Goal: Transaction & Acquisition: Purchase product/service

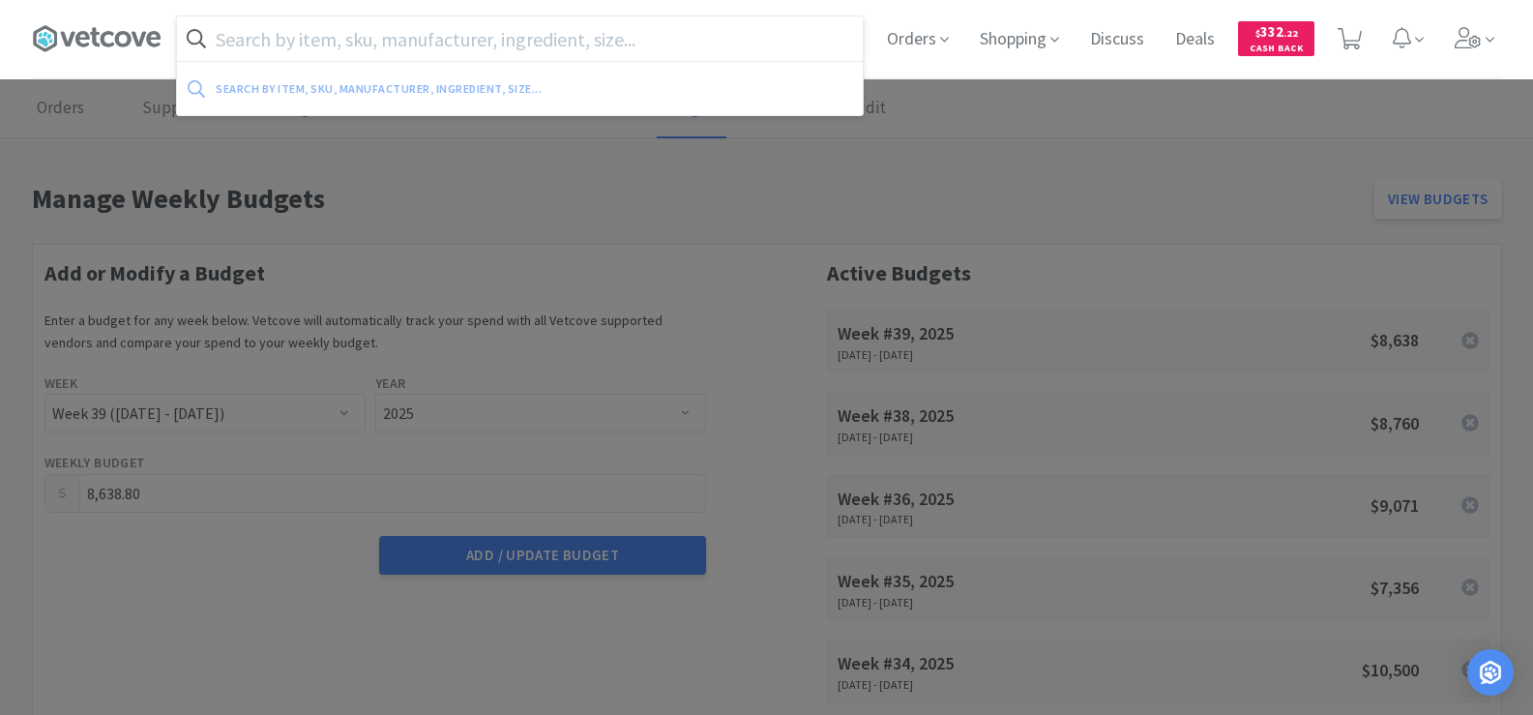
select select "39"
select select "2025"
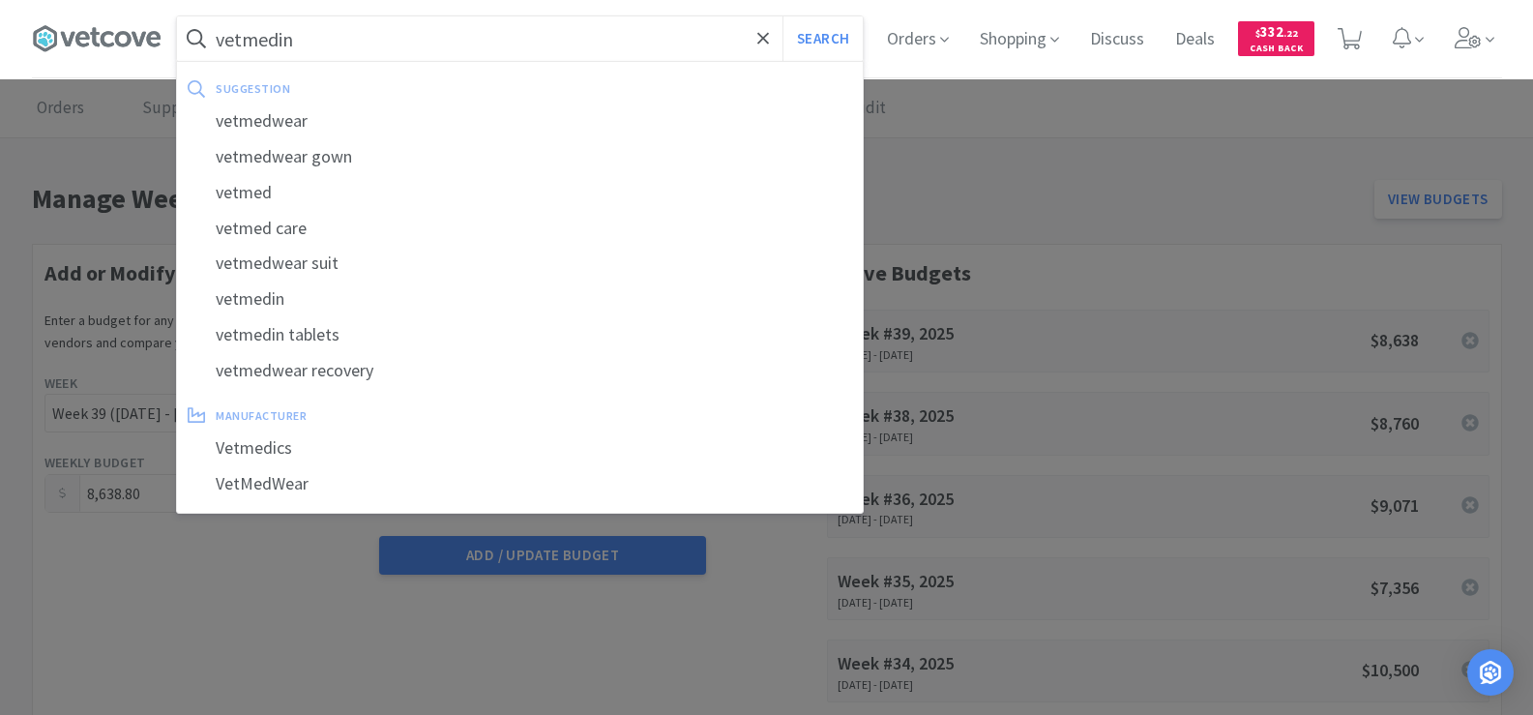
type input "vetmedin"
click at [782, 16] on button "Search" at bounding box center [822, 38] width 80 height 44
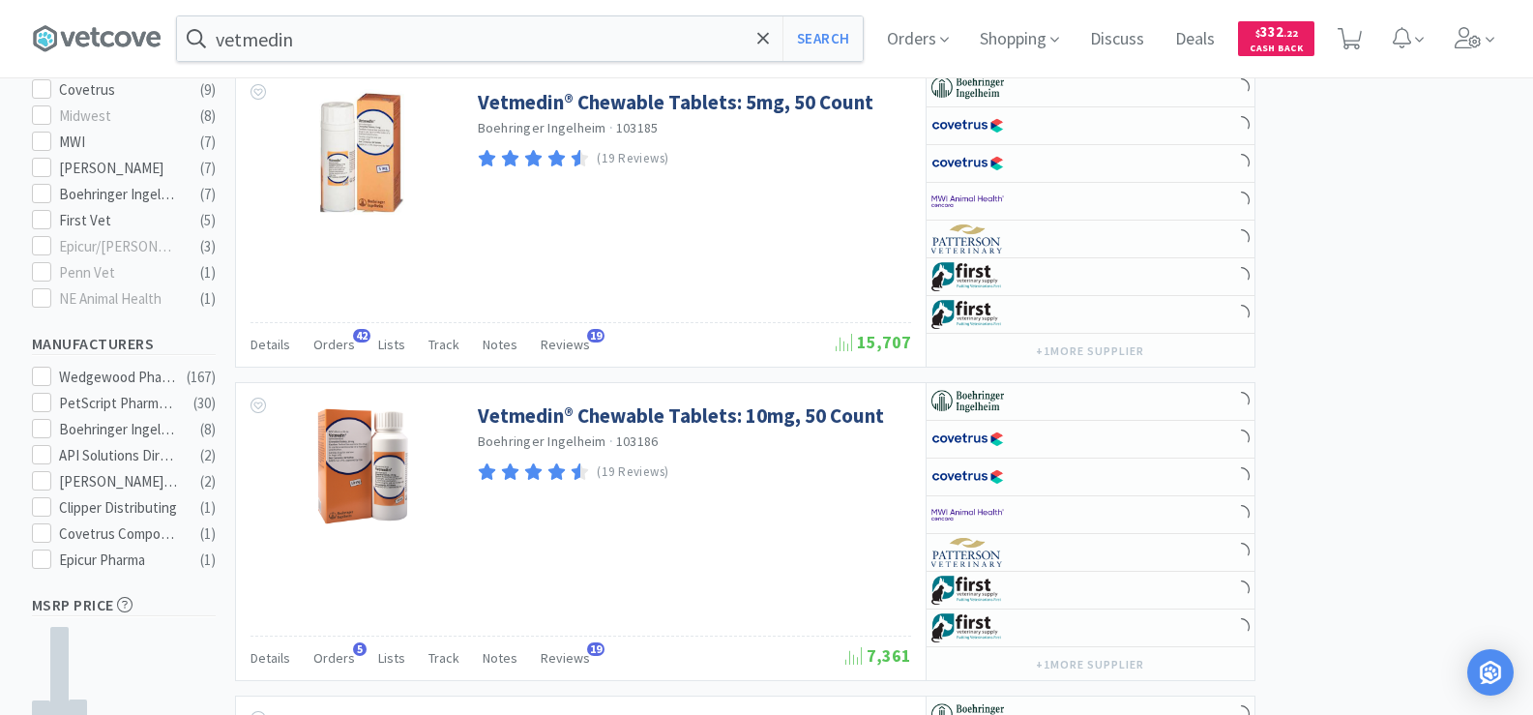
scroll to position [677, 0]
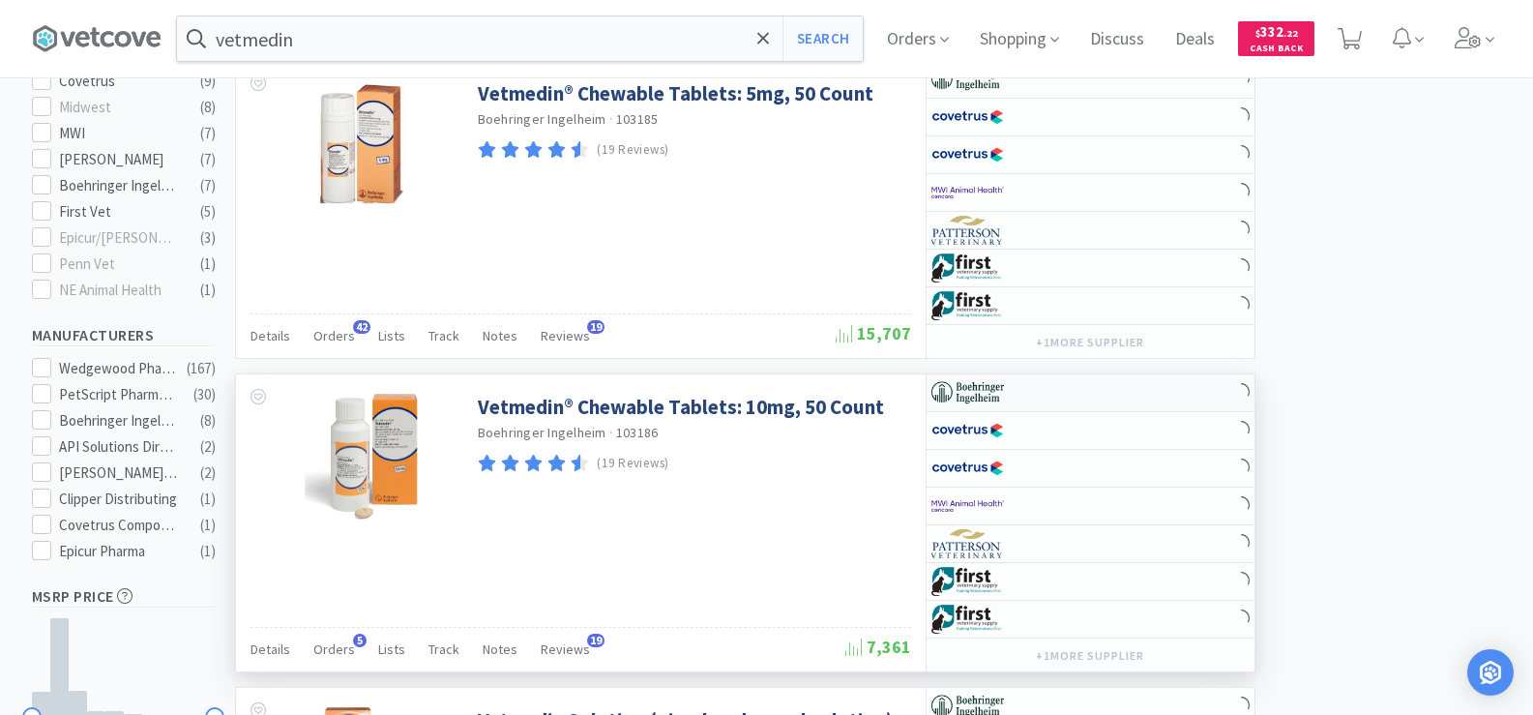
click at [996, 386] on img at bounding box center [967, 392] width 73 height 29
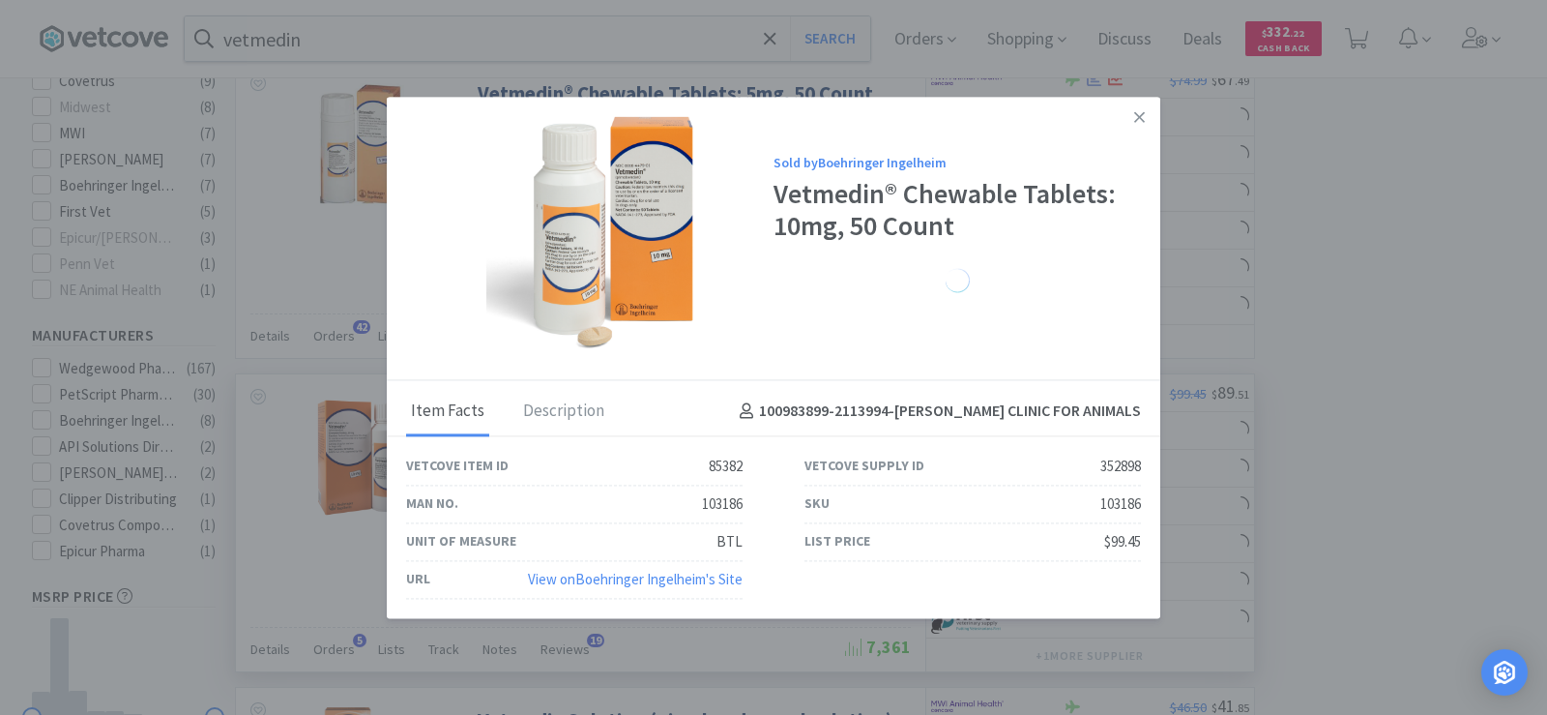
select select "1"
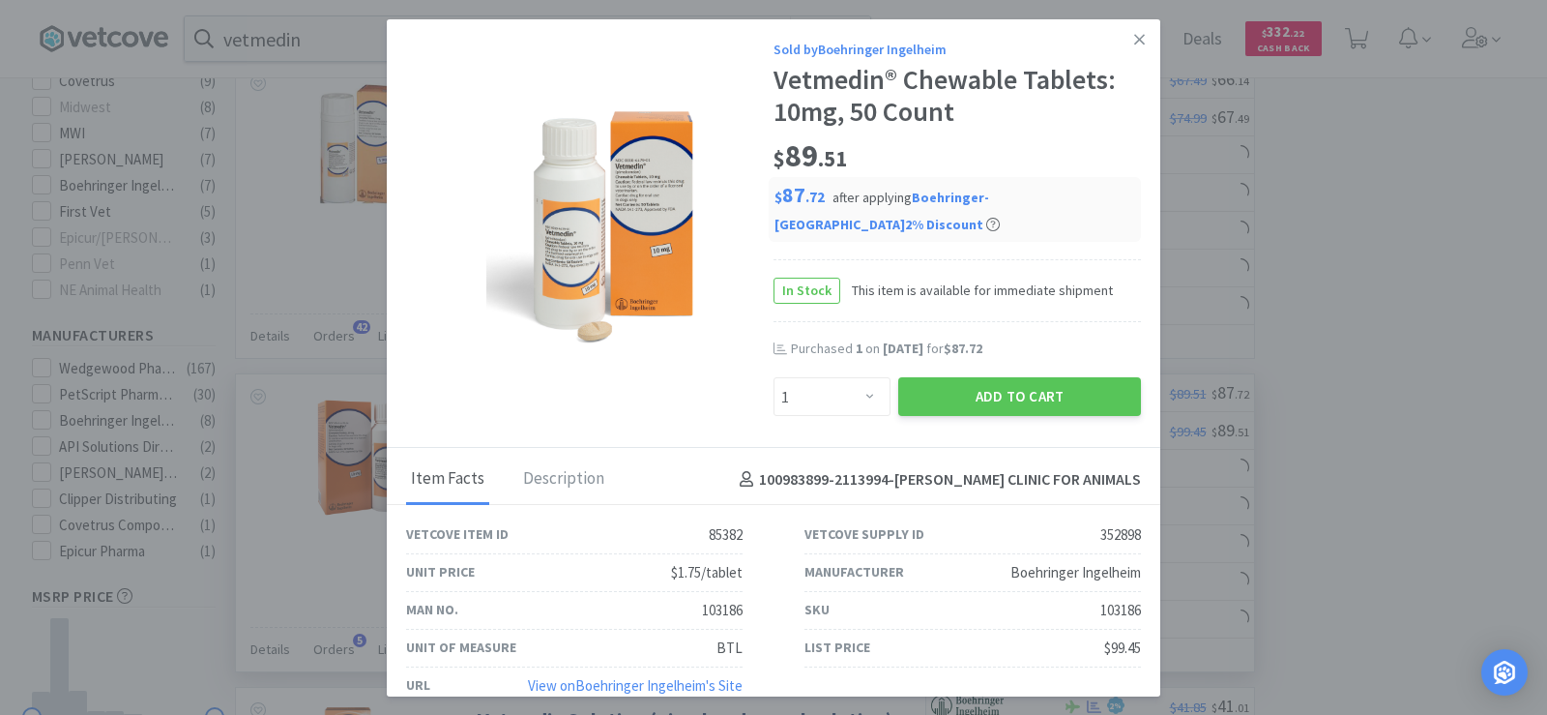
click at [989, 372] on div "Purchased 1 on Sep 8th, 2025 for $87.72" at bounding box center [957, 358] width 367 height 39
click at [999, 393] on button "Add to Cart" at bounding box center [1019, 396] width 243 height 39
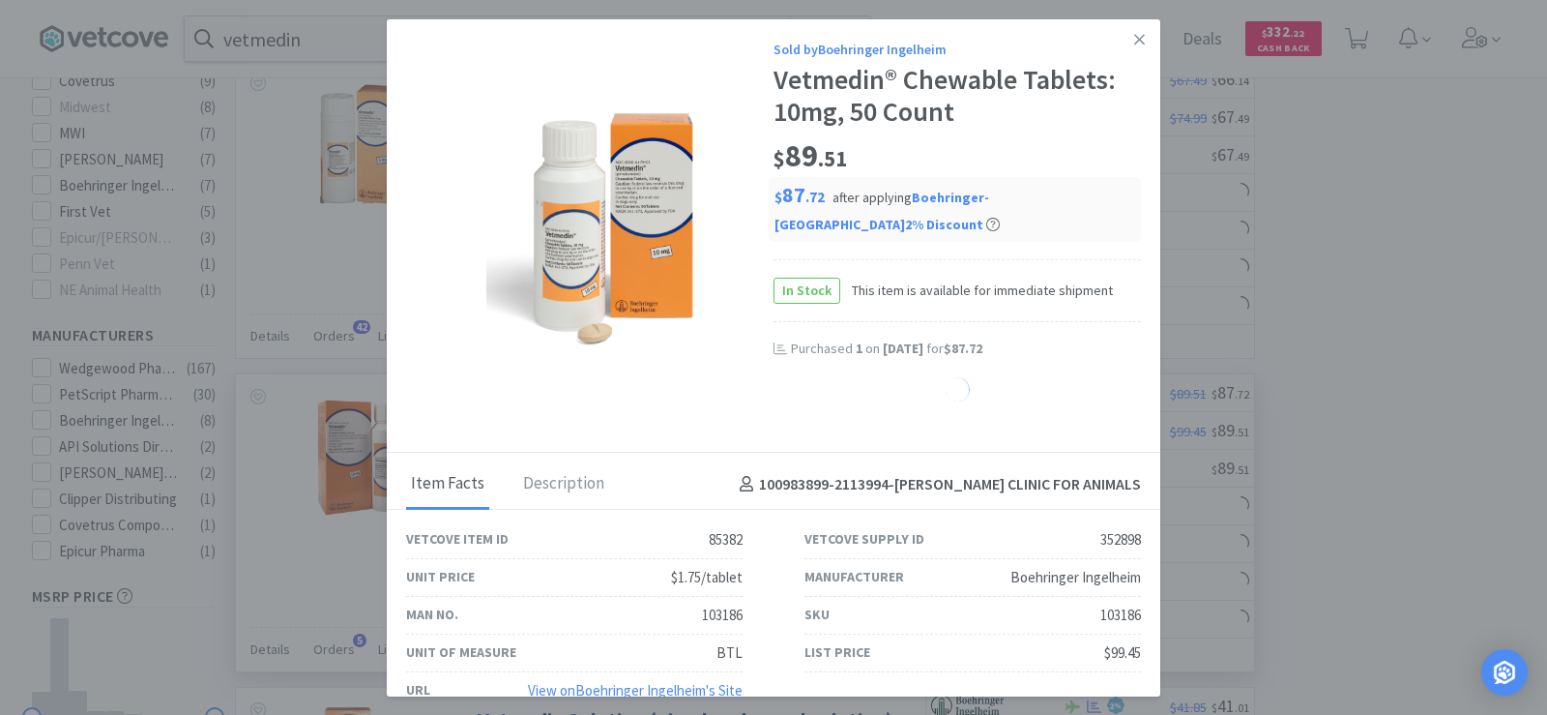
select select "1"
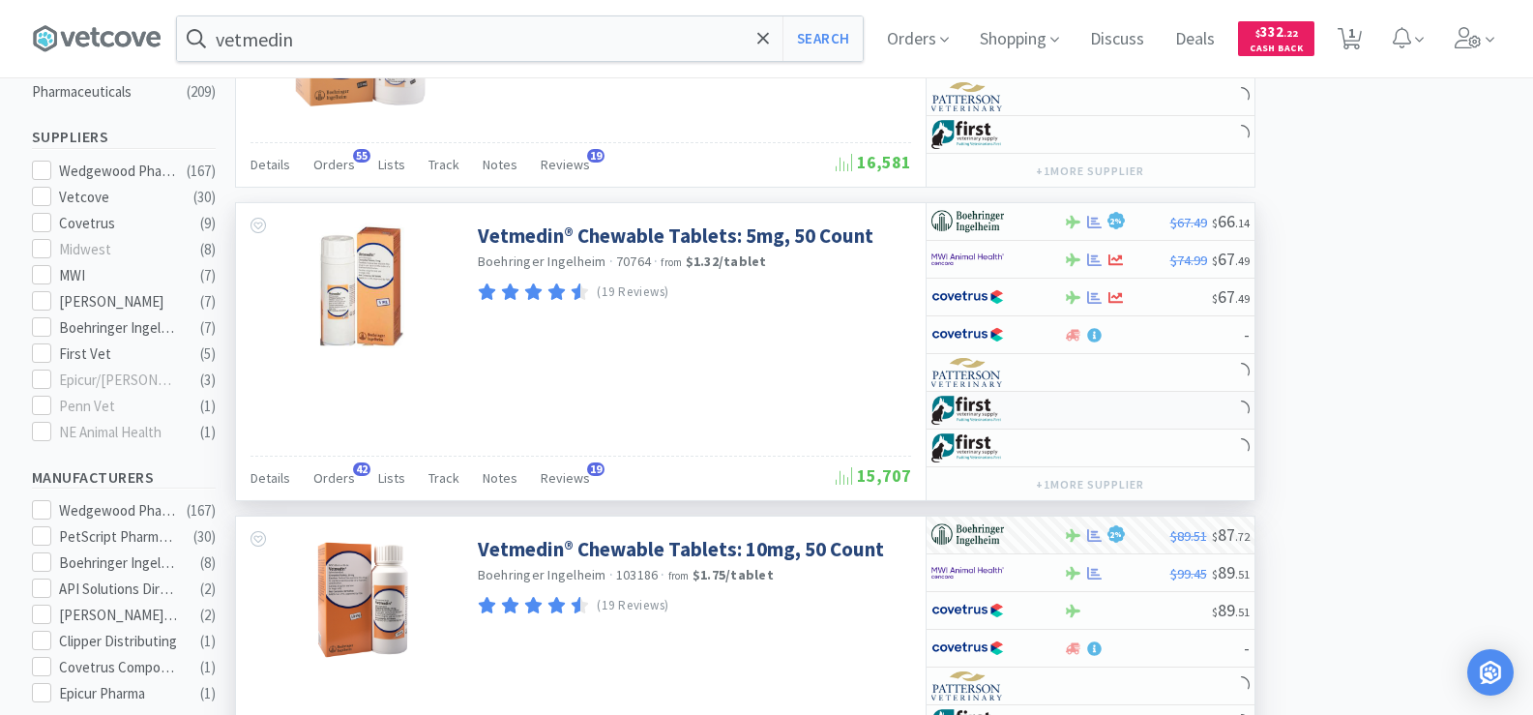
scroll to position [290, 0]
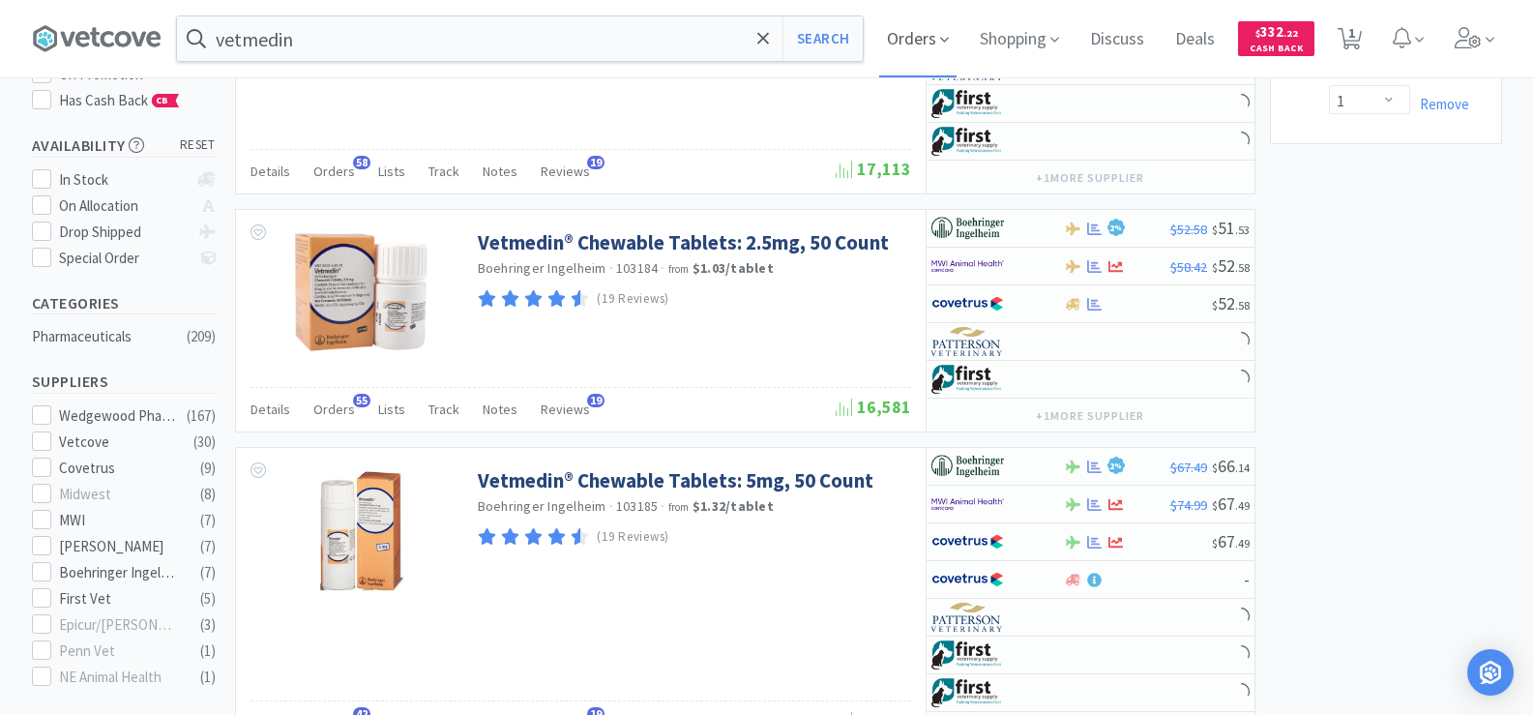
click at [932, 42] on span "Orders" at bounding box center [917, 38] width 77 height 77
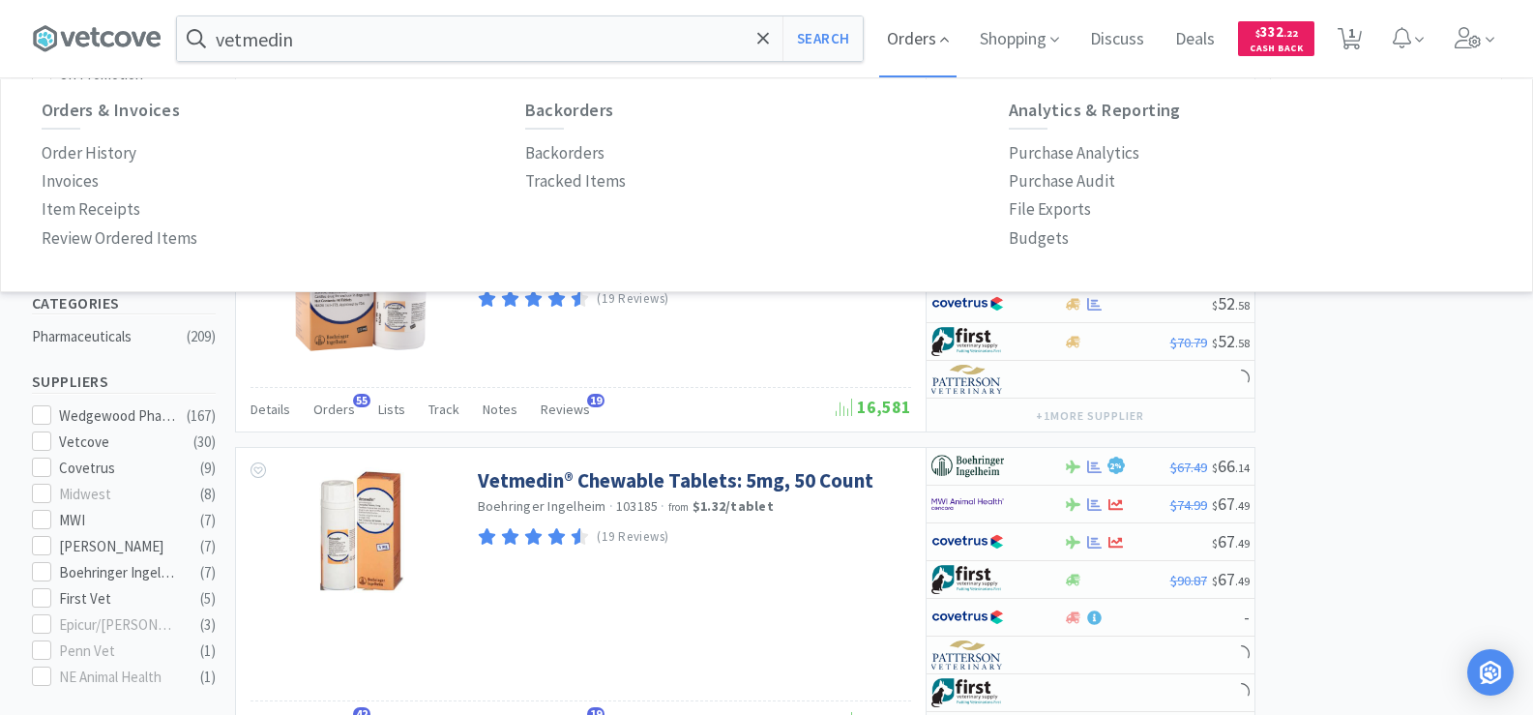
click at [924, 44] on span "Orders" at bounding box center [917, 38] width 77 height 77
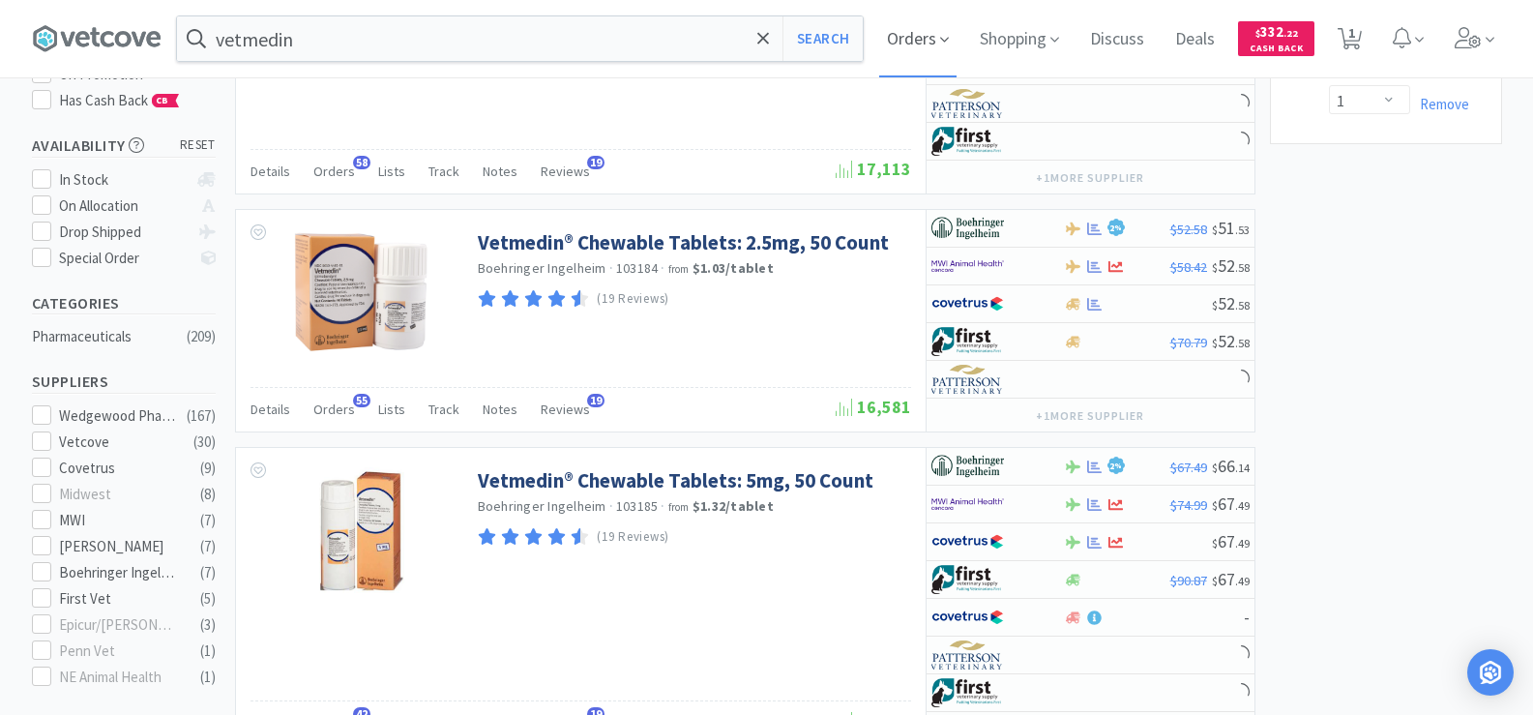
click at [924, 44] on span "Orders" at bounding box center [917, 38] width 77 height 77
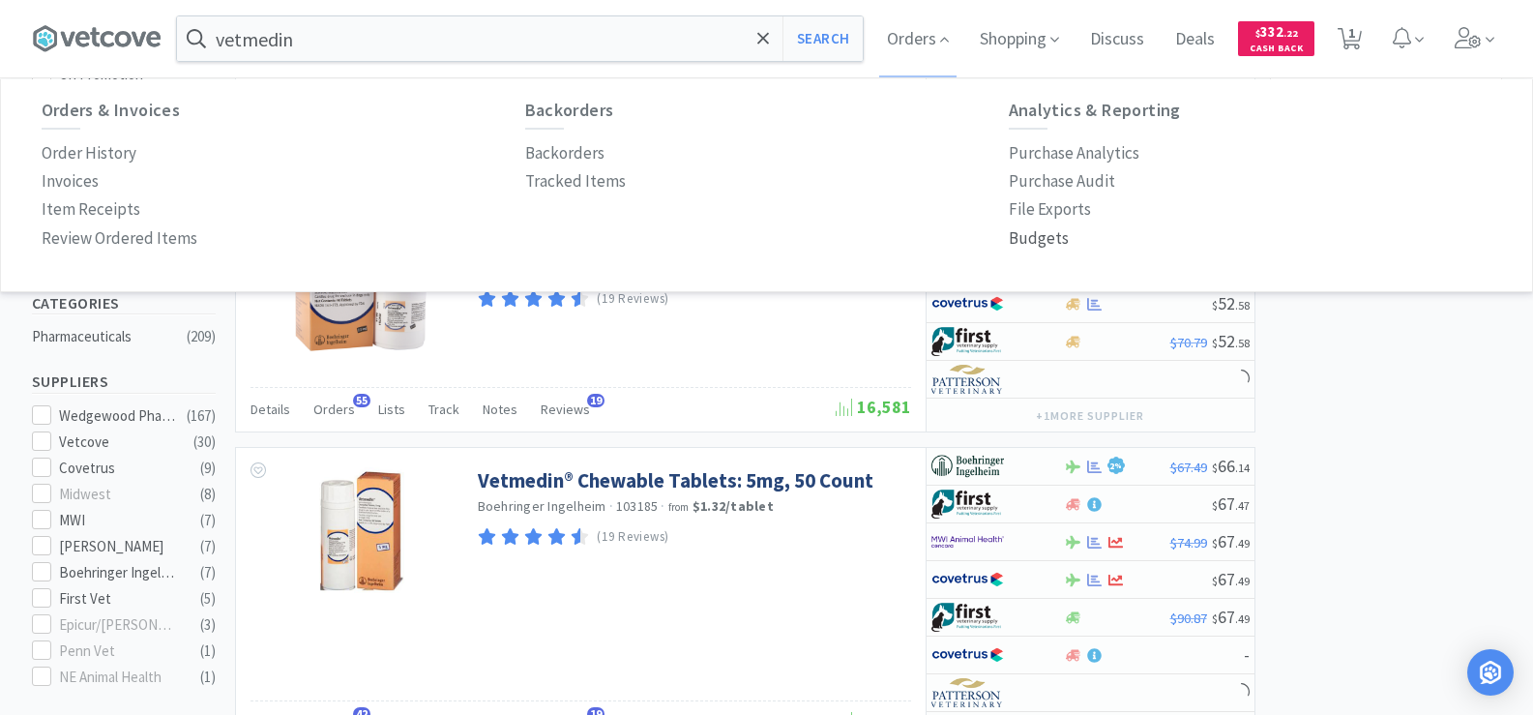
click at [1026, 241] on p "Budgets" at bounding box center [1038, 238] width 60 height 26
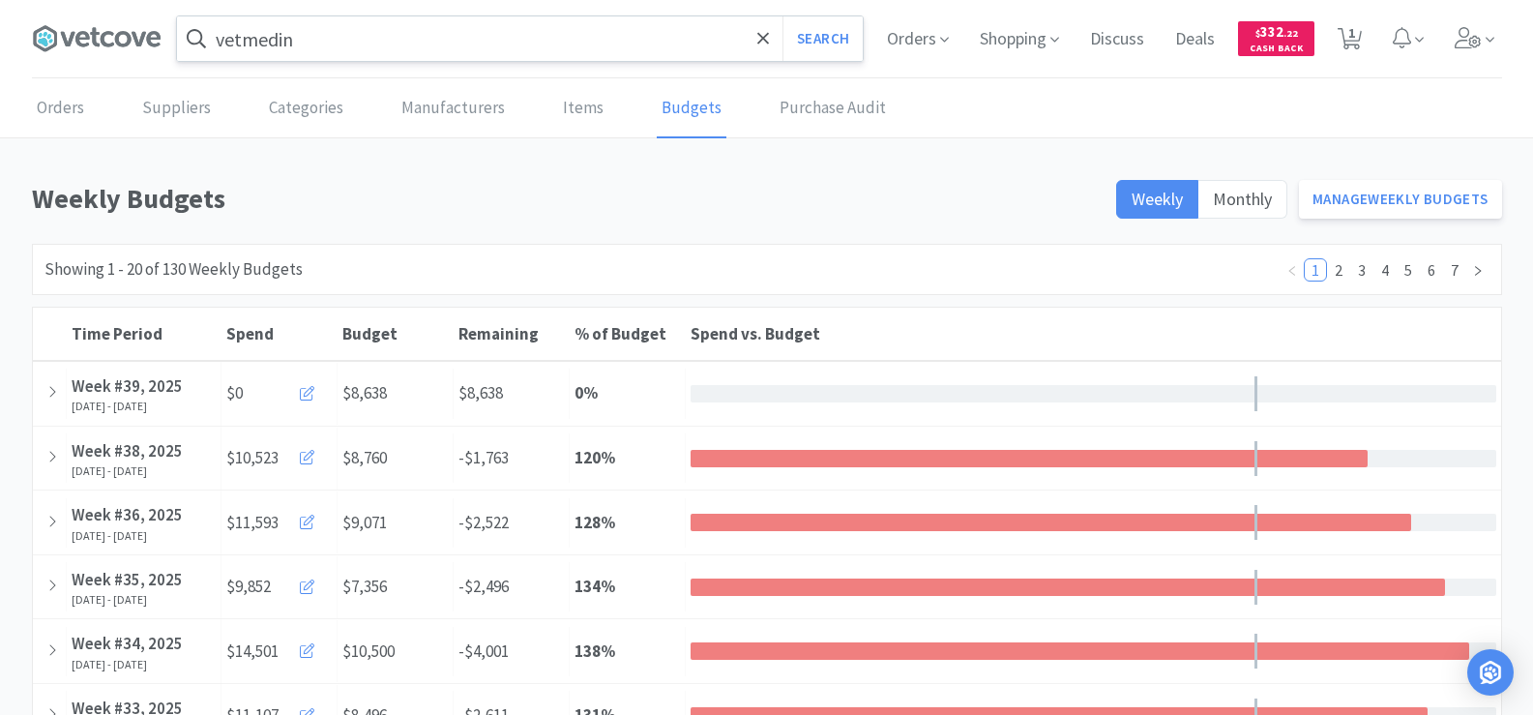
click at [330, 38] on input "vetmedin" at bounding box center [520, 38] width 686 height 44
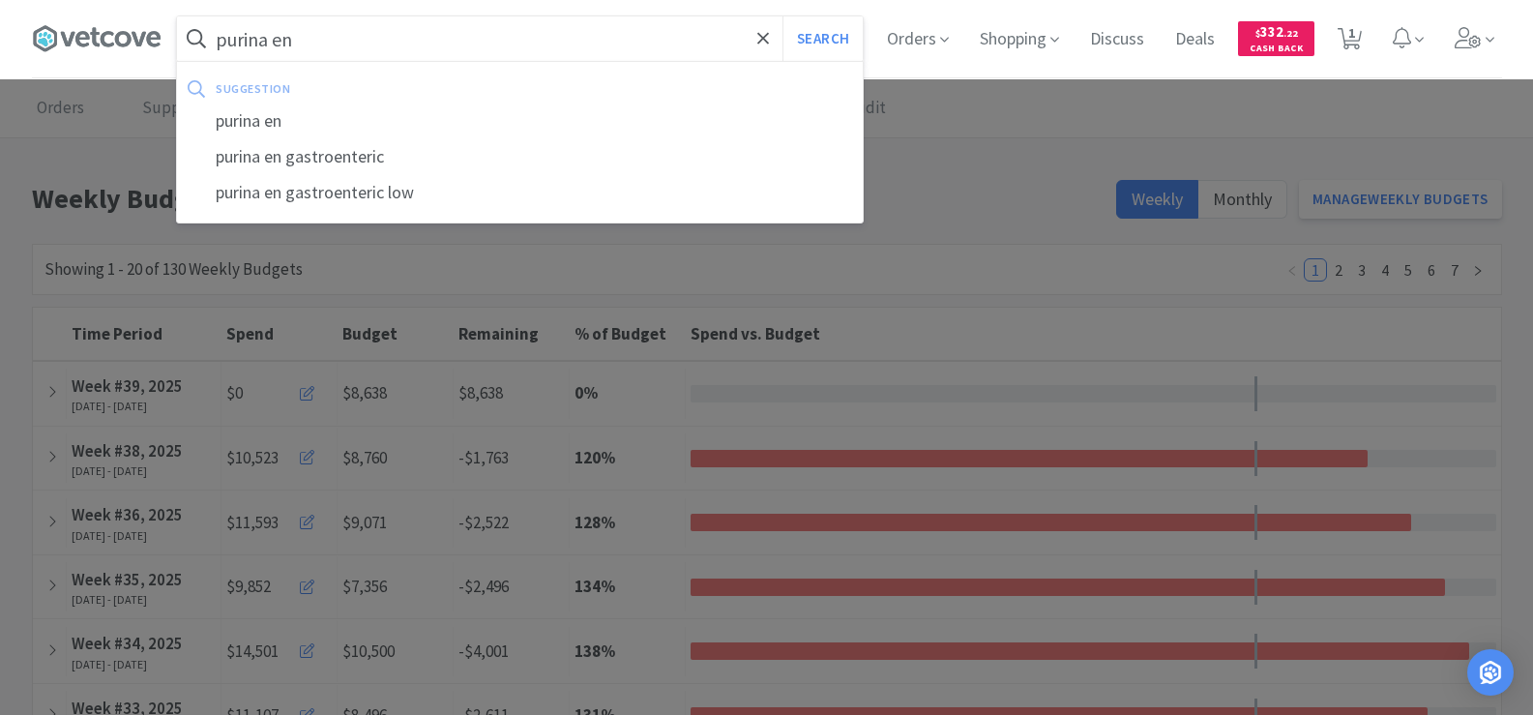
type input "purina en"
click at [782, 16] on button "Search" at bounding box center [822, 38] width 80 height 44
select select "1"
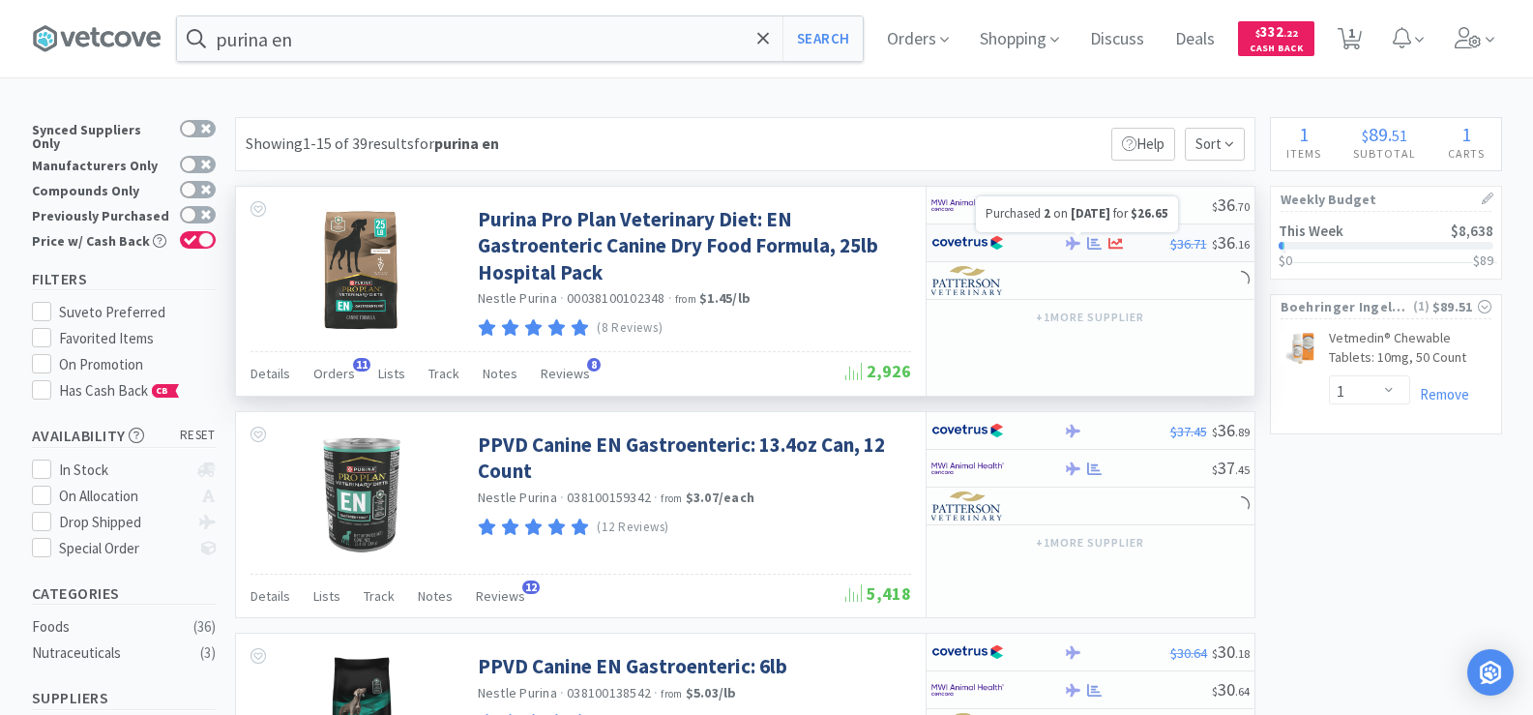
click at [1089, 245] on icon at bounding box center [1094, 243] width 15 height 15
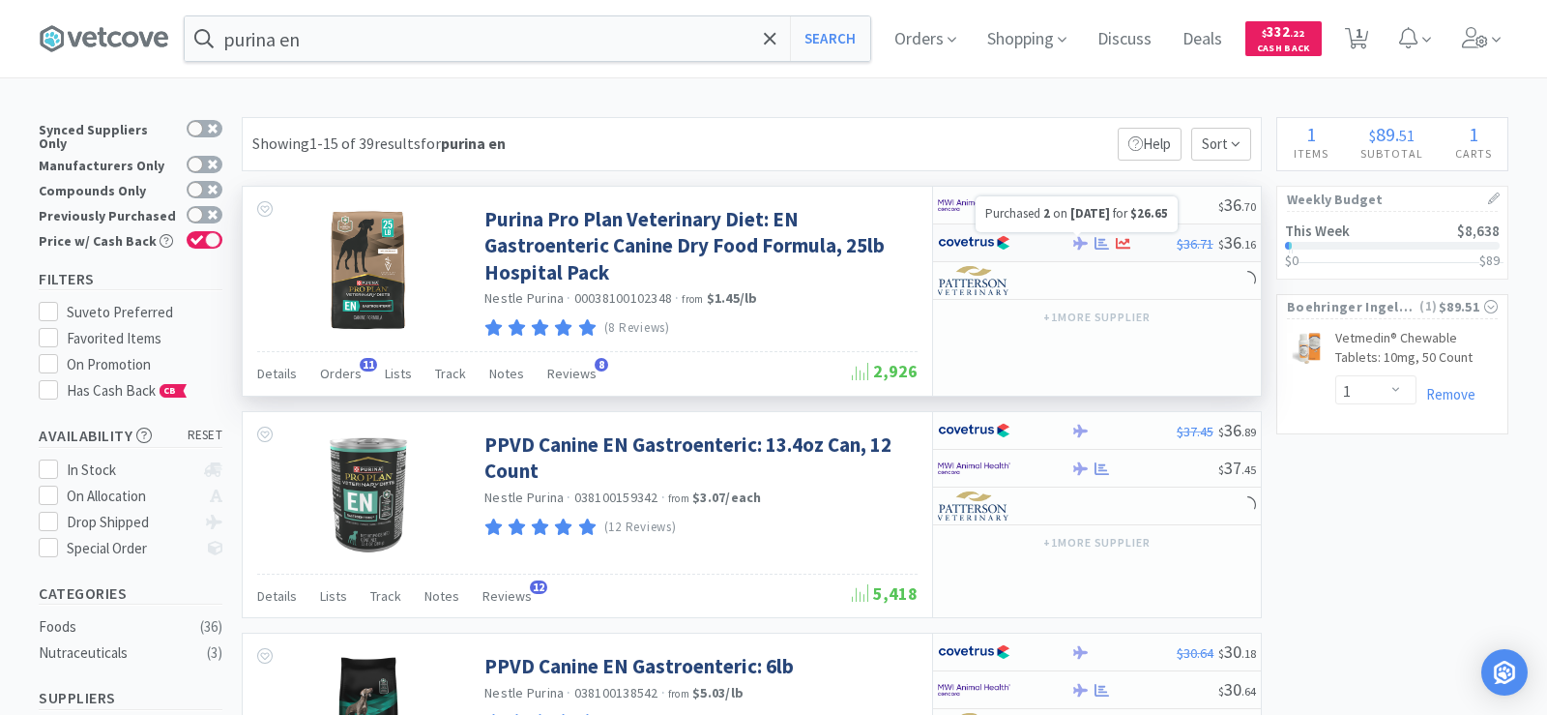
select select "1"
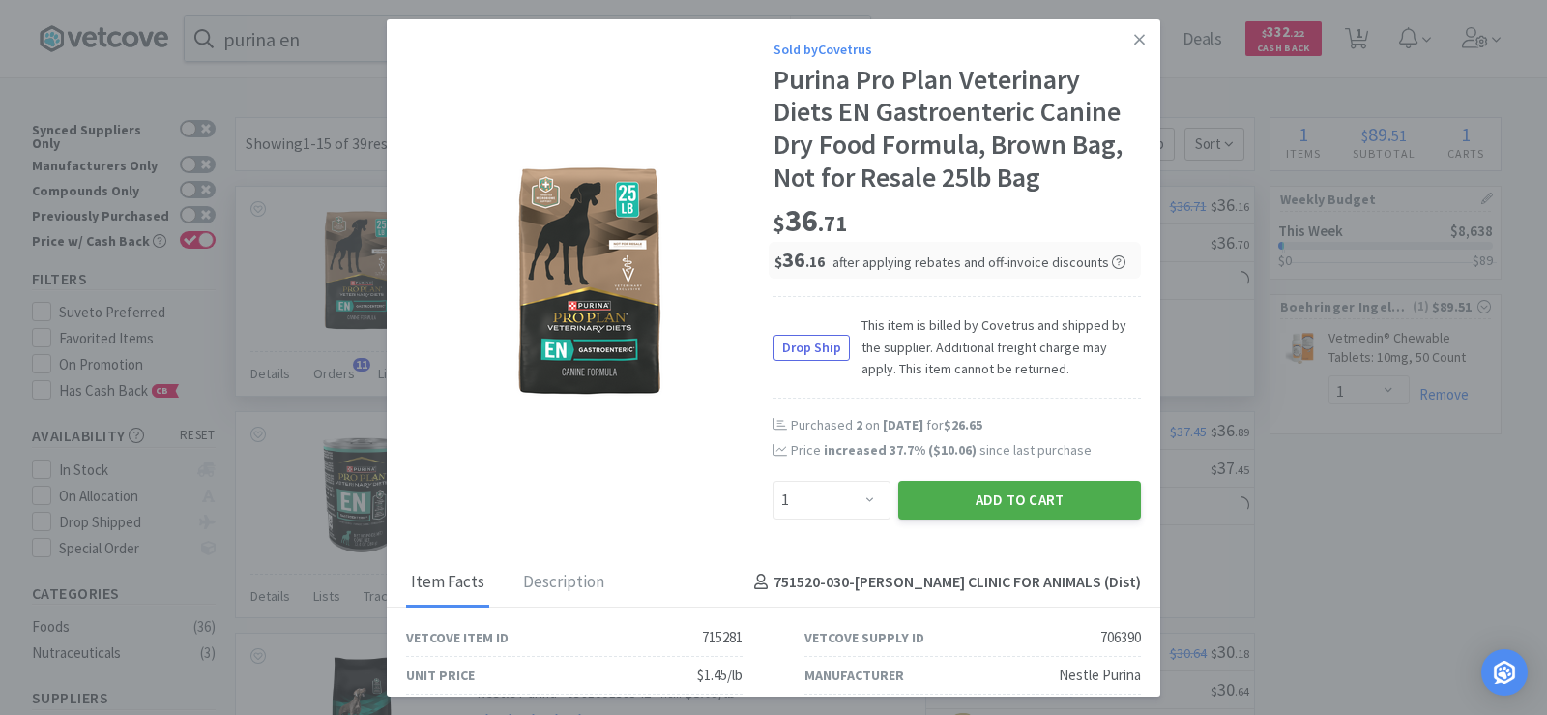
click at [1037, 511] on button "Add to Cart" at bounding box center [1019, 500] width 243 height 39
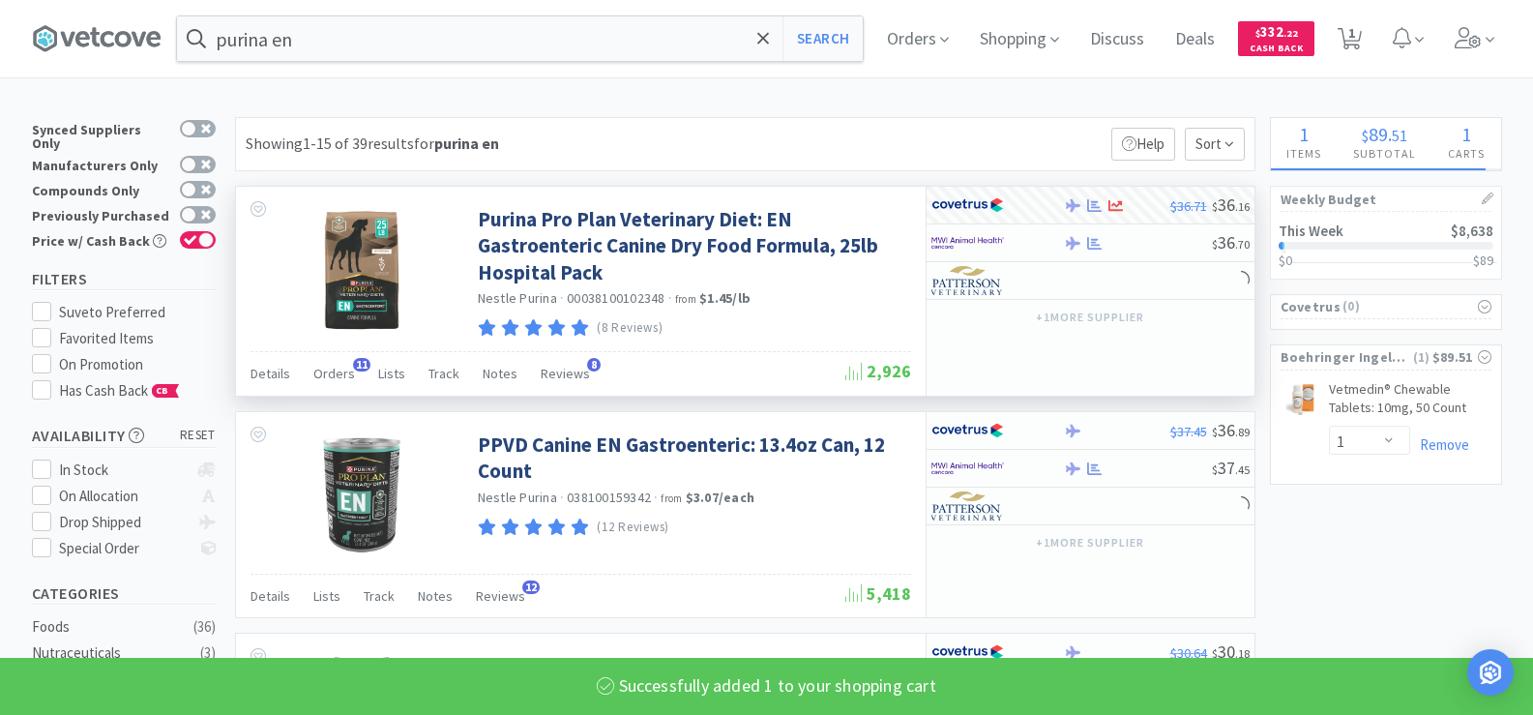
select select "1"
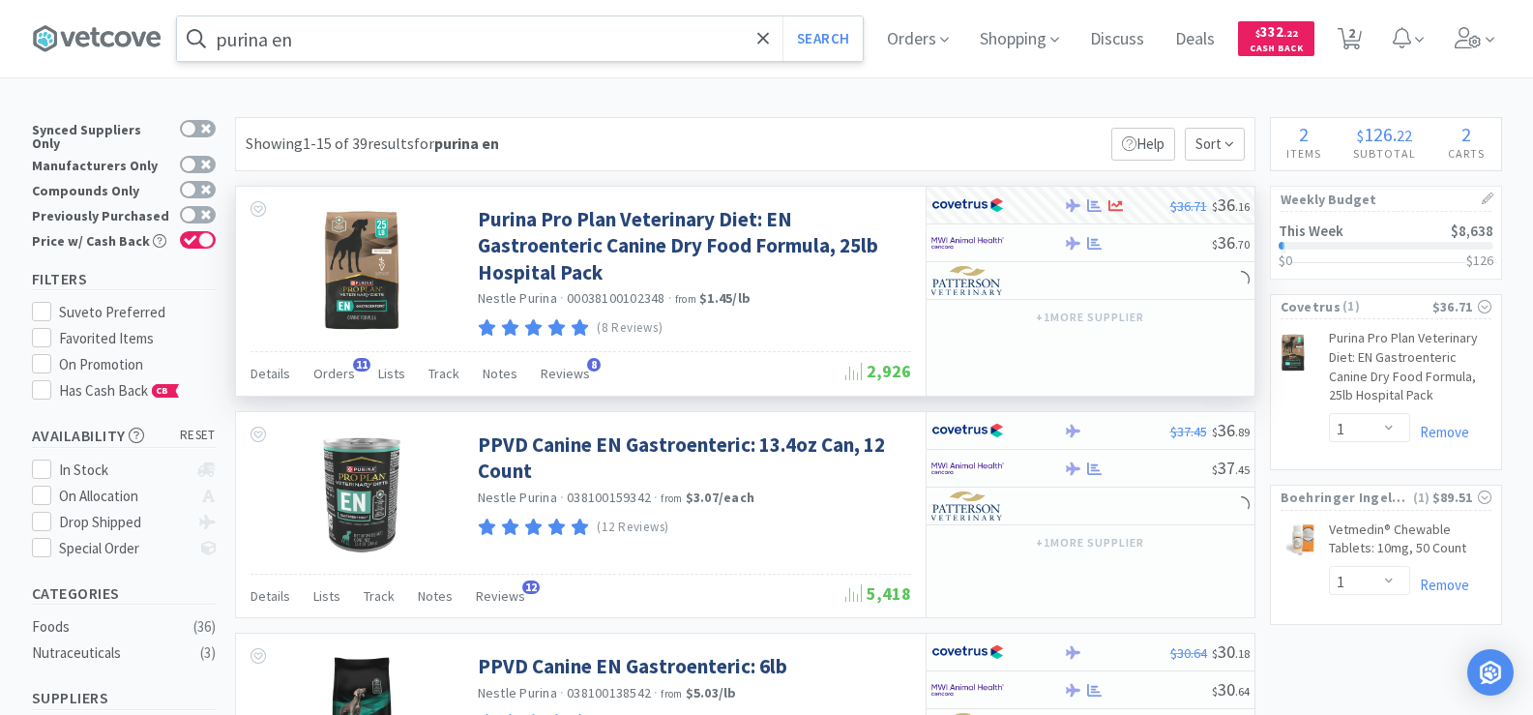
click at [305, 49] on input "purina en" at bounding box center [520, 38] width 686 height 44
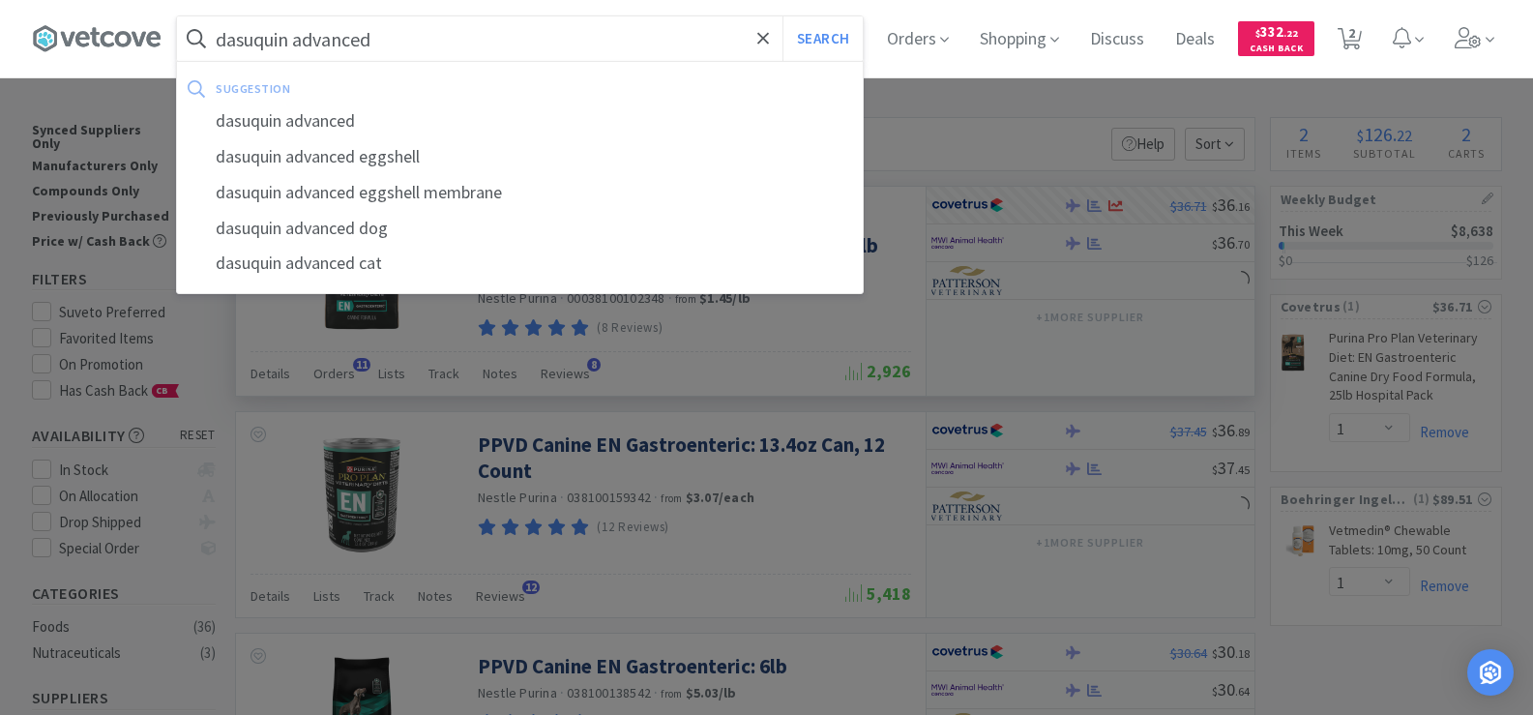
type input "dasuquin advanced"
click at [782, 16] on button "Search" at bounding box center [822, 38] width 80 height 44
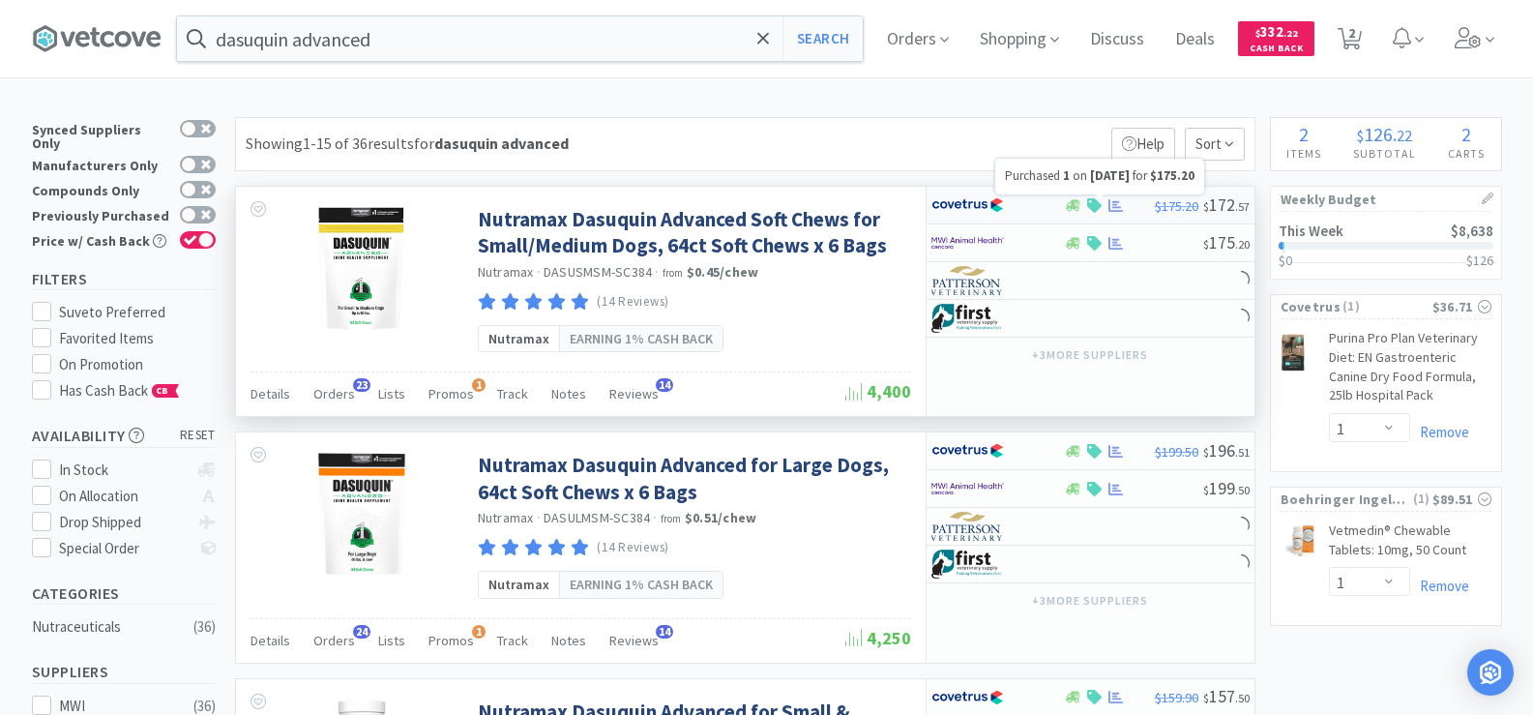
click at [1110, 206] on icon at bounding box center [1115, 205] width 15 height 15
select select "1"
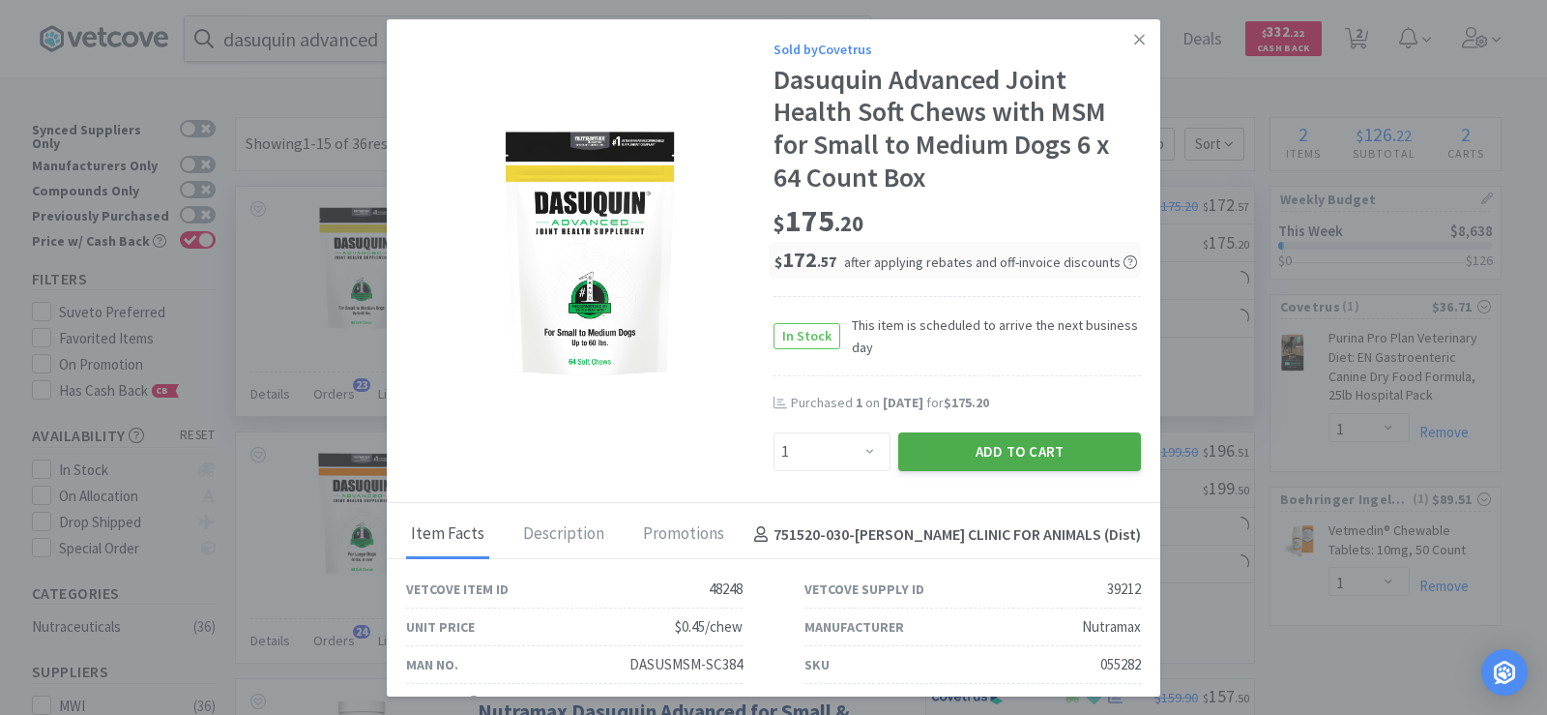
click at [1030, 442] on button "Add to Cart" at bounding box center [1019, 451] width 243 height 39
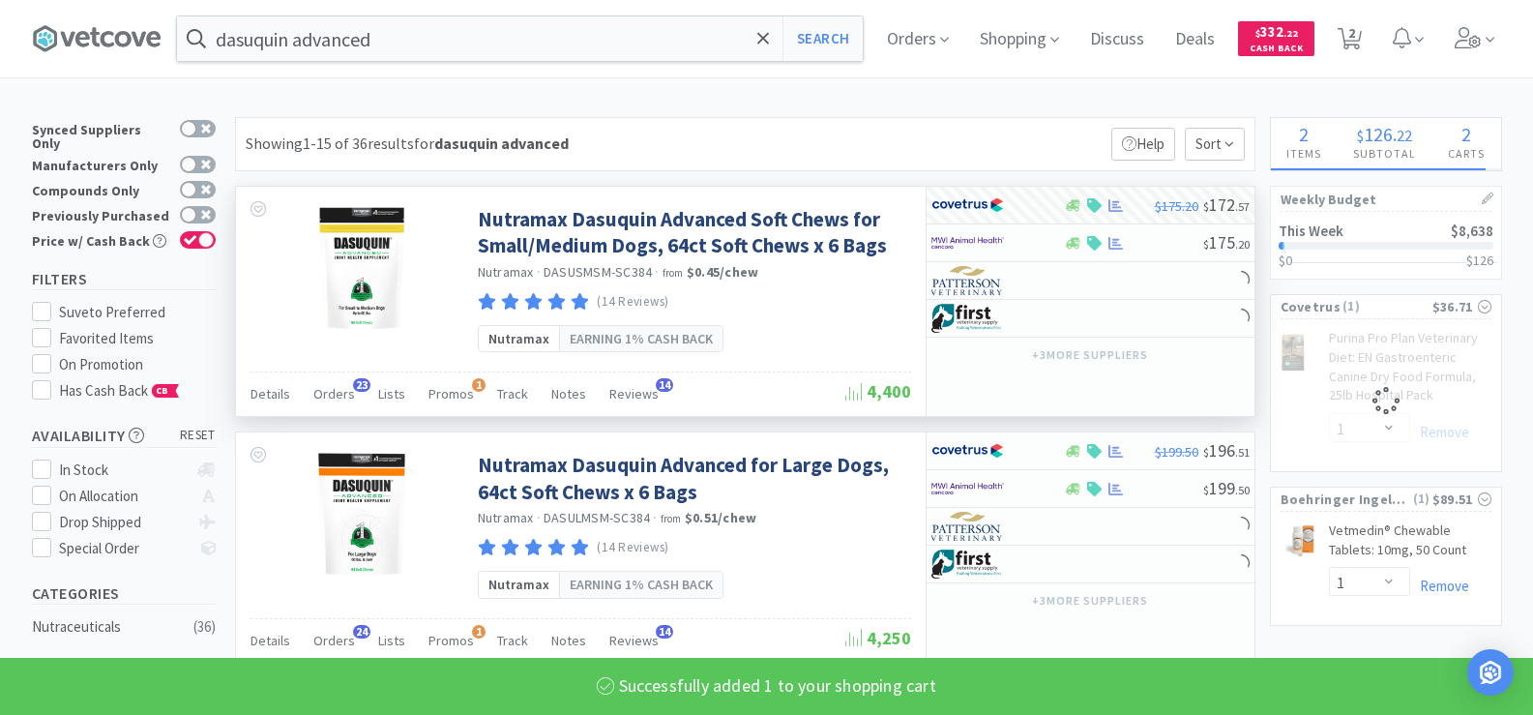
select select "1"
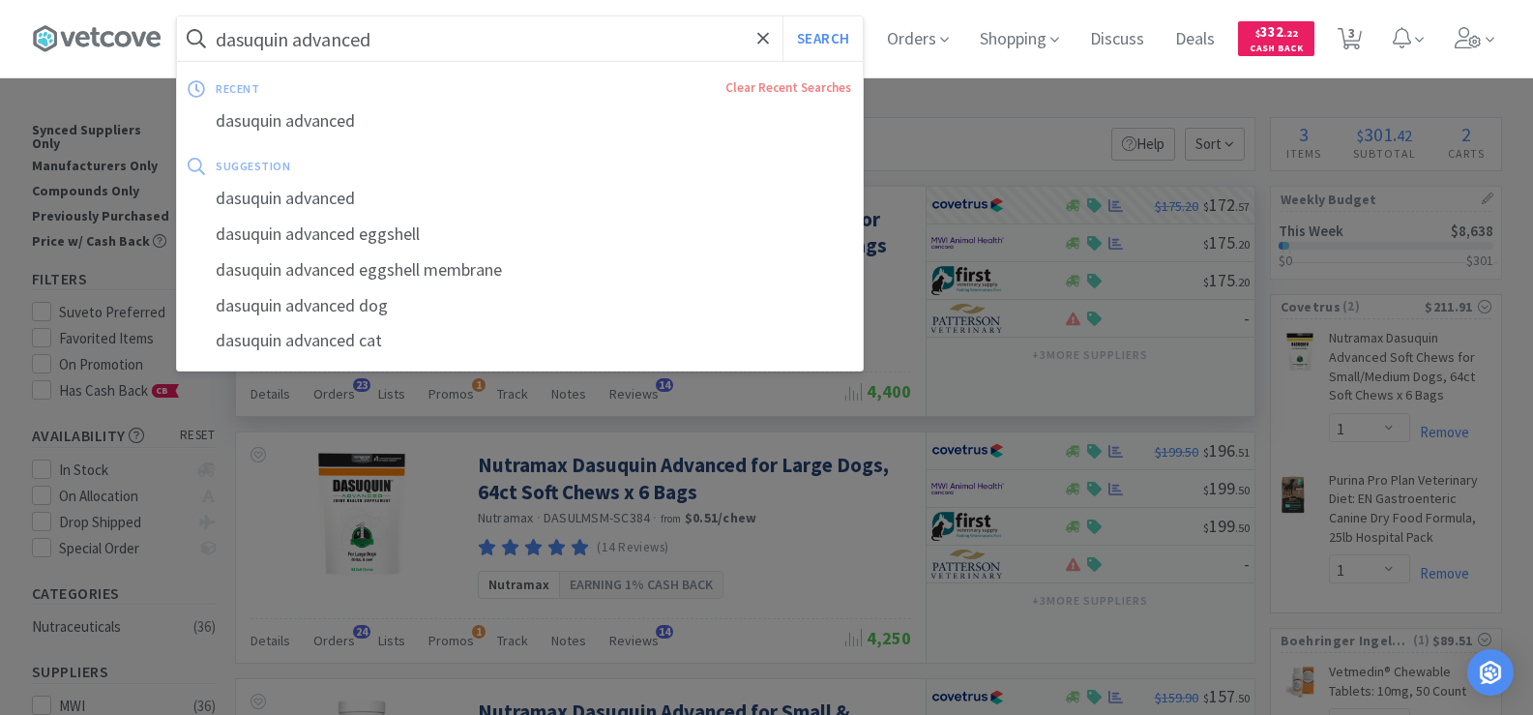
click at [419, 44] on input "dasuquin advanced" at bounding box center [520, 38] width 686 height 44
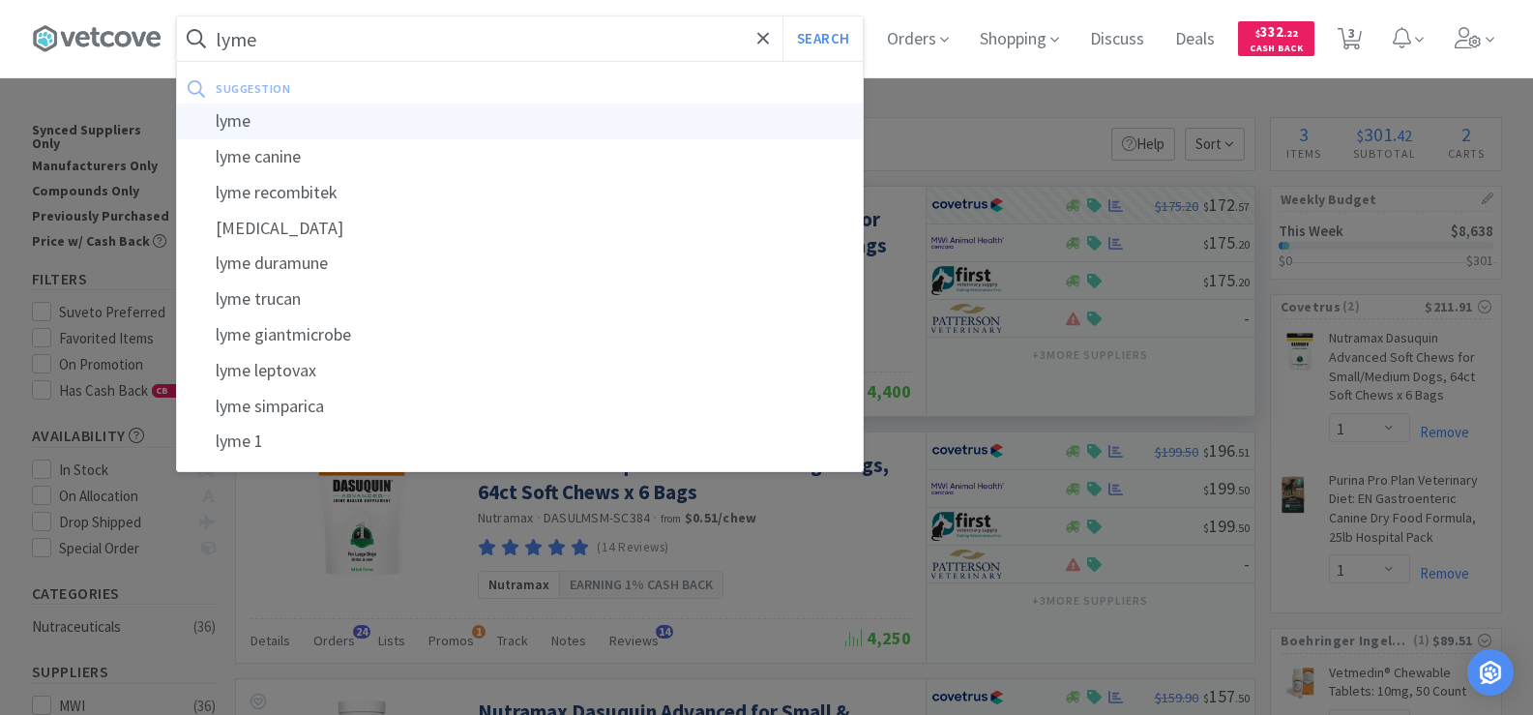
type input "lyme"
click at [426, 122] on div "lyme" at bounding box center [520, 121] width 686 height 36
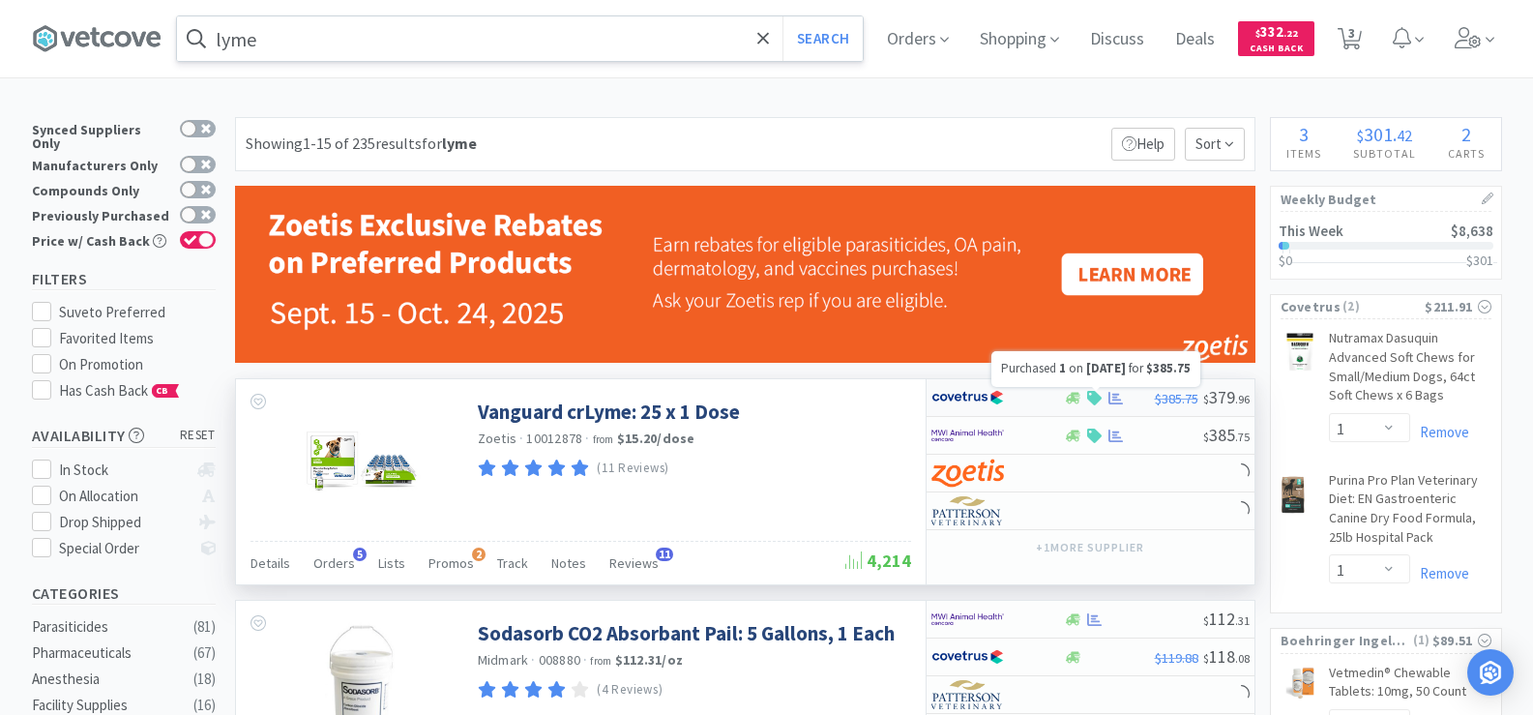
click at [1114, 398] on icon at bounding box center [1115, 398] width 15 height 15
select select "1"
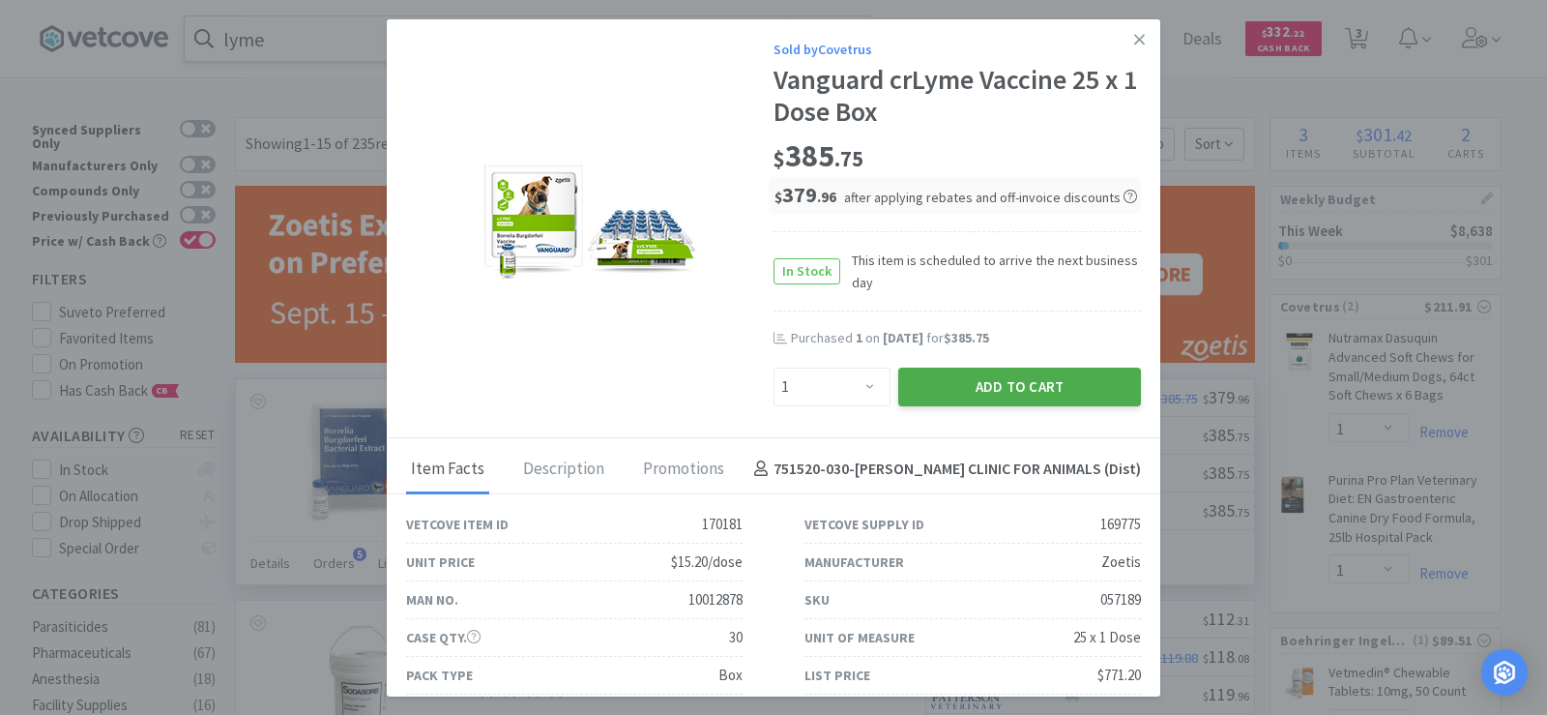
click at [1030, 394] on button "Add to Cart" at bounding box center [1019, 386] width 243 height 39
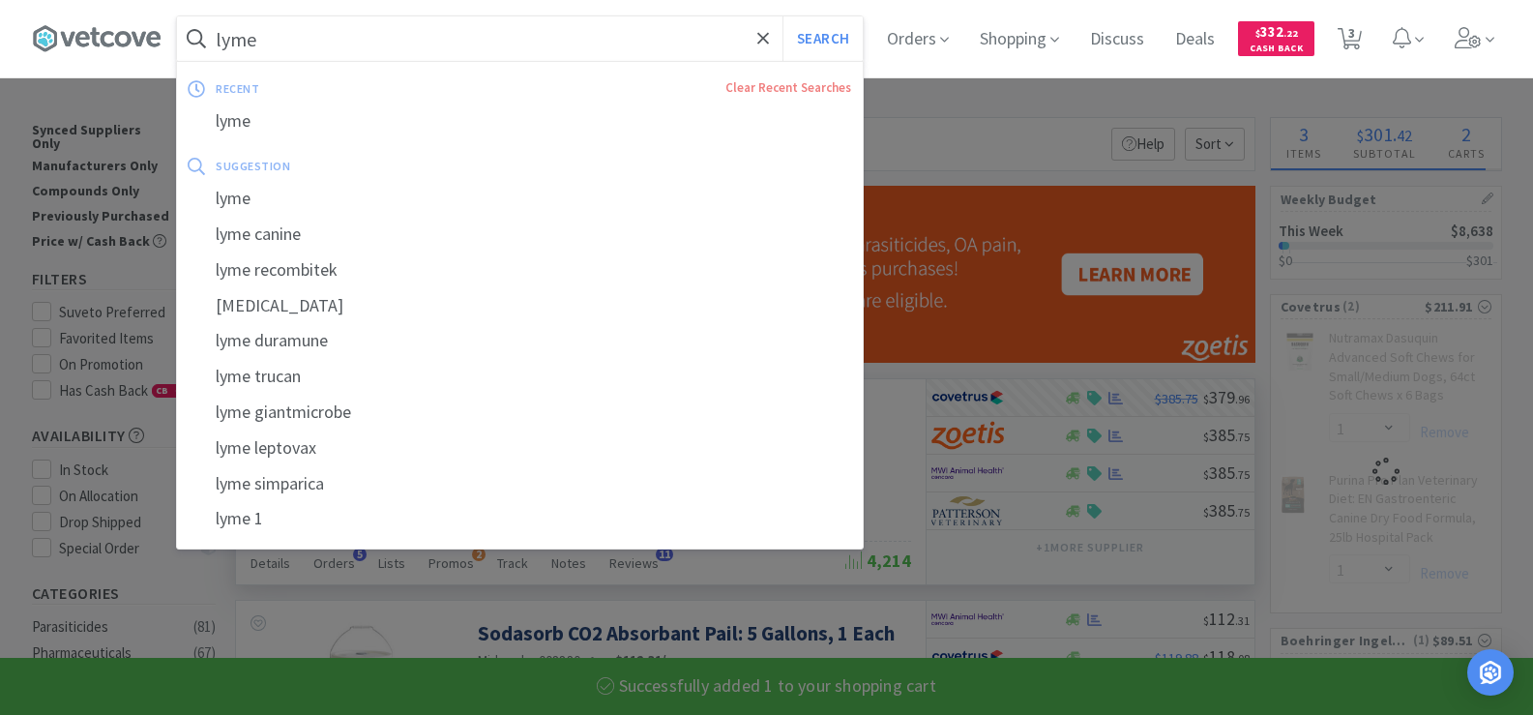
click at [269, 40] on input "lyme" at bounding box center [520, 38] width 686 height 44
select select "1"
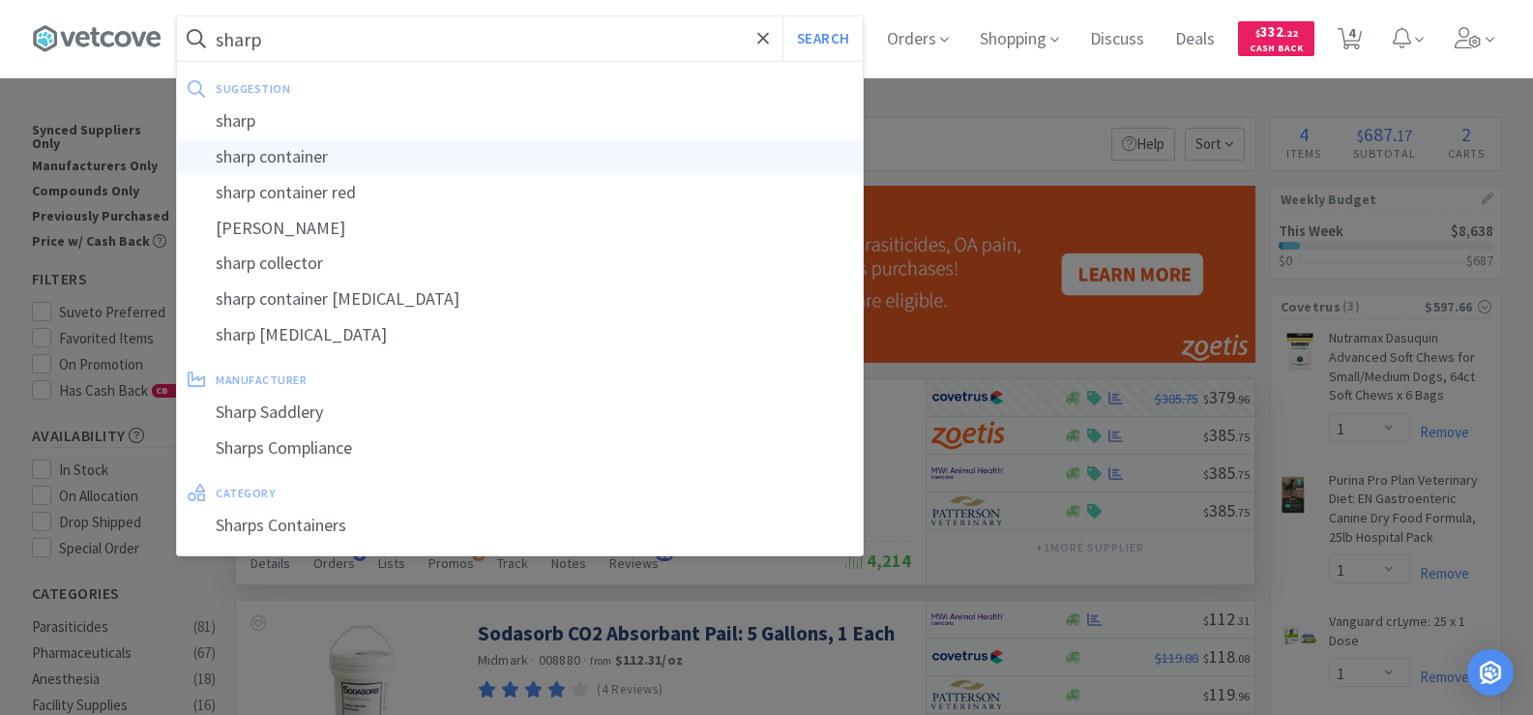
click at [272, 152] on div "sharp container" at bounding box center [520, 157] width 686 height 36
type input "sharp container"
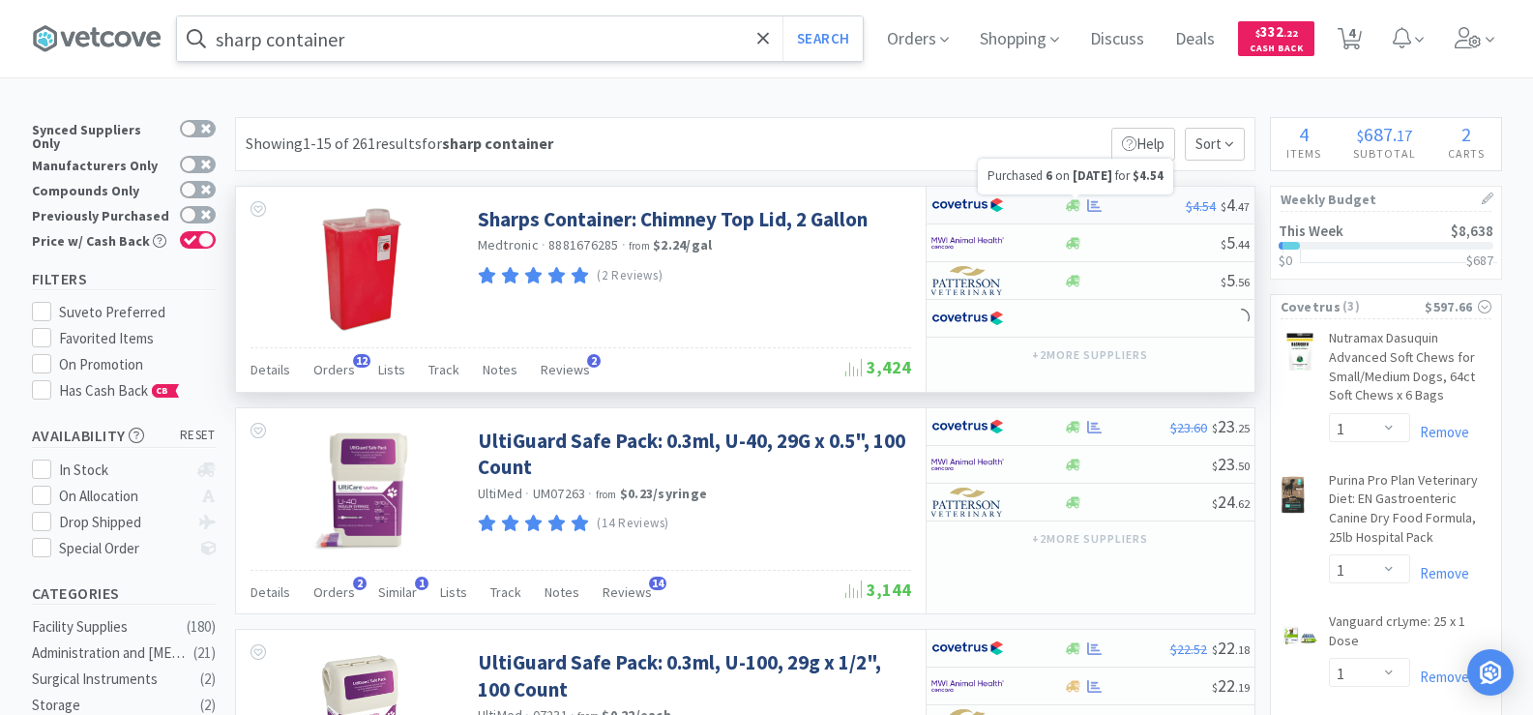
click at [1092, 207] on icon at bounding box center [1094, 204] width 15 height 13
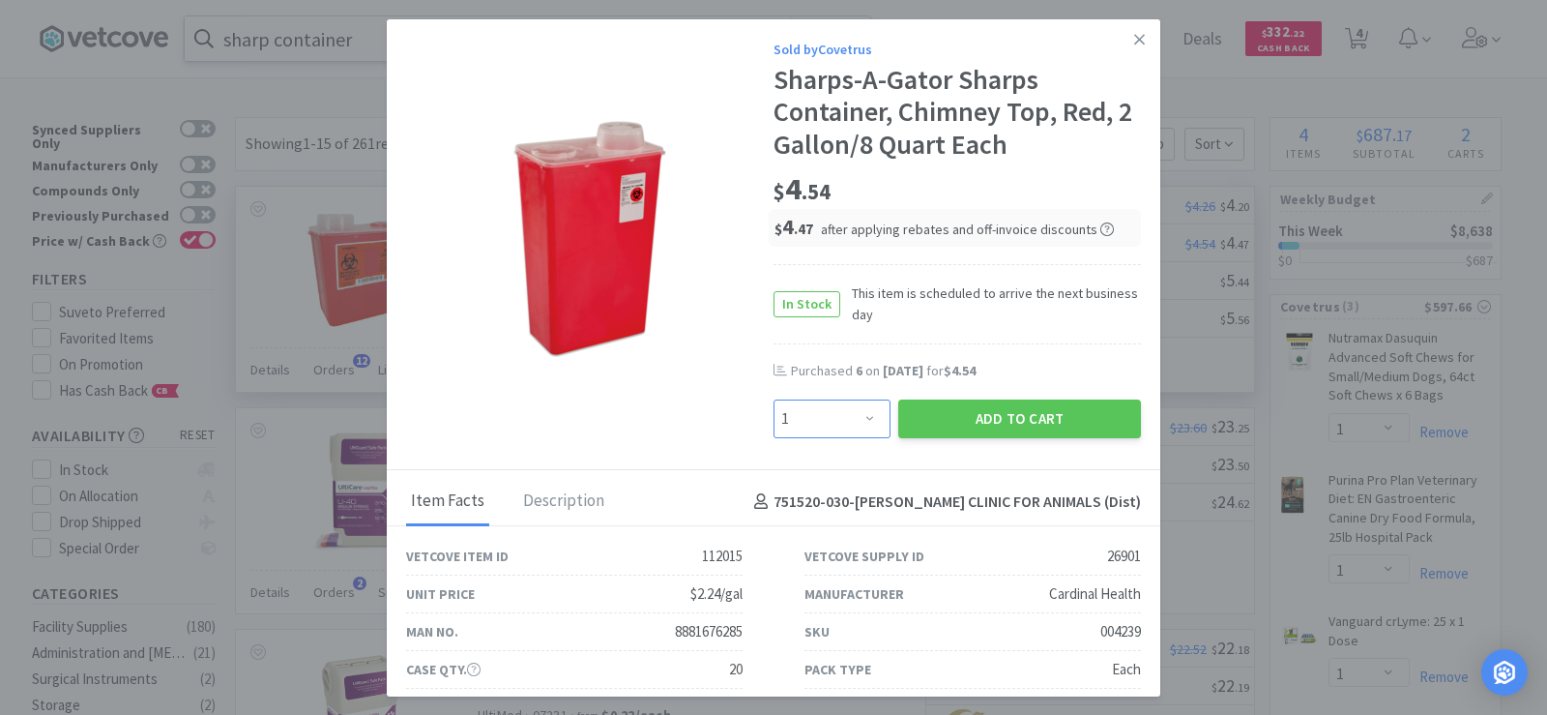
click at [819, 428] on select "Enter Quantity 1 2 3 4 5 6 7 8 9 10 11 12 13 14 15 16 17 18 19 20 Enter Quantity" at bounding box center [832, 418] width 117 height 39
select select "6"
click at [774, 399] on select "Enter Quantity 1 2 3 4 5 6 7 8 9 10 11 12 13 14 15 16 17 18 19 20 Enter Quantity" at bounding box center [832, 418] width 117 height 39
click at [894, 394] on div "Purchased 6 on Aug 19th, 2025 for $4.54" at bounding box center [957, 381] width 367 height 39
click at [909, 400] on button "Add to Cart" at bounding box center [1019, 418] width 243 height 39
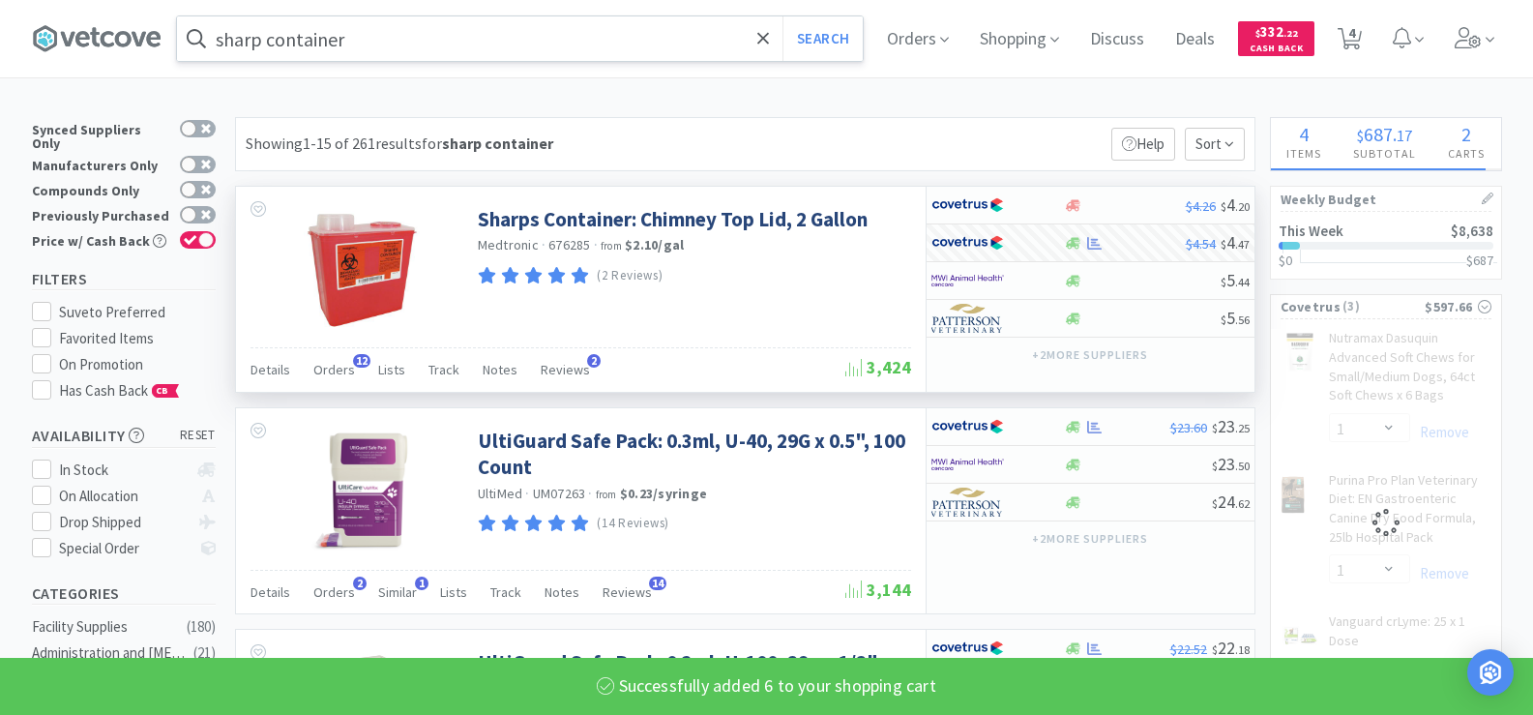
select select "6"
select select "1"
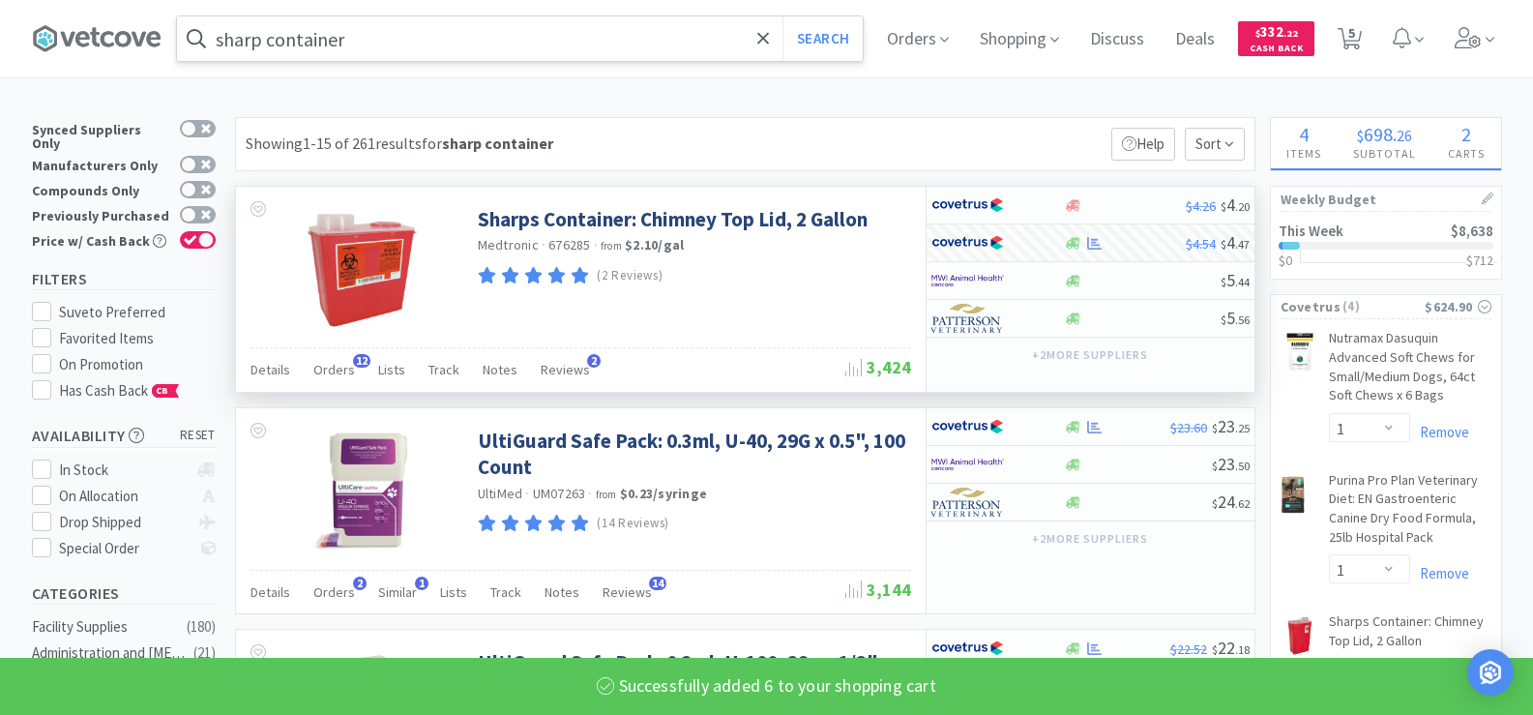
click at [375, 43] on input "sharp container" at bounding box center [520, 38] width 686 height 44
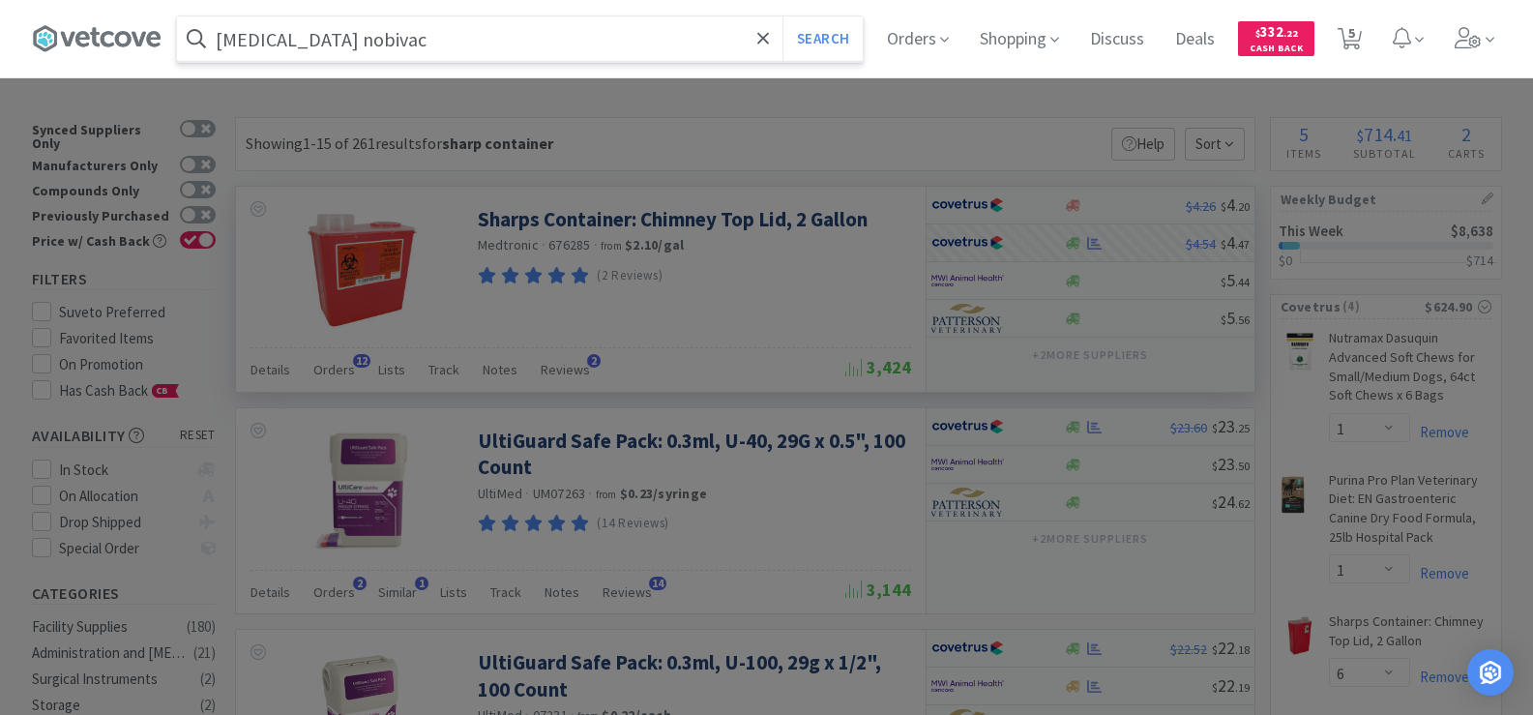
type input "leukemia nobivac"
click at [782, 16] on button "Search" at bounding box center [822, 38] width 80 height 44
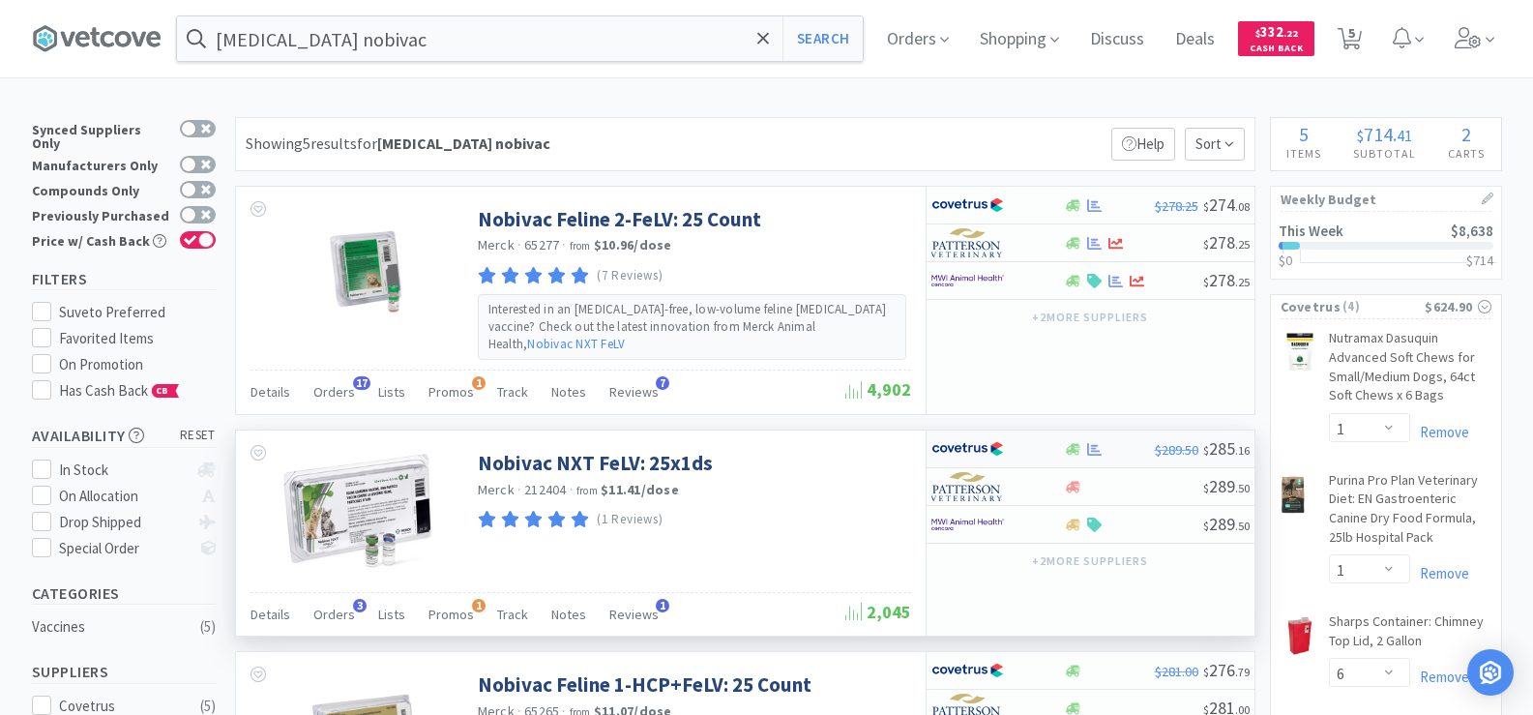
click at [1083, 442] on div at bounding box center [1109, 449] width 91 height 15
select select "1"
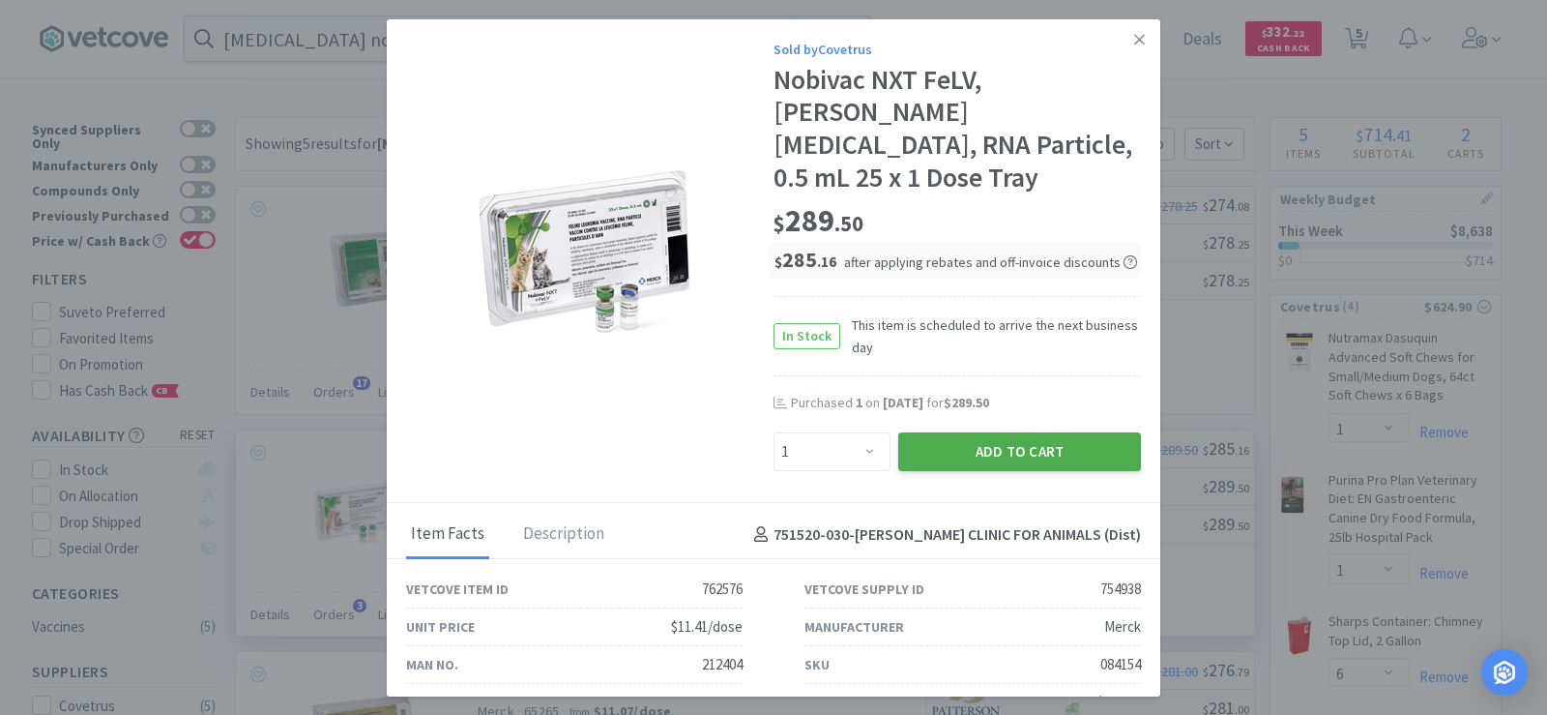
click at [1057, 449] on button "Add to Cart" at bounding box center [1019, 451] width 243 height 39
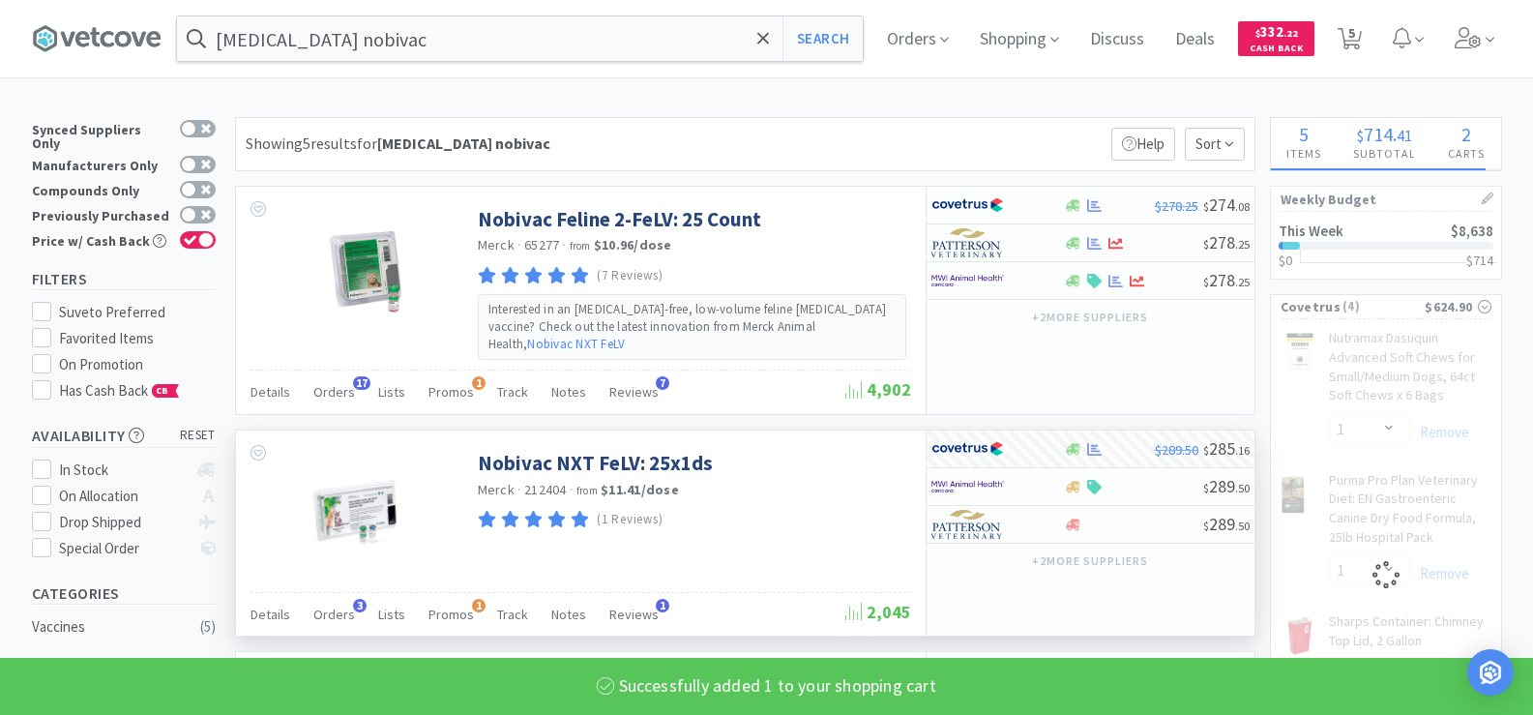
select select "1"
select select "6"
select select "1"
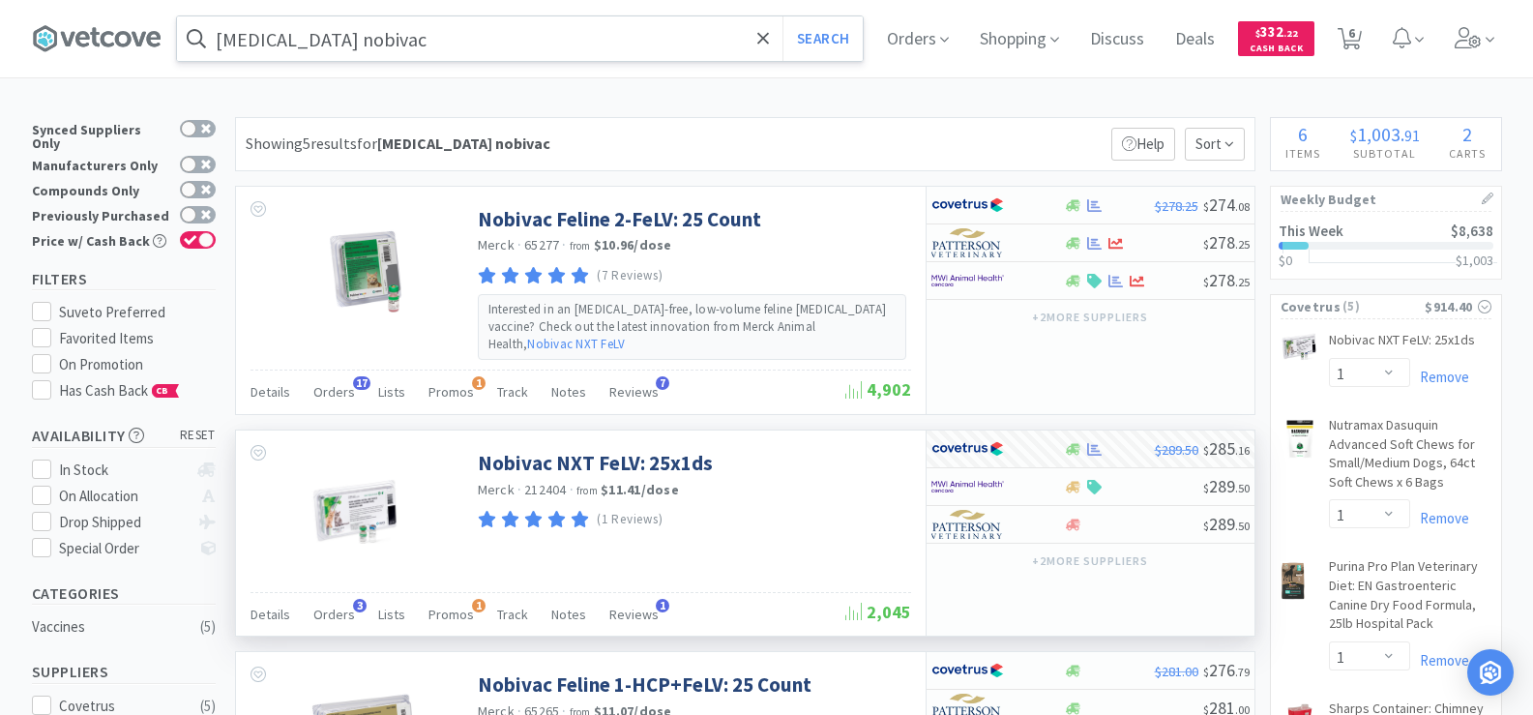
click at [402, 45] on input "leukemia nobivac" at bounding box center [520, 38] width 686 height 44
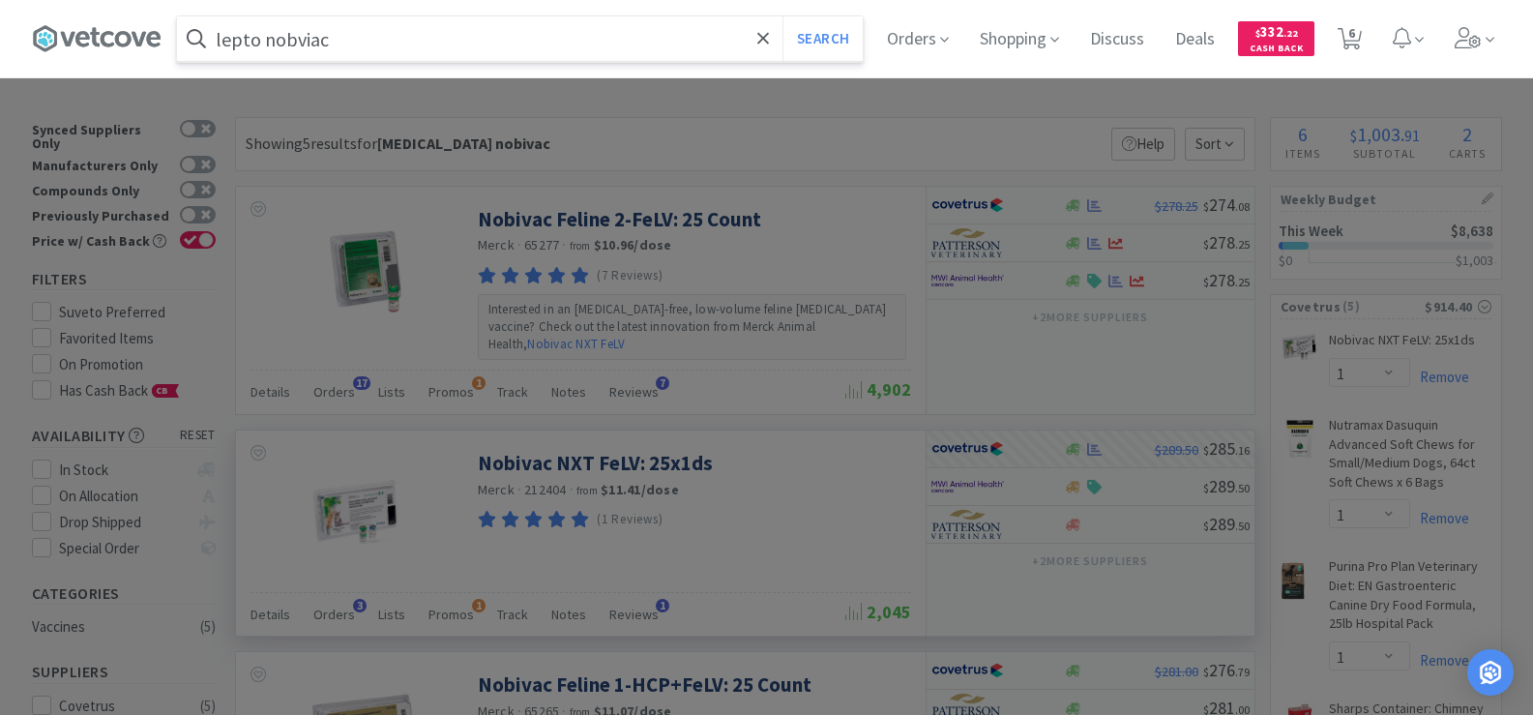
click at [782, 16] on button "Search" at bounding box center [822, 38] width 80 height 44
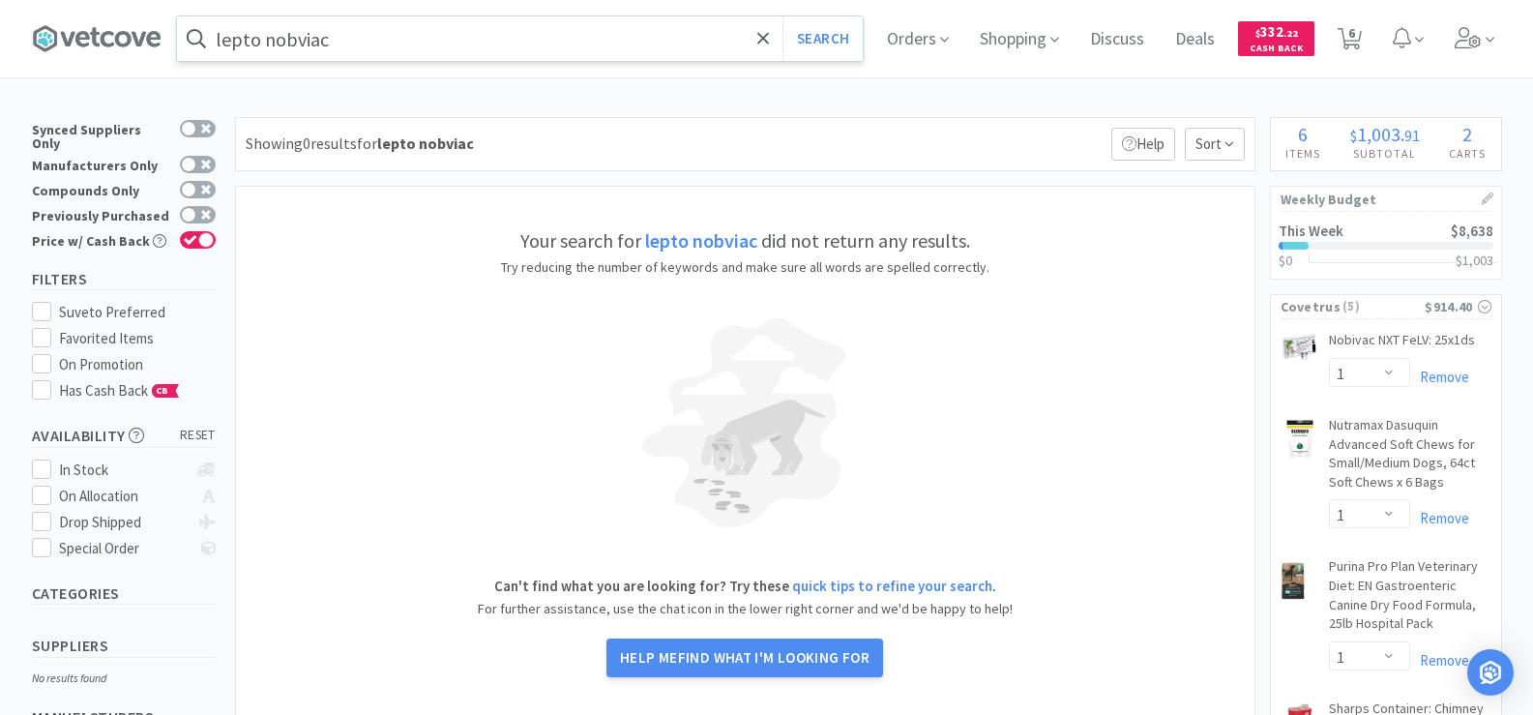
click at [350, 33] on input "lepto nobviac" at bounding box center [520, 38] width 686 height 44
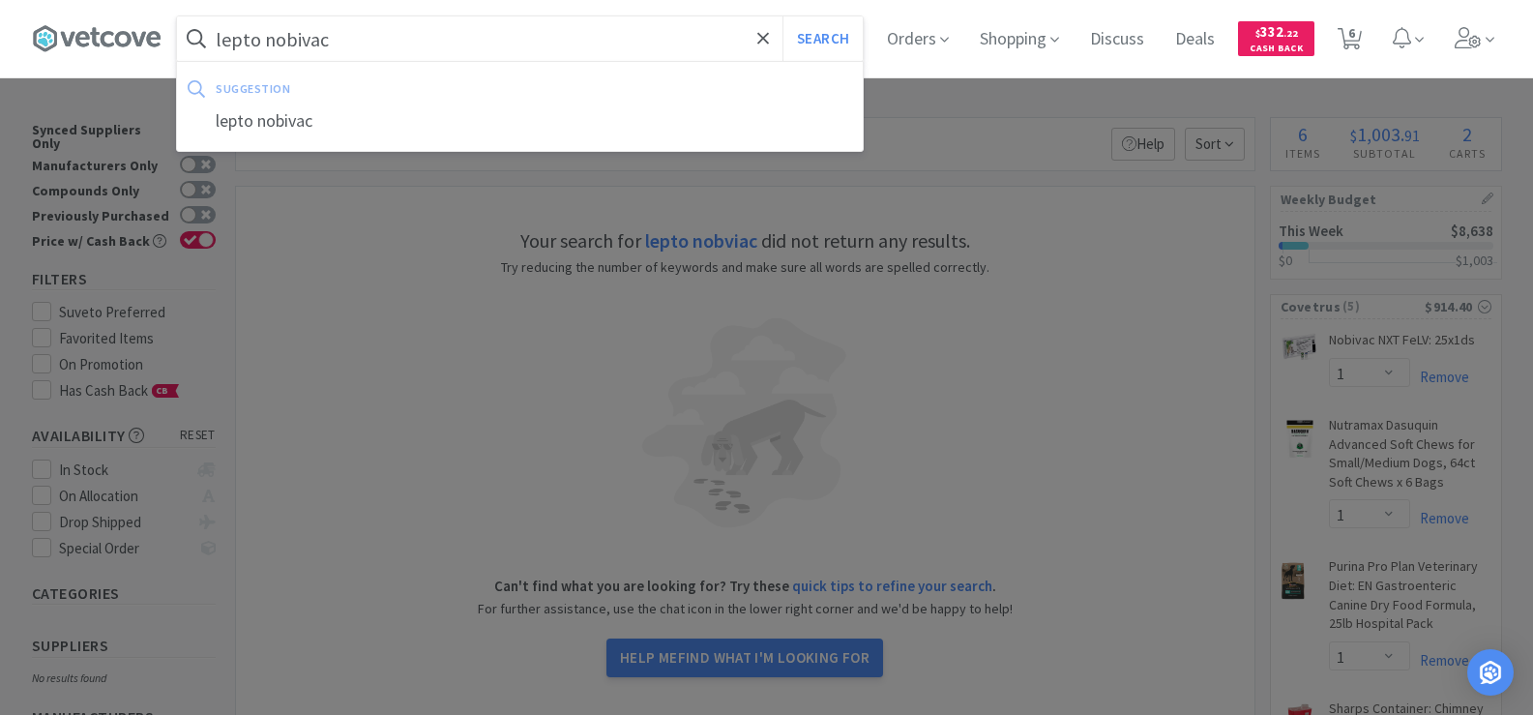
type input "lepto nobivac"
click at [782, 16] on button "Search" at bounding box center [822, 38] width 80 height 44
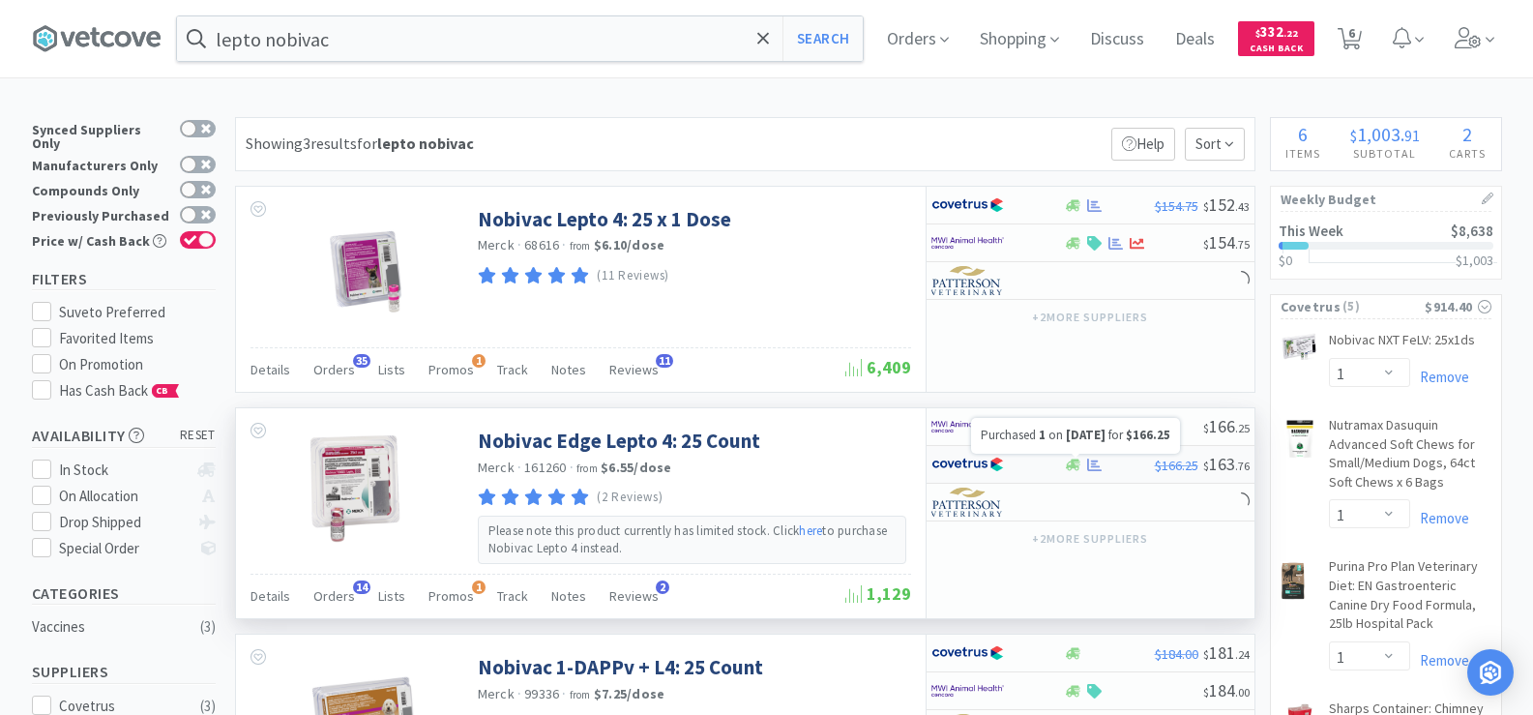
click at [1095, 470] on icon at bounding box center [1094, 464] width 15 height 13
select select "1"
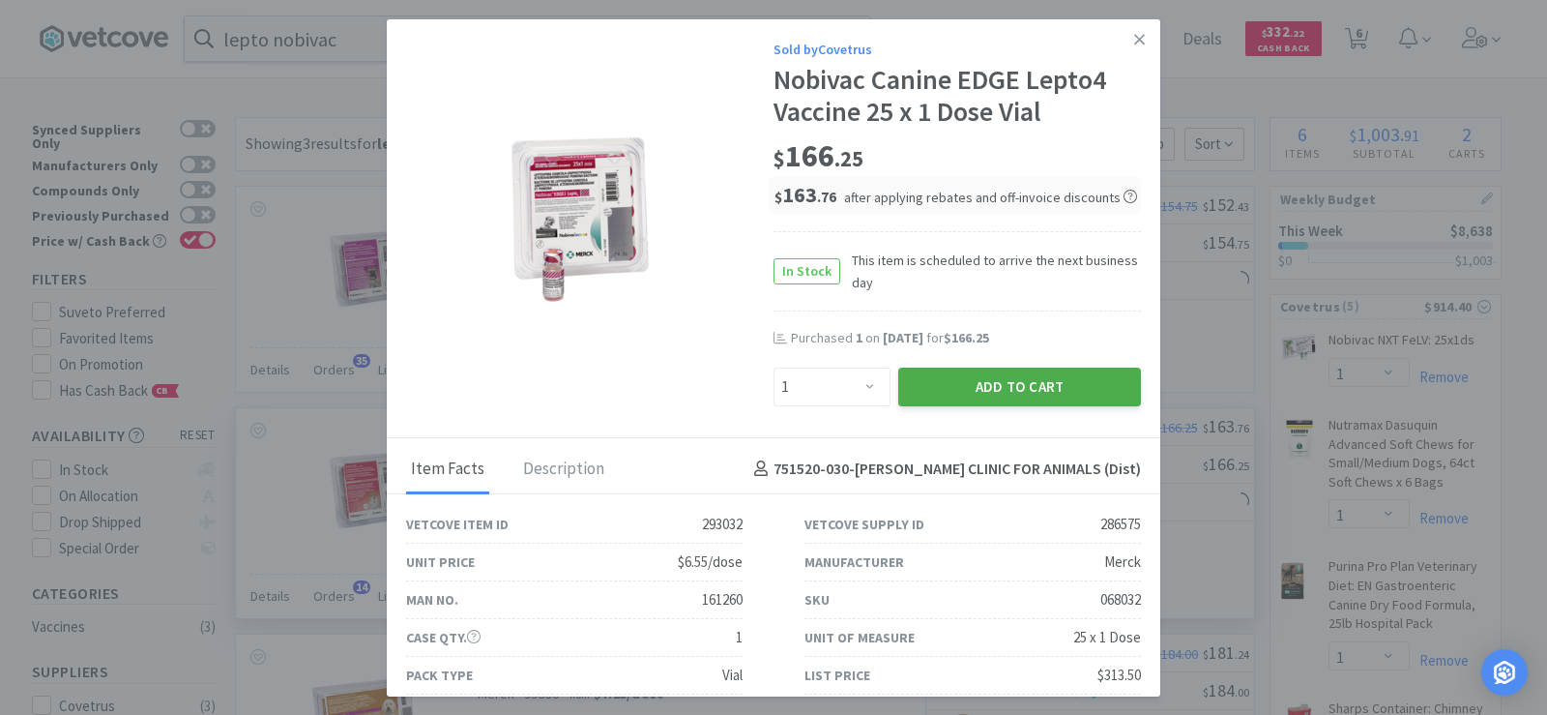
click at [1019, 386] on button "Add to Cart" at bounding box center [1019, 386] width 243 height 39
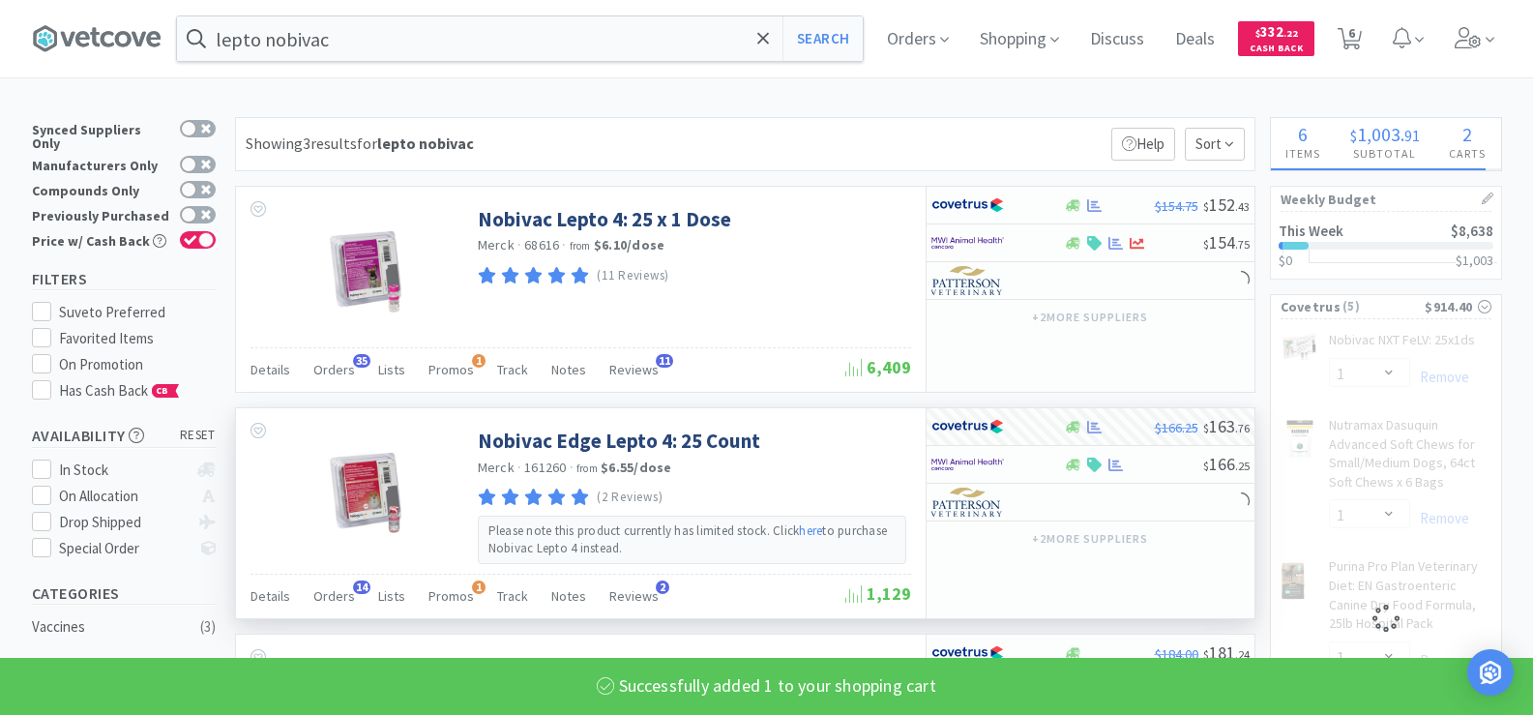
select select "1"
select select "6"
select select "1"
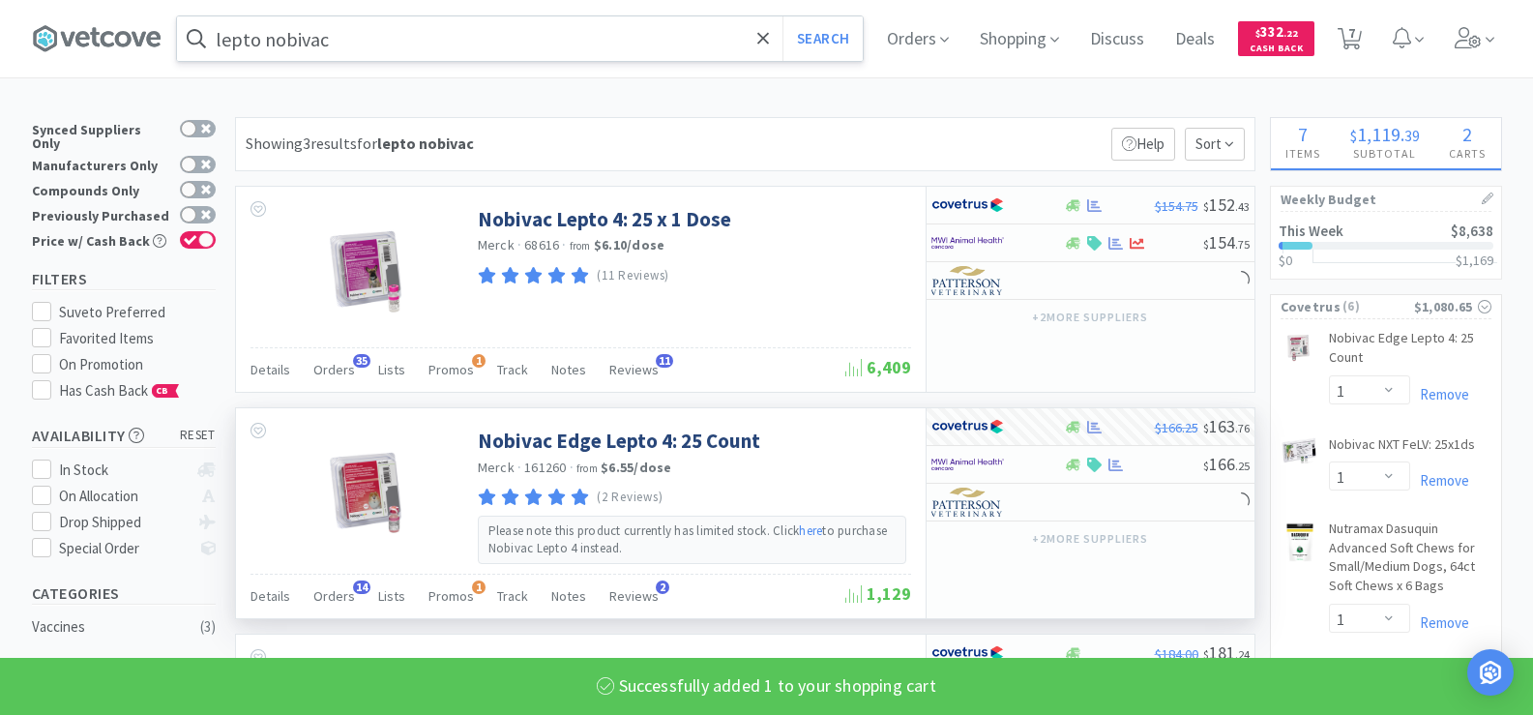
click at [365, 47] on input "lepto nobivac" at bounding box center [520, 38] width 686 height 44
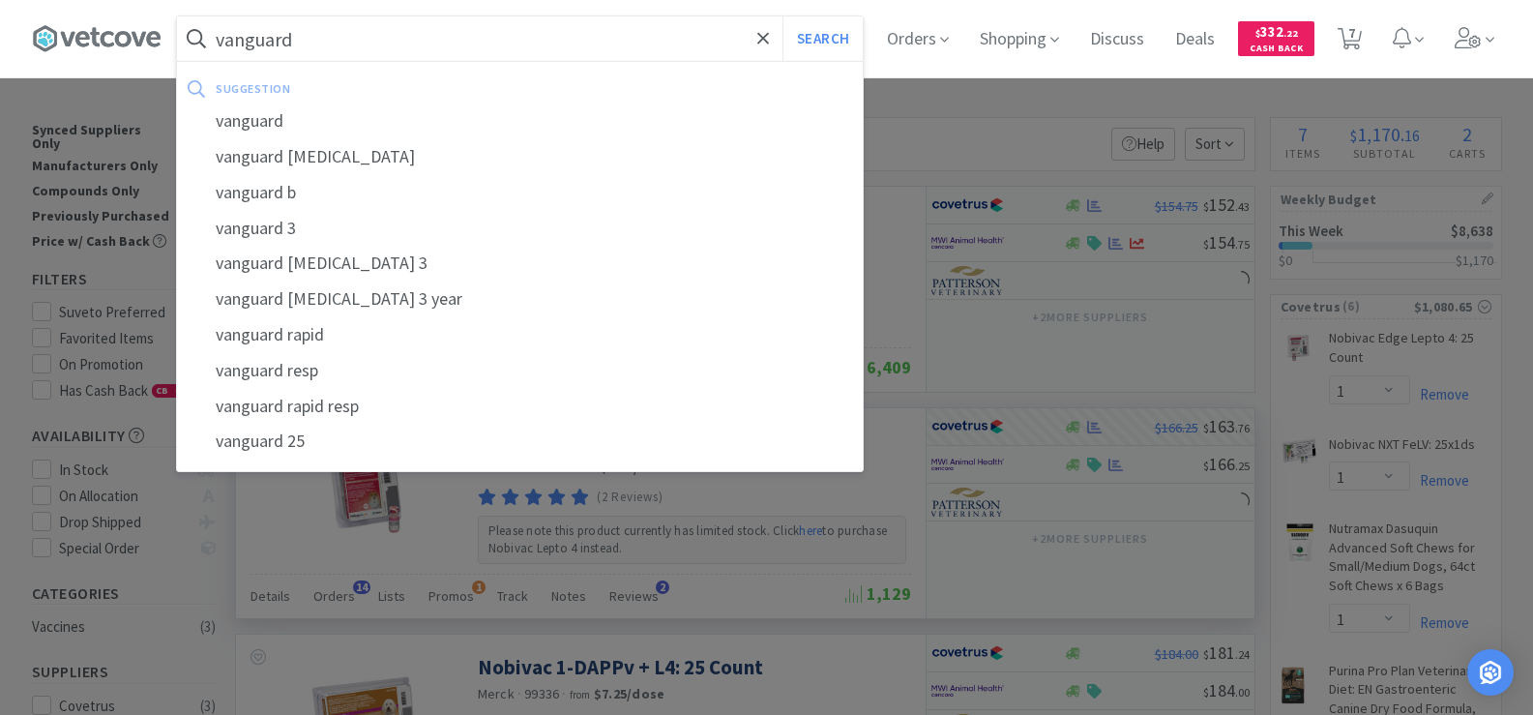
type input "vanguard"
click at [782, 16] on button "Search" at bounding box center [822, 38] width 80 height 44
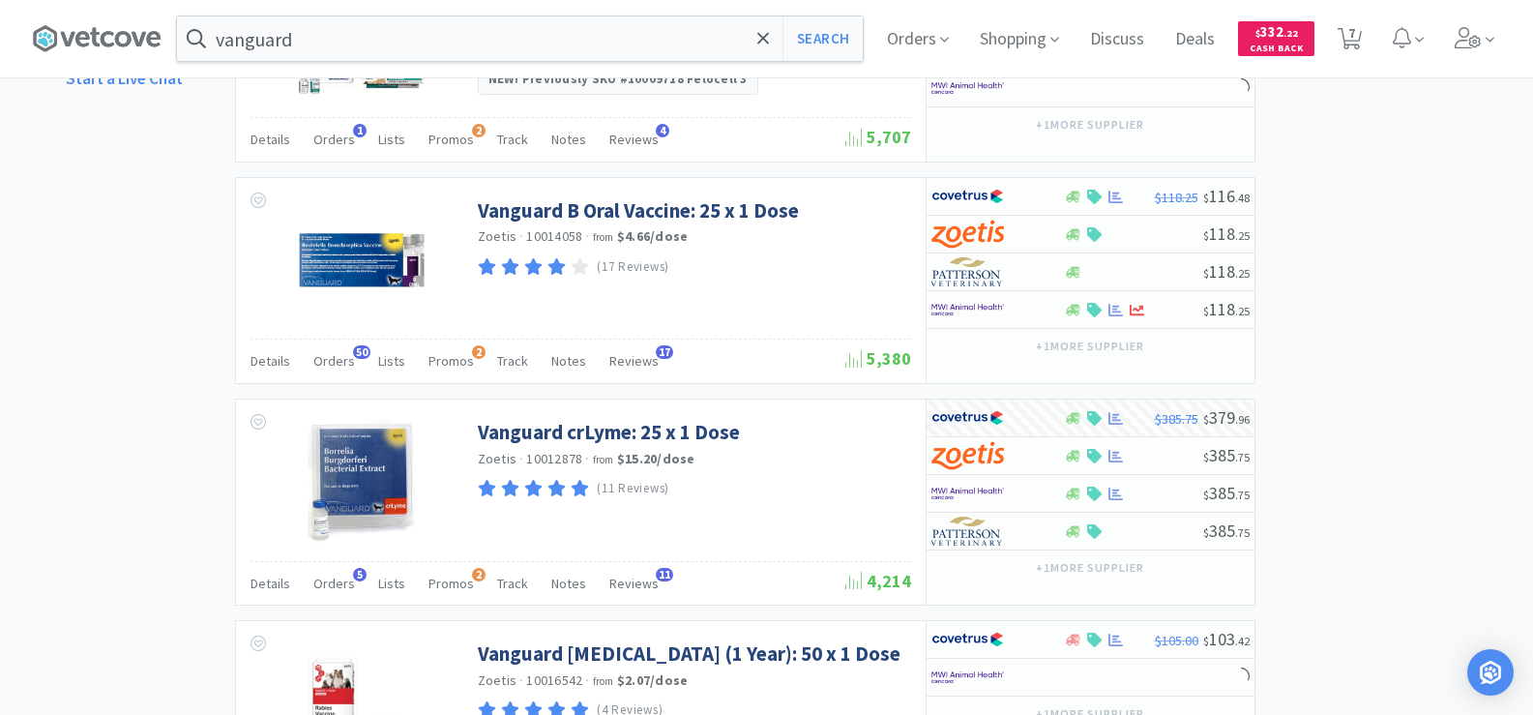
scroll to position [1354, 0]
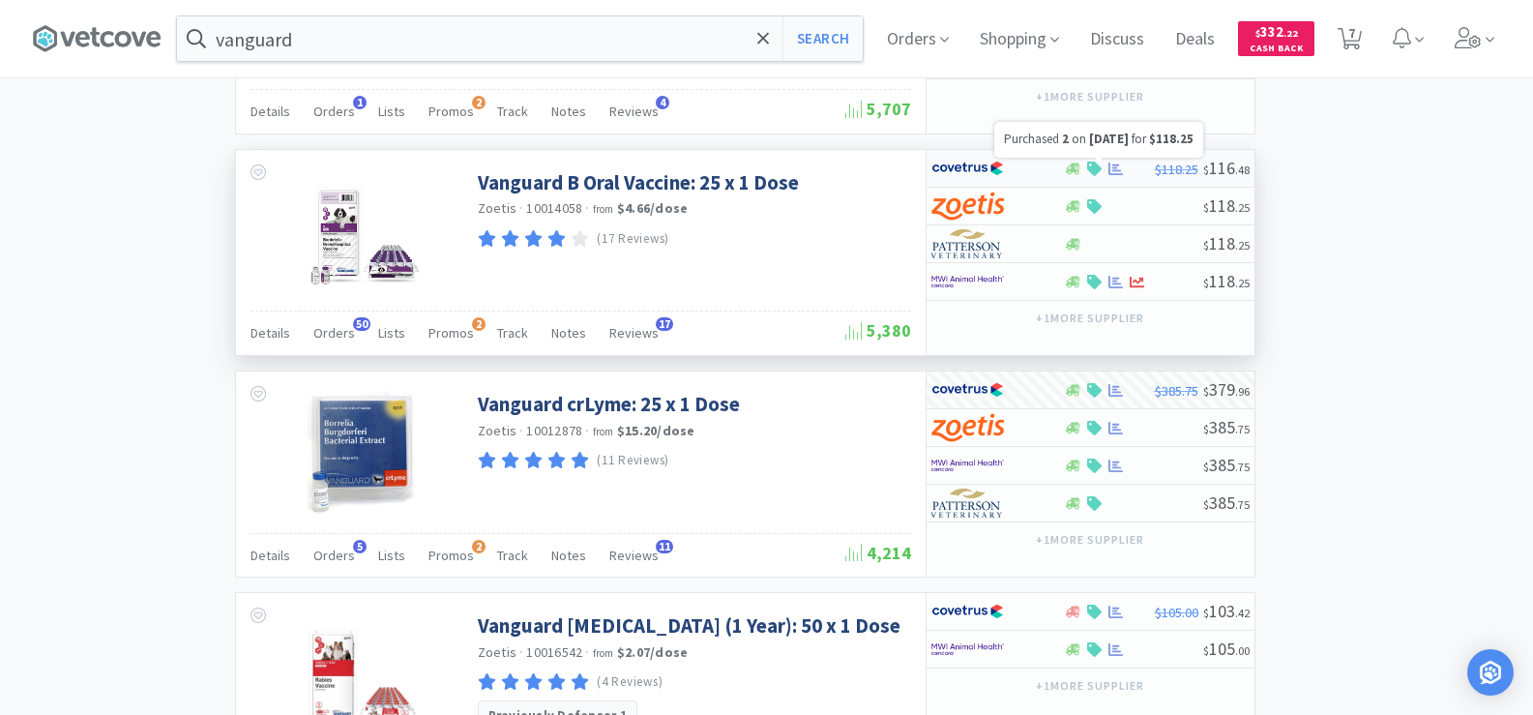
click at [1120, 169] on icon at bounding box center [1115, 167] width 15 height 13
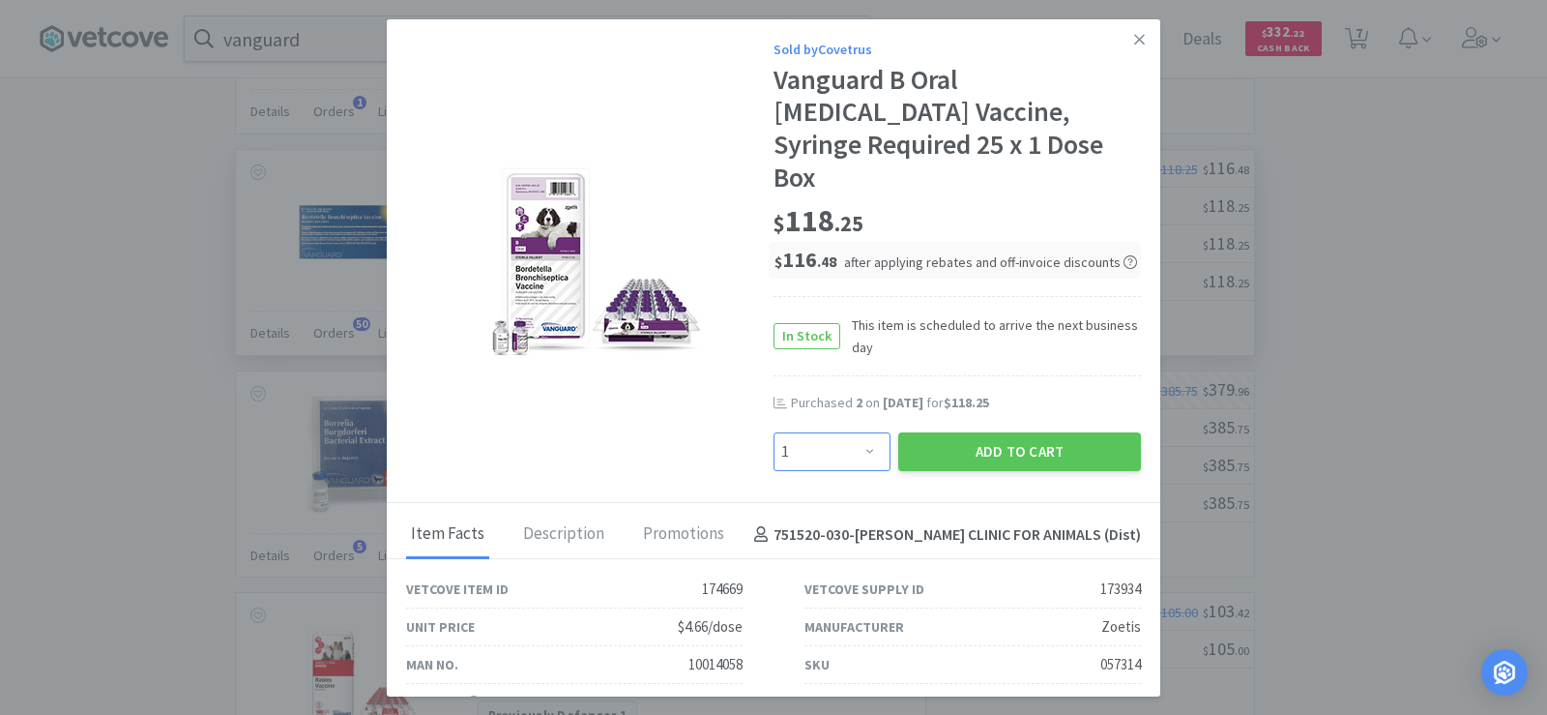
click at [818, 437] on select "Enter Quantity 1 2 3 4 5 6 7 8 9 10 11 12 13 14 15 16 17 18 19 20 Enter Quantity" at bounding box center [832, 451] width 117 height 39
select select "3"
click at [774, 432] on select "Enter Quantity 1 2 3 4 5 6 7 8 9 10 11 12 13 14 15 16 17 18 19 20 Enter Quantity" at bounding box center [832, 451] width 117 height 39
click at [1057, 432] on button "Add to Cart" at bounding box center [1019, 451] width 243 height 39
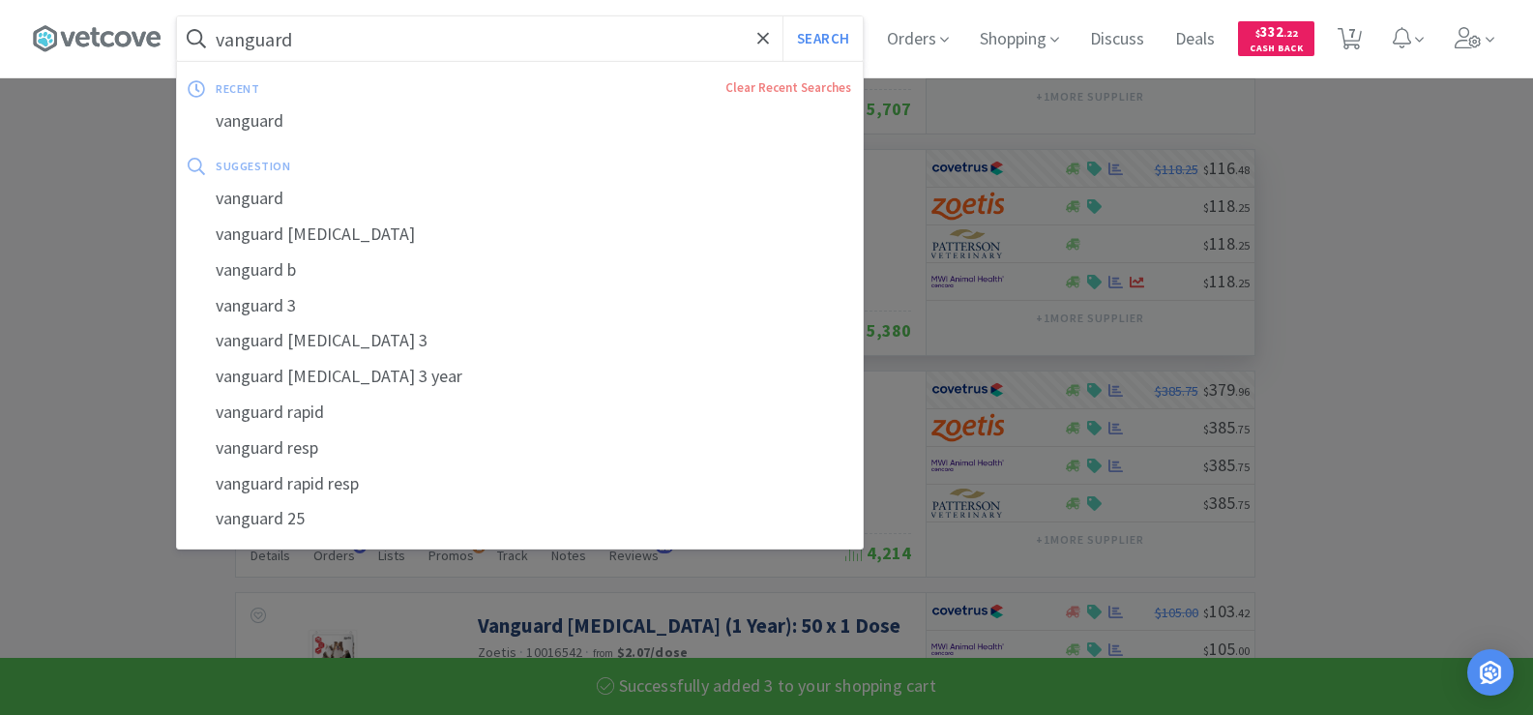
click at [329, 44] on input "vanguard" at bounding box center [520, 38] width 686 height 44
select select "3"
select select "1"
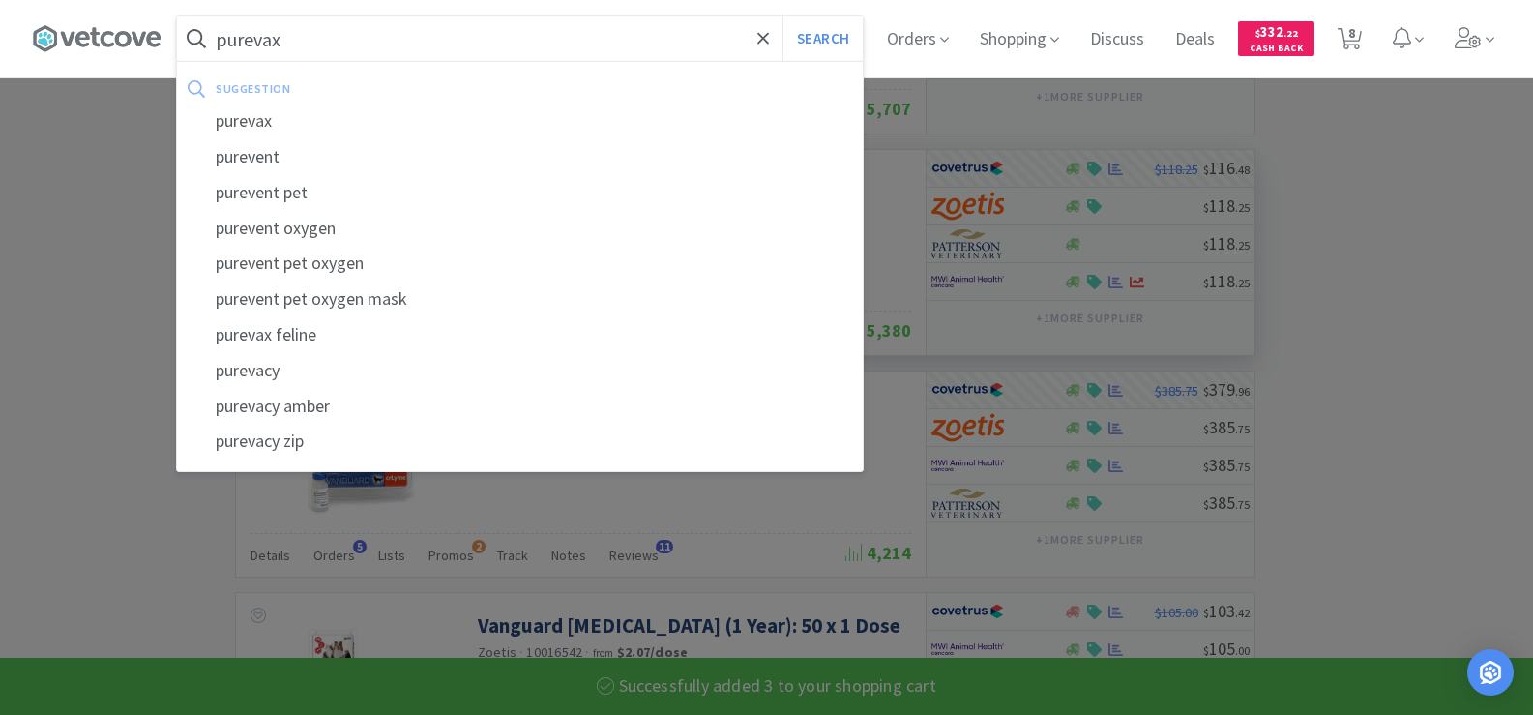
type input "purevax"
click at [782, 16] on button "Search" at bounding box center [822, 38] width 80 height 44
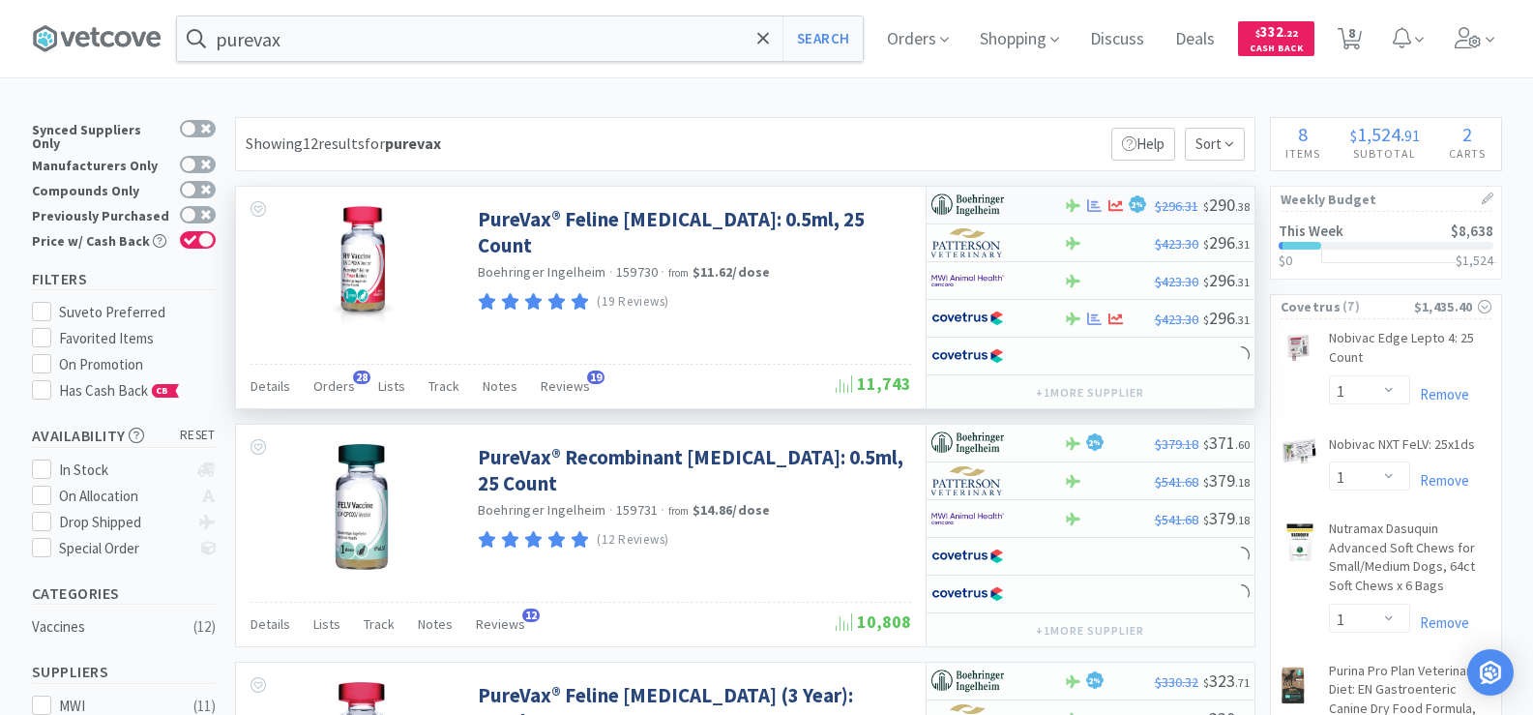
click at [1002, 202] on img at bounding box center [967, 204] width 73 height 29
select select "1"
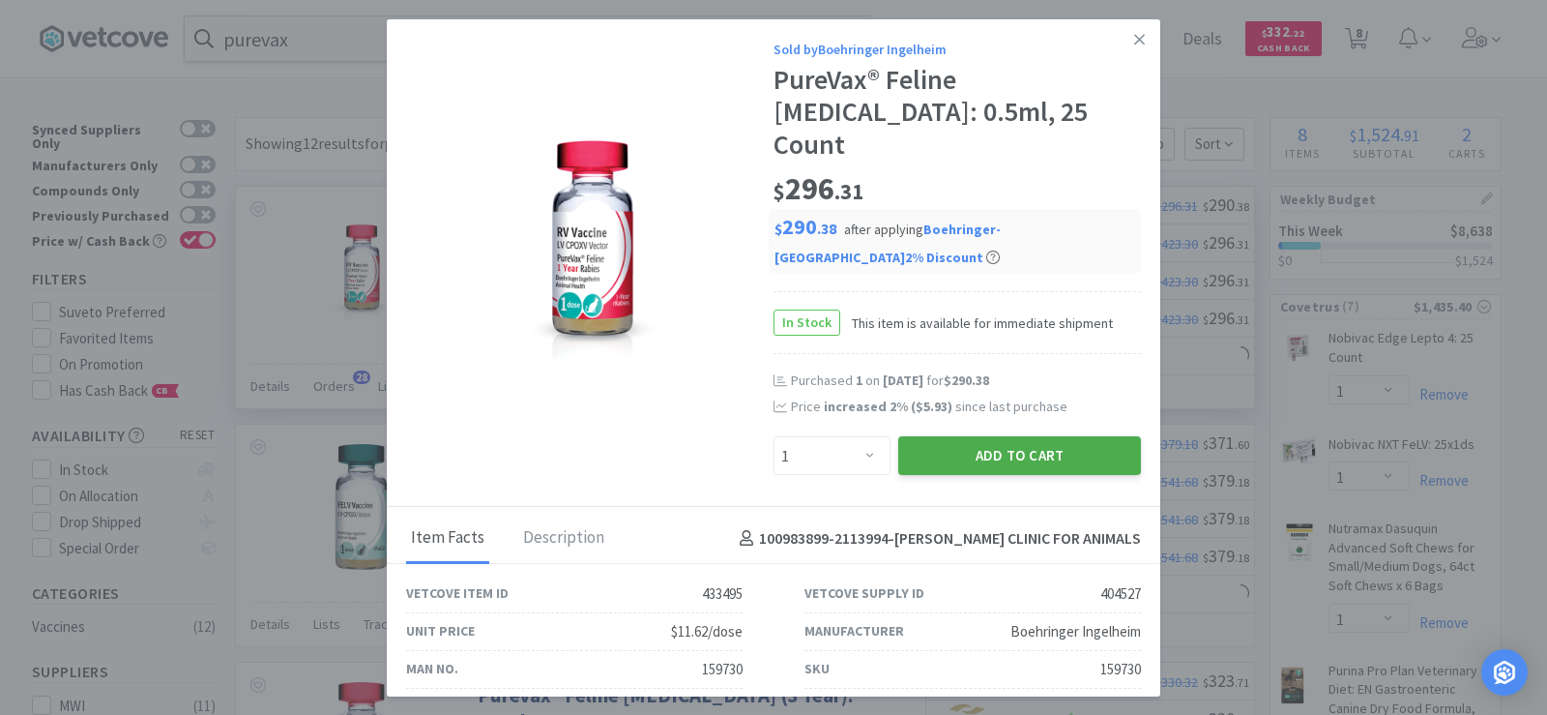
click at [1013, 436] on button "Add to Cart" at bounding box center [1019, 455] width 243 height 39
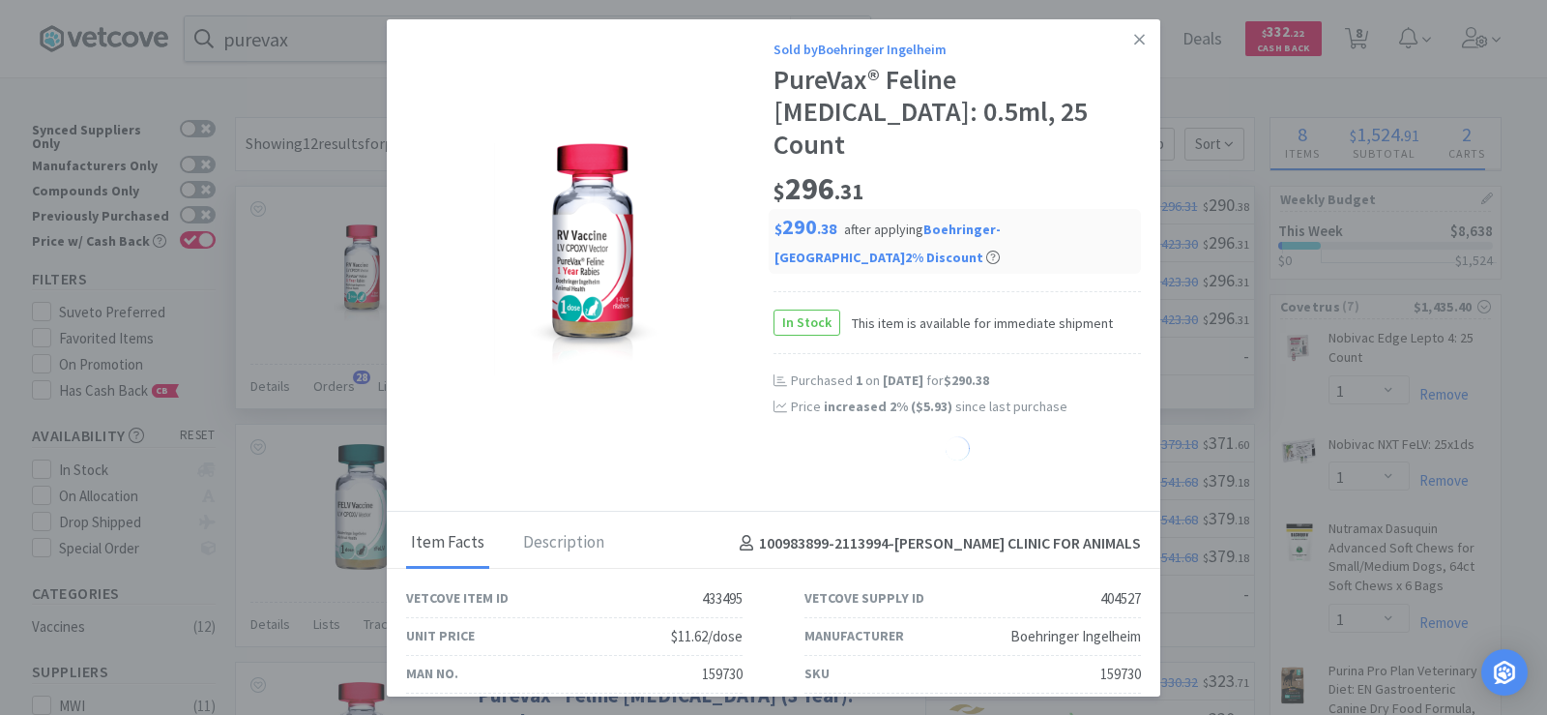
select select "1"
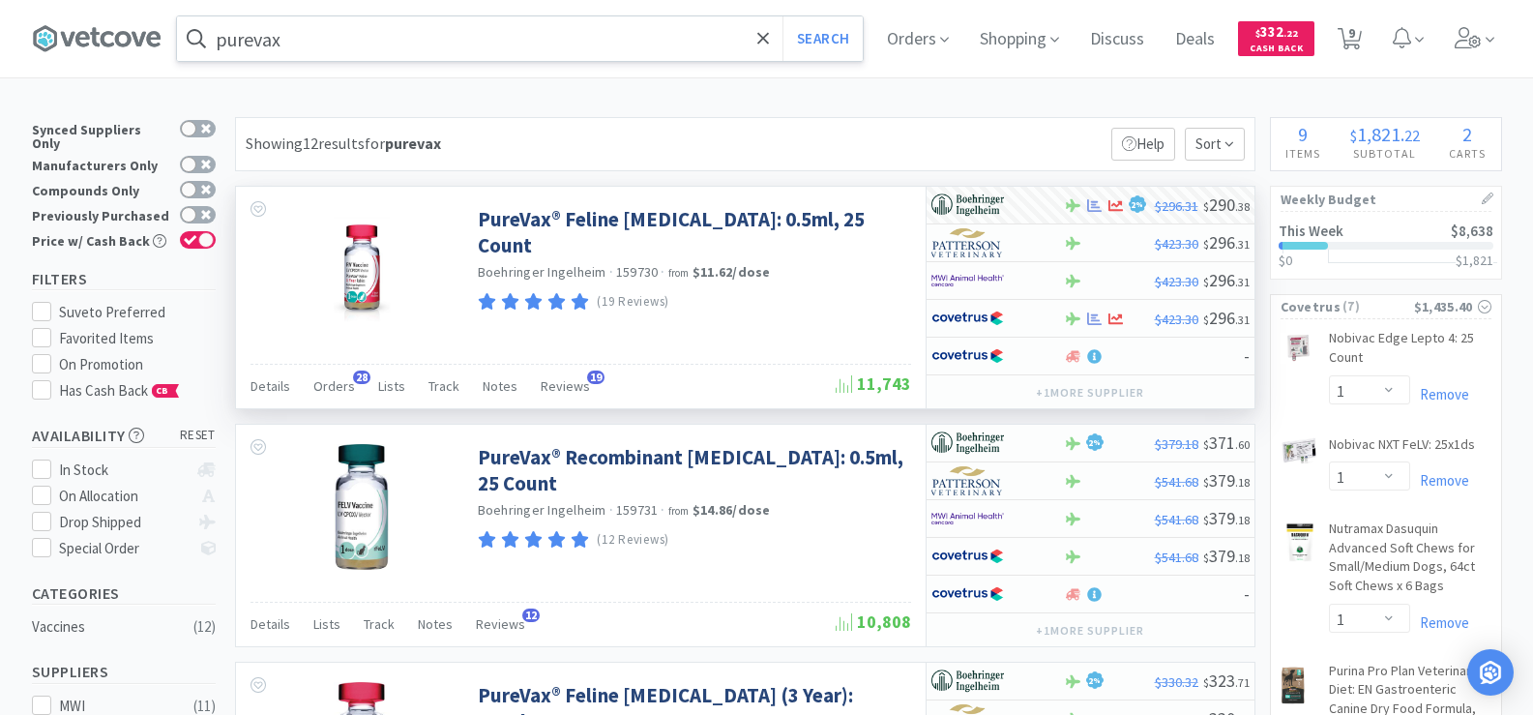
click at [359, 60] on input "purevax" at bounding box center [520, 38] width 686 height 44
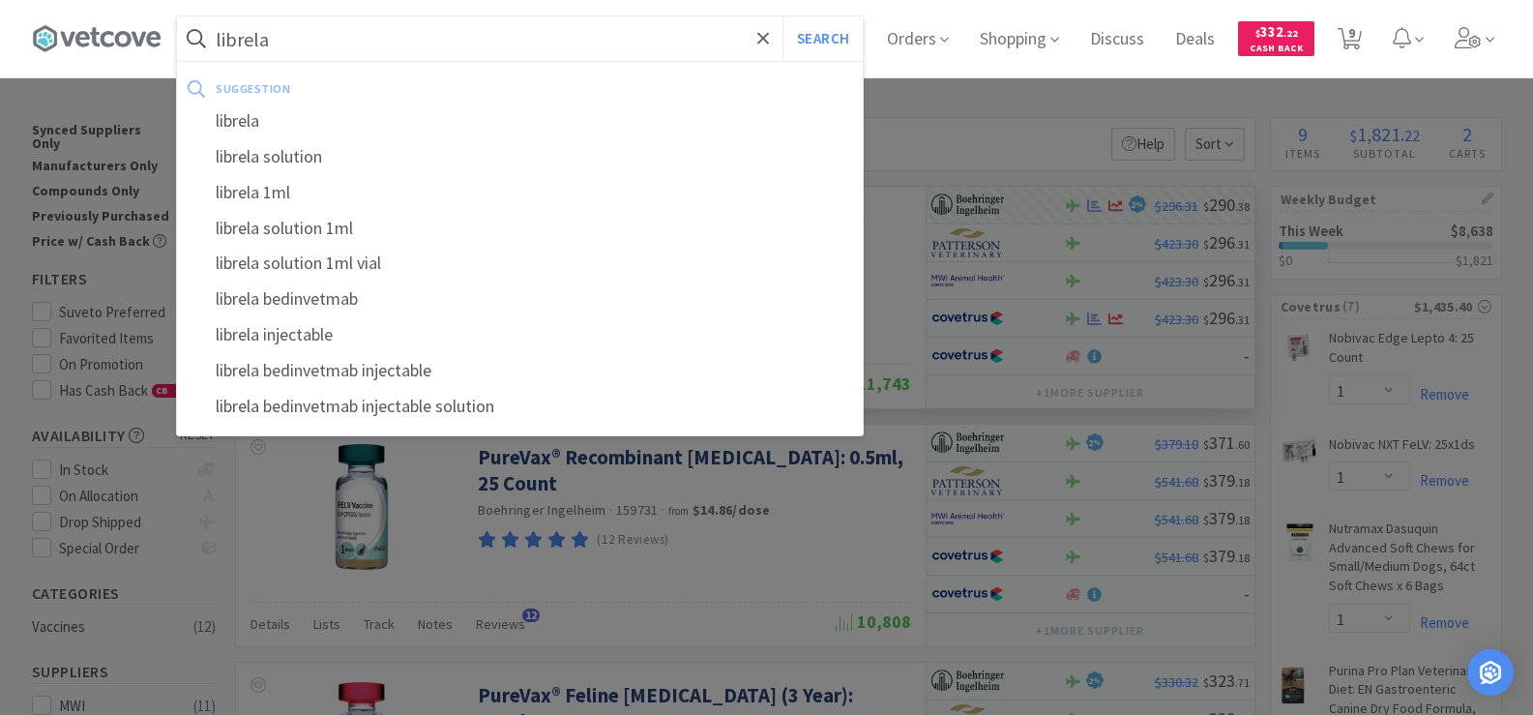
type input "librela"
click at [782, 16] on button "Search" at bounding box center [822, 38] width 80 height 44
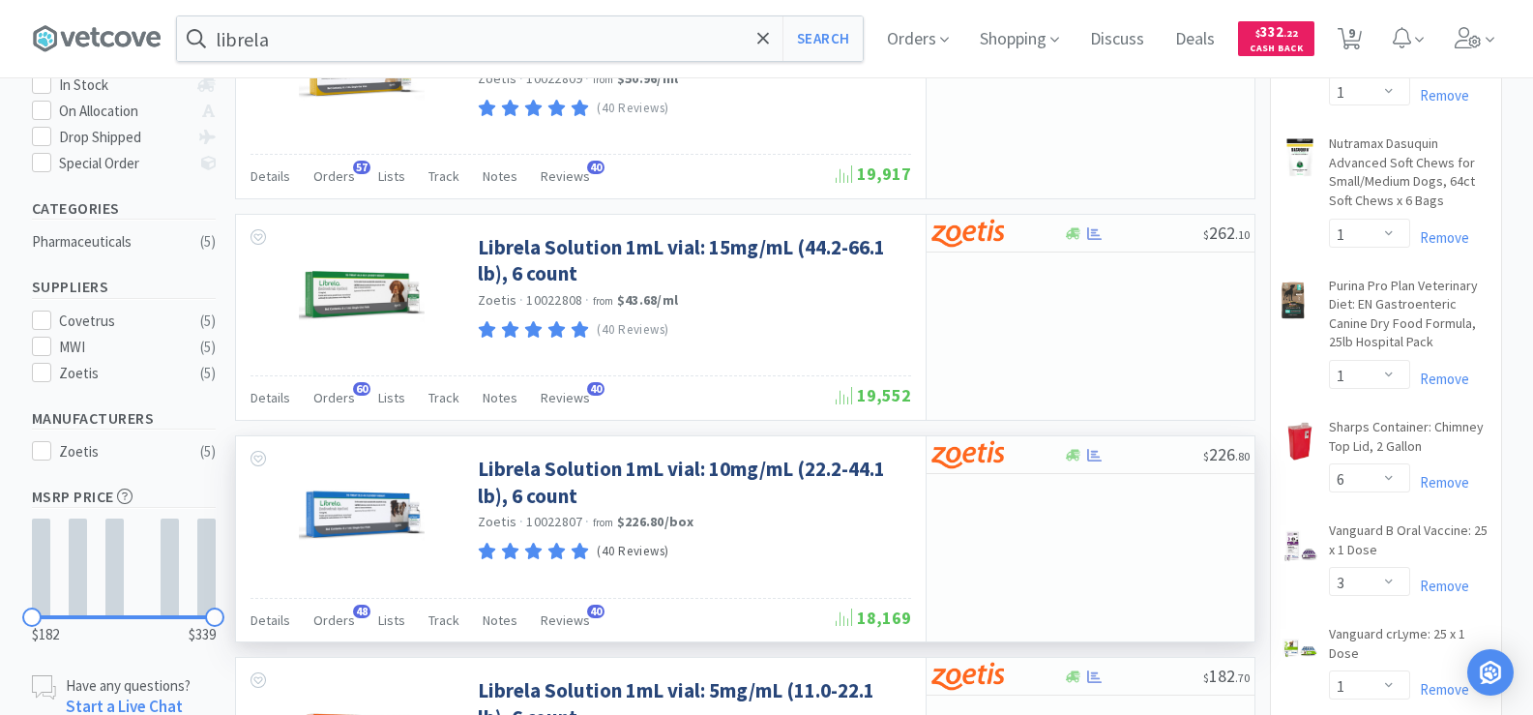
scroll to position [387, 0]
click at [1086, 456] on div at bounding box center [1094, 453] width 19 height 15
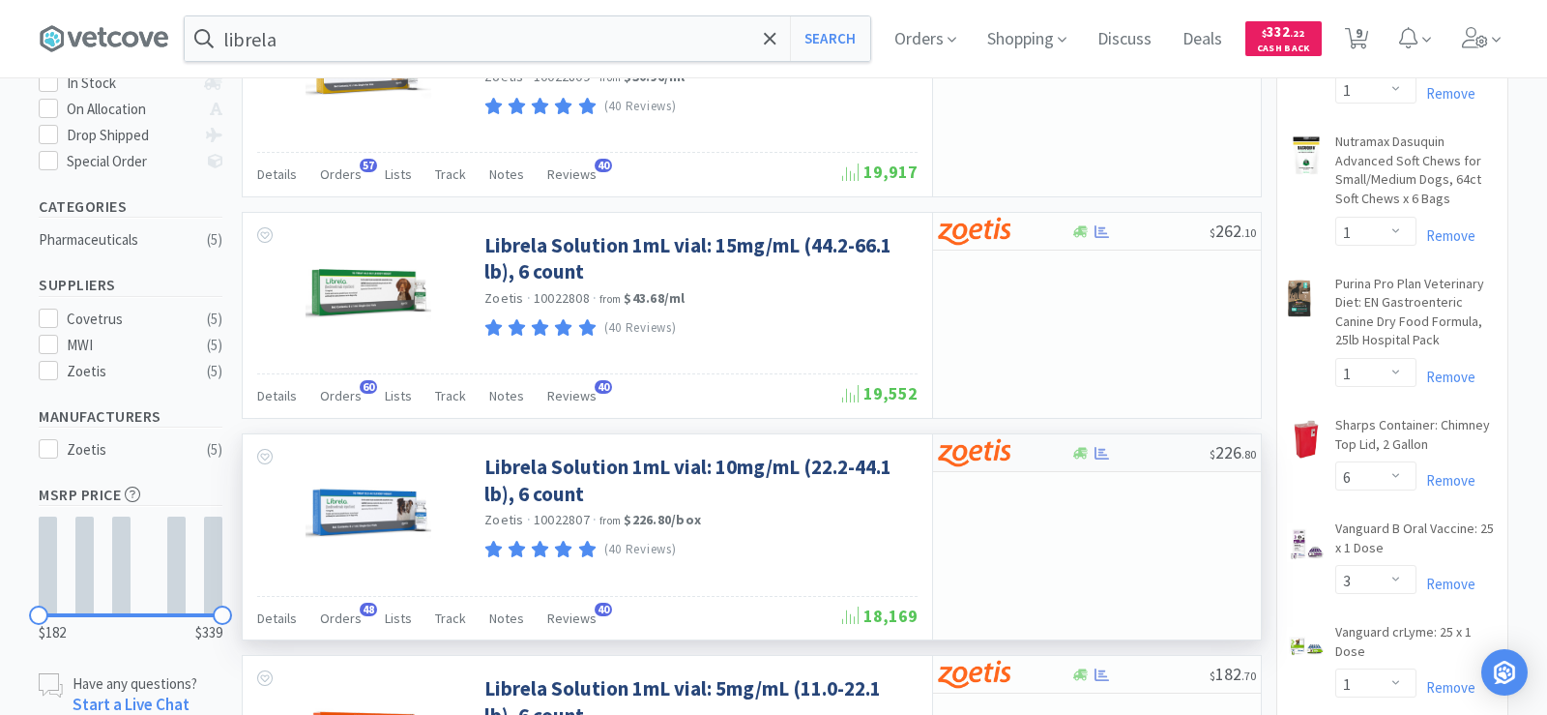
select select "1"
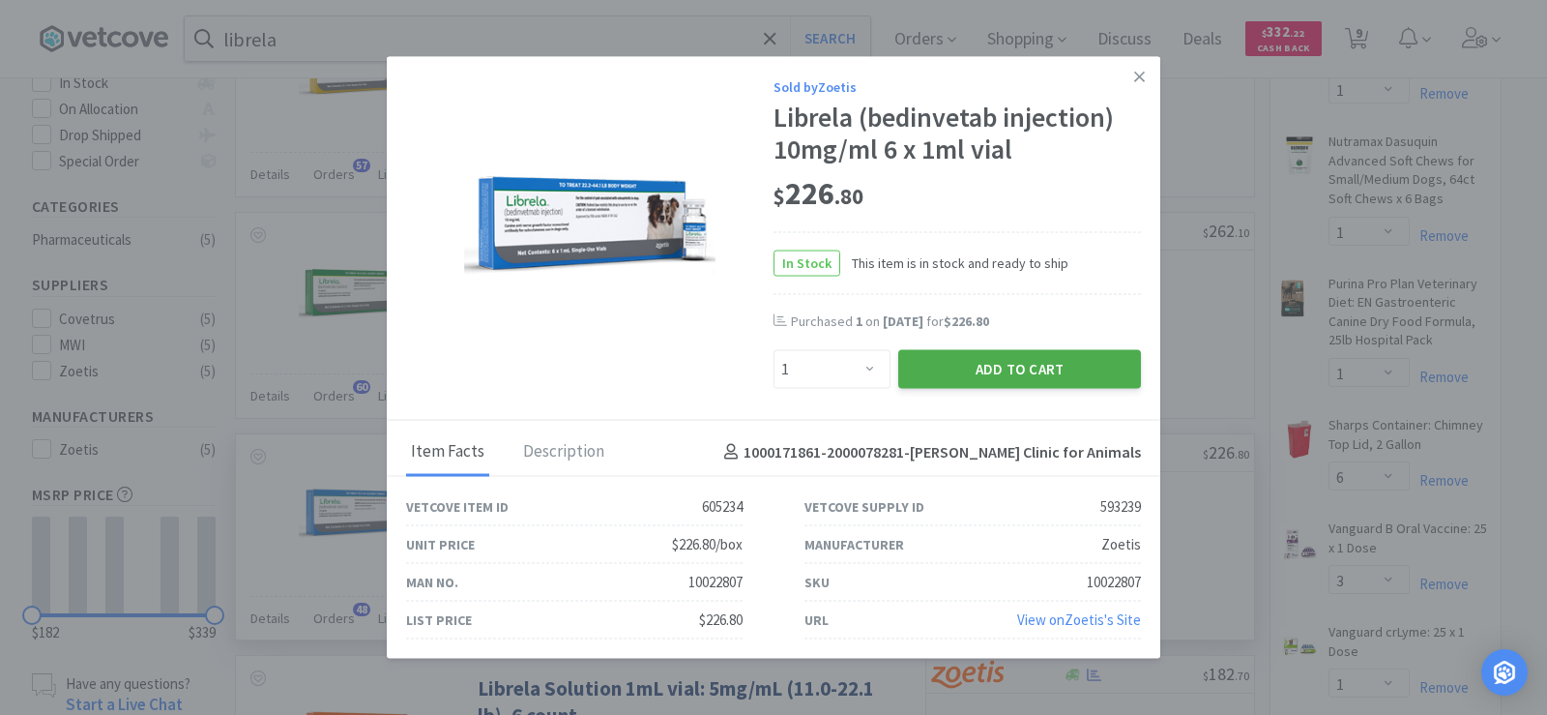
click at [1001, 357] on button "Add to Cart" at bounding box center [1019, 369] width 243 height 39
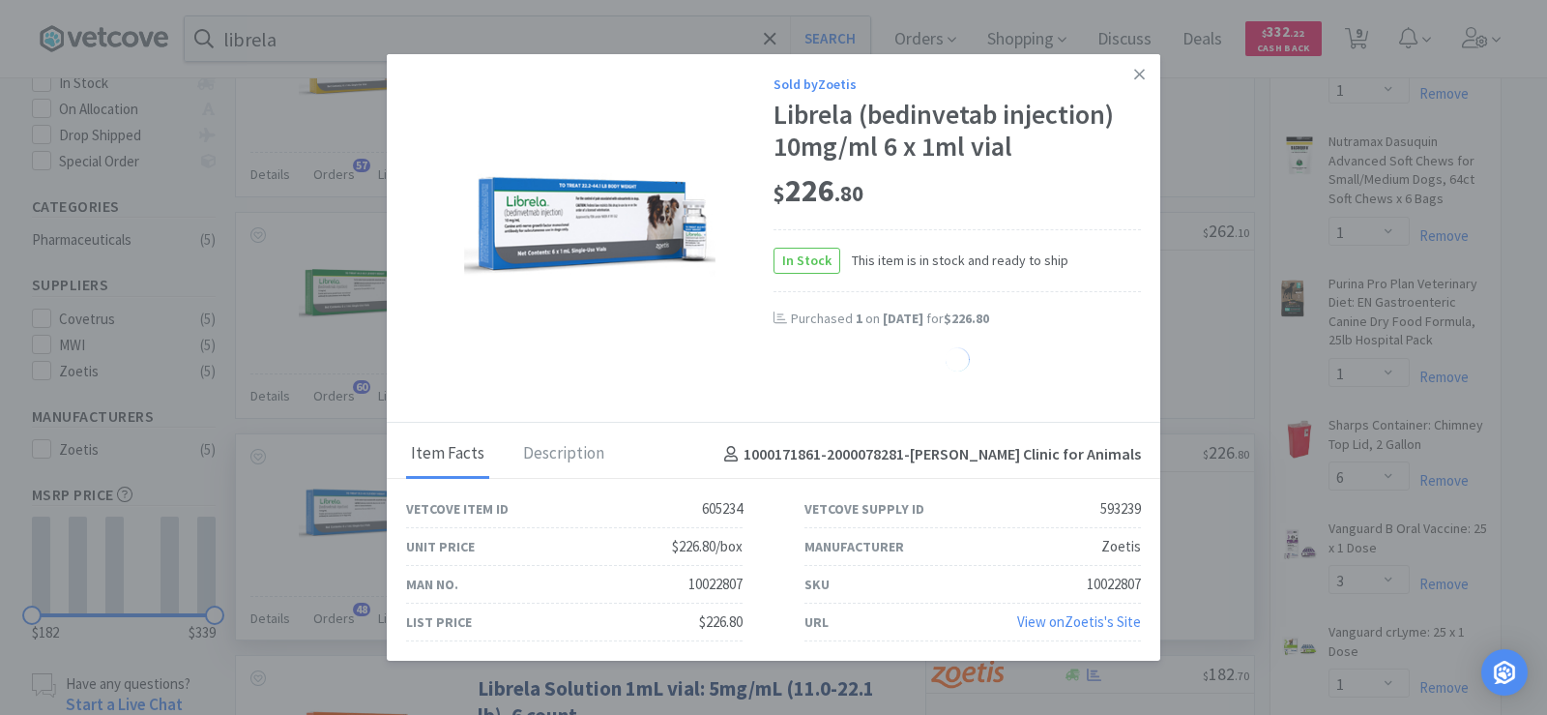
select select "1"
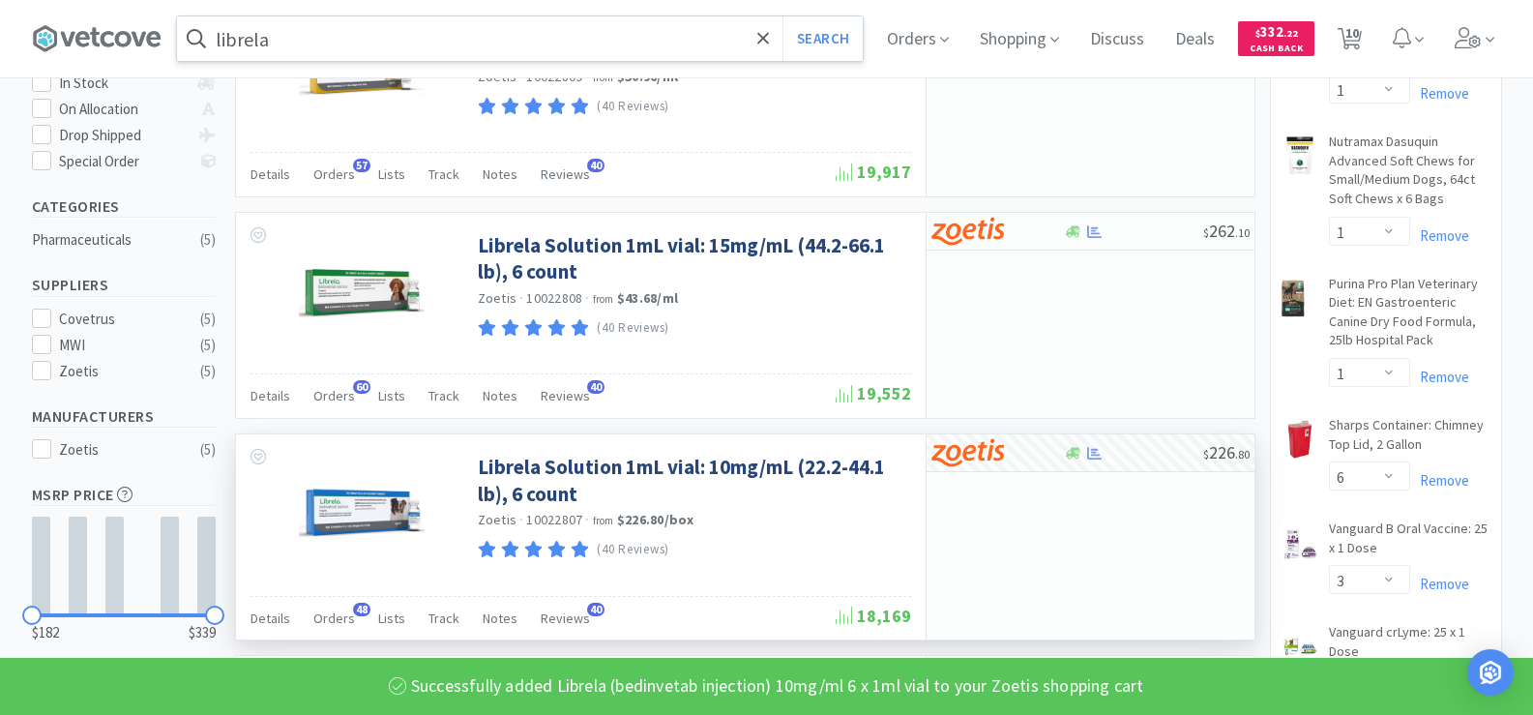
click at [315, 56] on input "librela" at bounding box center [520, 38] width 686 height 44
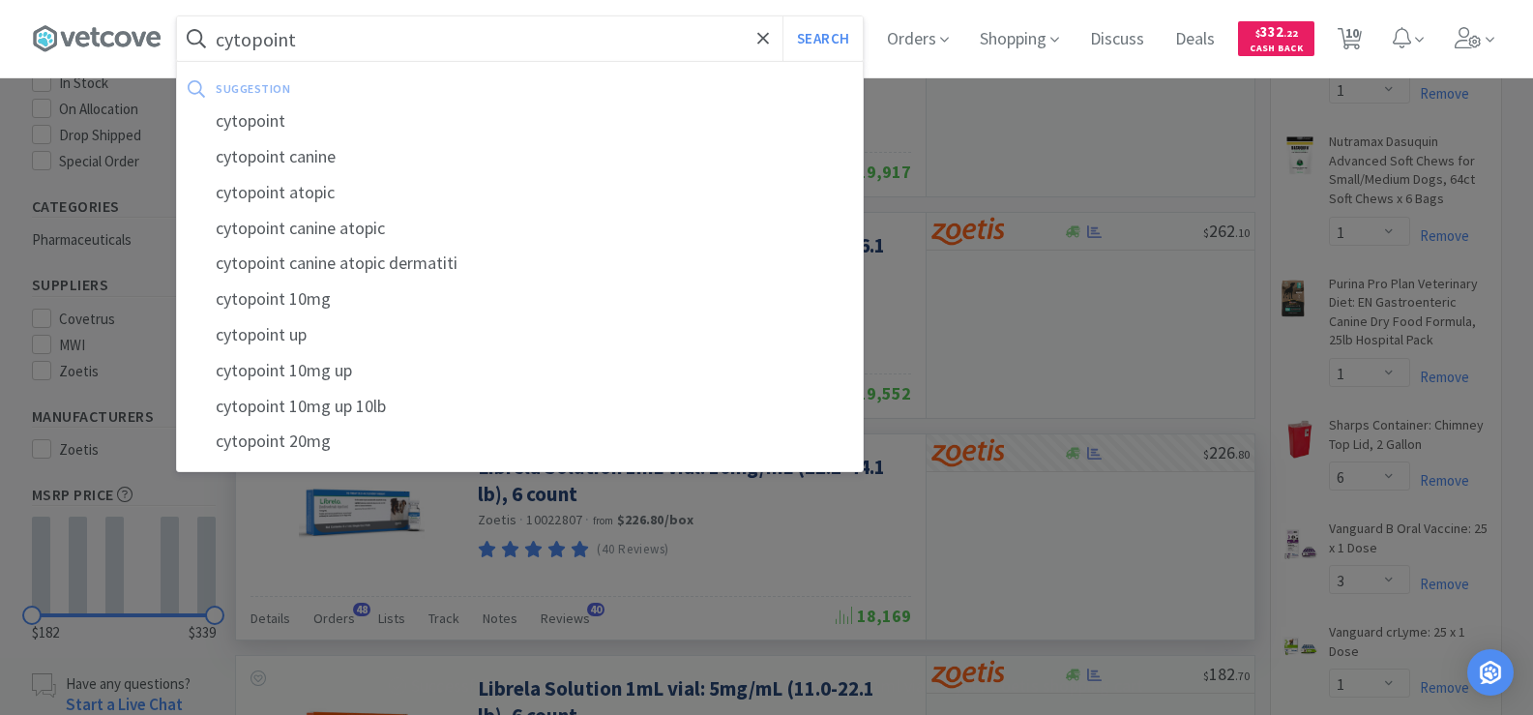
type input "cytopoint"
click at [782, 16] on button "Search" at bounding box center [822, 38] width 80 height 44
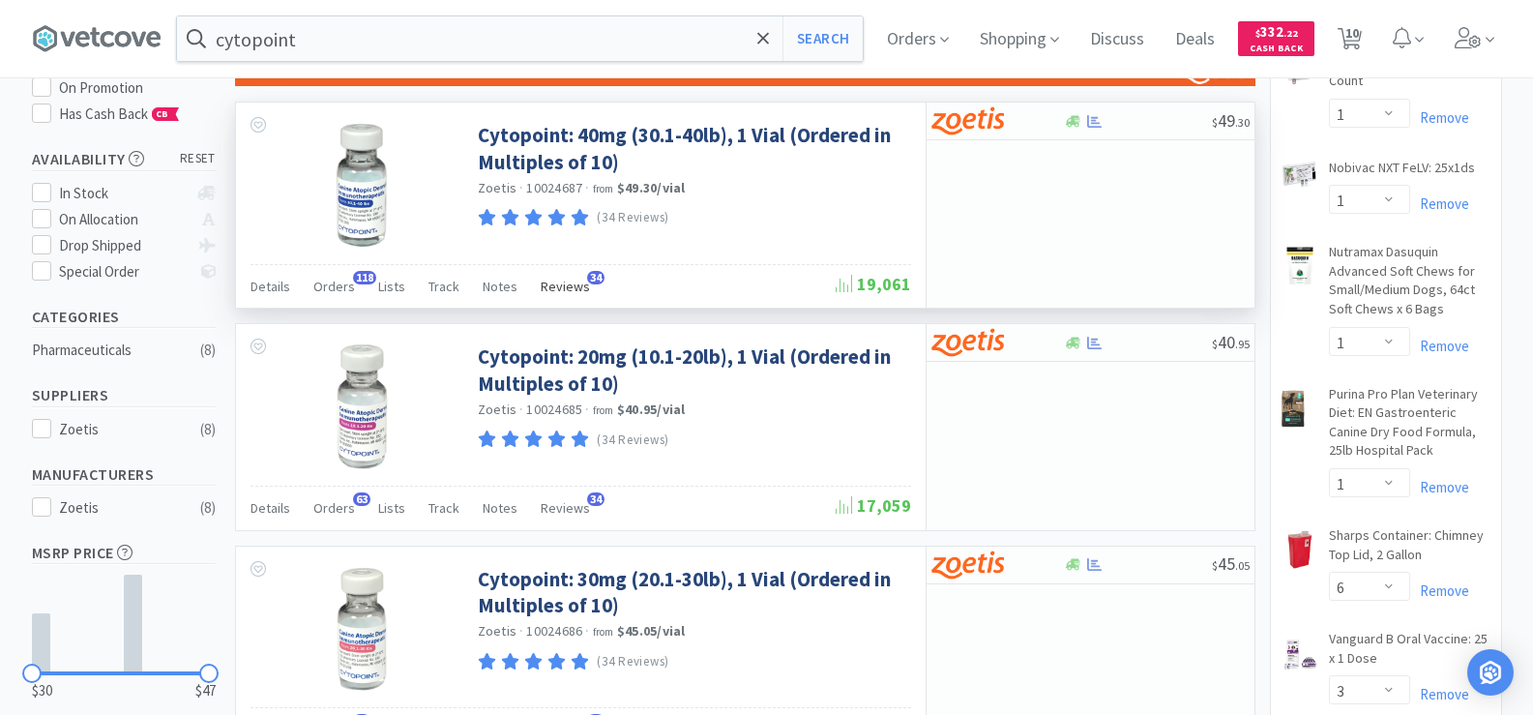
scroll to position [387, 0]
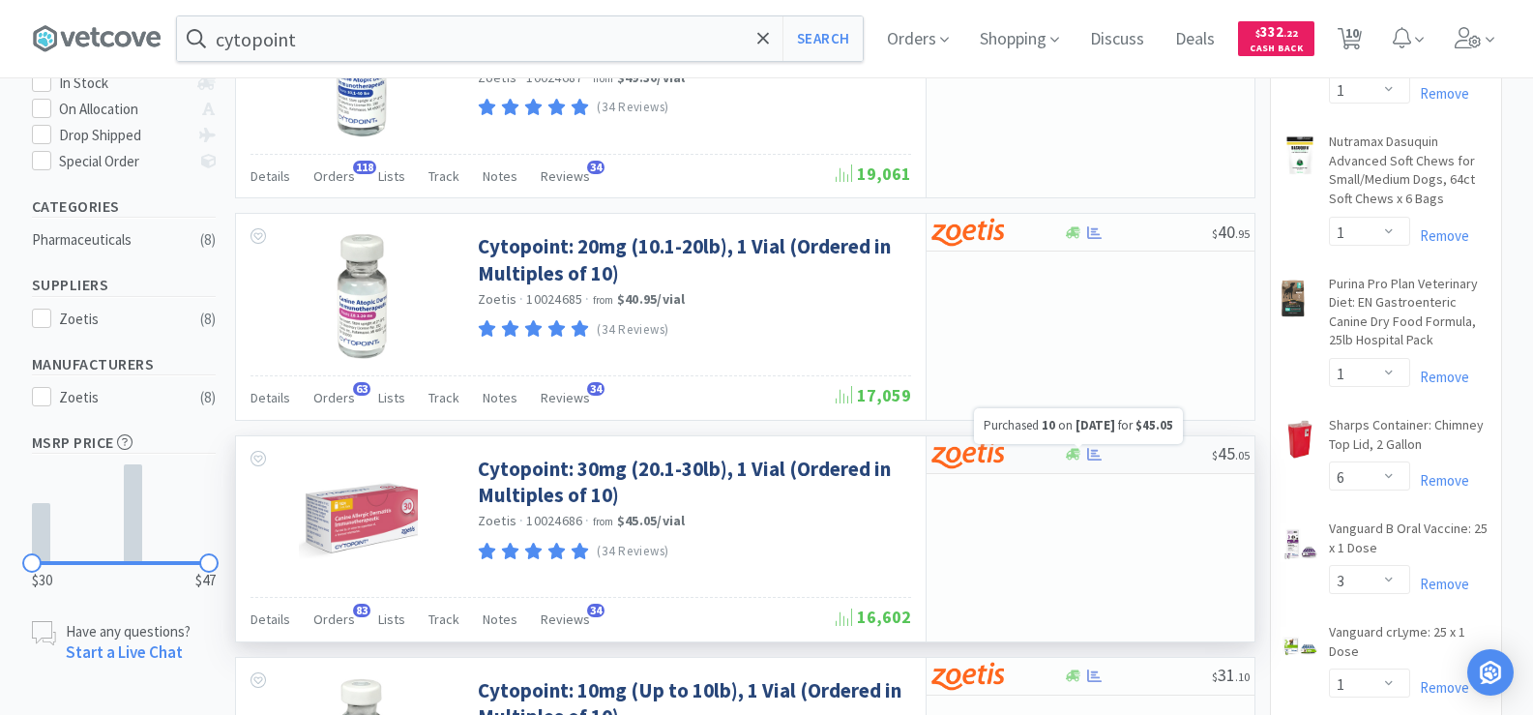
click at [1095, 454] on icon at bounding box center [1094, 454] width 15 height 15
select select "10"
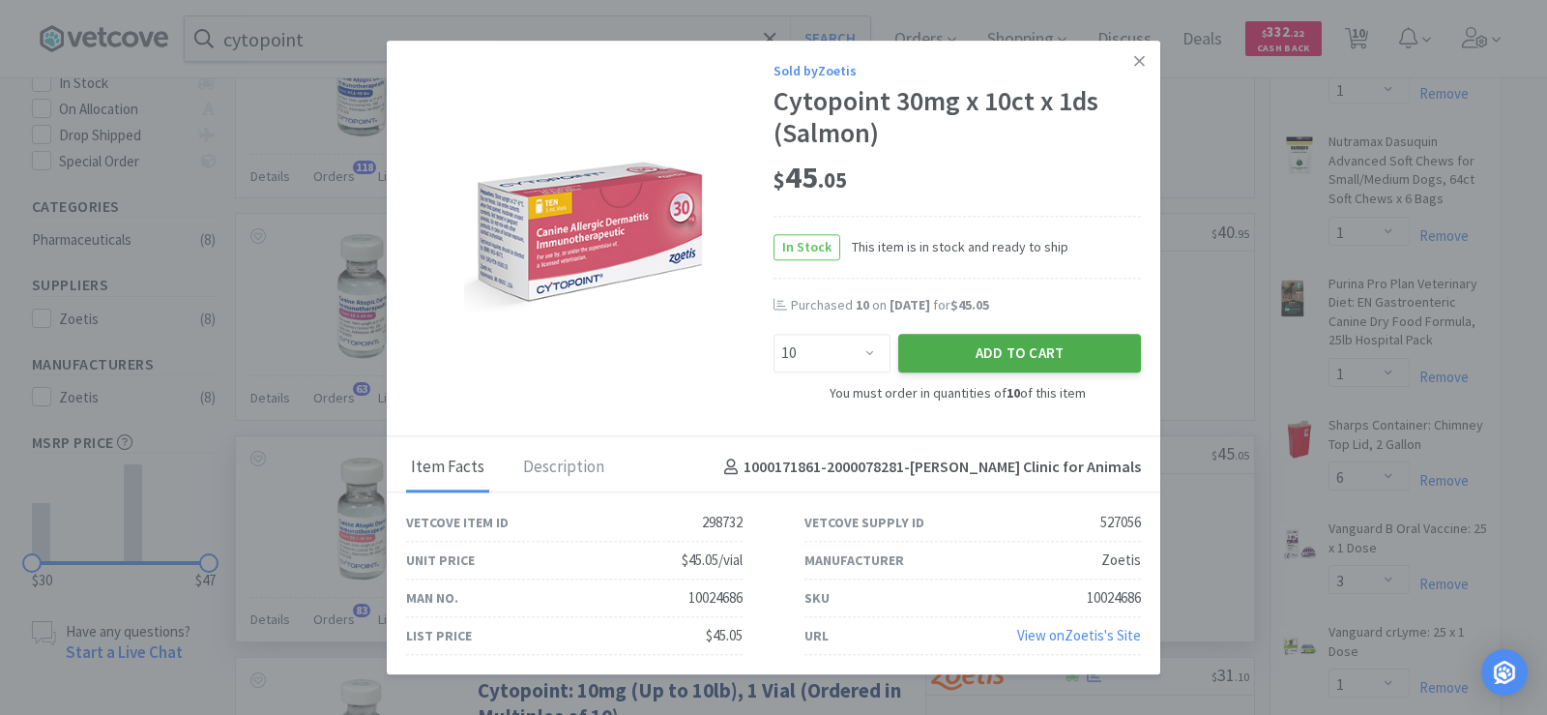
click at [1026, 366] on button "Add to Cart" at bounding box center [1019, 354] width 243 height 39
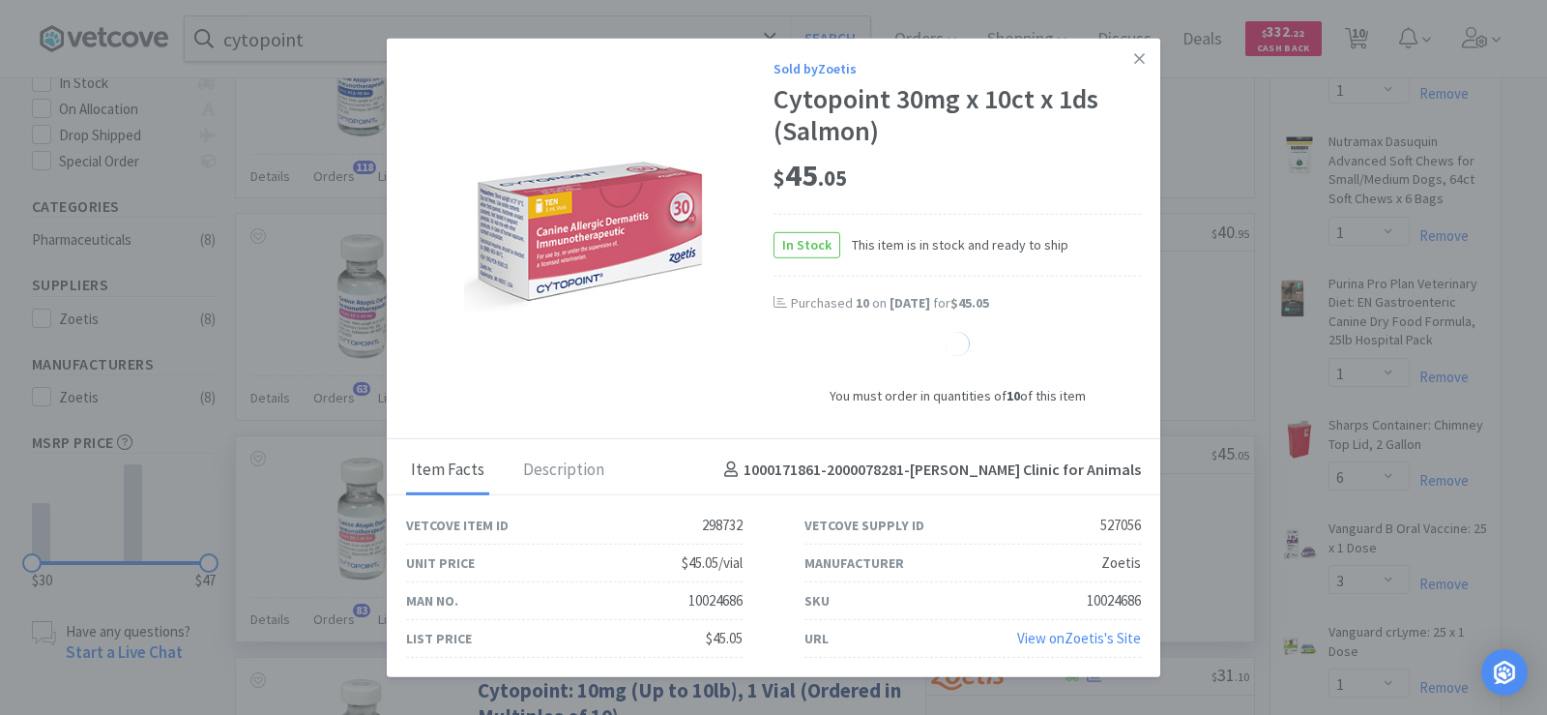
select select "10"
select select "1"
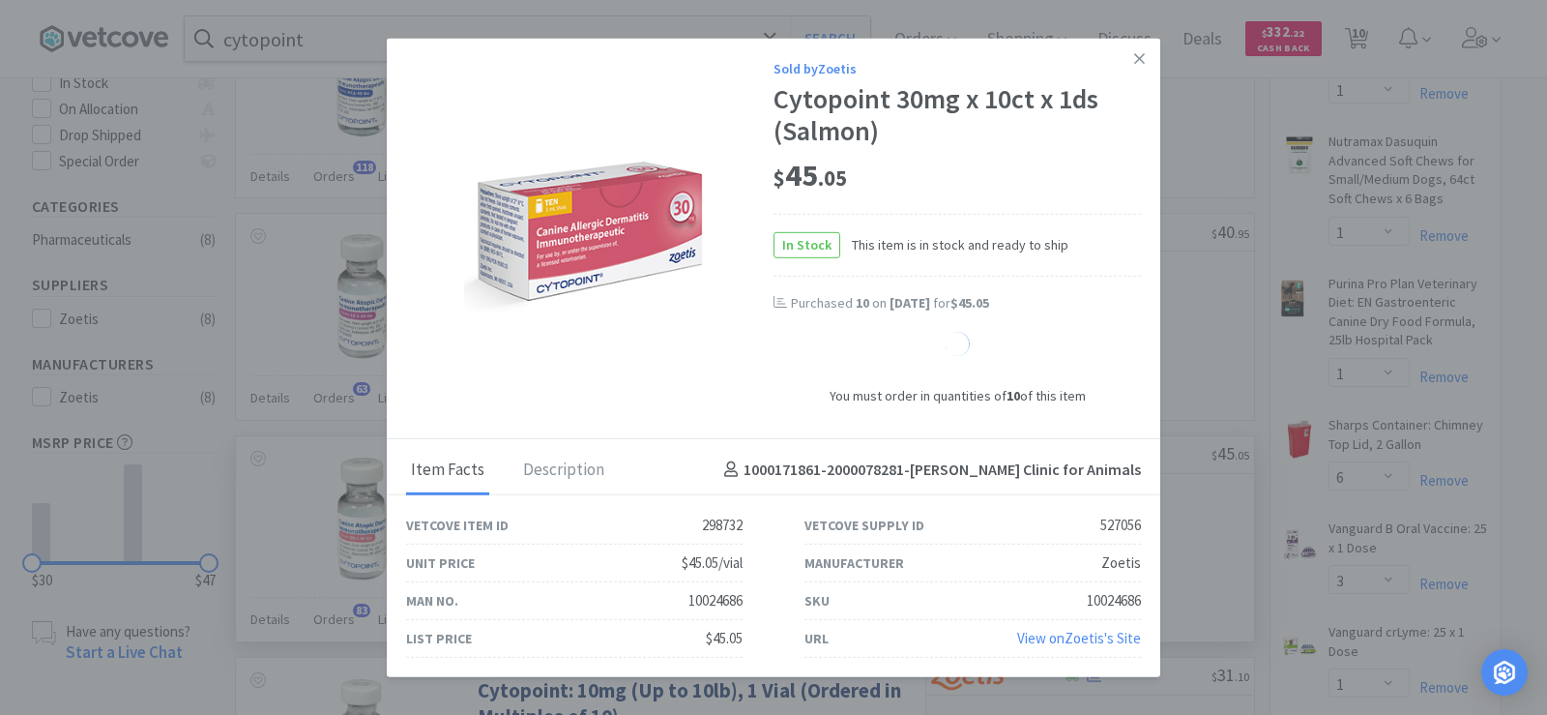
select select "1"
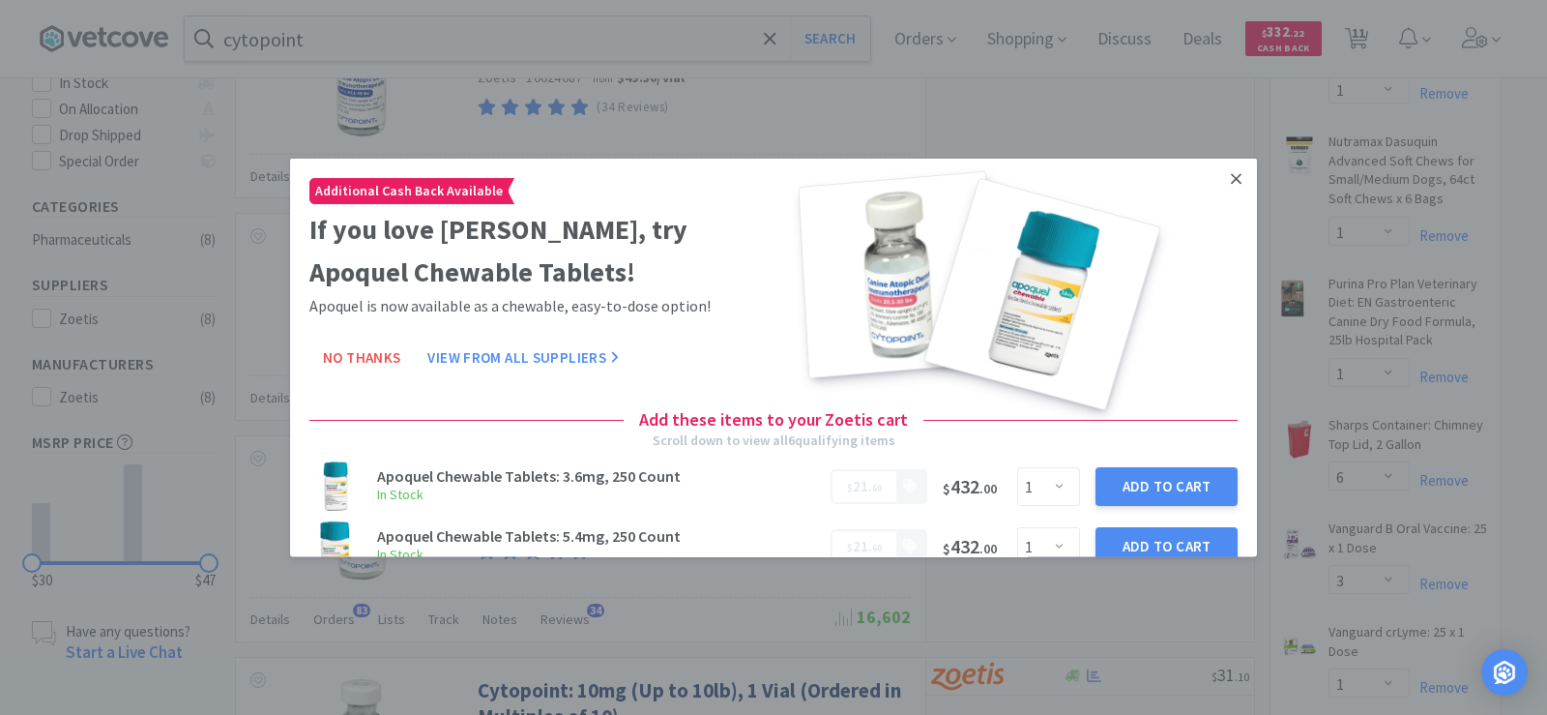
click at [1231, 180] on icon at bounding box center [1236, 177] width 11 height 17
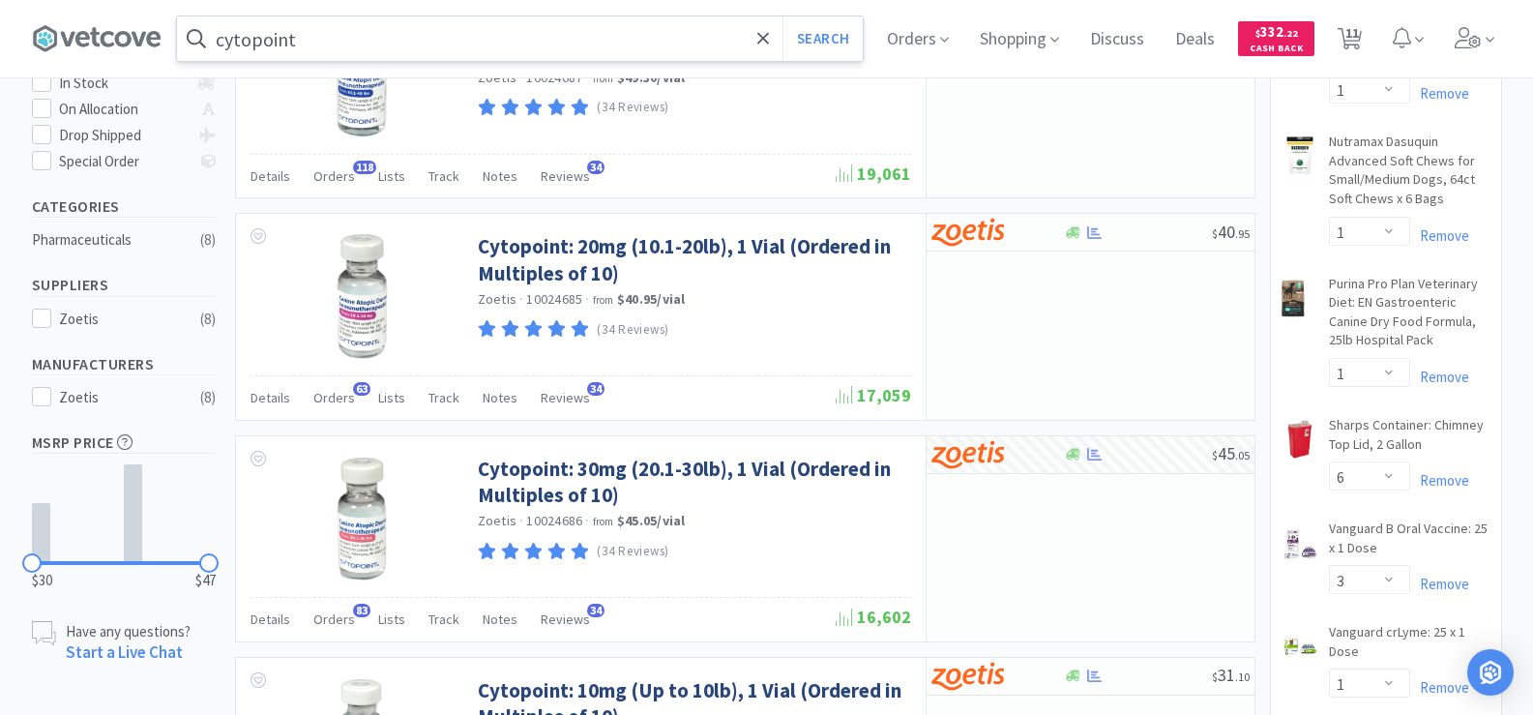
click at [478, 49] on input "cytopoint" at bounding box center [520, 38] width 686 height 44
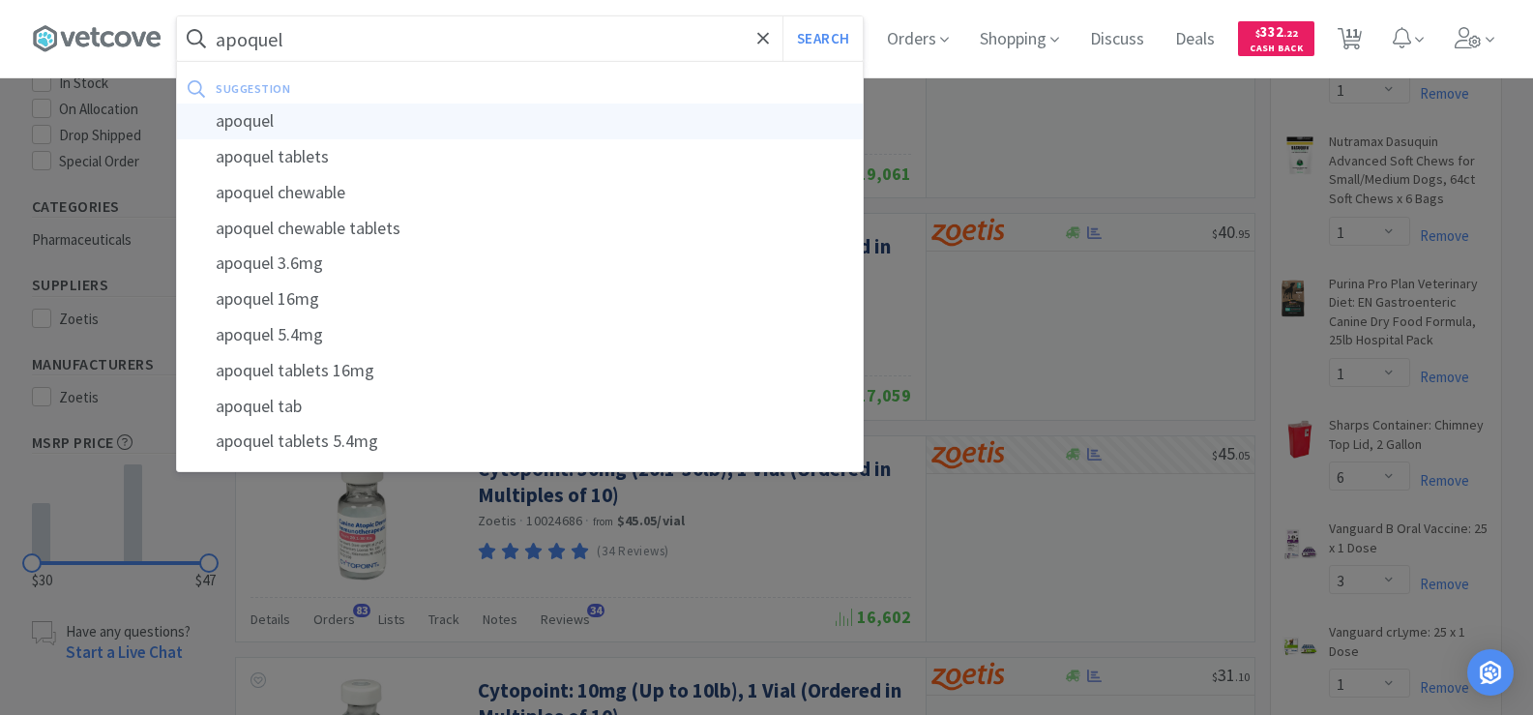
type input "apoquel"
click at [424, 123] on div "apoquel" at bounding box center [520, 121] width 686 height 36
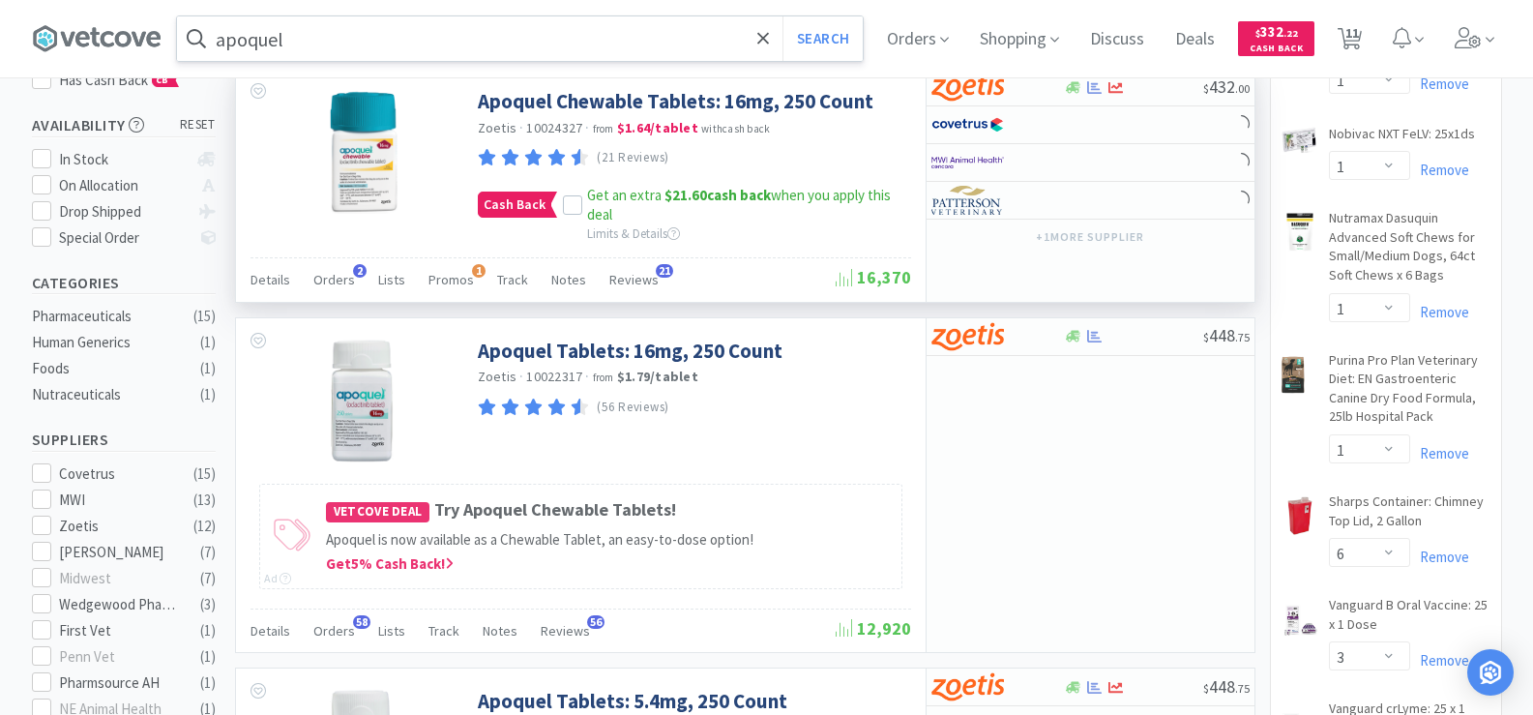
scroll to position [483, 0]
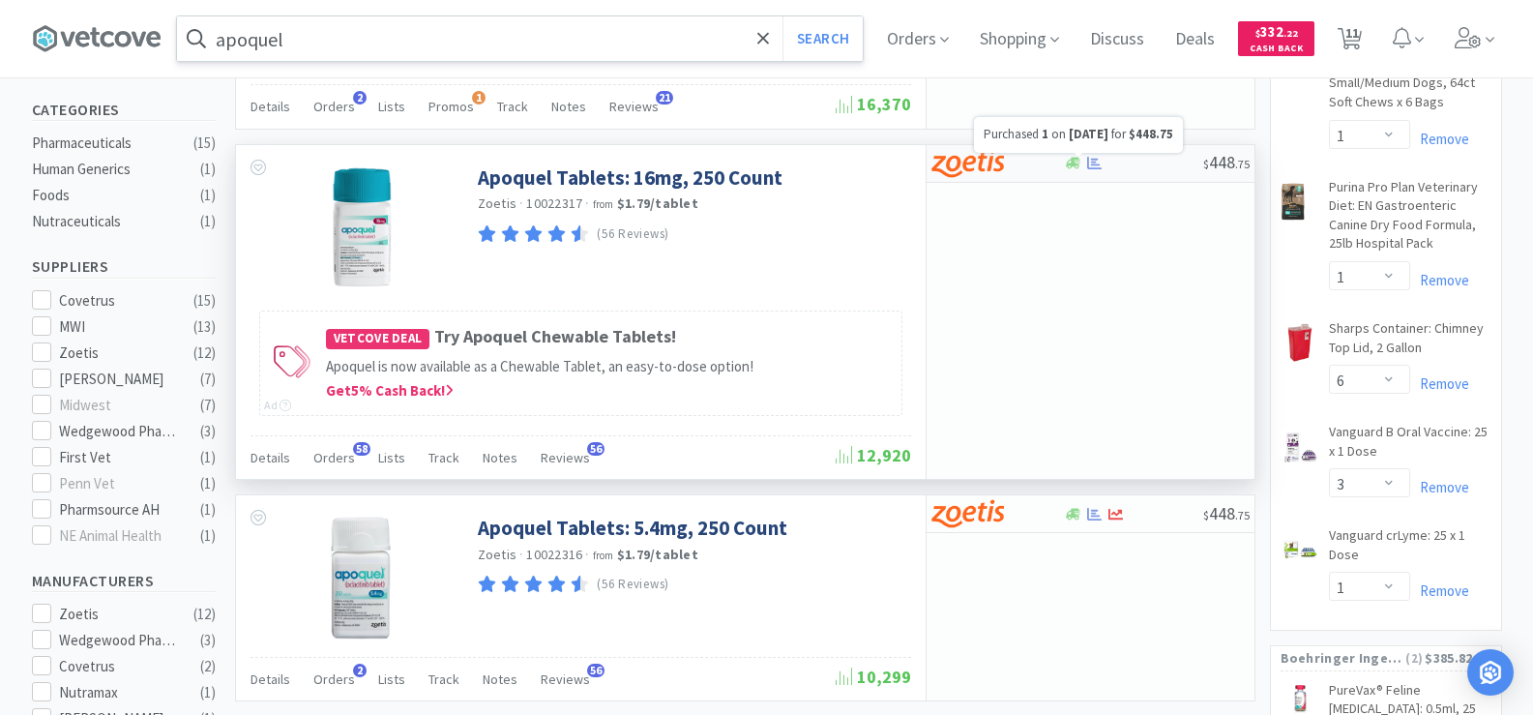
click at [1088, 169] on icon at bounding box center [1094, 163] width 15 height 15
select select "1"
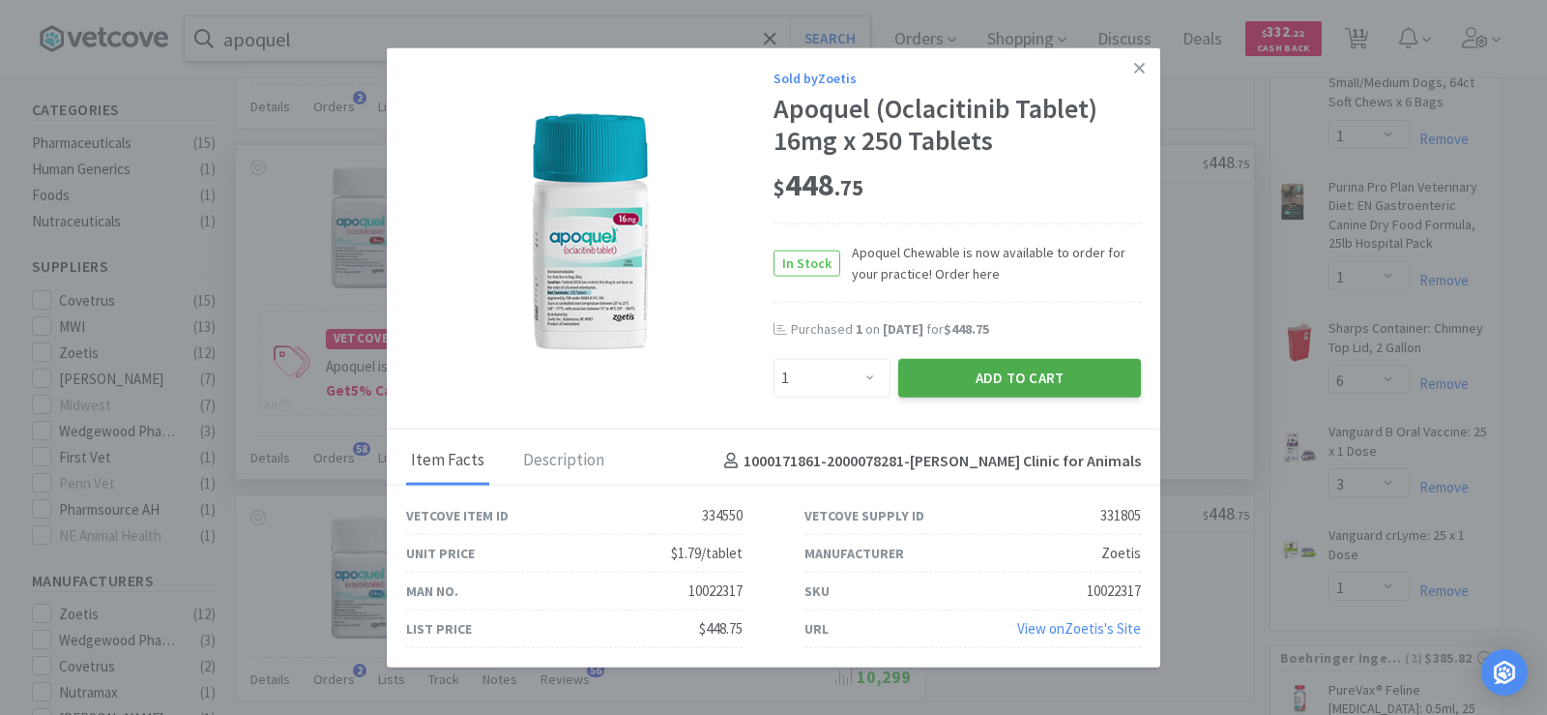
click at [1005, 393] on button "Add to Cart" at bounding box center [1019, 378] width 243 height 39
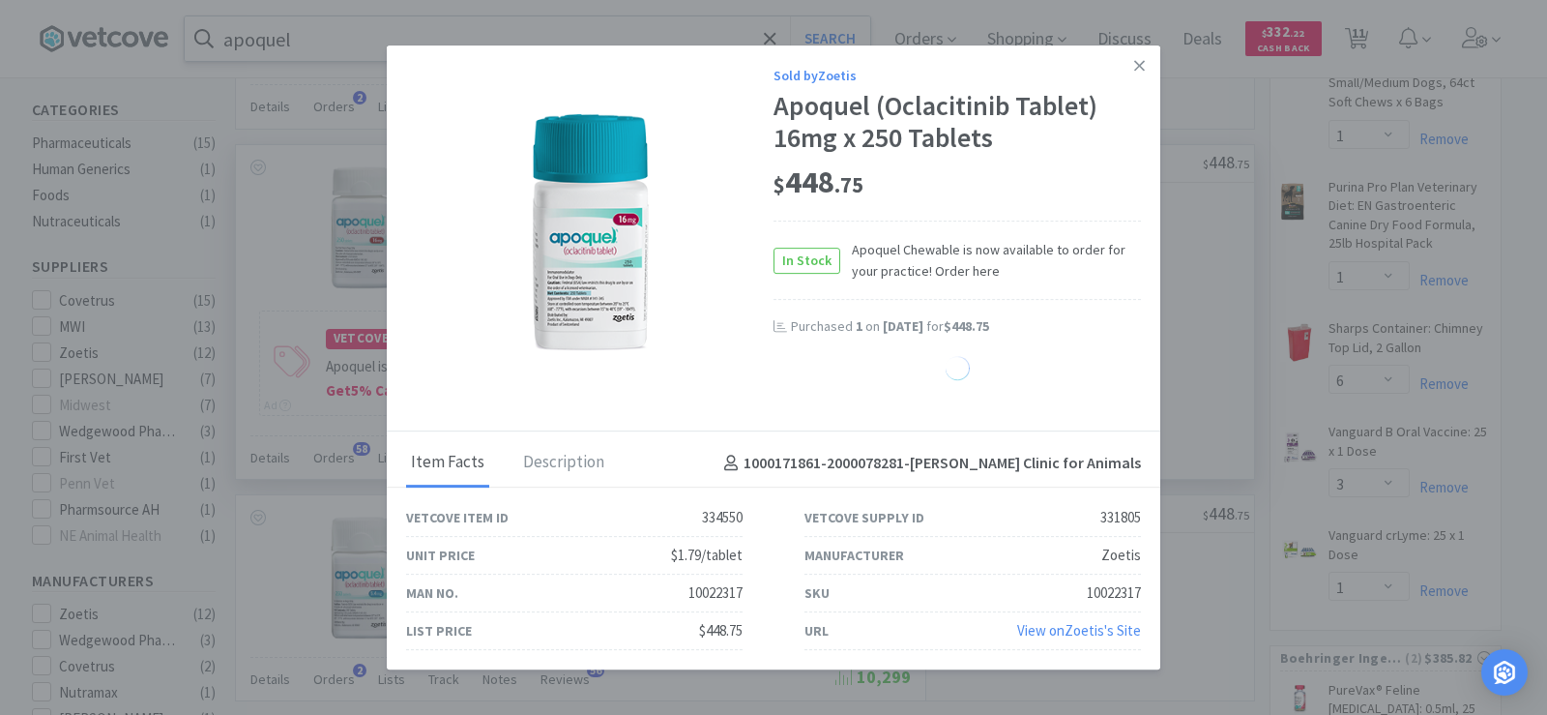
select select "10"
select select "1"
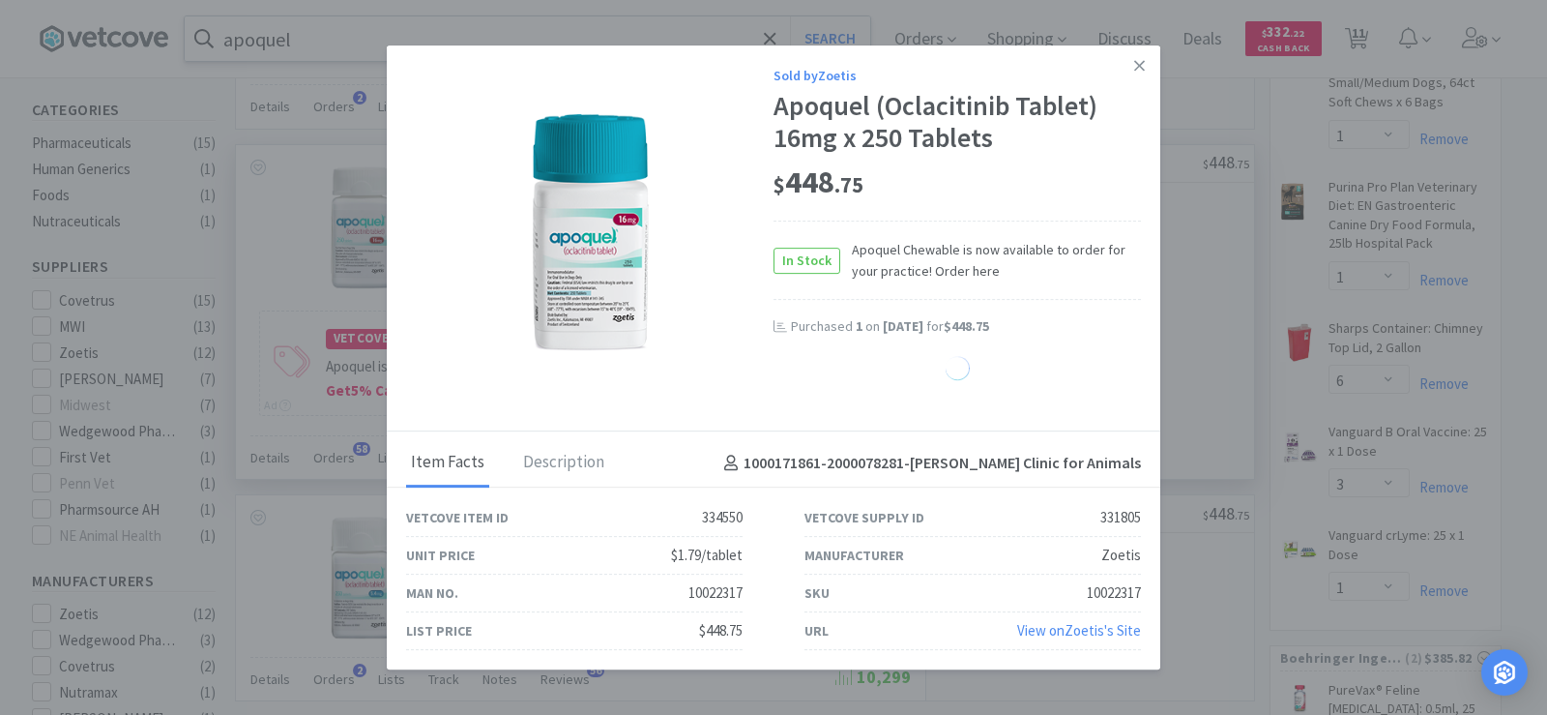
select select "1"
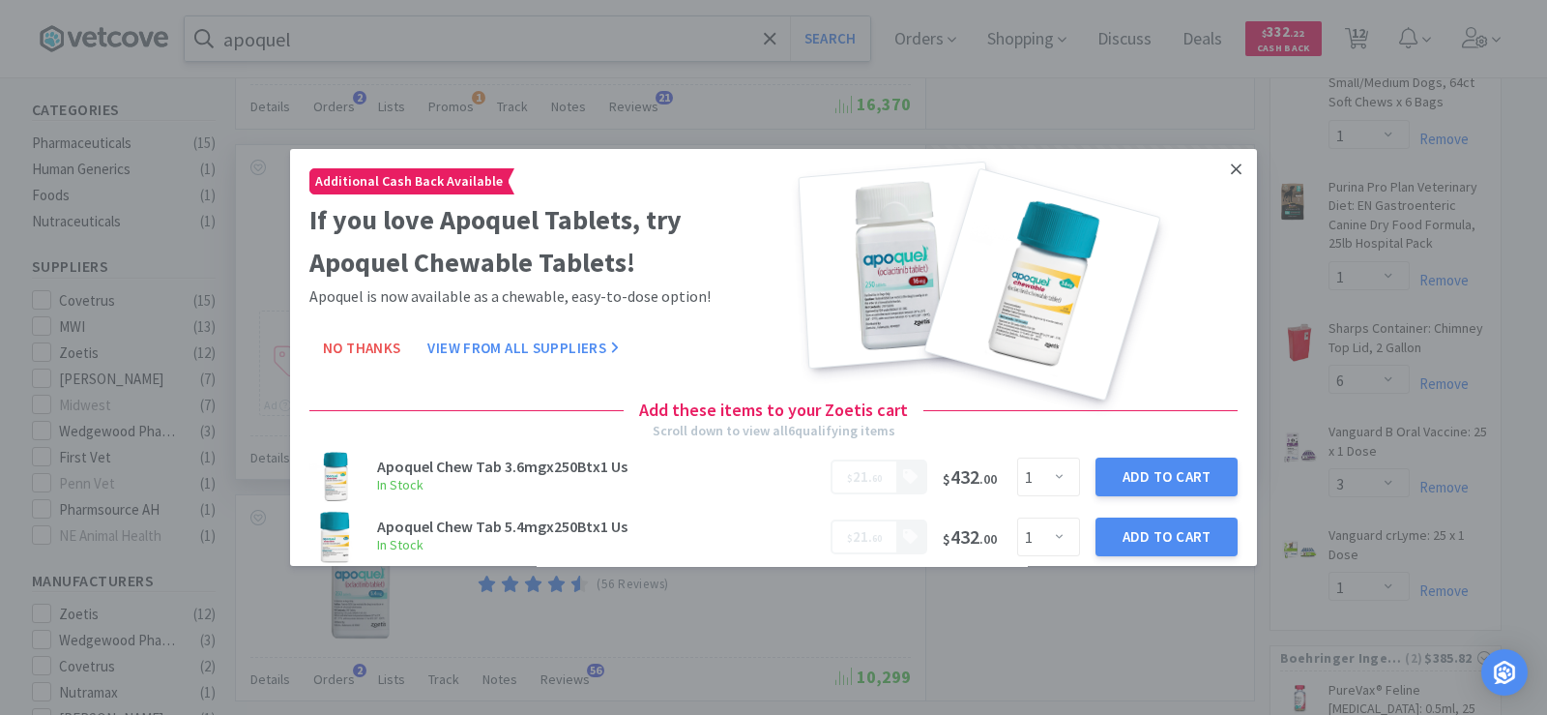
click at [1231, 169] on icon at bounding box center [1236, 169] width 11 height 17
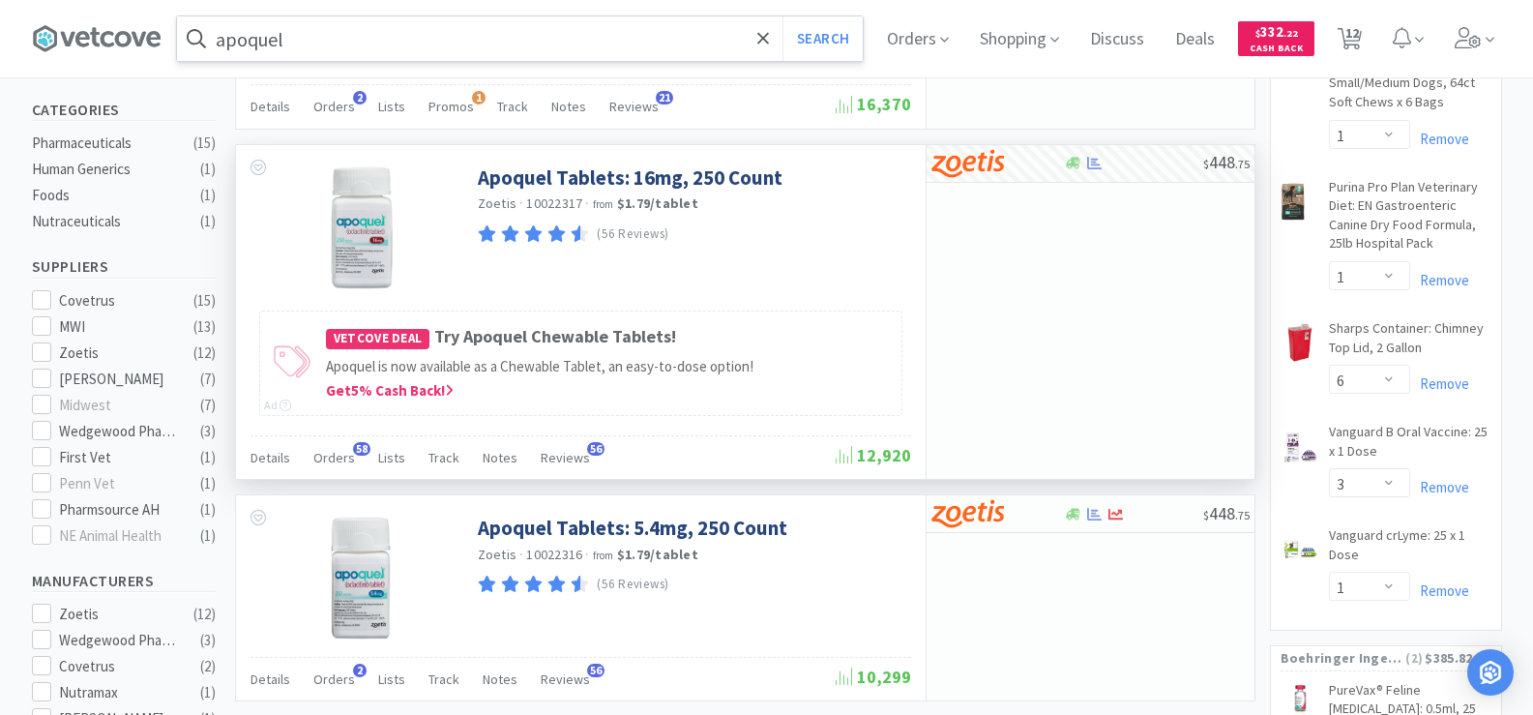
click at [365, 51] on input "apoquel" at bounding box center [520, 38] width 686 height 44
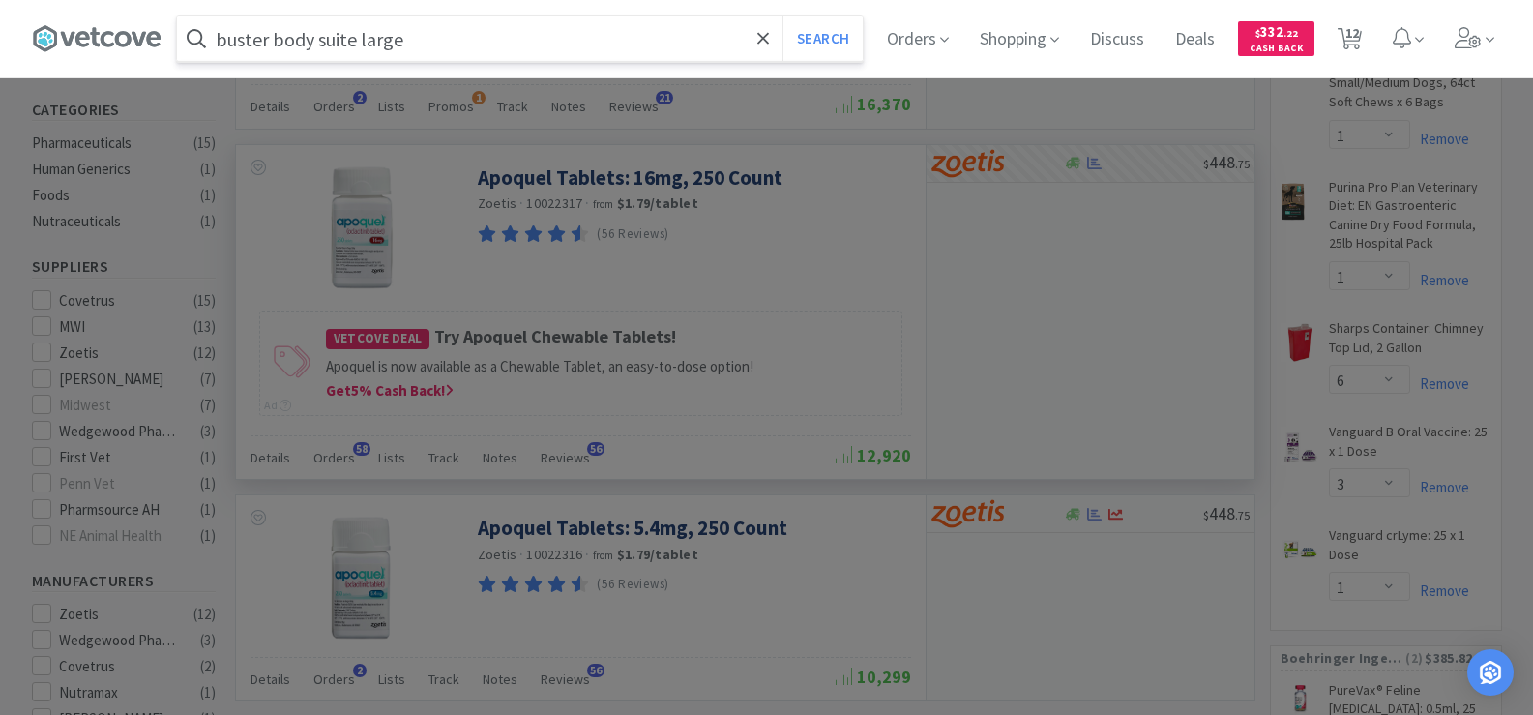
click at [782, 16] on button "Search" at bounding box center [822, 38] width 80 height 44
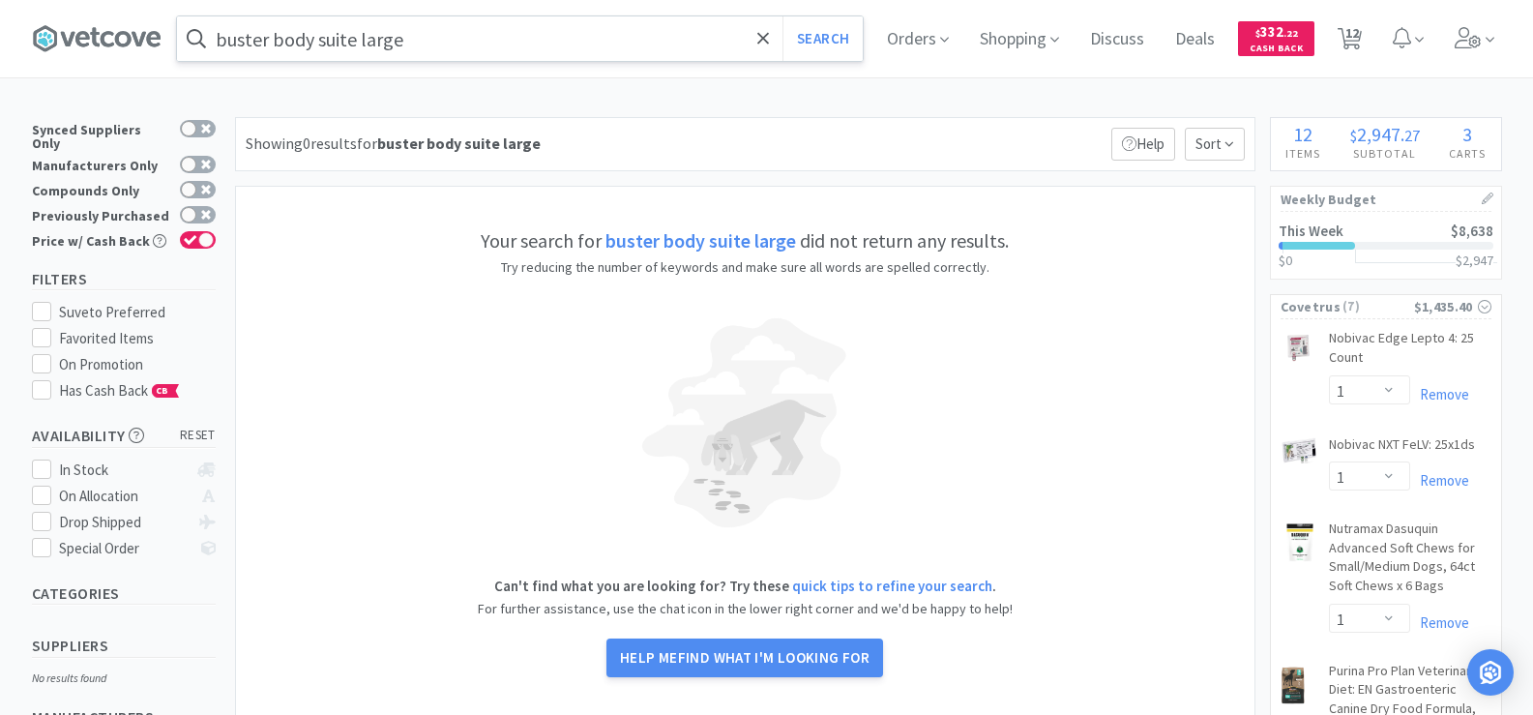
click at [450, 54] on input "buster body suite large" at bounding box center [520, 38] width 686 height 44
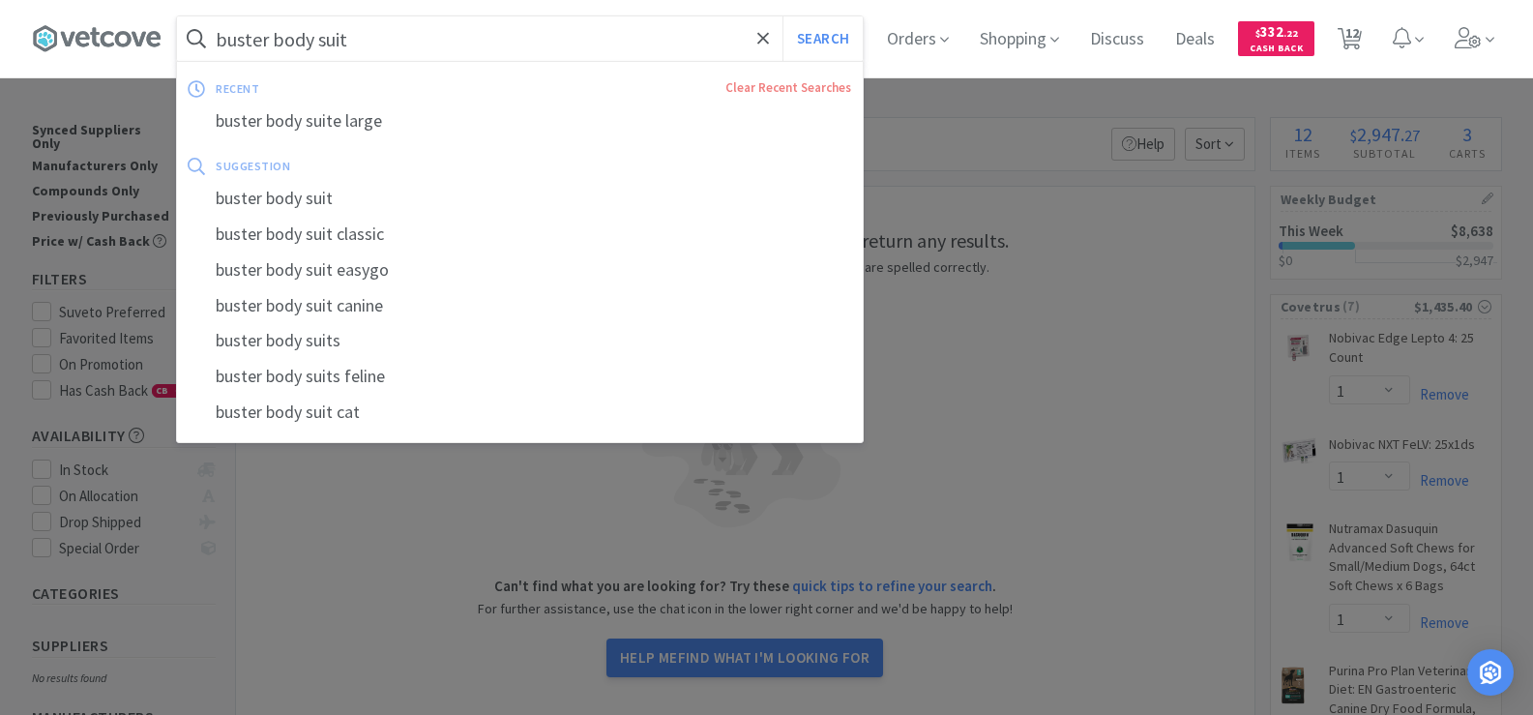
type input "buster body suit"
click at [782, 16] on button "Search" at bounding box center [822, 38] width 80 height 44
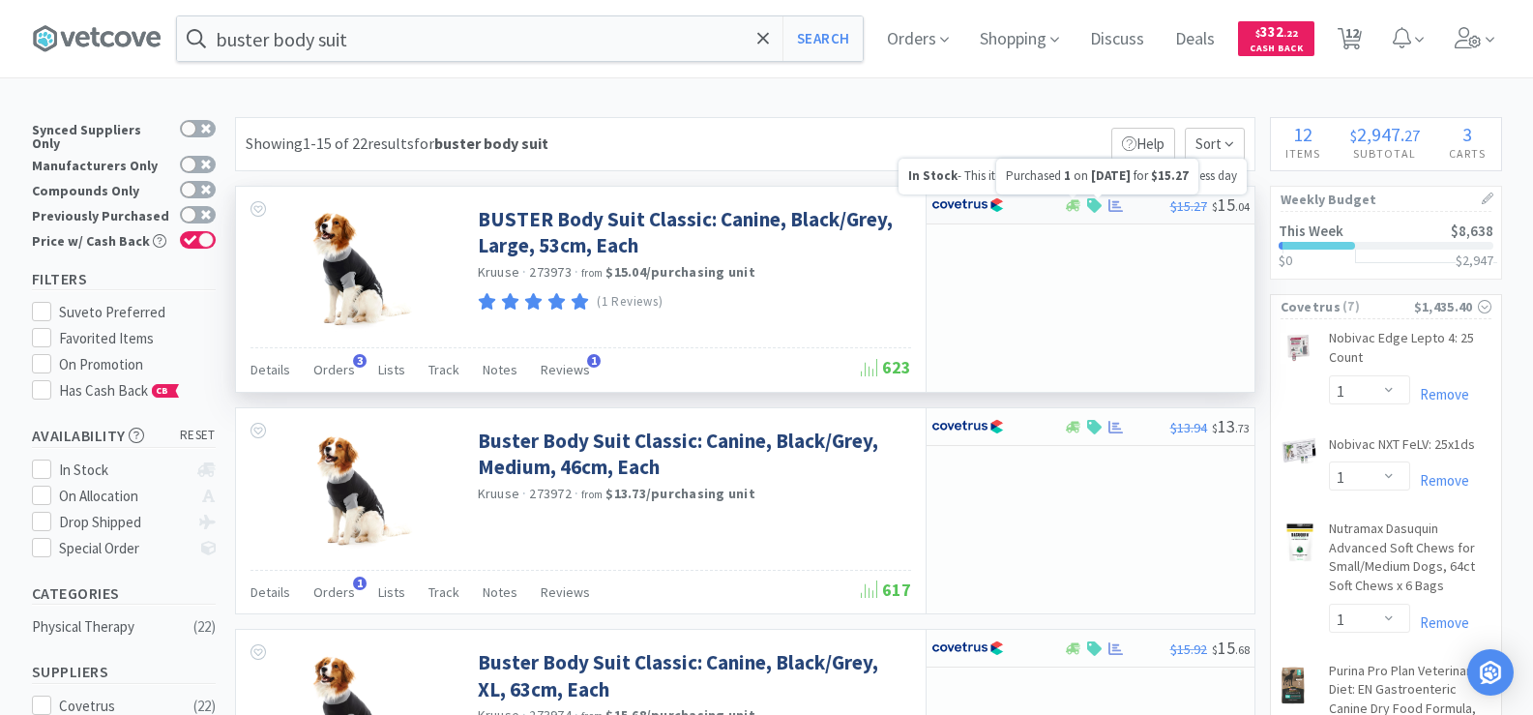
click at [1117, 201] on icon at bounding box center [1115, 204] width 15 height 13
select select "1"
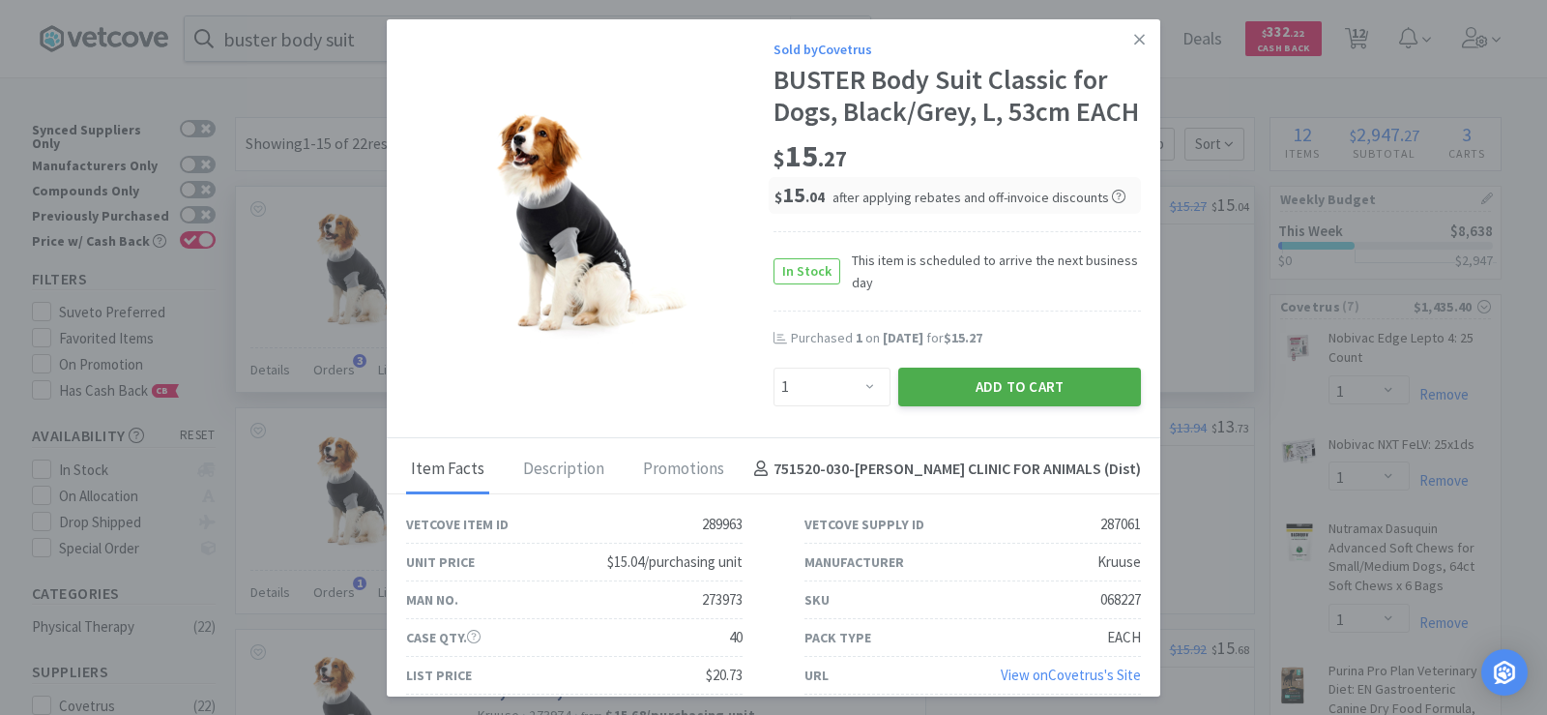
click at [1044, 406] on button "Add to Cart" at bounding box center [1019, 386] width 243 height 39
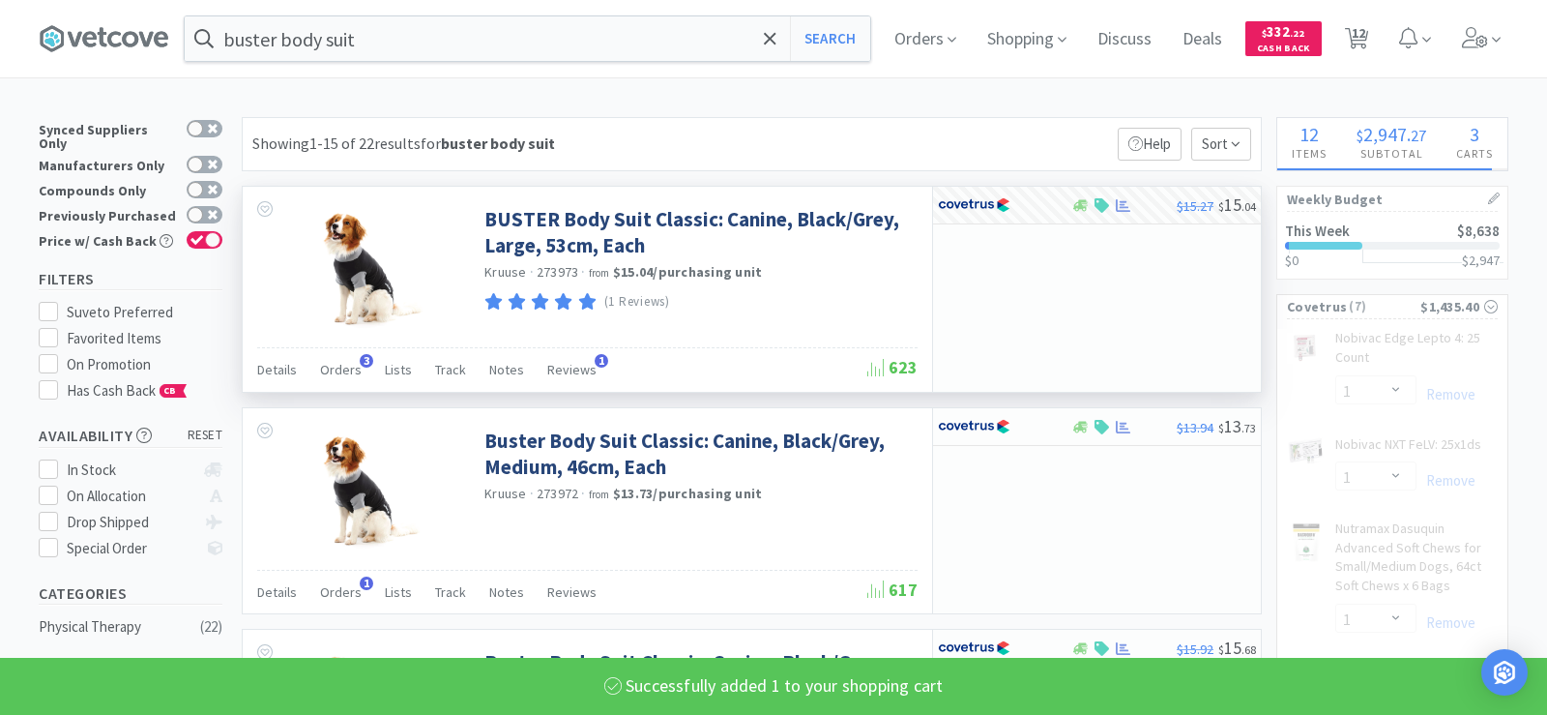
select select "1"
select select "6"
select select "3"
select select "1"
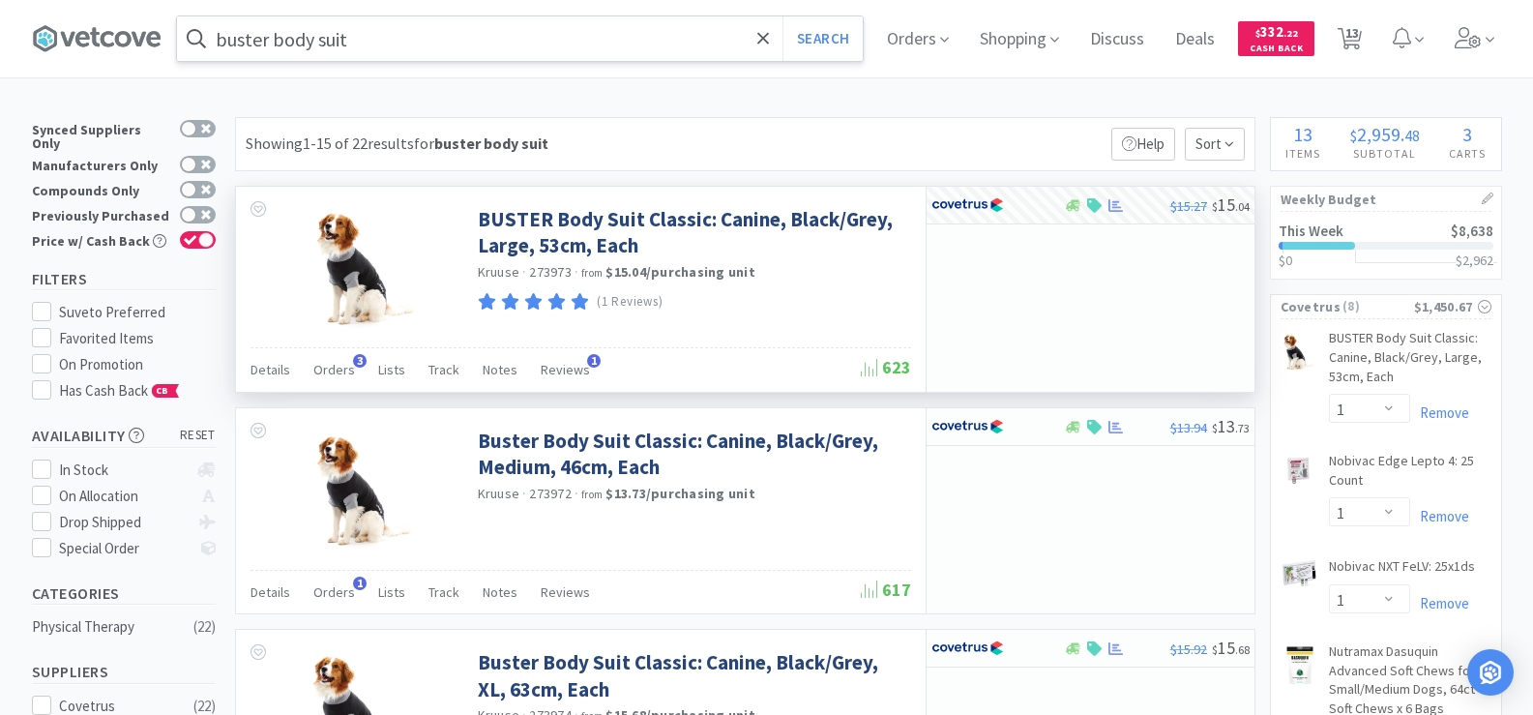
click at [386, 44] on input "buster body suit" at bounding box center [520, 38] width 686 height 44
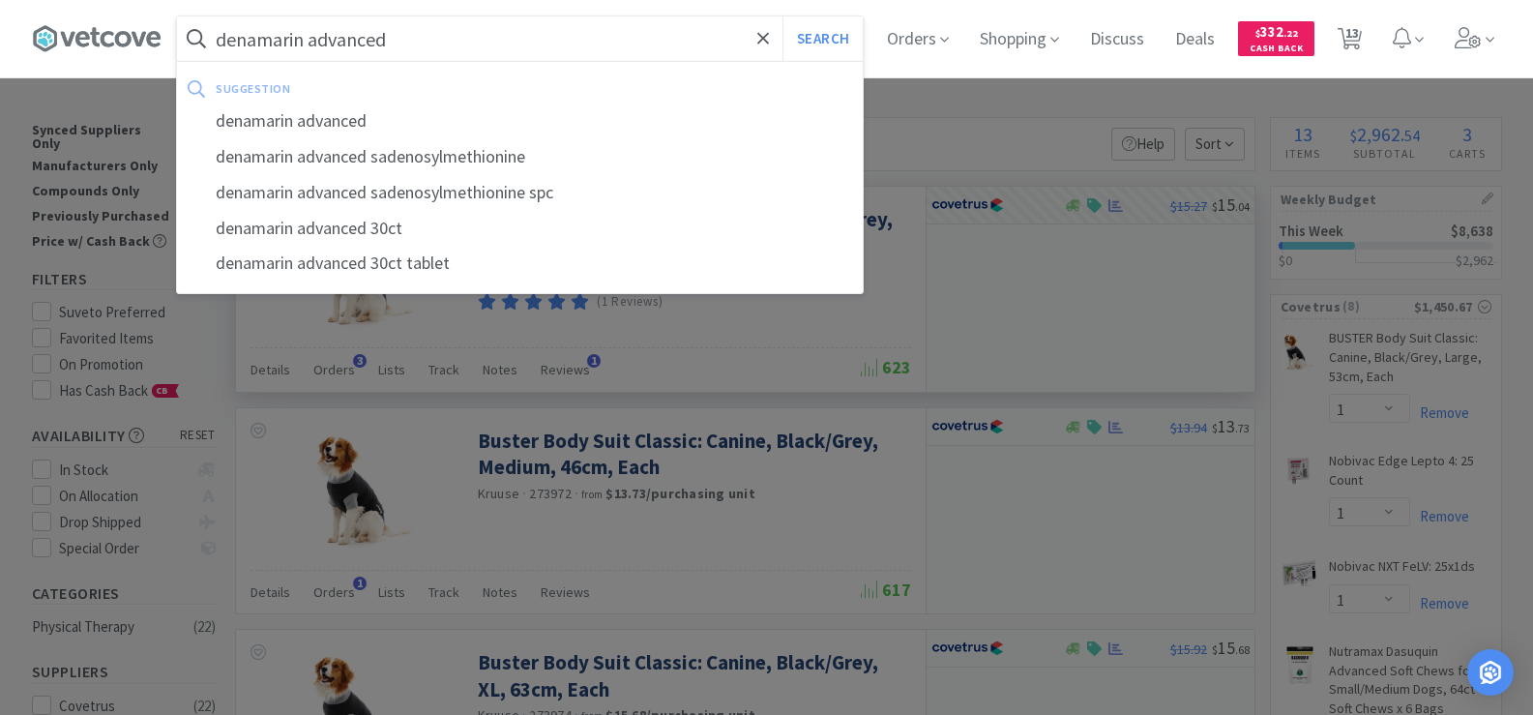
type input "denamarin advanced"
click at [782, 16] on button "Search" at bounding box center [822, 38] width 80 height 44
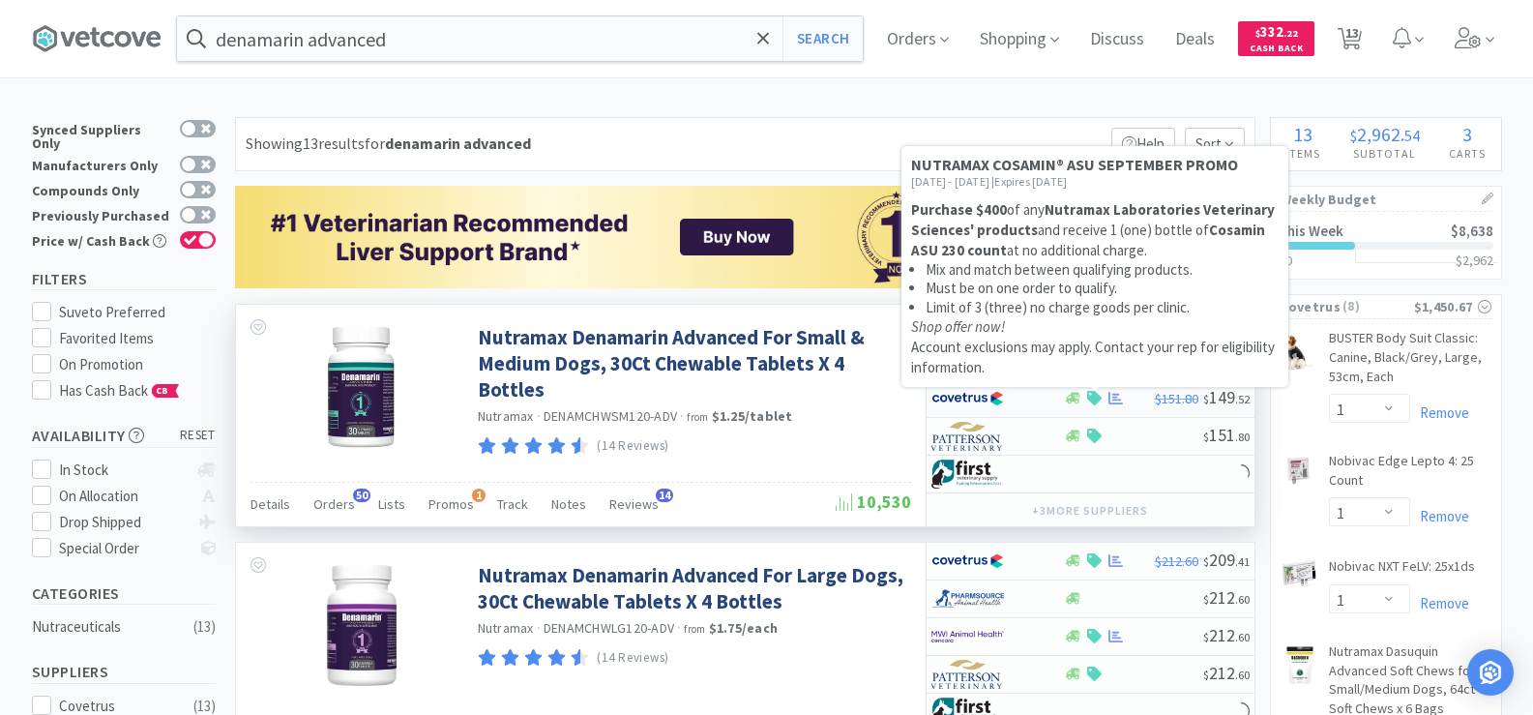
click at [1090, 396] on icon at bounding box center [1094, 398] width 15 height 15
select select "1"
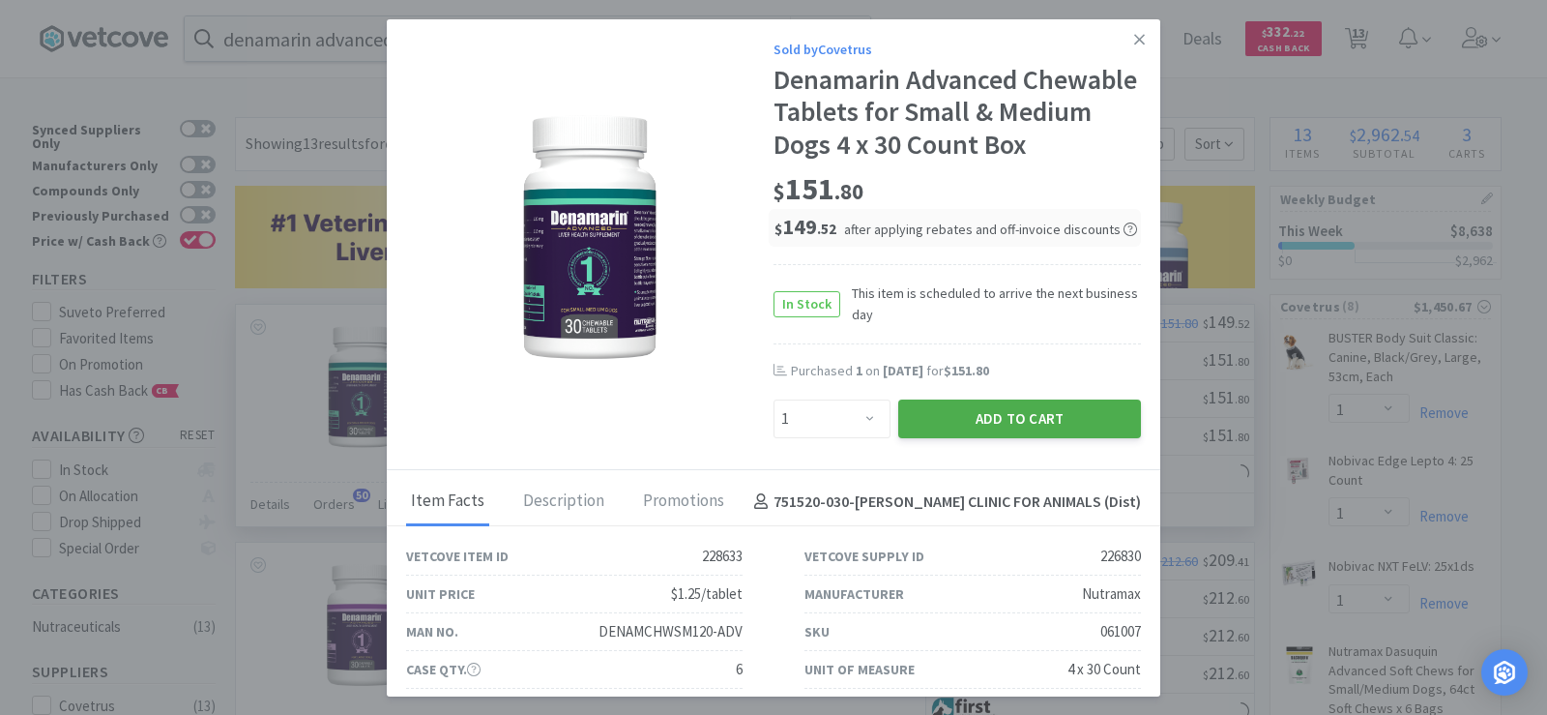
click at [1022, 416] on button "Add to Cart" at bounding box center [1019, 418] width 243 height 39
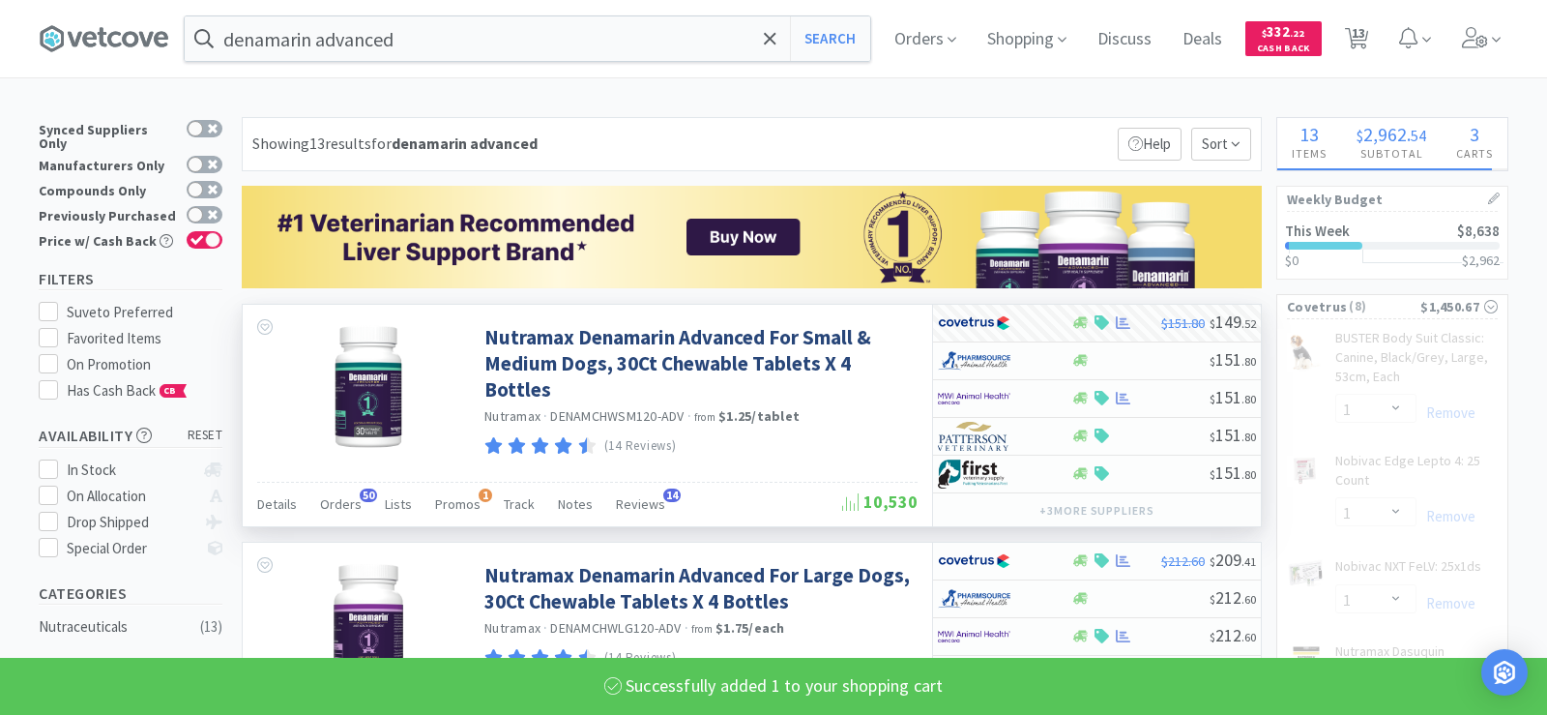
select select "1"
select select "6"
select select "3"
select select "1"
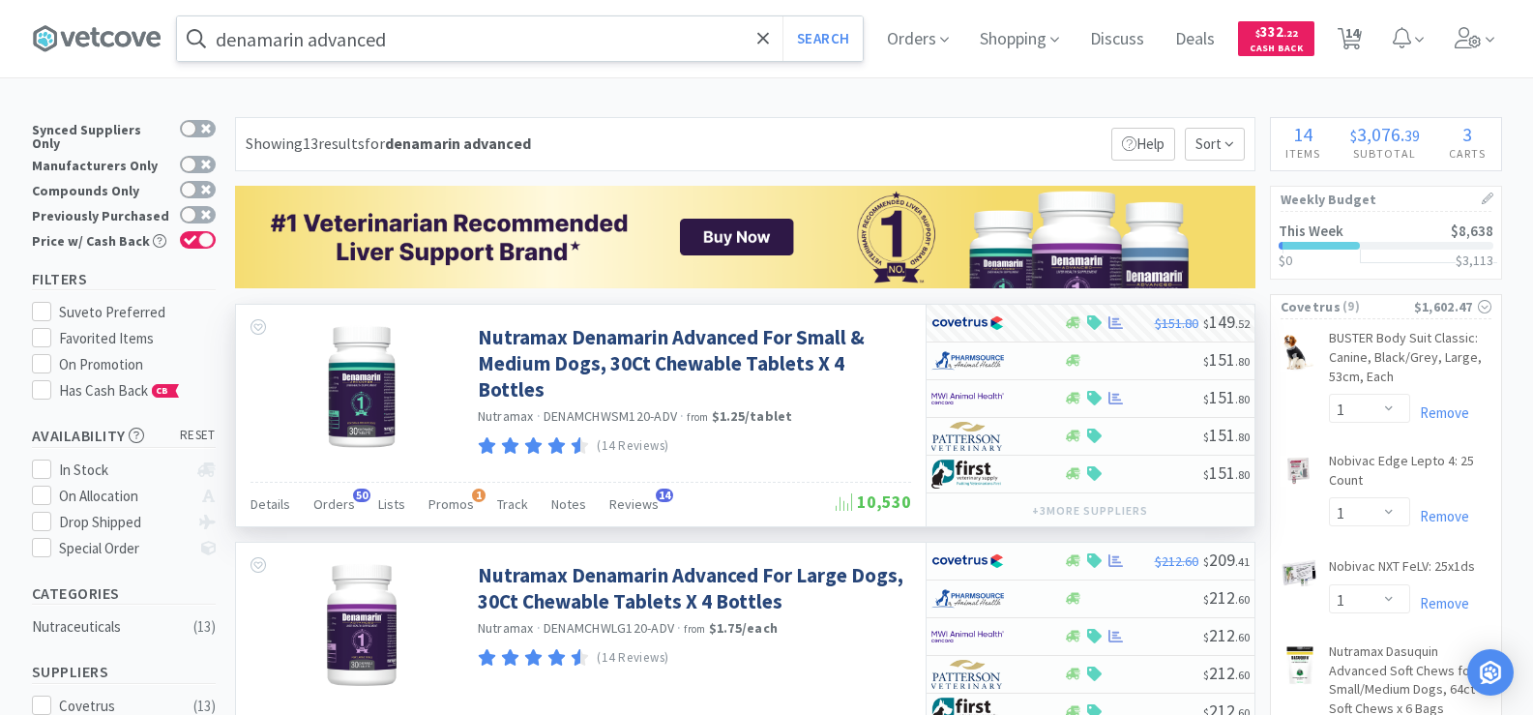
click at [267, 44] on input "denamarin advanced" at bounding box center [520, 38] width 686 height 44
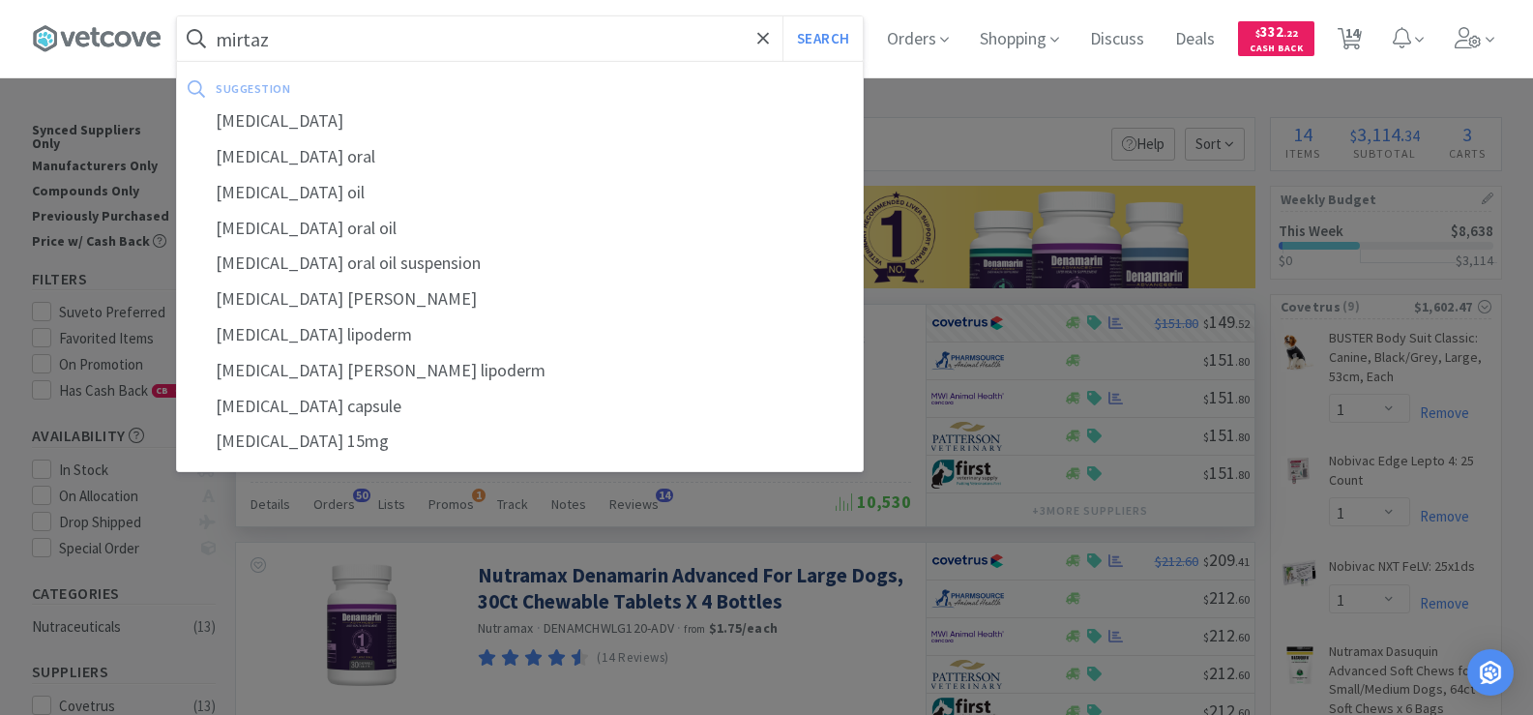
type input "mirtaz"
click at [782, 16] on button "Search" at bounding box center [822, 38] width 80 height 44
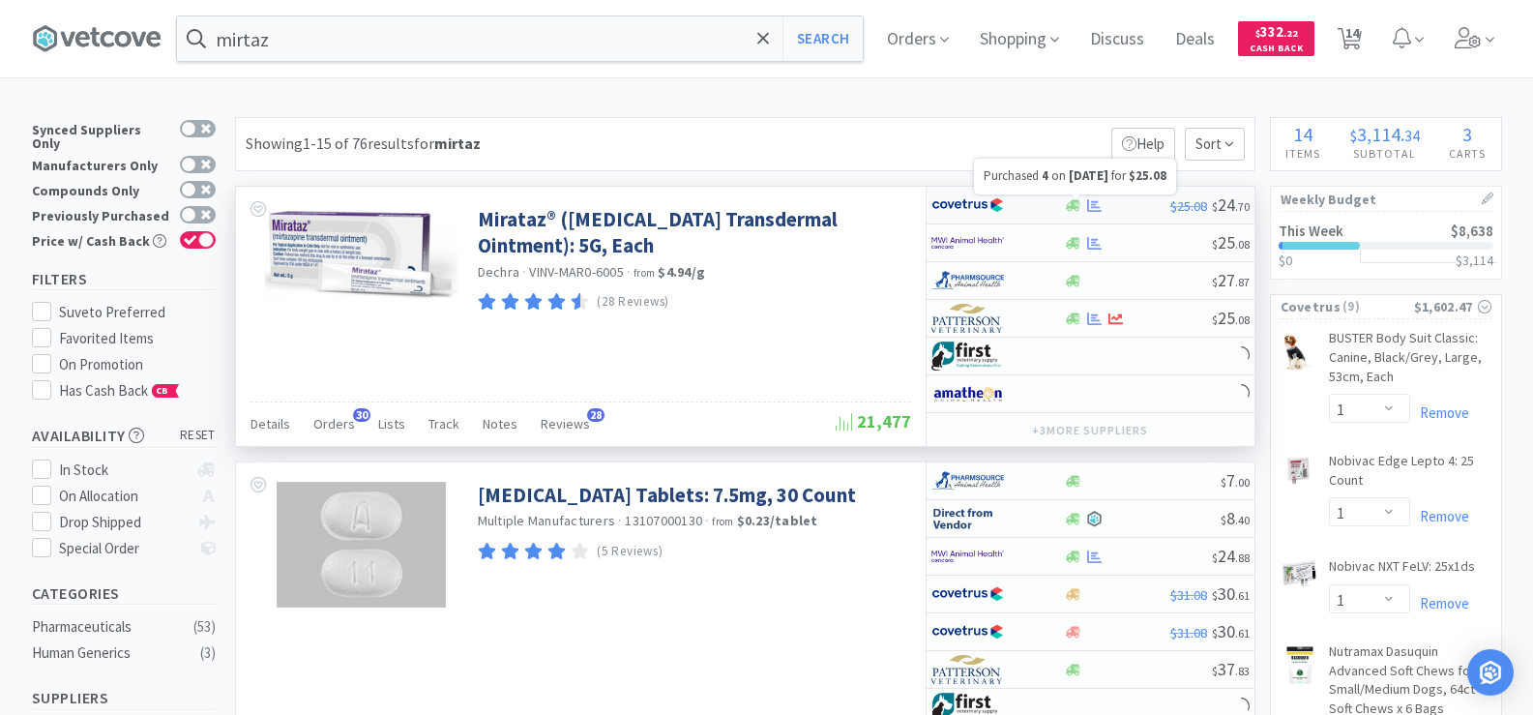
click at [1089, 209] on icon at bounding box center [1094, 205] width 15 height 15
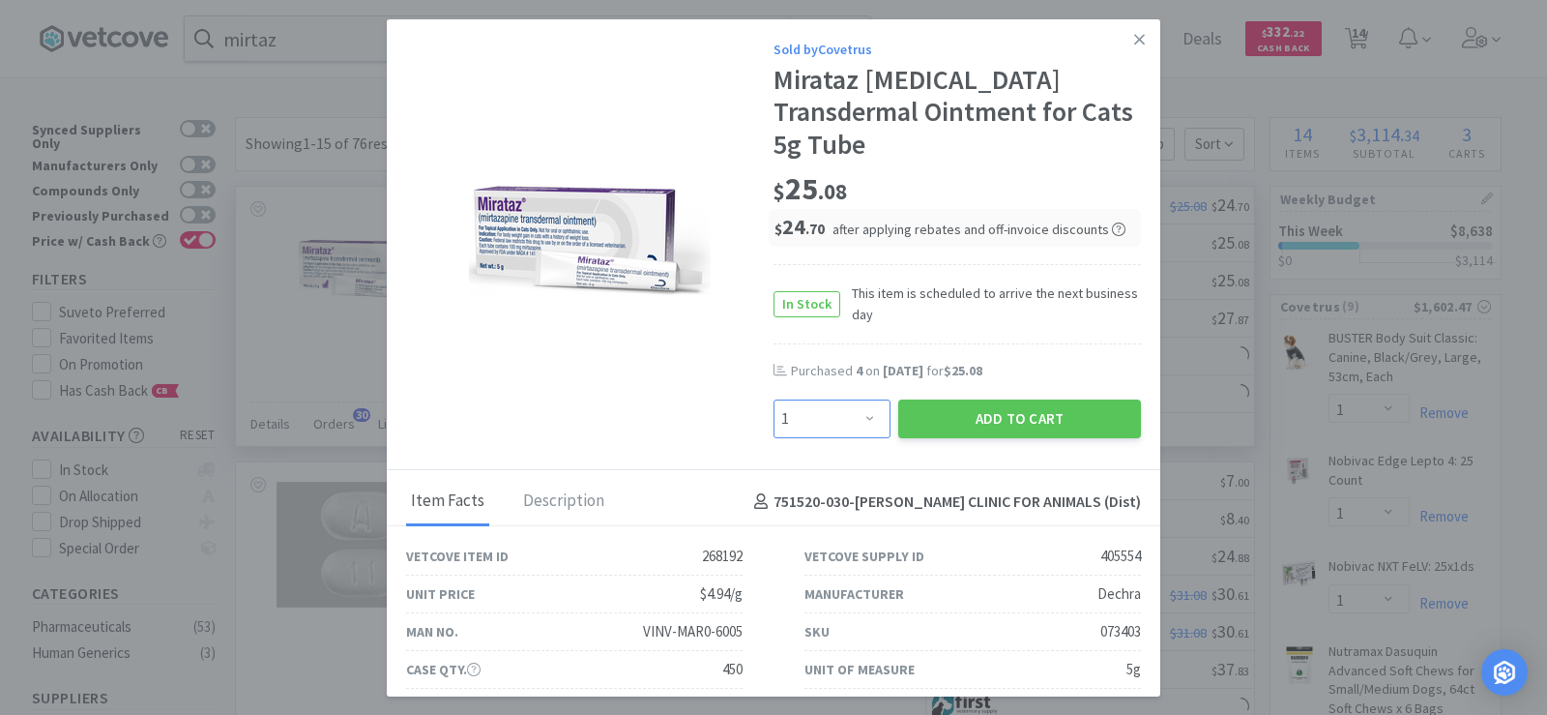
click at [834, 417] on select "Enter Quantity 1 2 3 4 5 6 7 8 9 10 11 12 13 14 15 16 17 18 19 20 Enter Quantity" at bounding box center [832, 418] width 117 height 39
select select "4"
click at [774, 399] on select "Enter Quantity 1 2 3 4 5 6 7 8 9 10 11 12 13 14 15 16 17 18 19 20 Enter Quantity" at bounding box center [832, 418] width 117 height 39
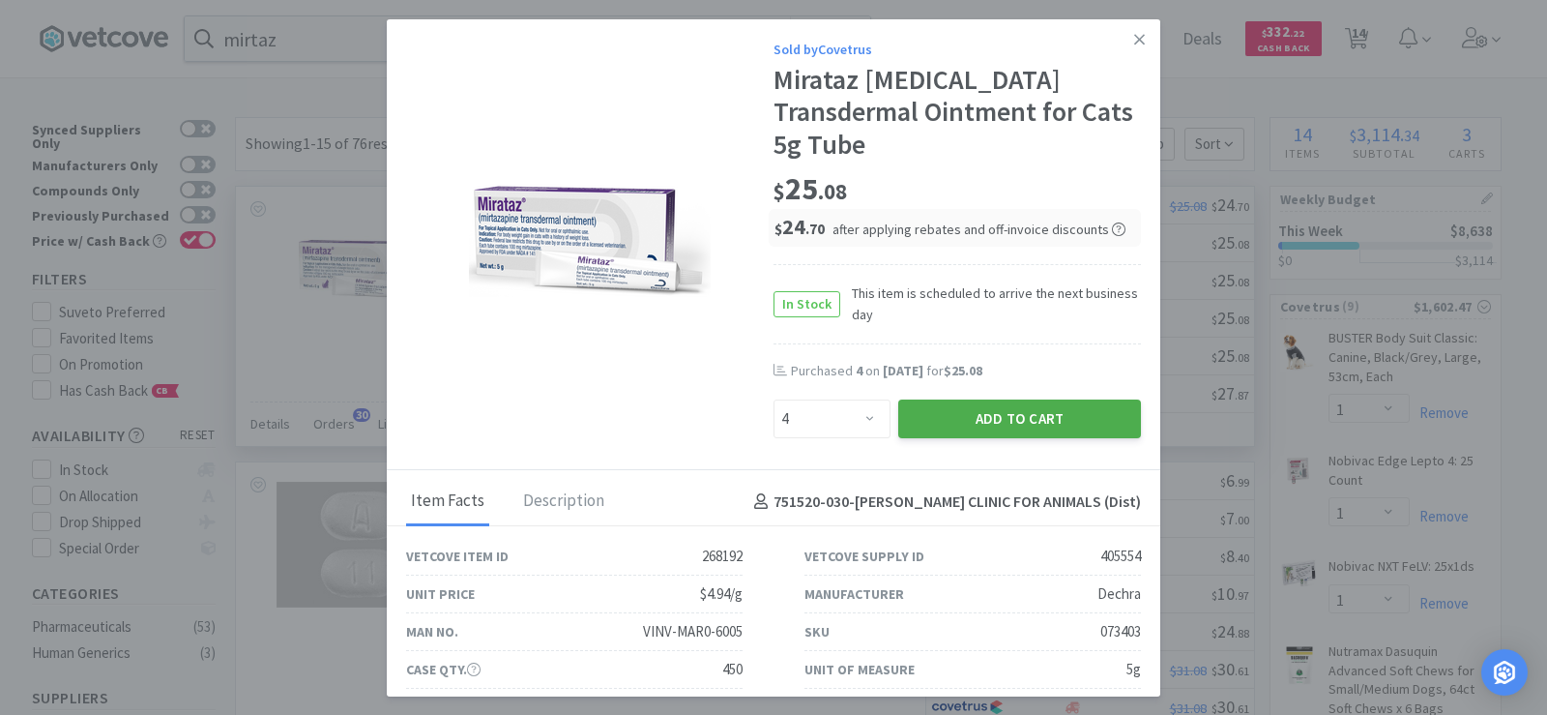
click at [1032, 416] on button "Add to Cart" at bounding box center [1019, 418] width 243 height 39
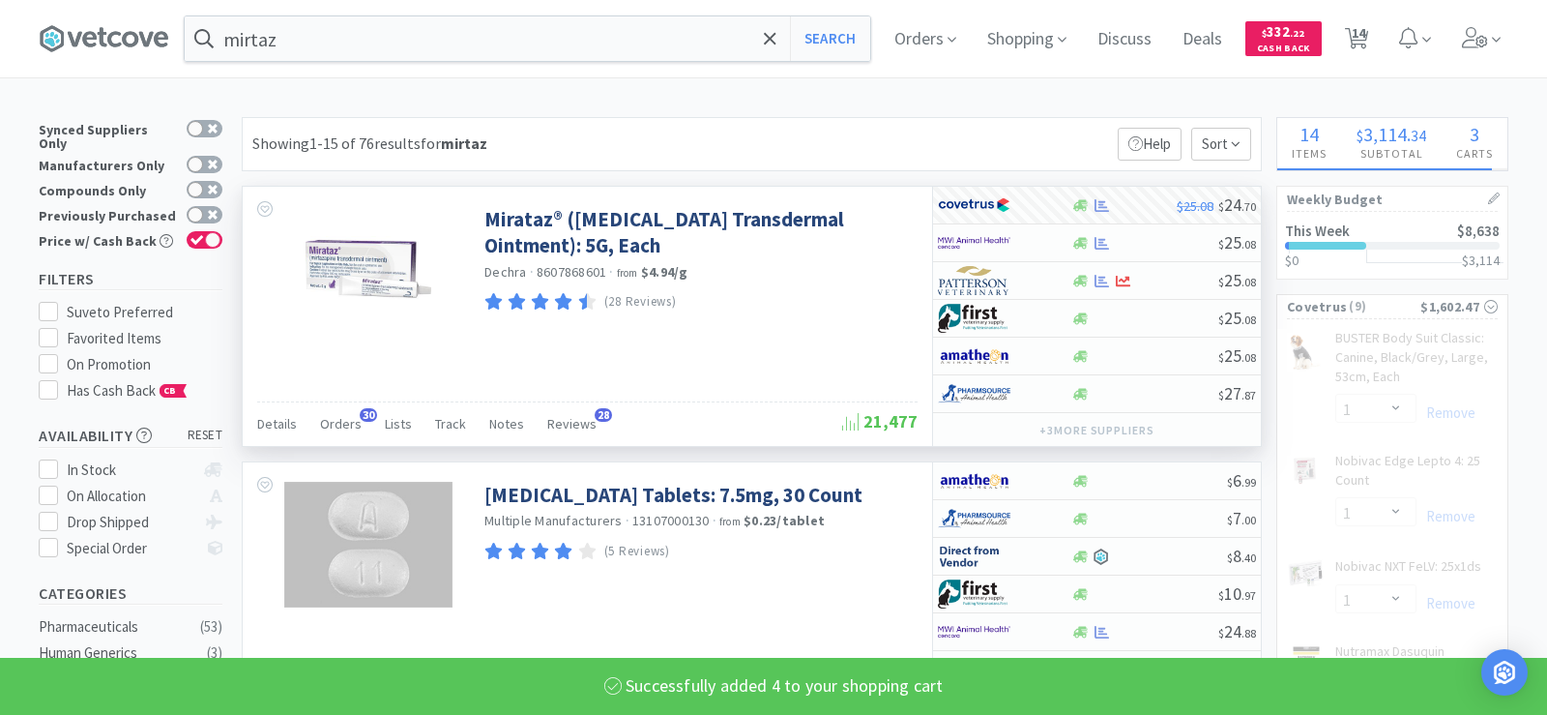
select select "4"
select select "1"
select select "6"
select select "3"
select select "1"
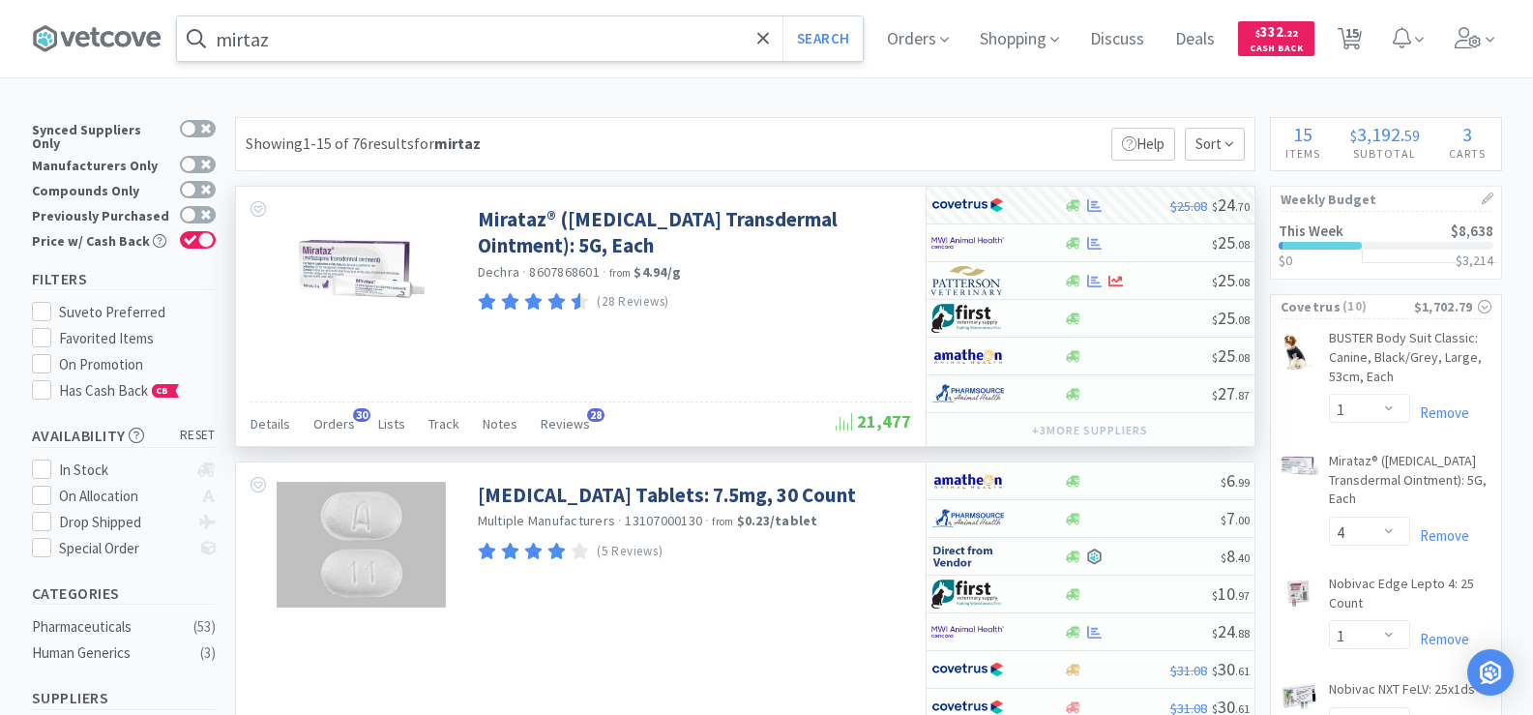
click at [299, 39] on input "mirtaz" at bounding box center [520, 38] width 686 height 44
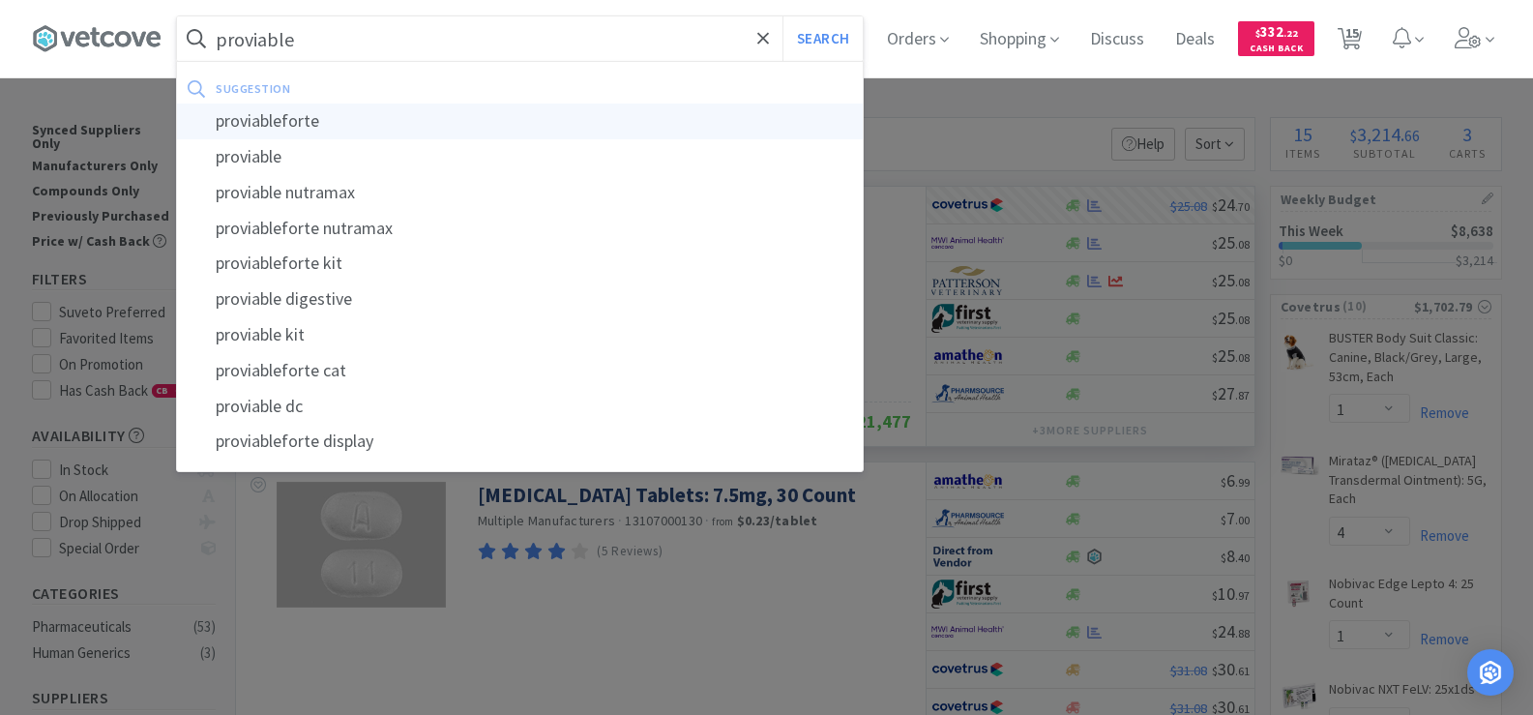
click at [343, 125] on div "proviableforte" at bounding box center [520, 121] width 686 height 36
type input "proviableforte"
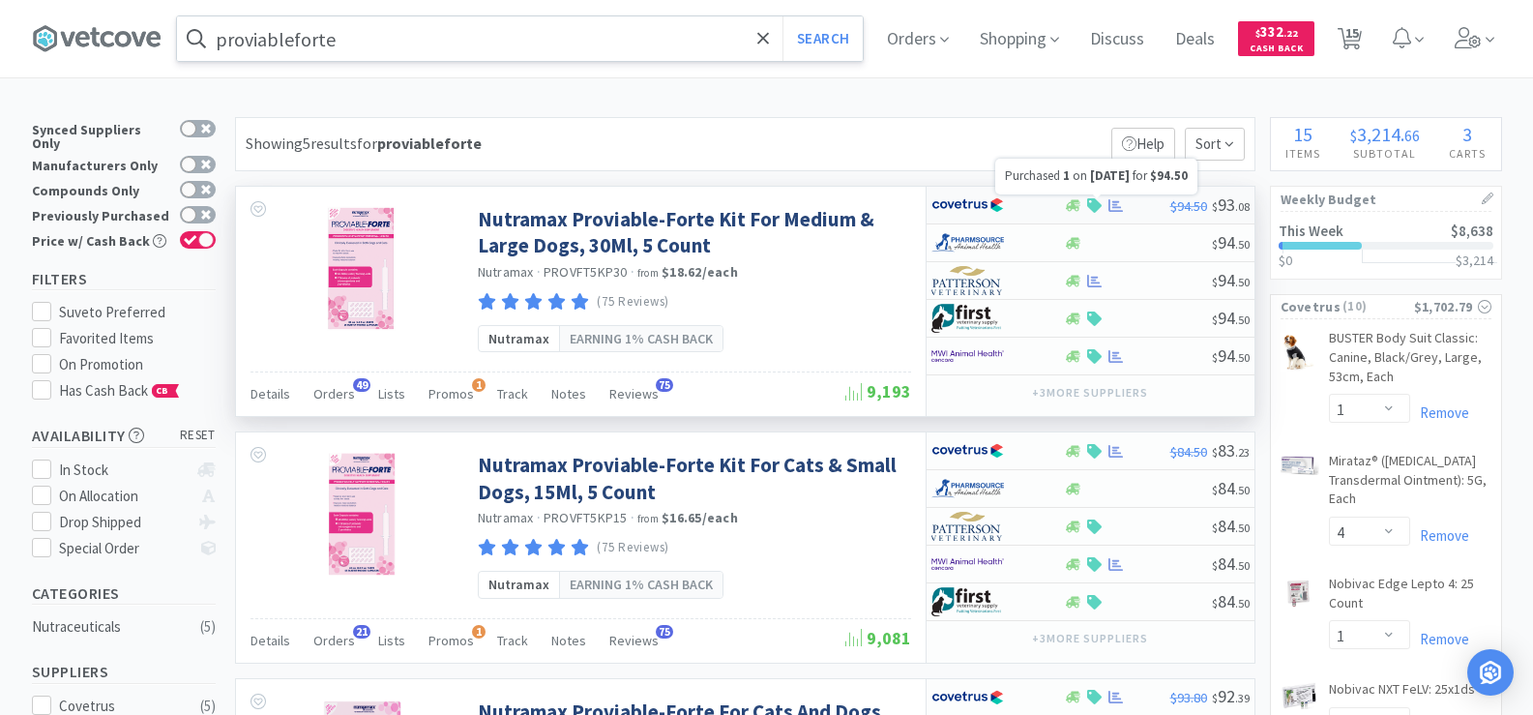
click at [1116, 208] on icon at bounding box center [1115, 205] width 15 height 15
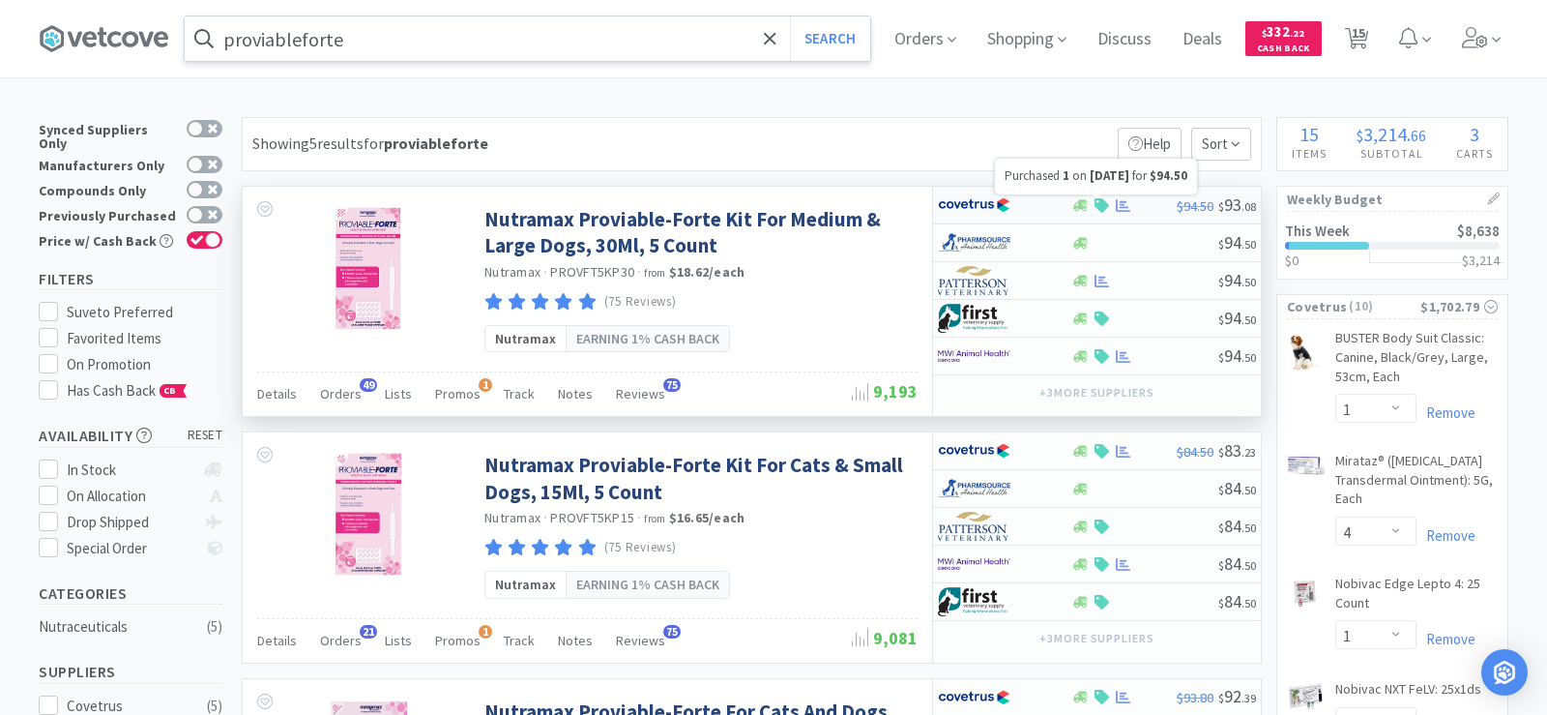
select select "1"
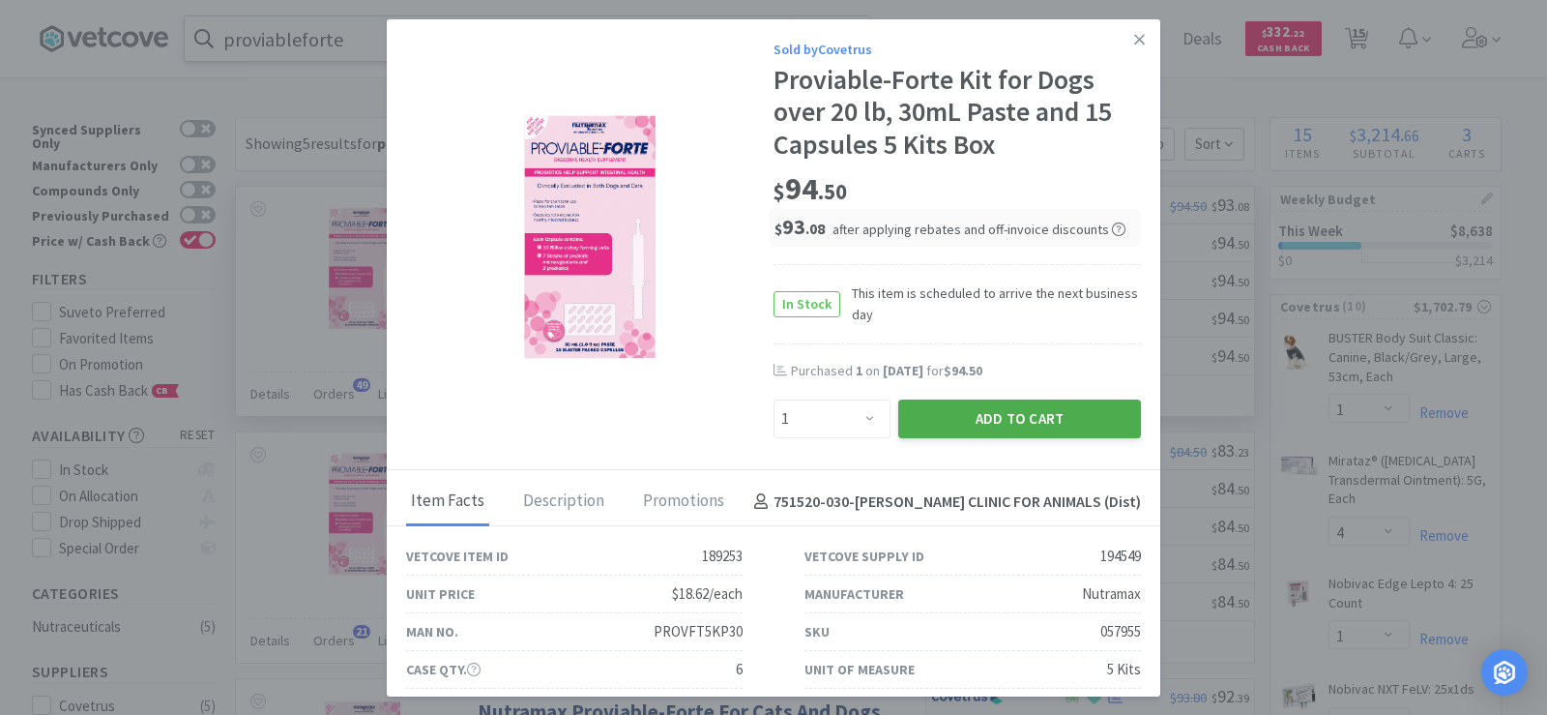
click at [1100, 413] on button "Add to Cart" at bounding box center [1019, 418] width 243 height 39
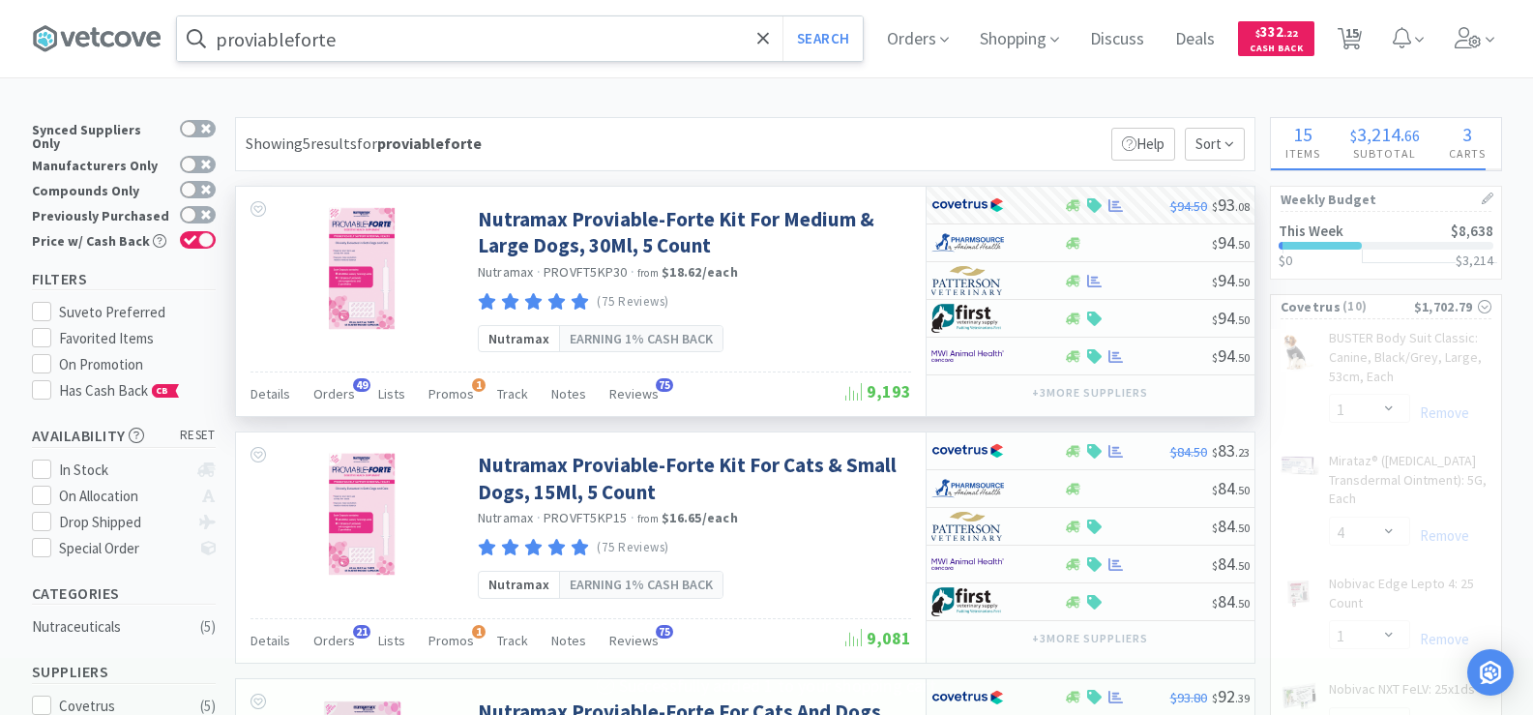
select select "1"
select select "6"
select select "3"
select select "1"
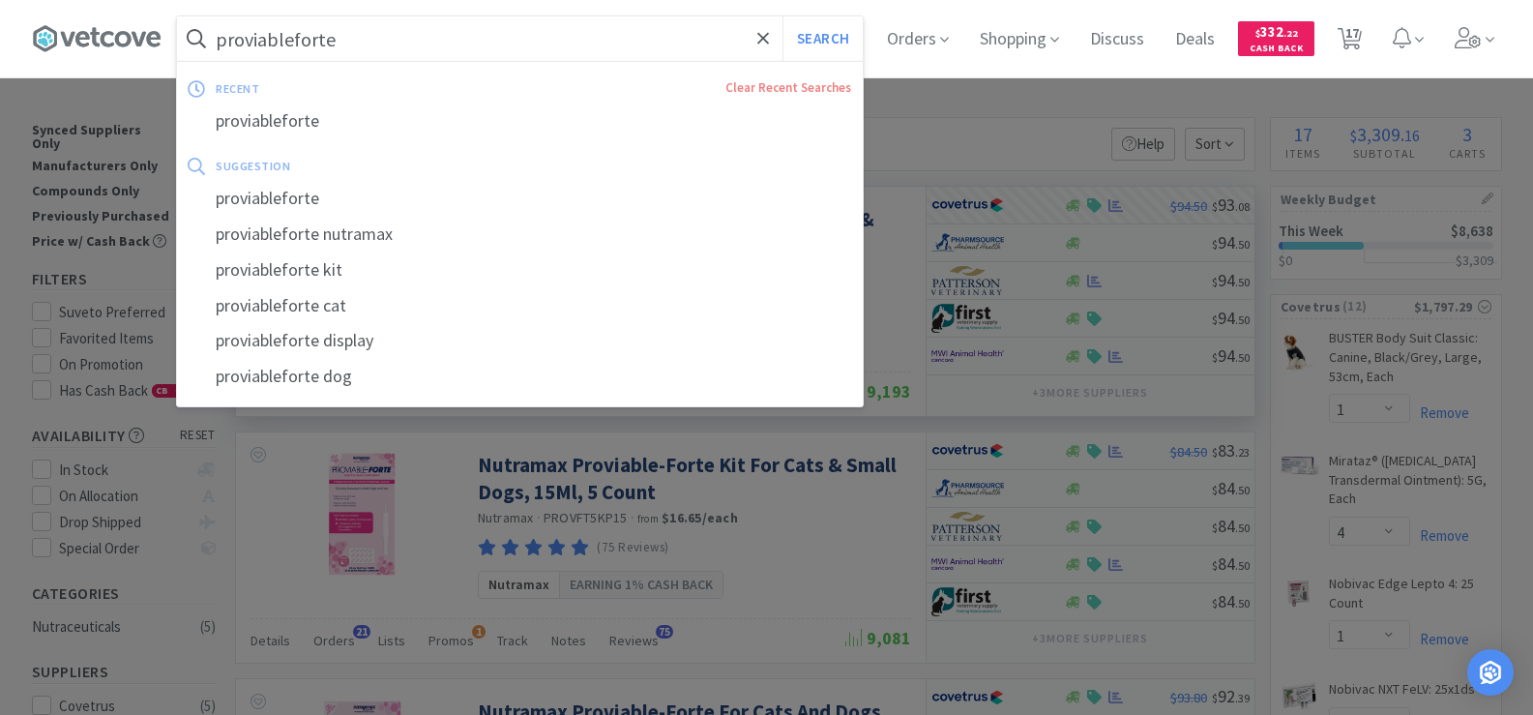
click at [340, 36] on input "proviableforte" at bounding box center [520, 38] width 686 height 44
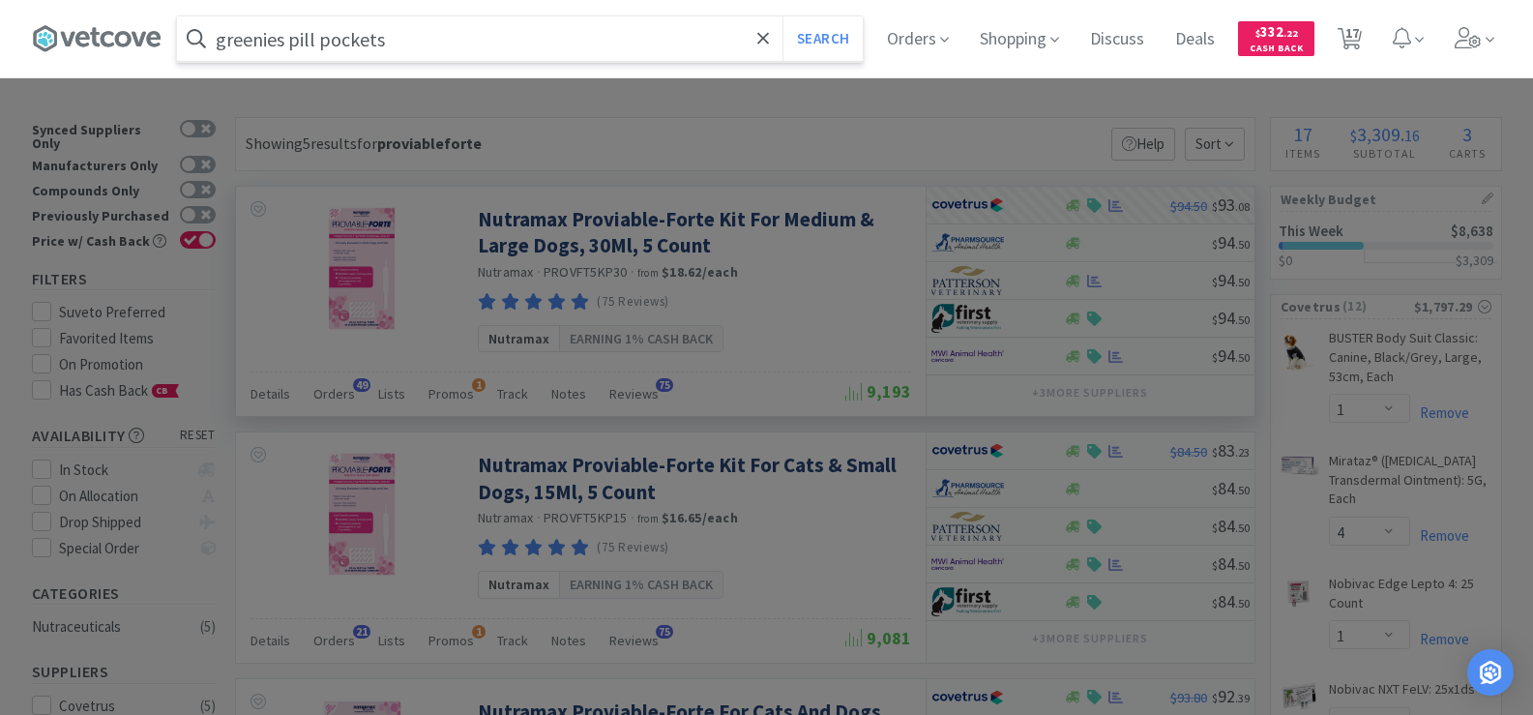
type input "greenies pill pockets"
click at [782, 16] on button "Search" at bounding box center [822, 38] width 80 height 44
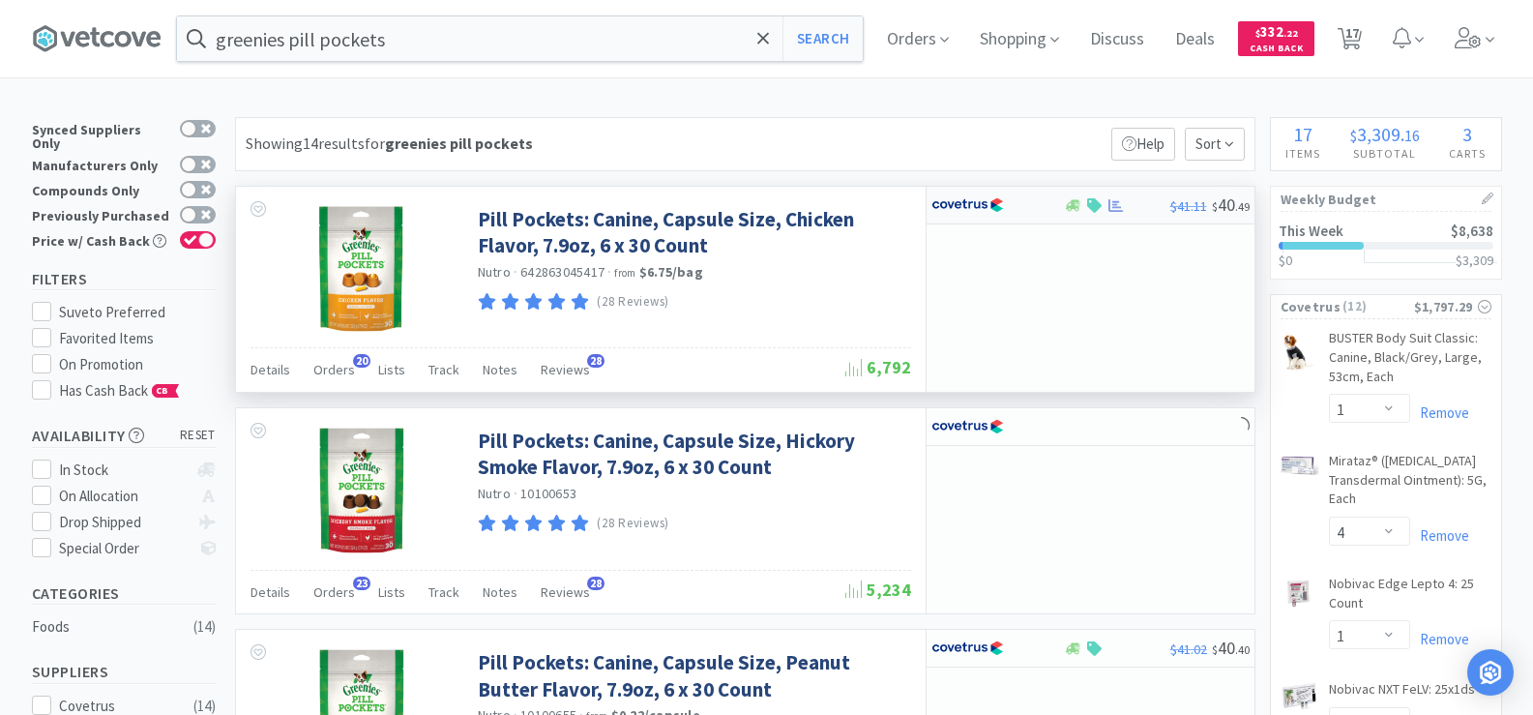
click at [1106, 206] on div at bounding box center [1115, 205] width 19 height 15
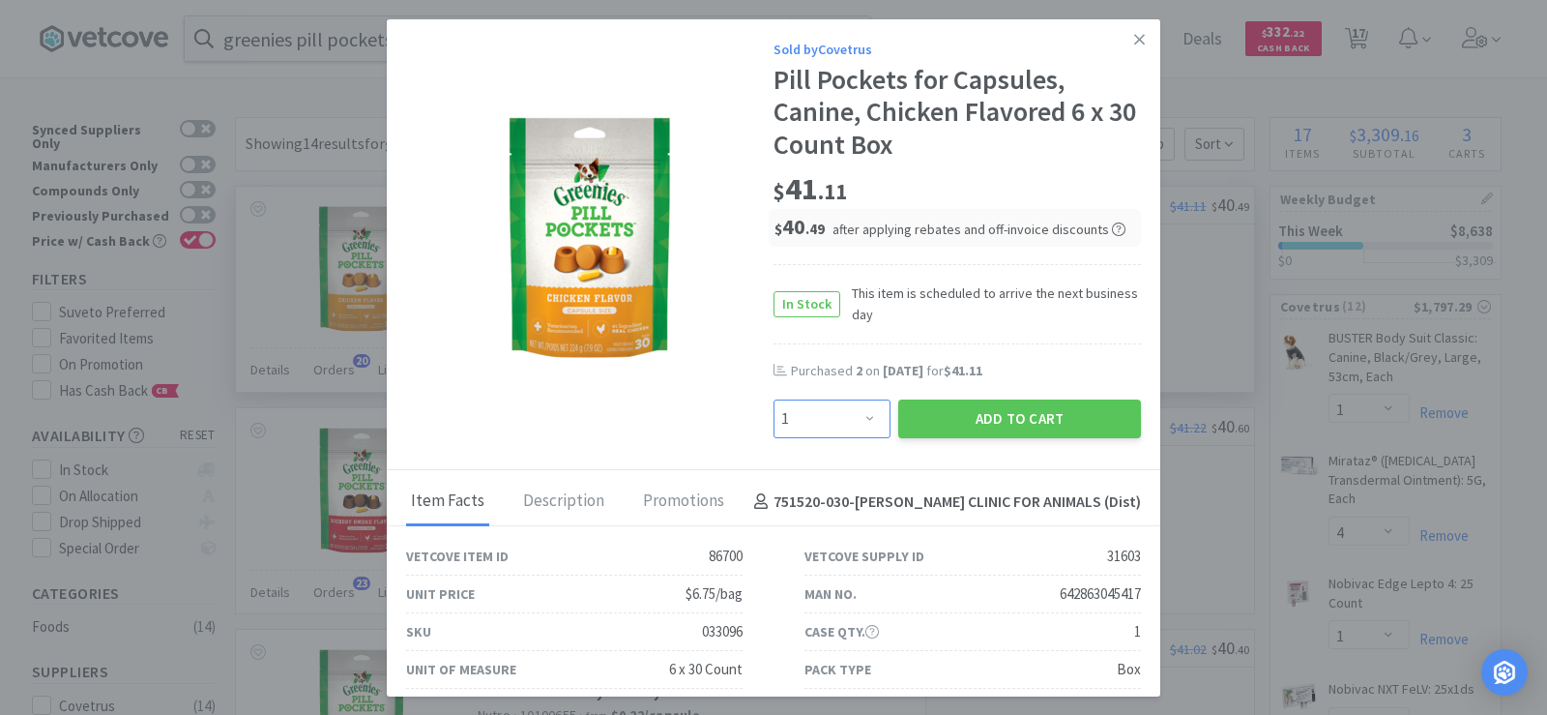
click at [850, 422] on select "Enter Quantity 1 2 3 4 5 6 7 8 9 10 11 12 13 14 15 16 17 18 19 20 Enter Quantity" at bounding box center [832, 418] width 117 height 39
select select "2"
click at [774, 399] on select "Enter Quantity 1 2 3 4 5 6 7 8 9 10 11 12 13 14 15 16 17 18 19 20 Enter Quantity" at bounding box center [832, 418] width 117 height 39
click at [965, 418] on button "Add to Cart" at bounding box center [1019, 418] width 243 height 39
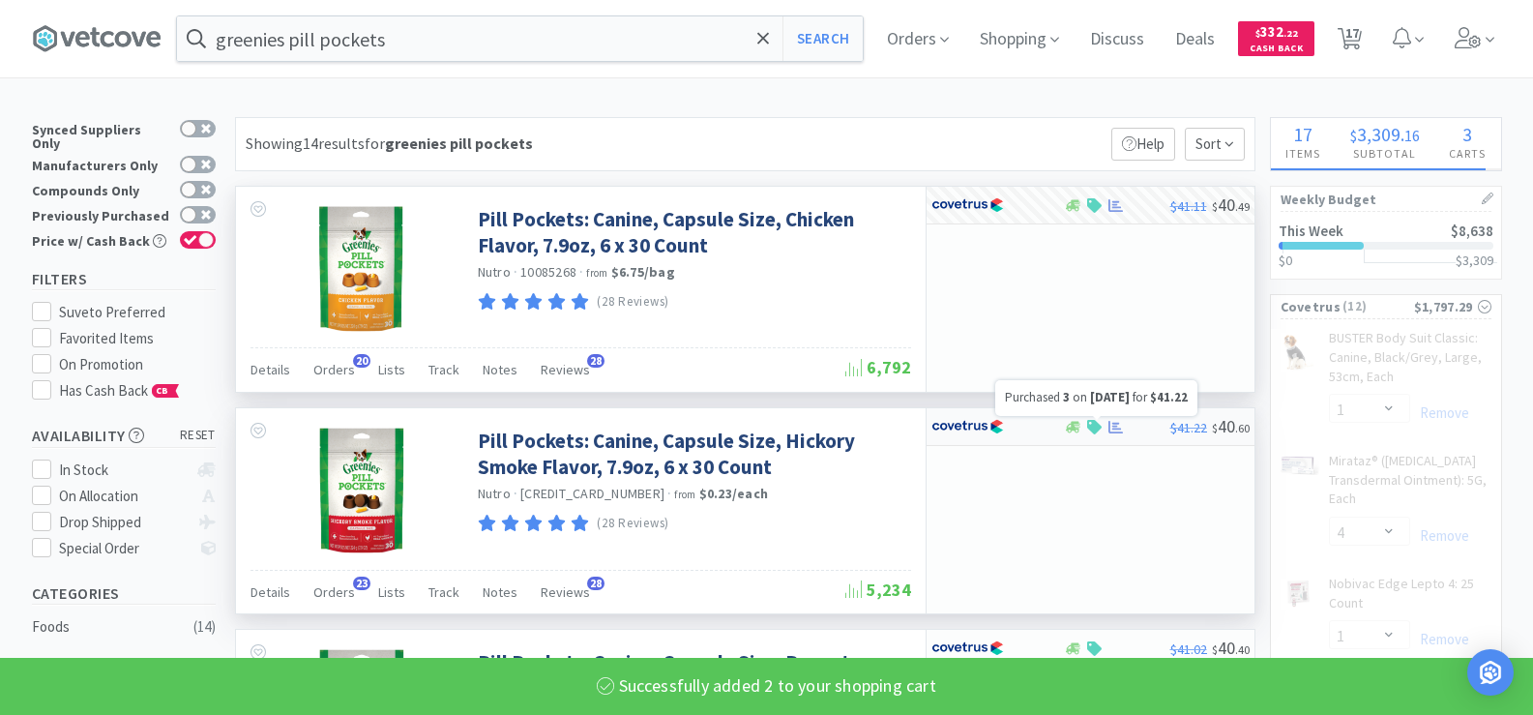
click at [1113, 433] on icon at bounding box center [1115, 427] width 15 height 15
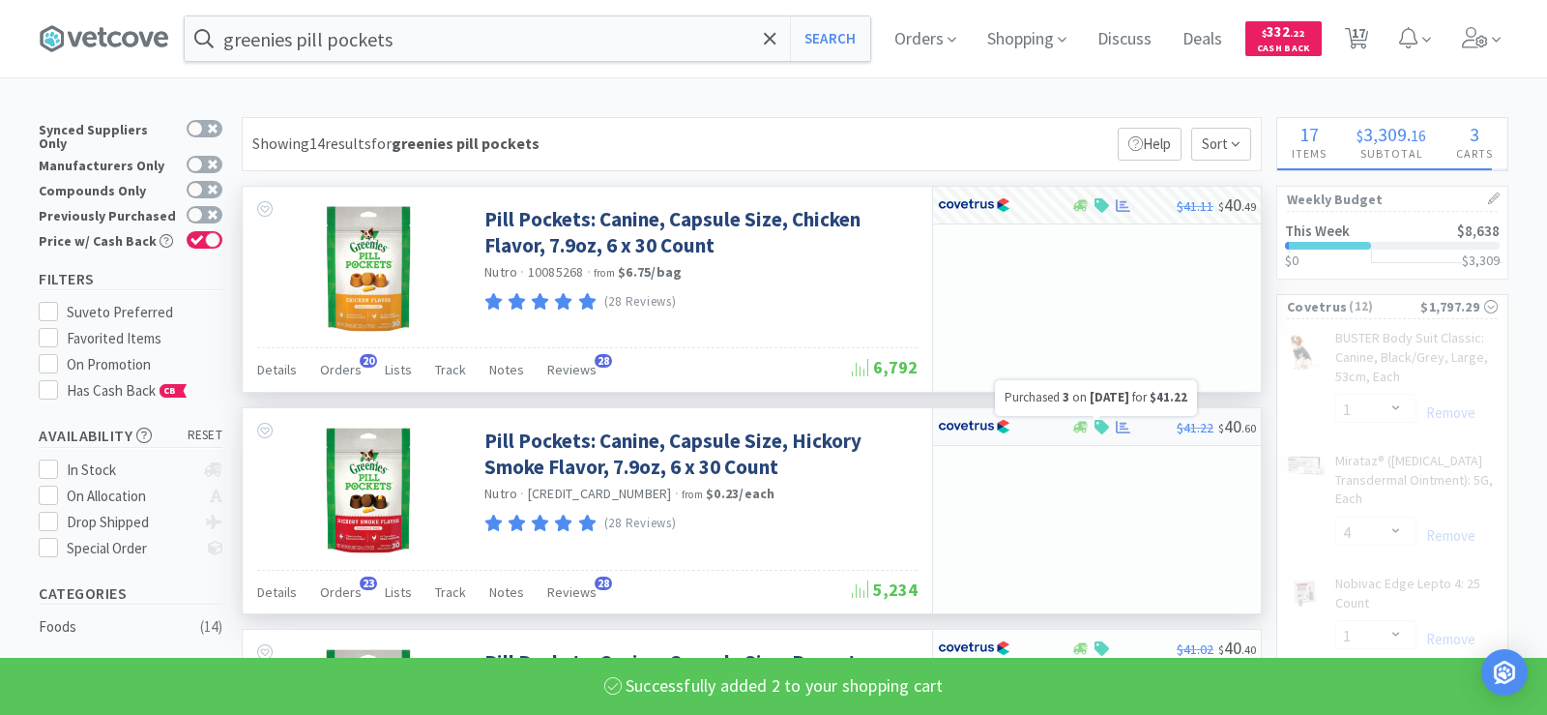
select select "1"
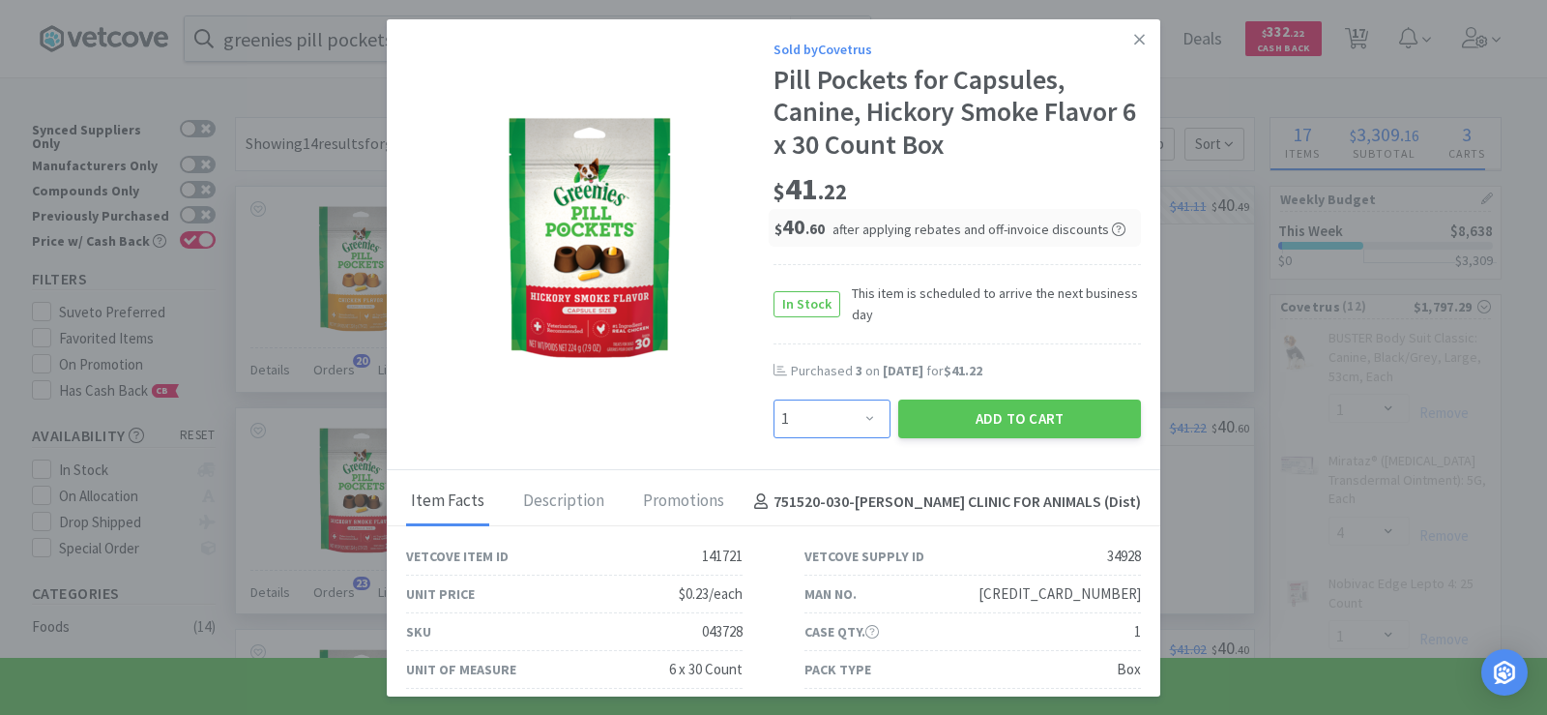
click at [827, 414] on select "Enter Quantity 1 2 3 4 5 6 7 8 9 10 11 12 13 14 15 16 17 18 19 20 Enter Quantity" at bounding box center [832, 418] width 117 height 39
select select "2"
select select "1"
select select "6"
select select "3"
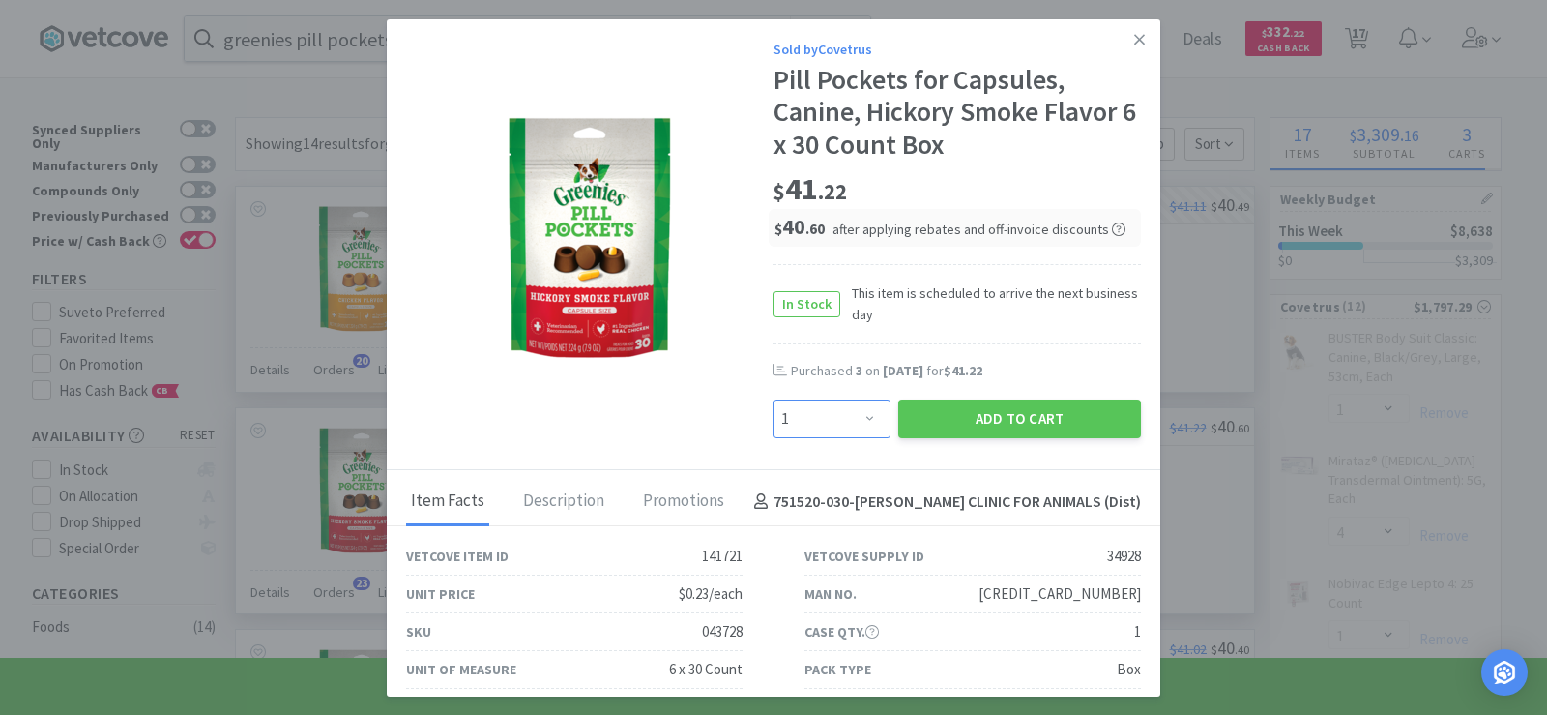
select select "1"
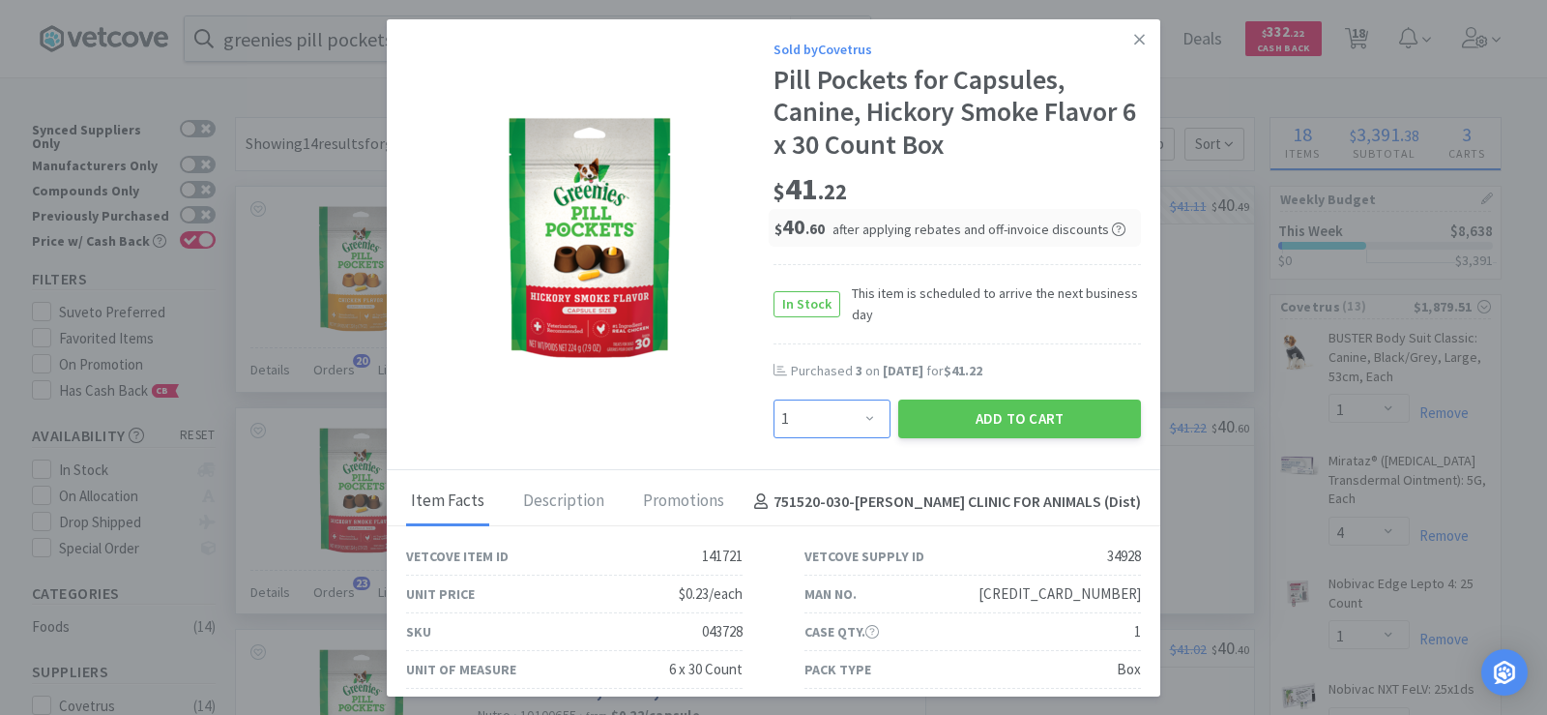
select select "2"
click at [774, 399] on select "Enter Quantity 1 2 3 4 5 6 7 8 9 10 11 12 13 14 15 16 17 18 19 20 Enter Quantity" at bounding box center [832, 418] width 117 height 39
click at [964, 425] on button "Add to Cart" at bounding box center [1019, 418] width 243 height 39
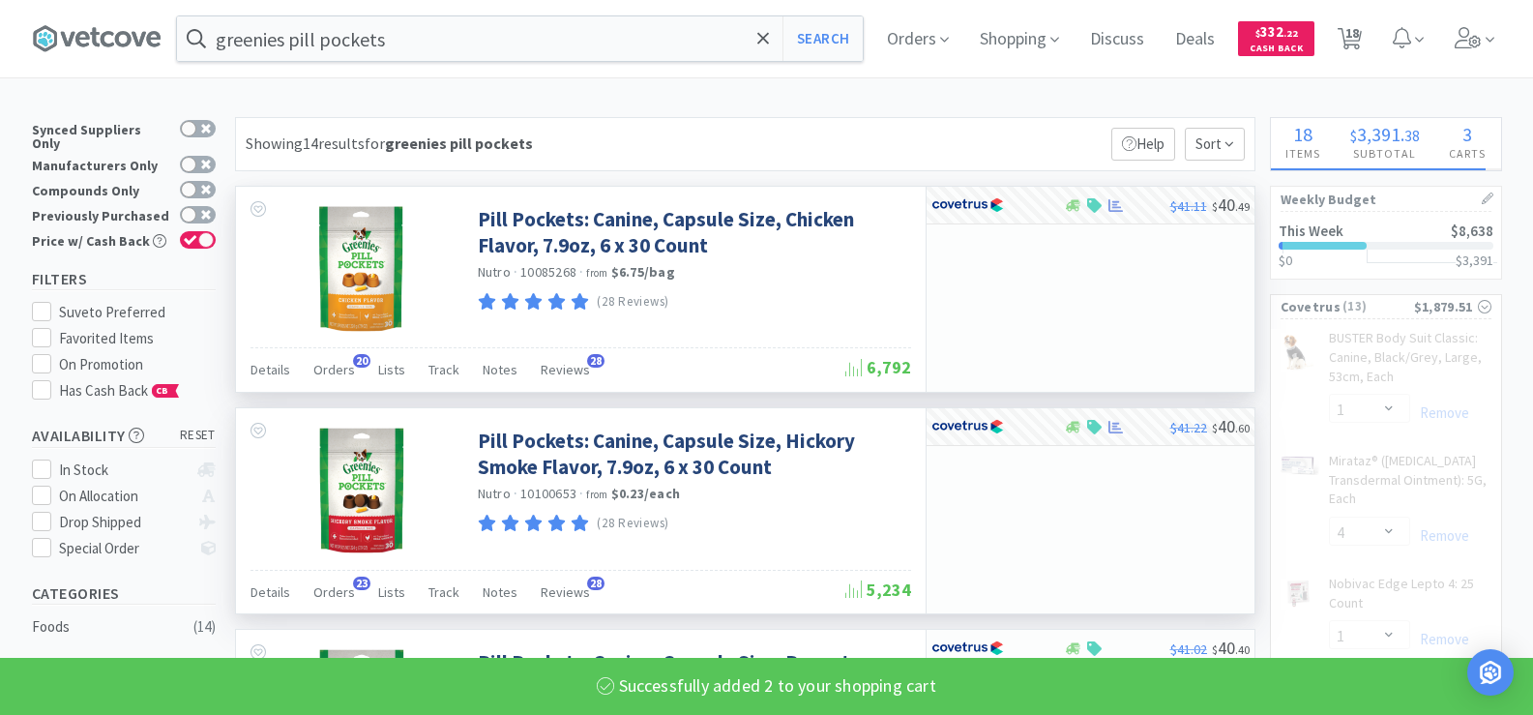
select select "2"
select select "1"
select select "6"
select select "3"
select select "1"
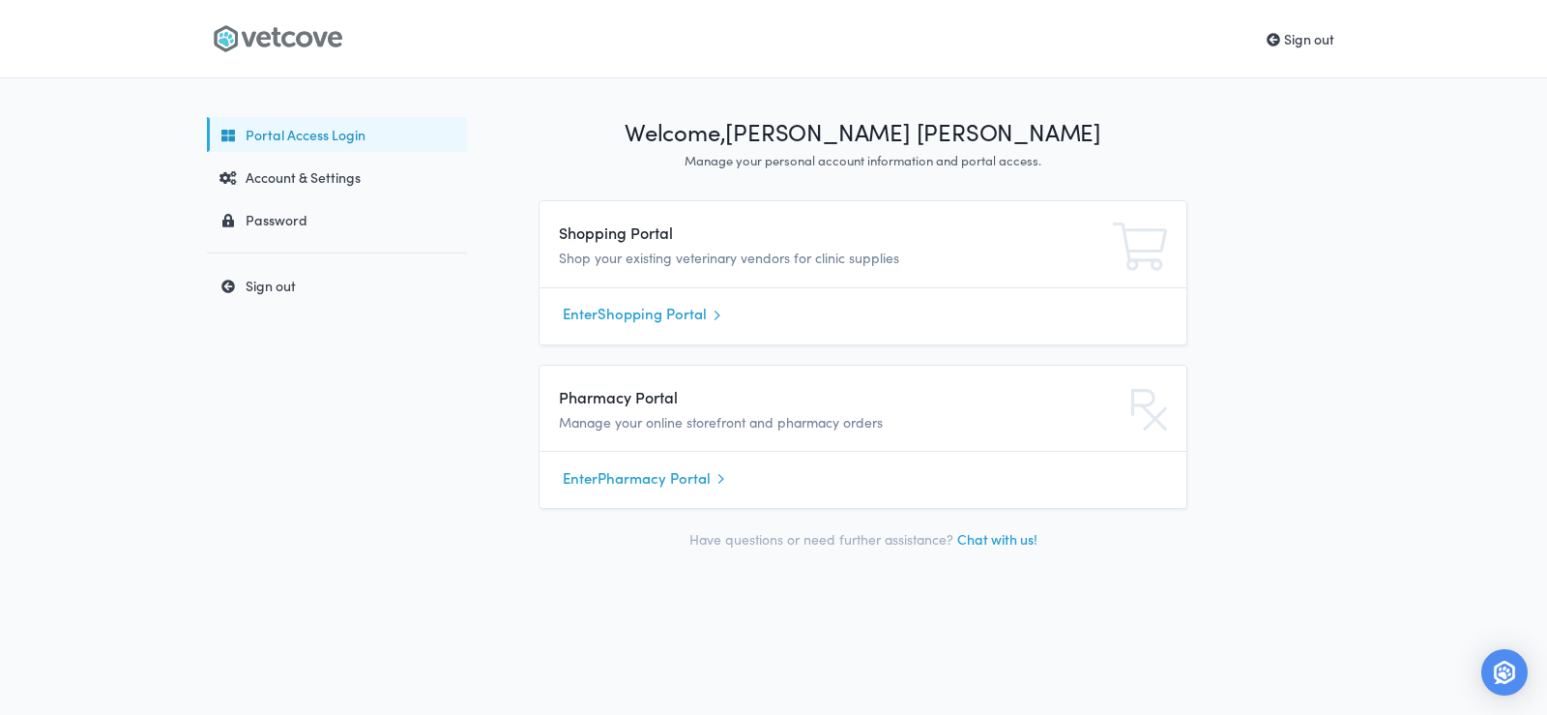
click at [661, 320] on link "Enter Shopping Portal" at bounding box center [863, 314] width 600 height 29
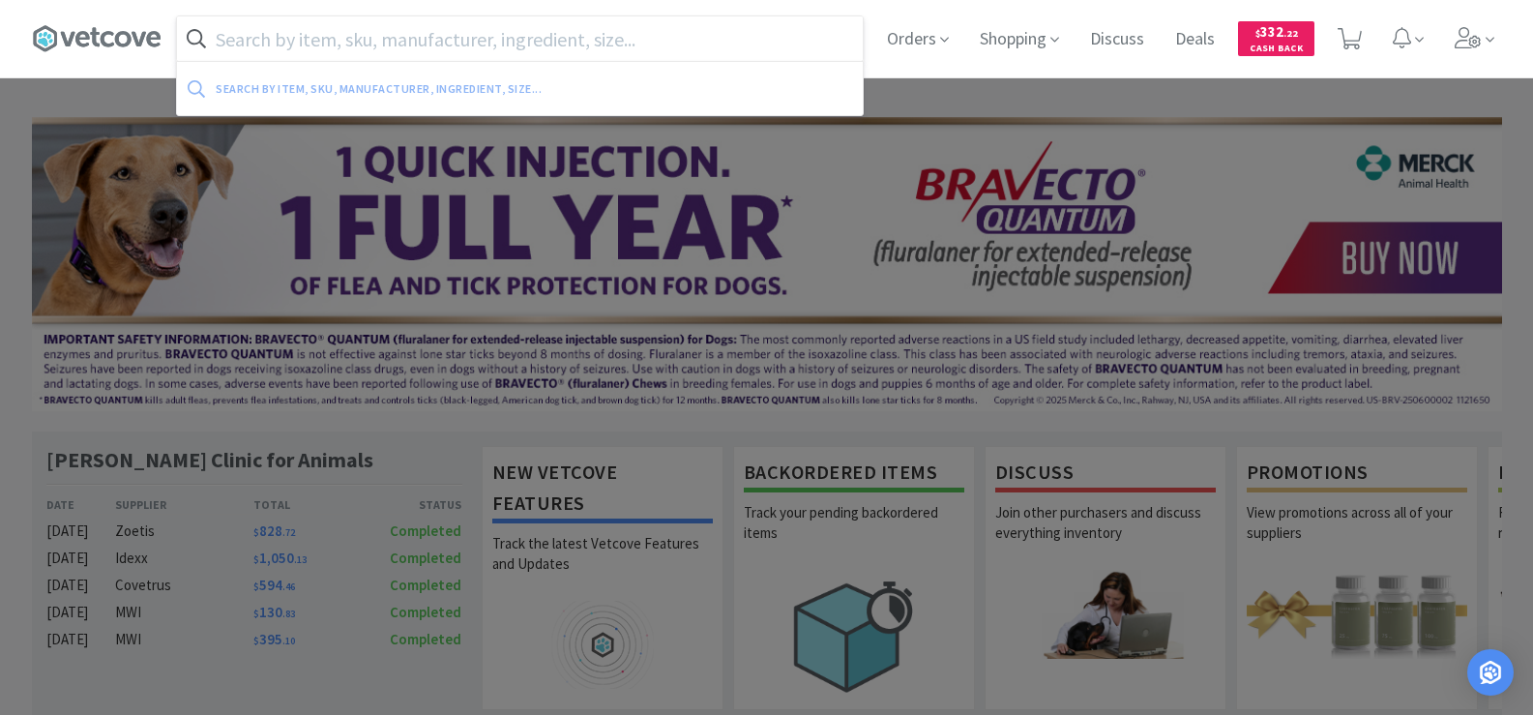
click at [380, 44] on input "text" at bounding box center [520, 38] width 686 height 44
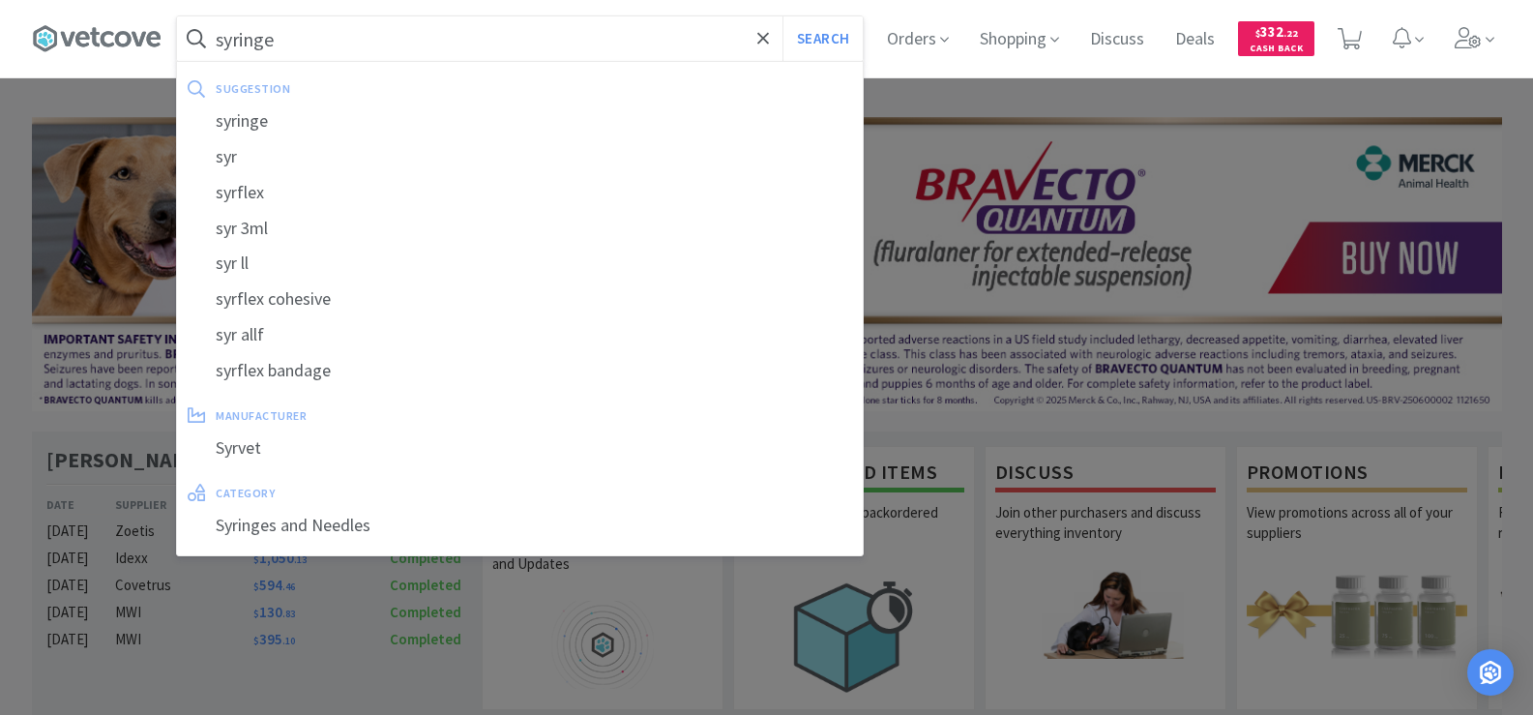
type input "syringe"
click at [782, 16] on button "Search" at bounding box center [822, 38] width 80 height 44
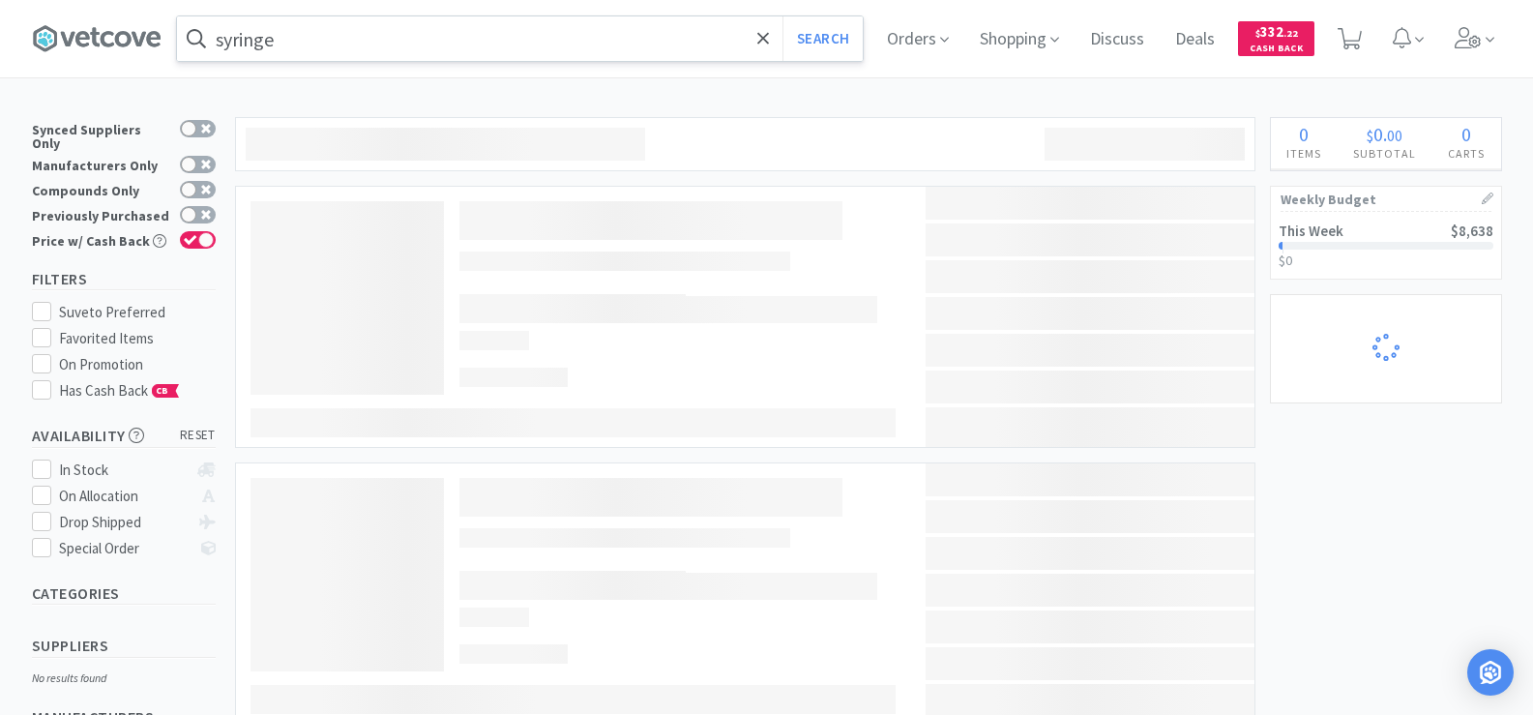
select select "1"
select select "4"
select select "1"
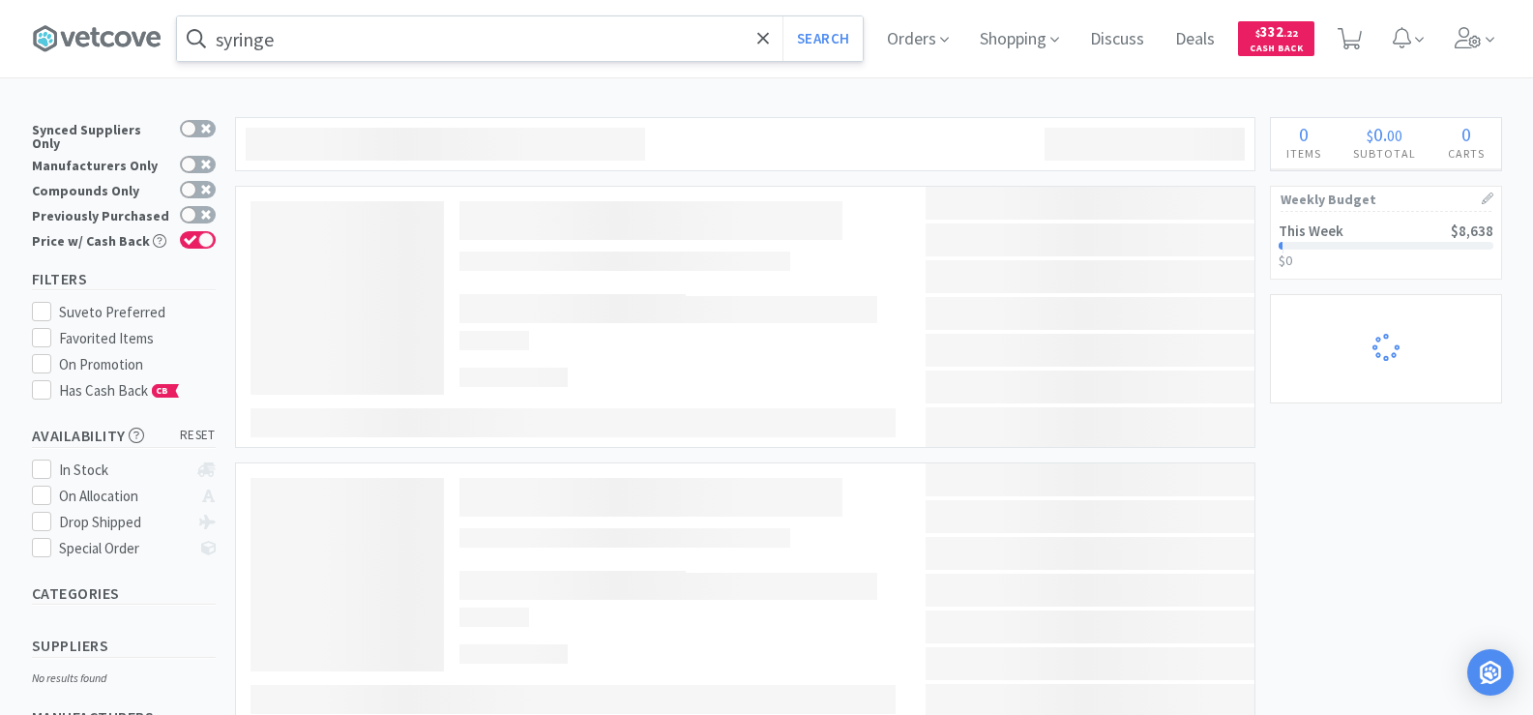
select select "1"
select select "2"
select select "1"
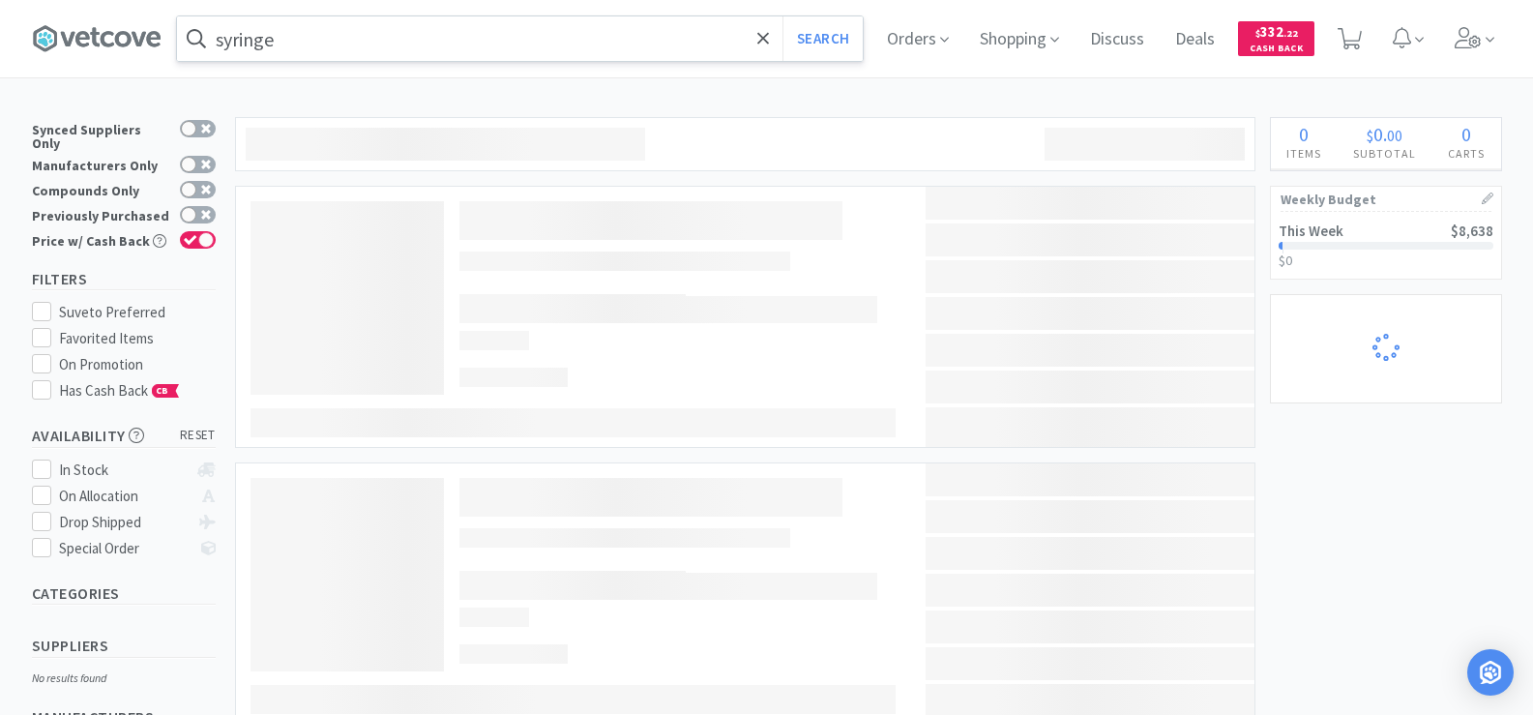
select select "6"
select select "3"
select select "1"
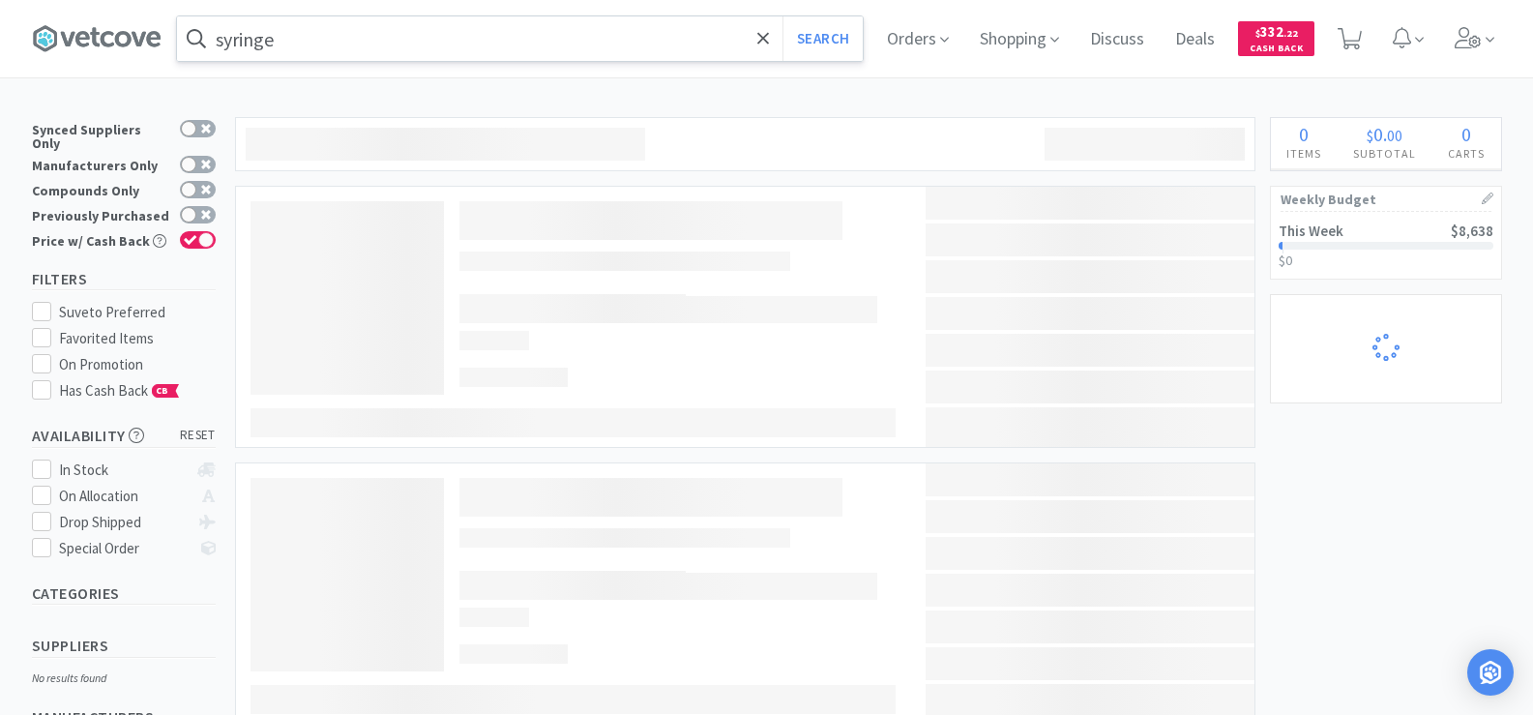
select select "1"
select select "10"
select select "1"
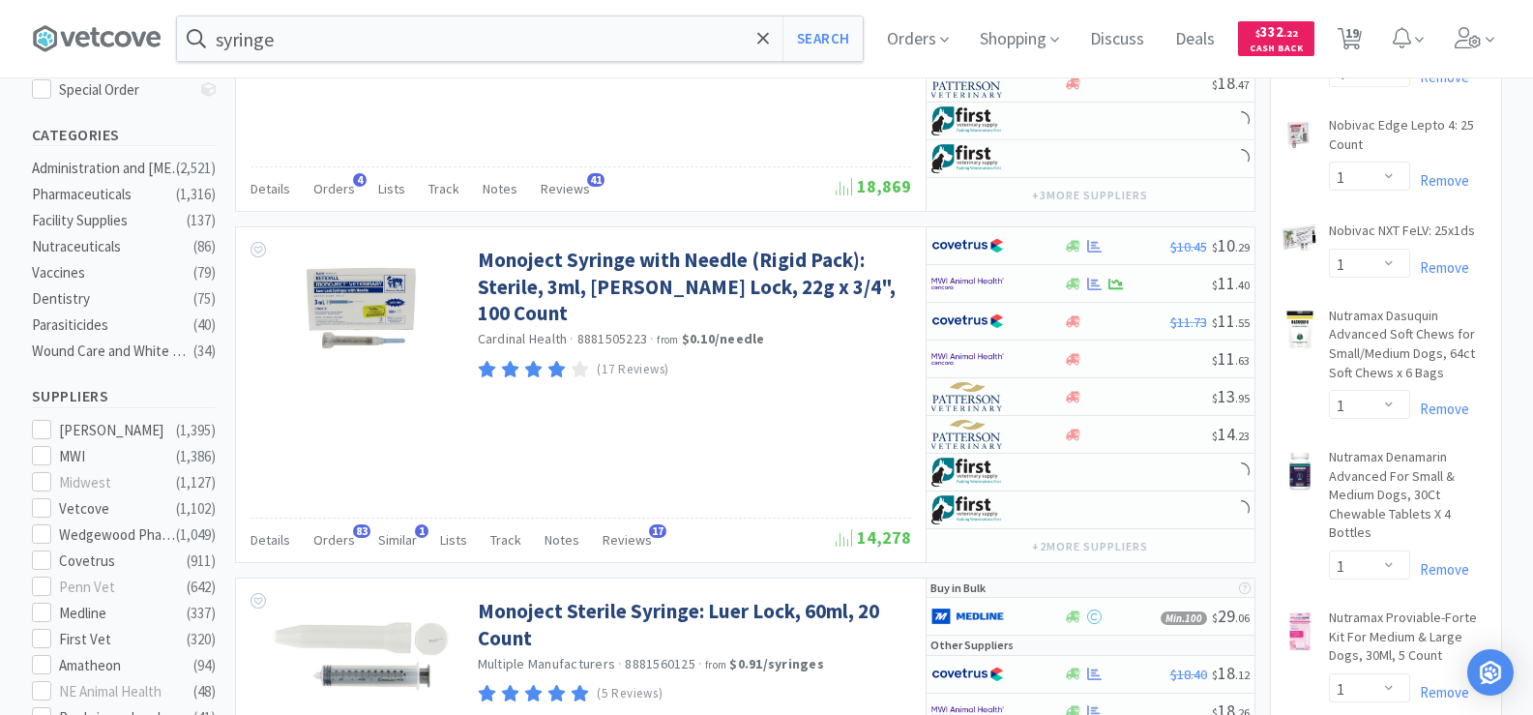
scroll to position [483, 0]
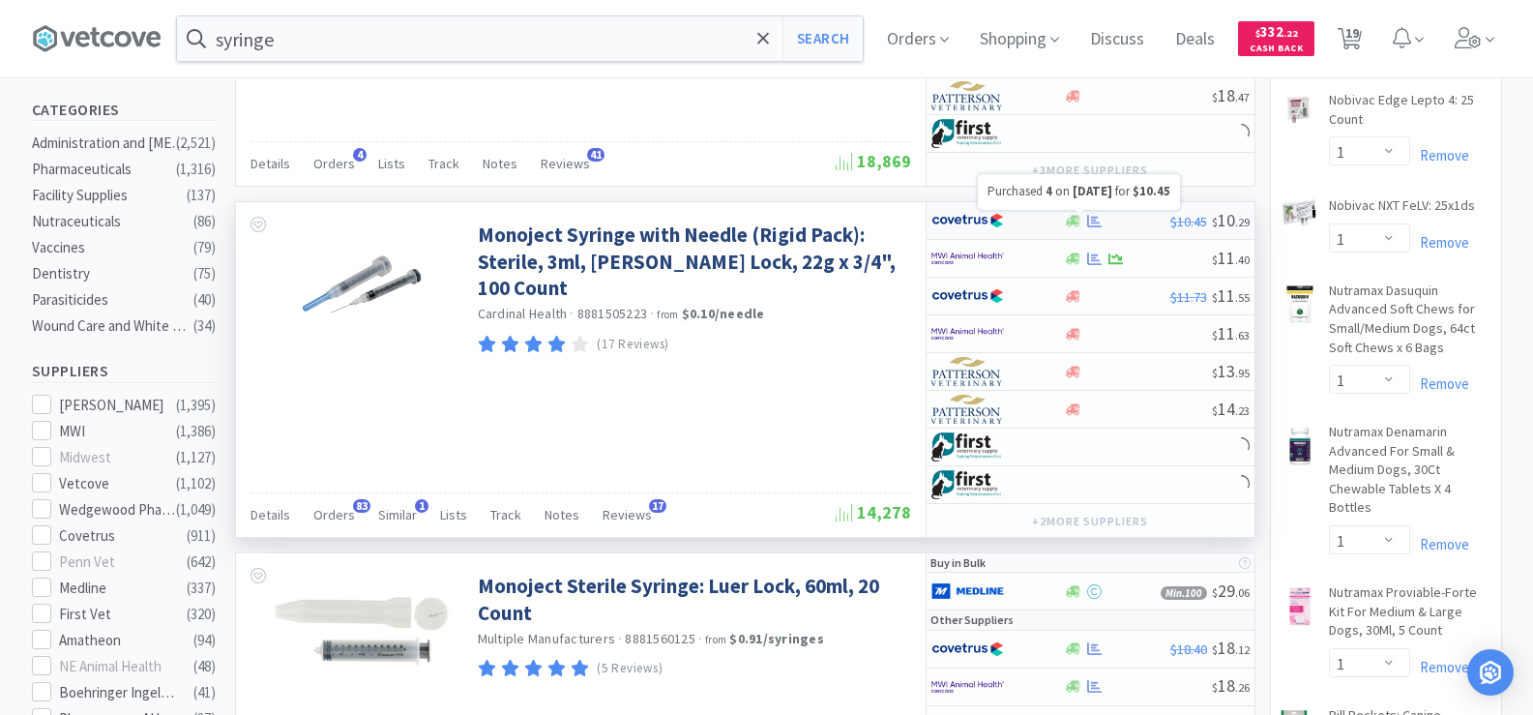
click at [1091, 222] on icon at bounding box center [1094, 221] width 15 height 13
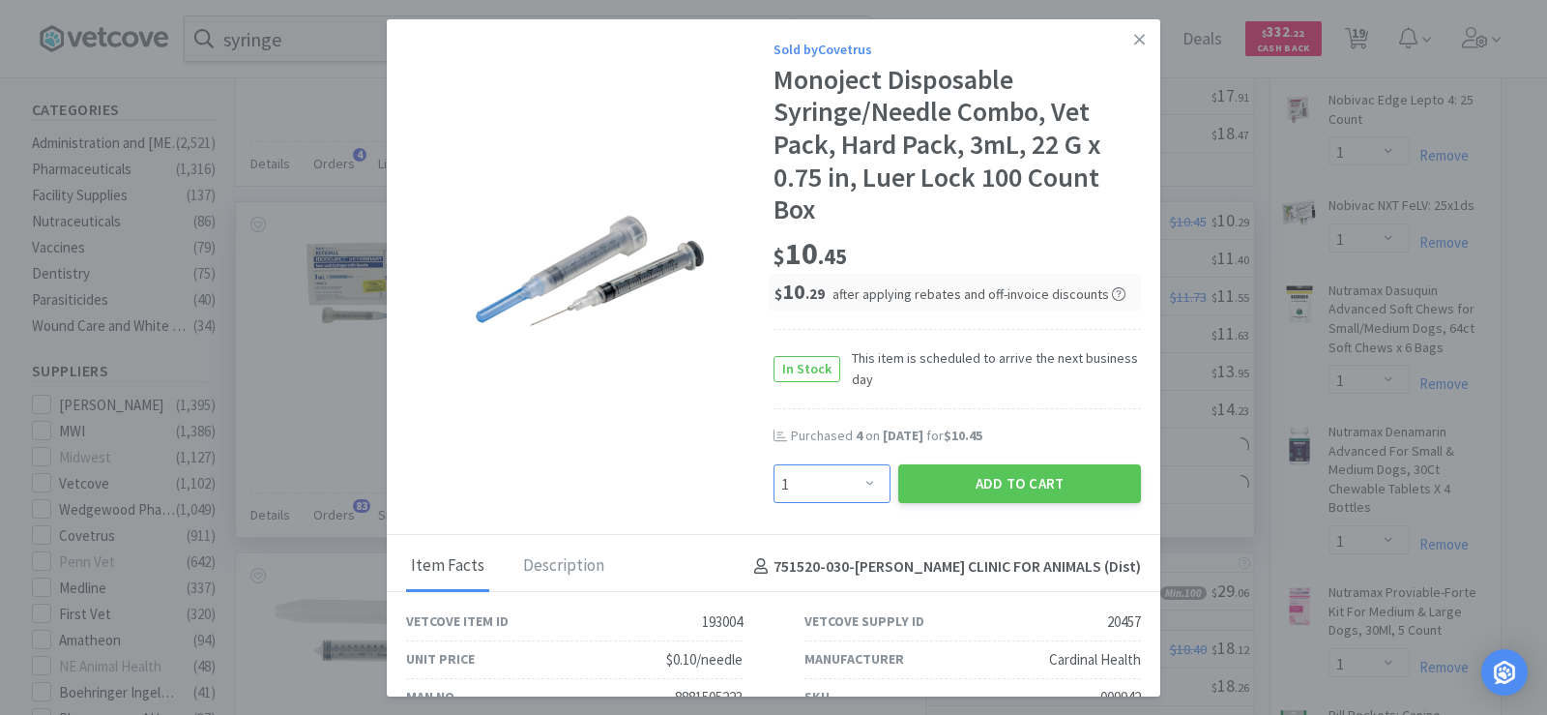
click at [868, 497] on select "Enter Quantity 1 2 3 4 5 6 7 8 9 10 11 12 13 14 15 16 17 18 19 20 Enter Quantity" at bounding box center [832, 483] width 117 height 39
select select "6"
click at [774, 464] on select "Enter Quantity 1 2 3 4 5 6 7 8 9 10 11 12 13 14 15 16 17 18 19 20 Enter Quantity" at bounding box center [832, 483] width 117 height 39
click at [999, 468] on button "Add to Cart" at bounding box center [1019, 483] width 243 height 39
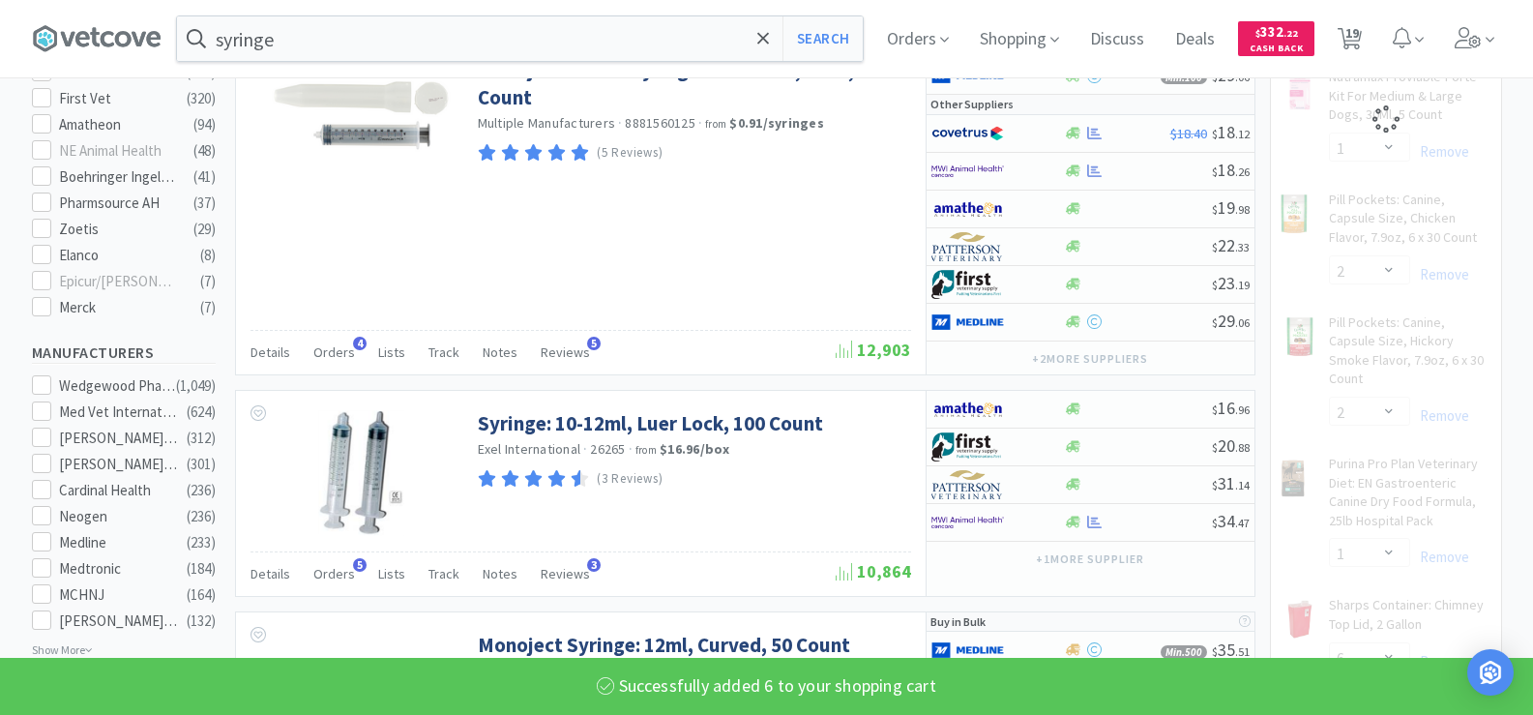
scroll to position [1064, 0]
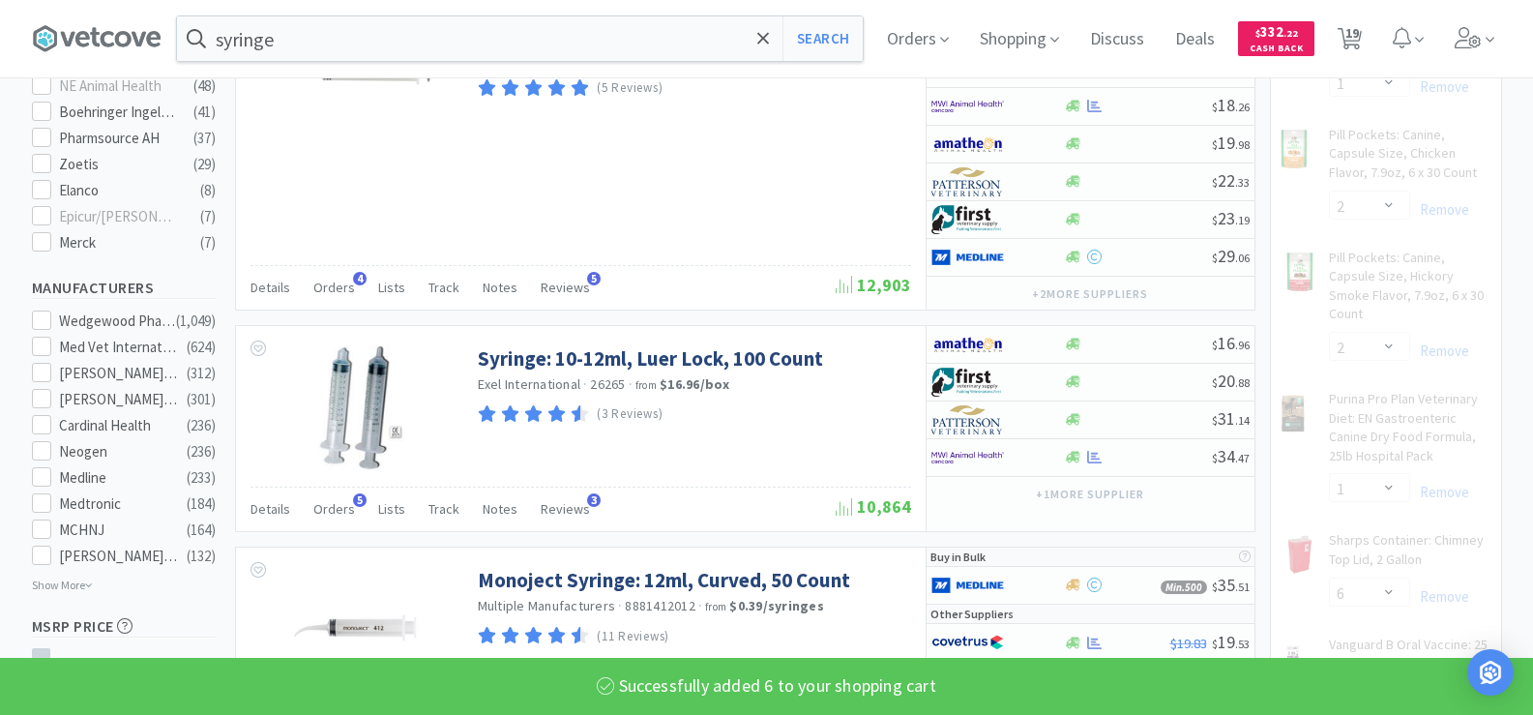
select select "6"
select select "1"
select select "2"
select select "1"
select select "6"
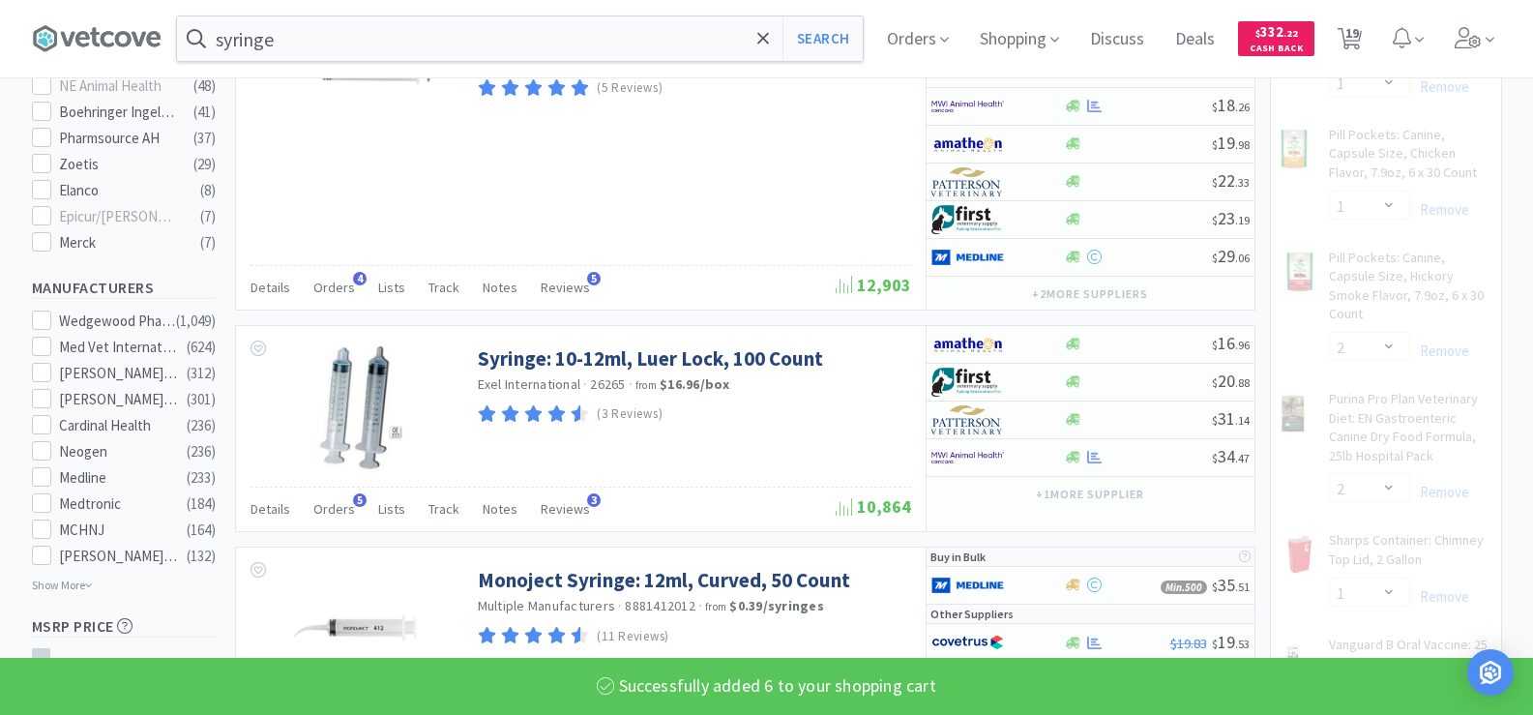
select select "3"
select select "1"
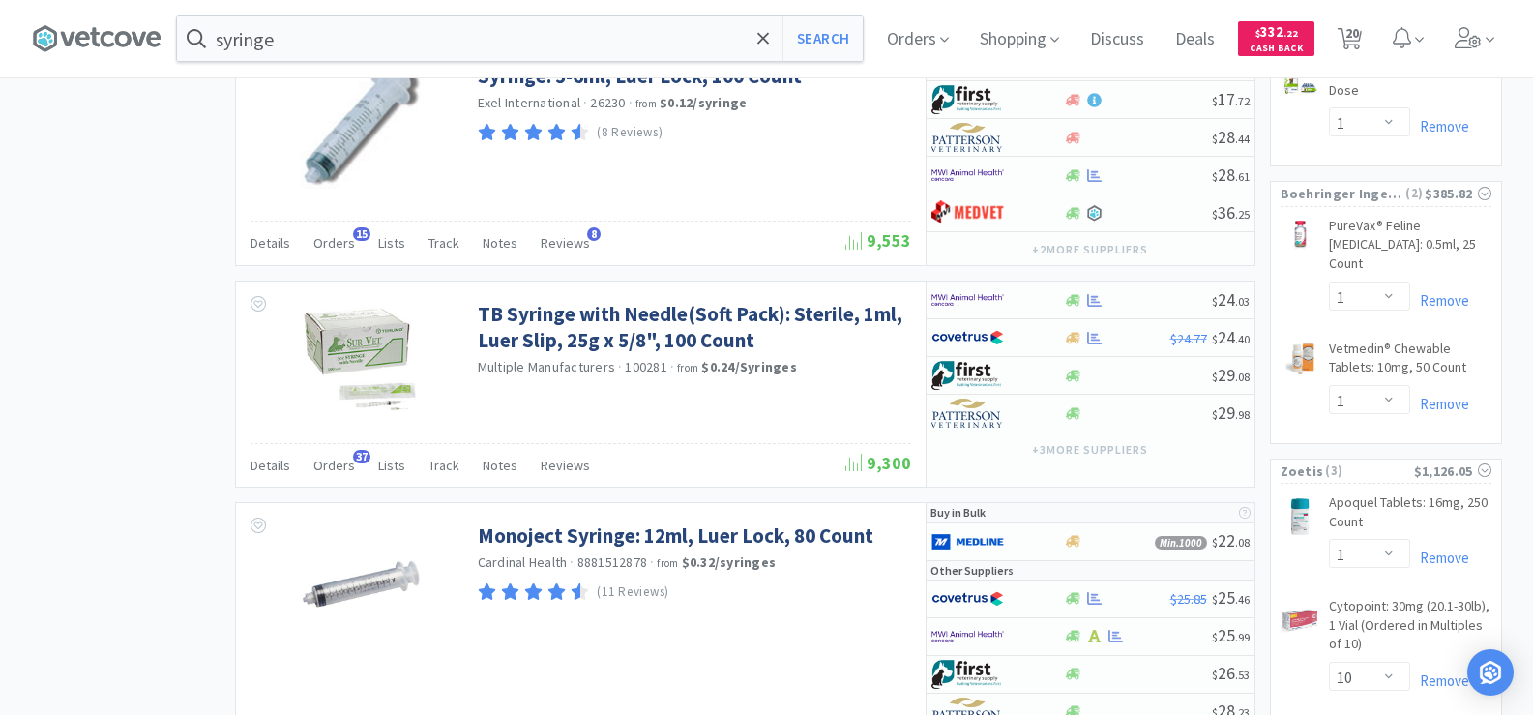
scroll to position [1934, 0]
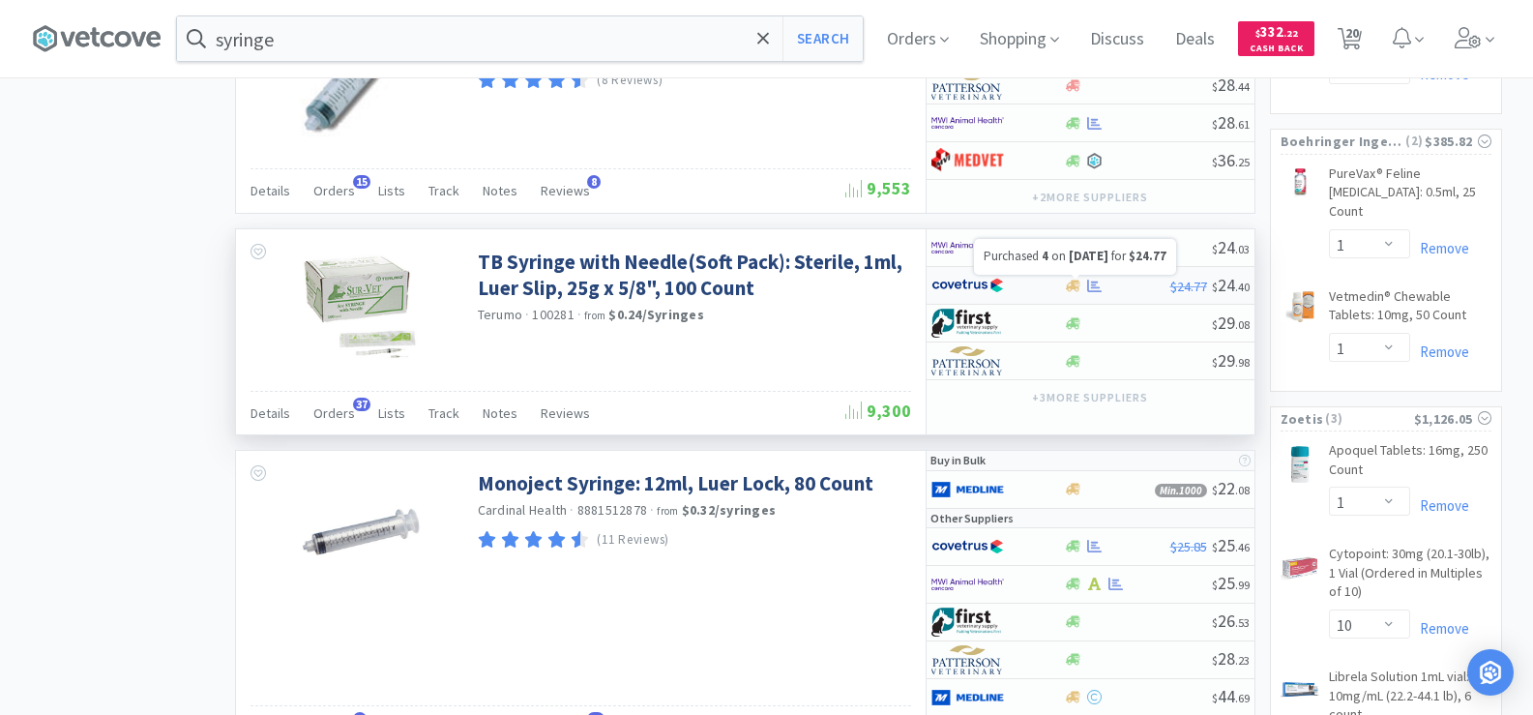
click at [1096, 288] on icon at bounding box center [1094, 285] width 15 height 15
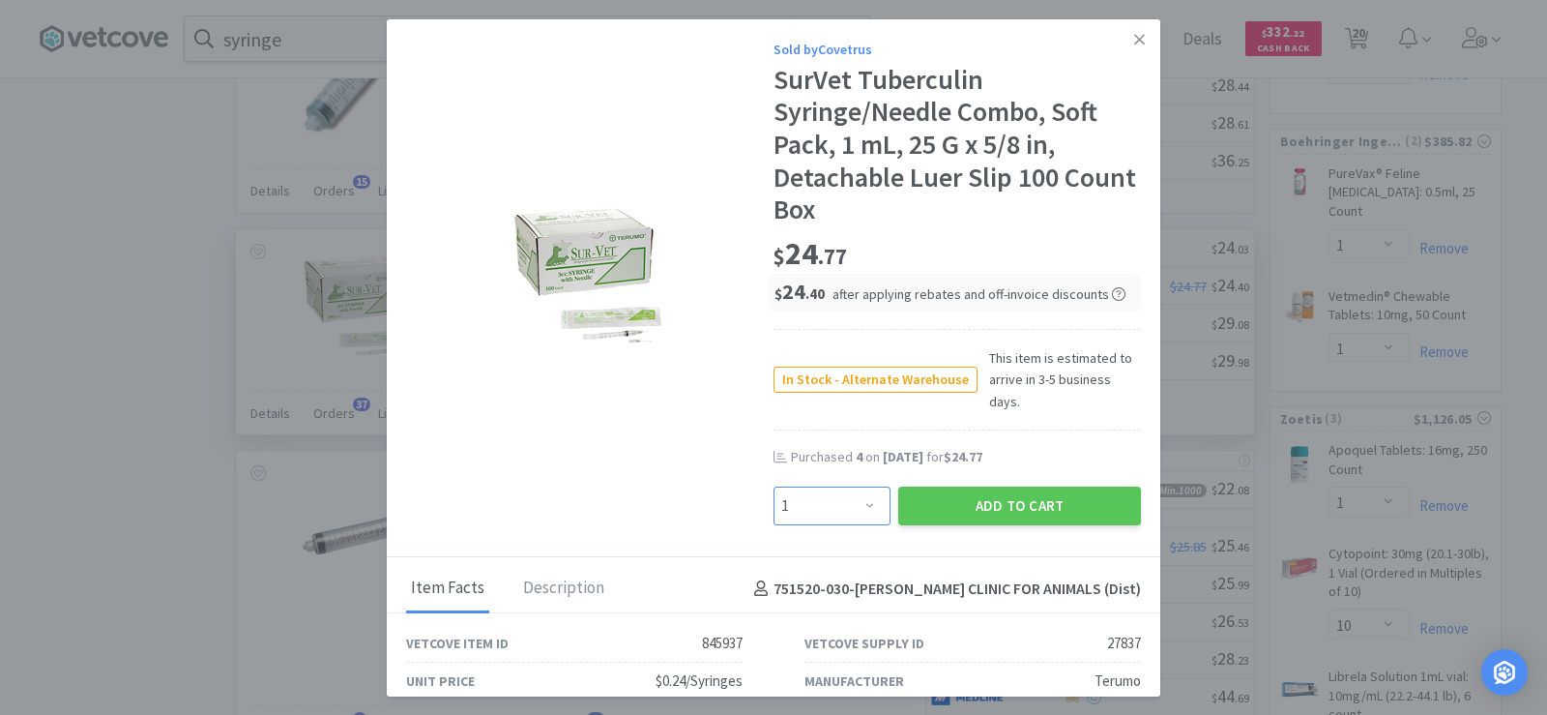
click at [830, 497] on select "Enter Quantity 1 2 3 4 5 6 7 8 9 10 11 12 13 14 15 16 17 18 19 20 Enter Quantity" at bounding box center [832, 505] width 117 height 39
select select "4"
click at [774, 486] on select "Enter Quantity 1 2 3 4 5 6 7 8 9 10 11 12 13 14 15 16 17 18 19 20 Enter Quantity" at bounding box center [832, 505] width 117 height 39
click at [994, 486] on button "Add to Cart" at bounding box center [1019, 505] width 243 height 39
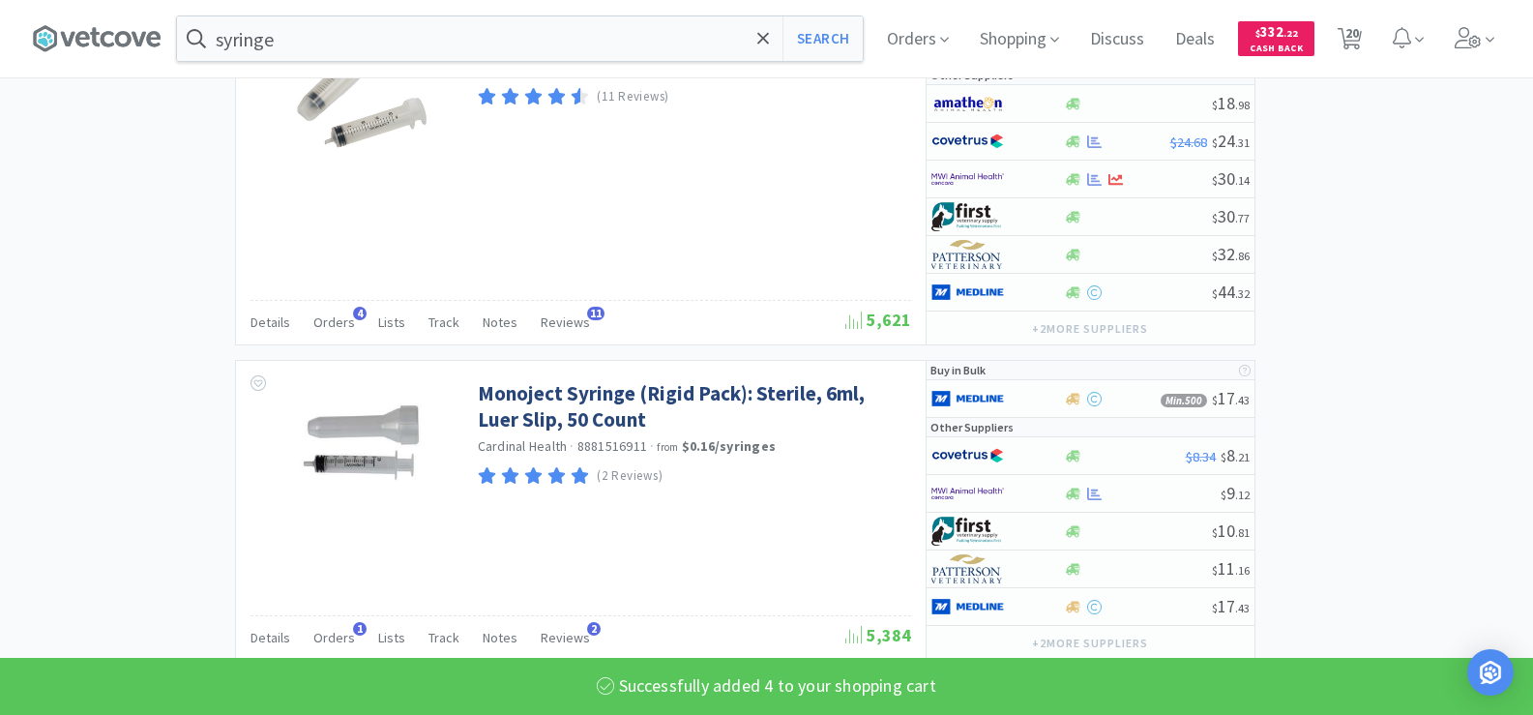
select select "4"
select select "3"
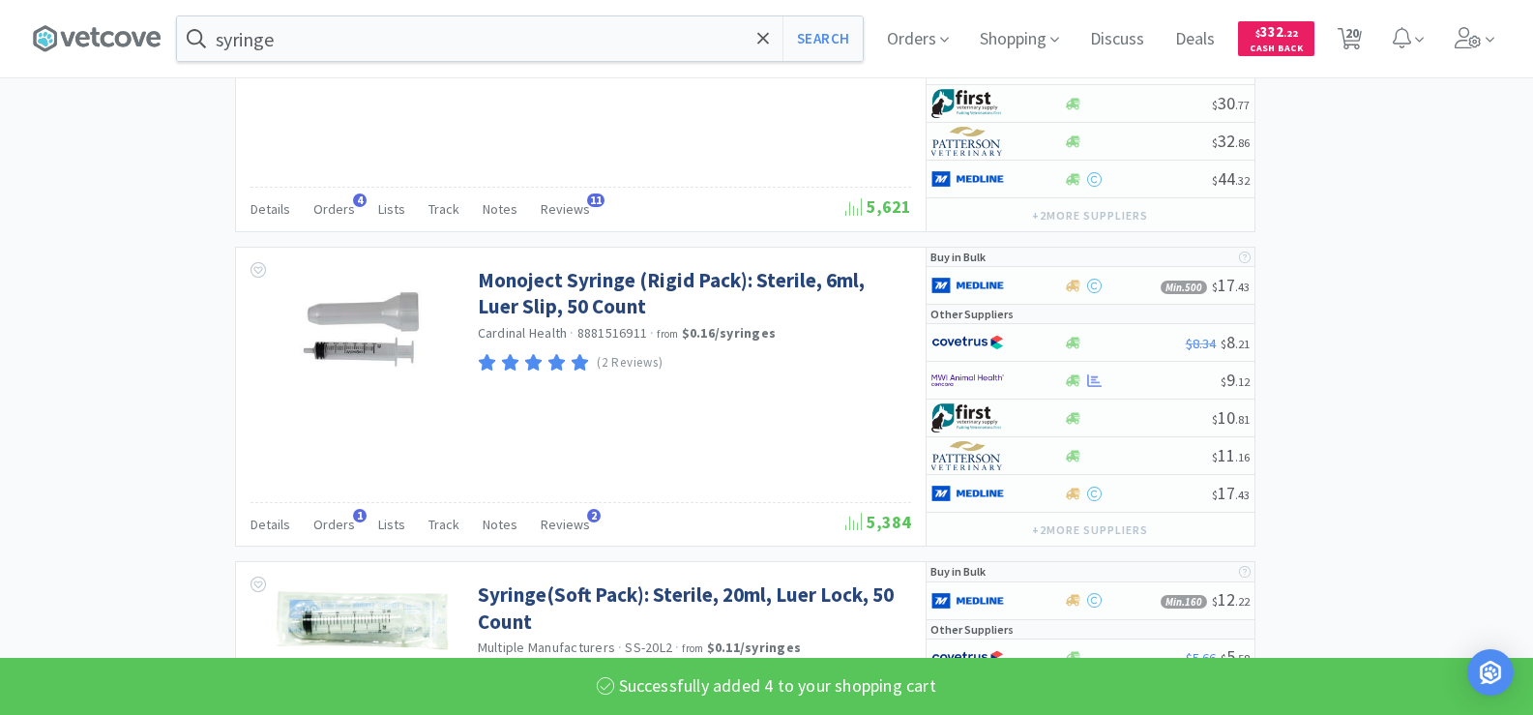
select select "1"
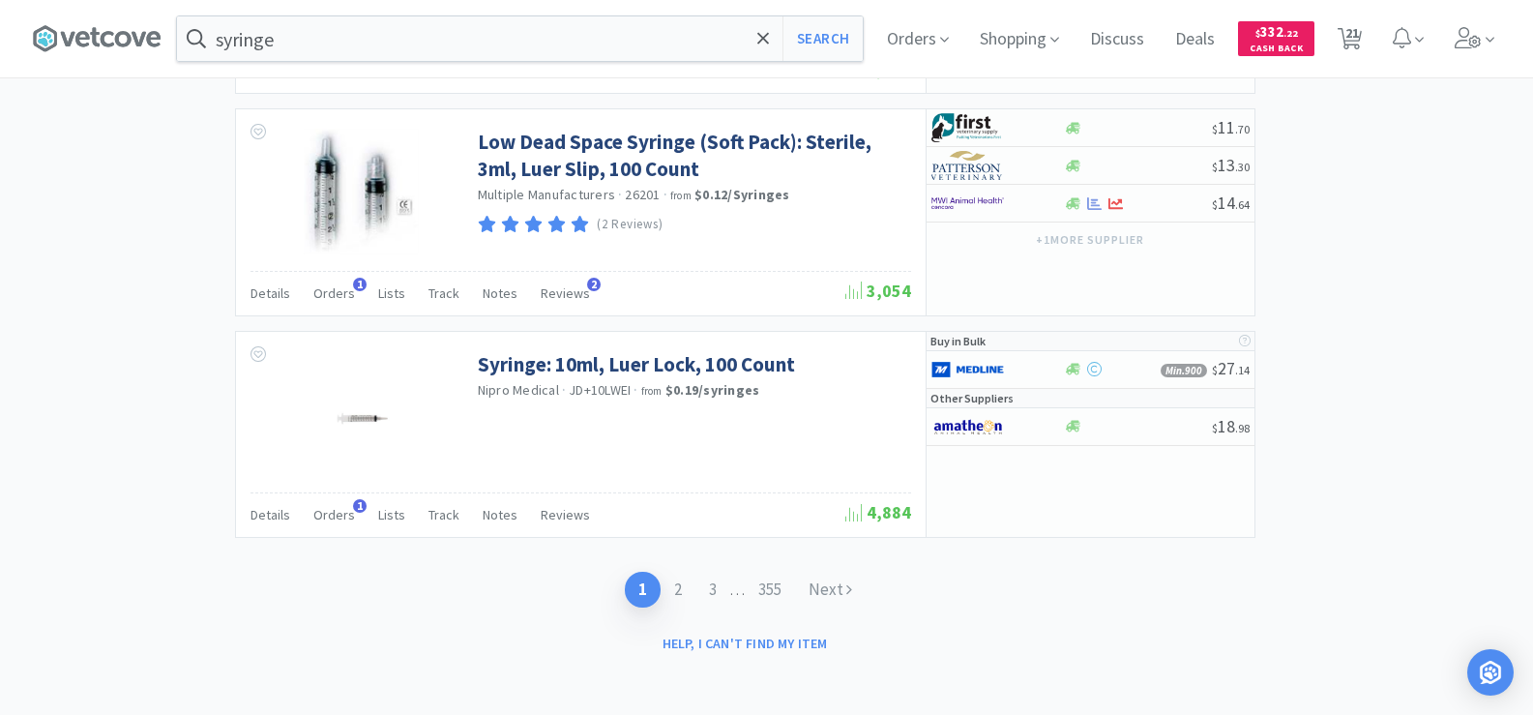
scroll to position [4148, 0]
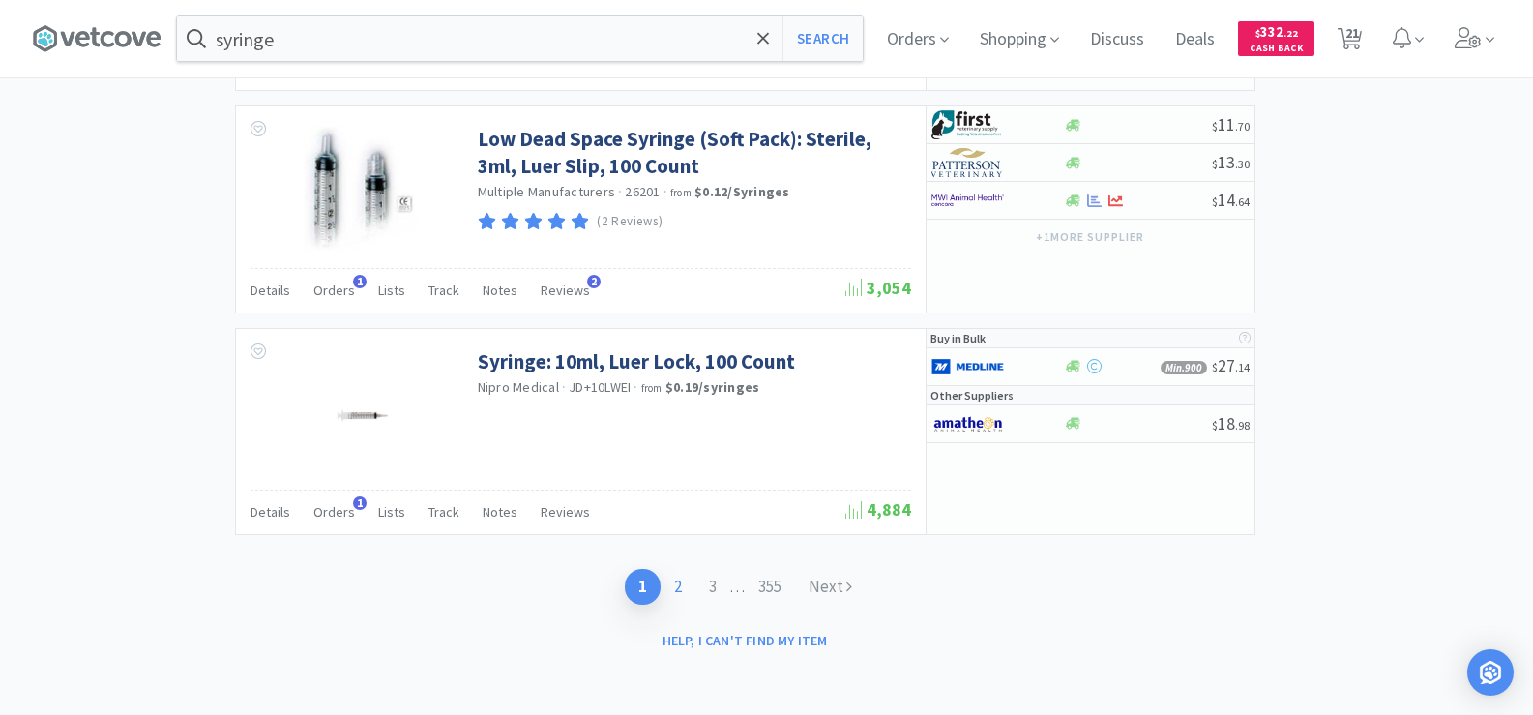
click at [675, 574] on link "2" at bounding box center [677, 587] width 35 height 36
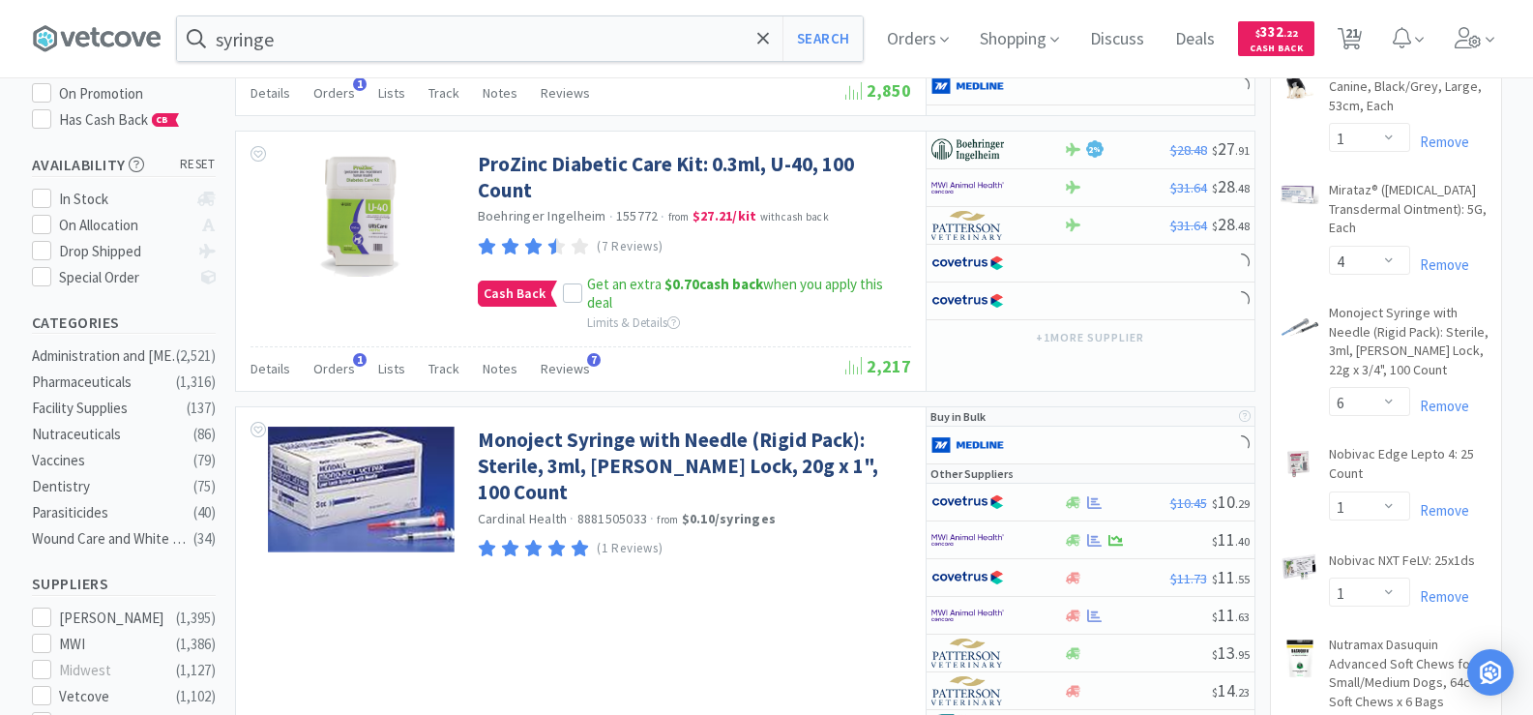
scroll to position [290, 0]
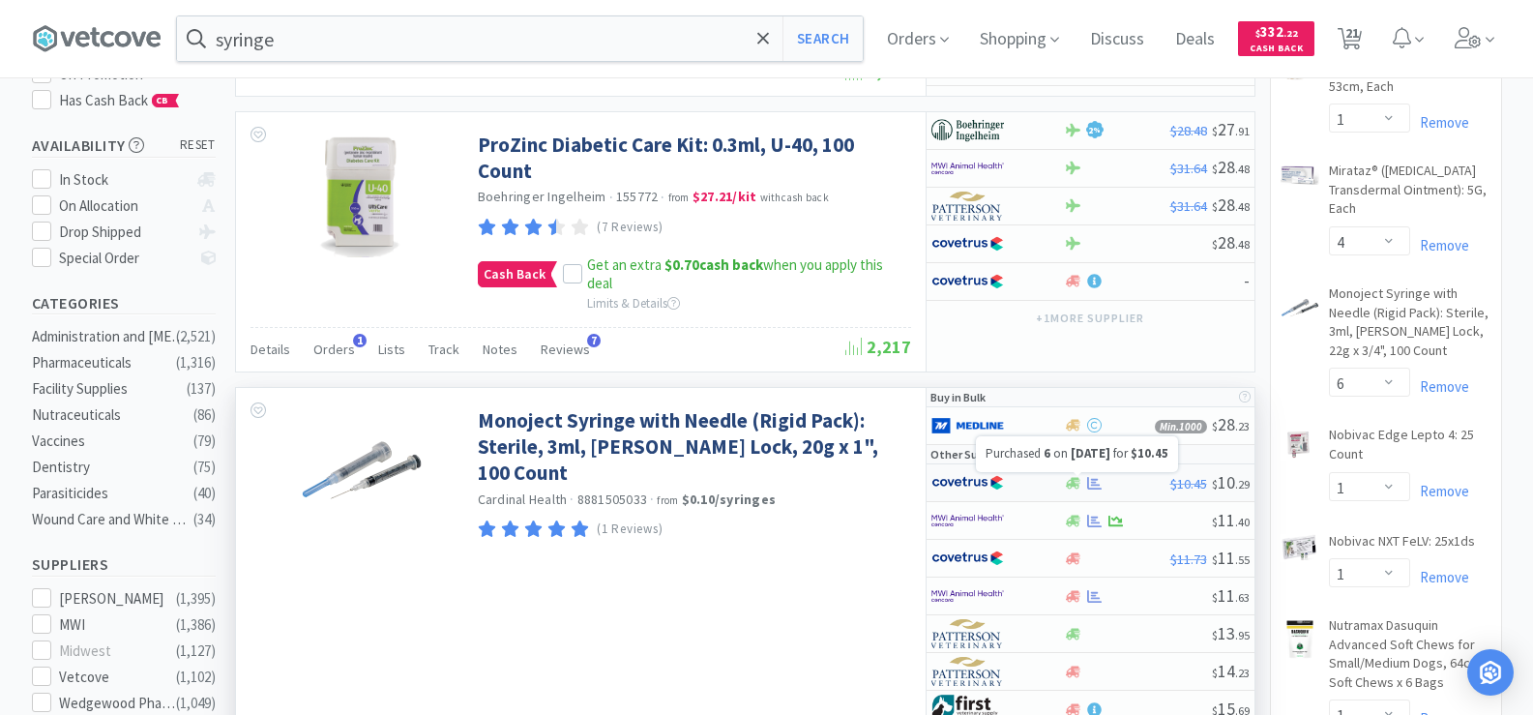
click at [1089, 478] on icon at bounding box center [1094, 483] width 15 height 15
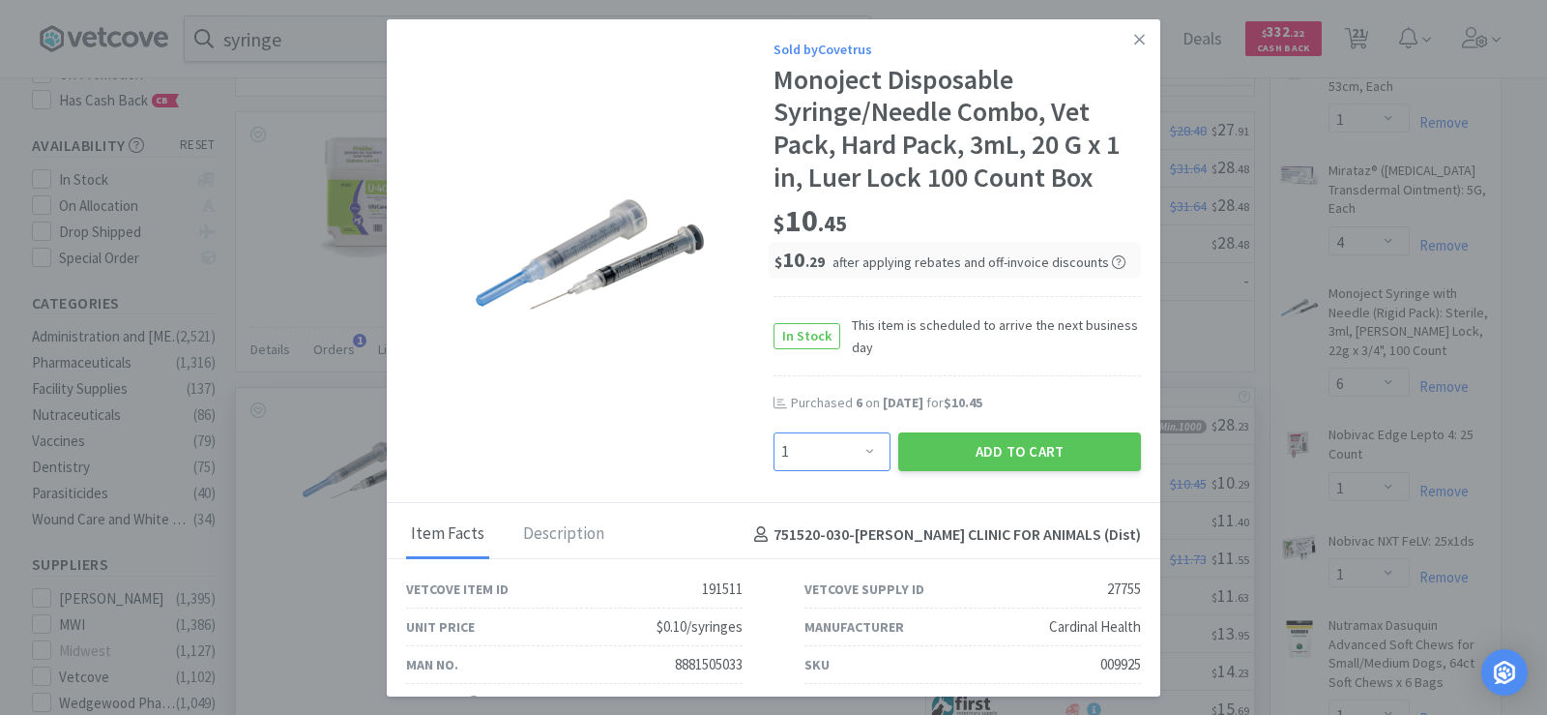
click at [846, 455] on select "Enter Quantity 1 2 3 4 5 6 7 8 9 10 11 12 13 14 15 16 17 18 19 20 Enter Quantity" at bounding box center [832, 451] width 117 height 39
select select "6"
click at [774, 432] on select "Enter Quantity 1 2 3 4 5 6 7 8 9 10 11 12 13 14 15 16 17 18 19 20 Enter Quantity" at bounding box center [832, 451] width 117 height 39
click at [1043, 458] on button "Add to Cart" at bounding box center [1019, 451] width 243 height 39
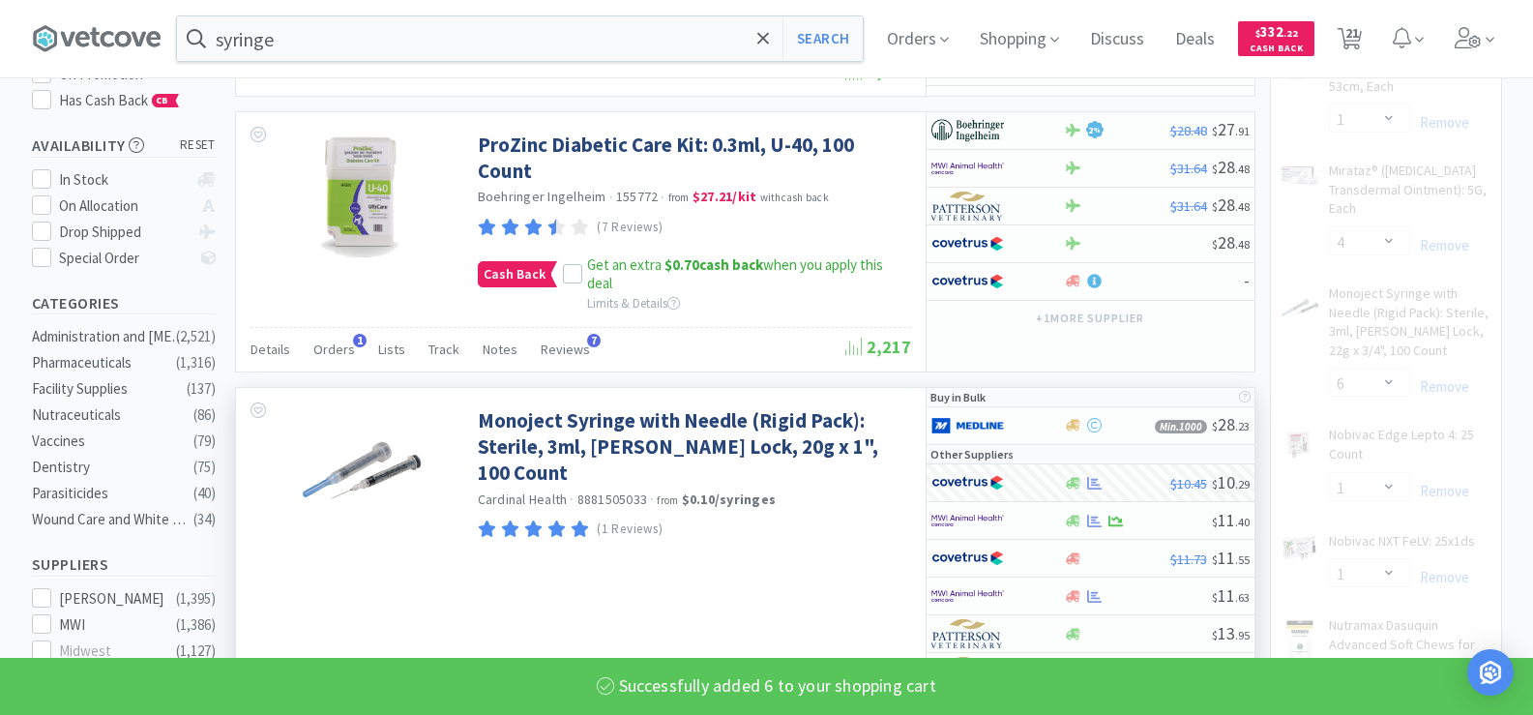
select select "6"
select select "1"
select select "2"
select select "1"
select select "6"
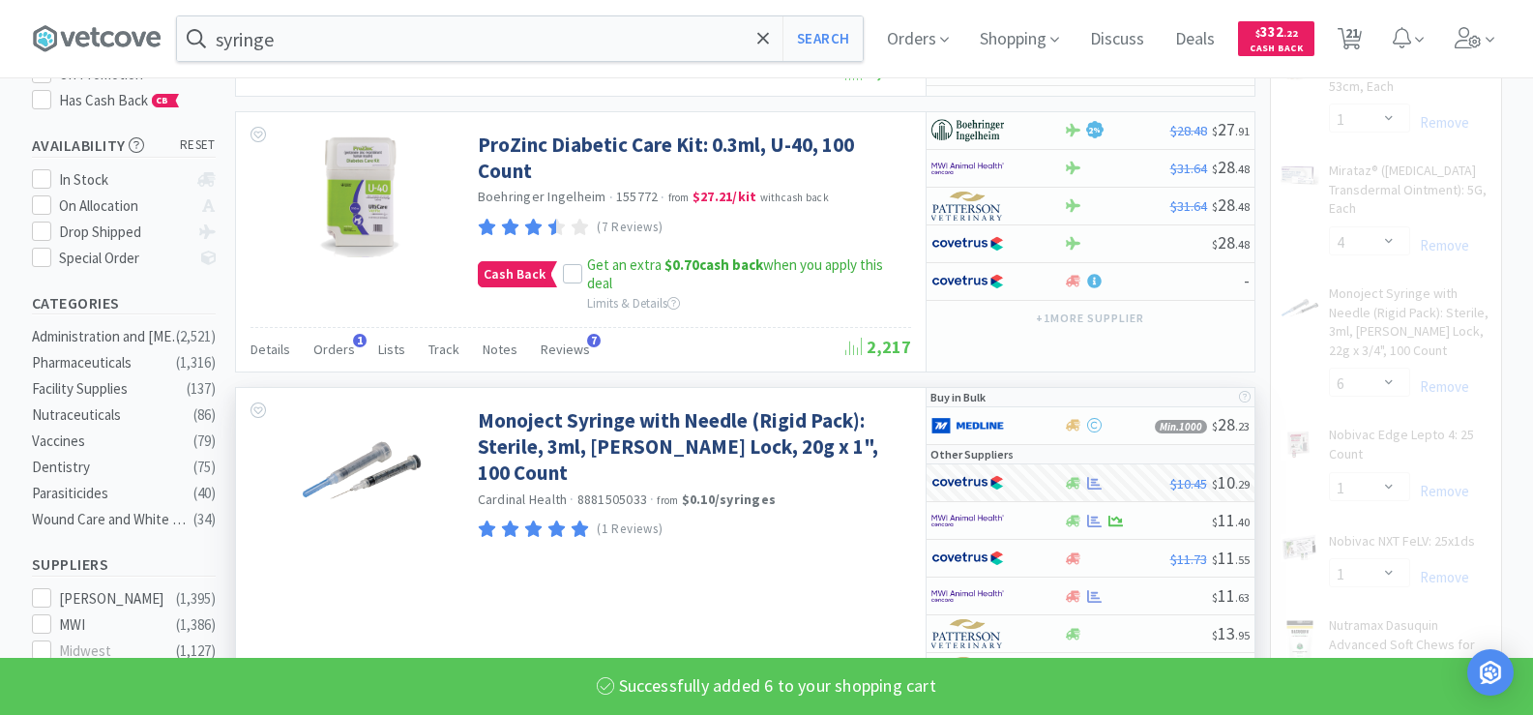
select select "4"
select select "3"
select select "1"
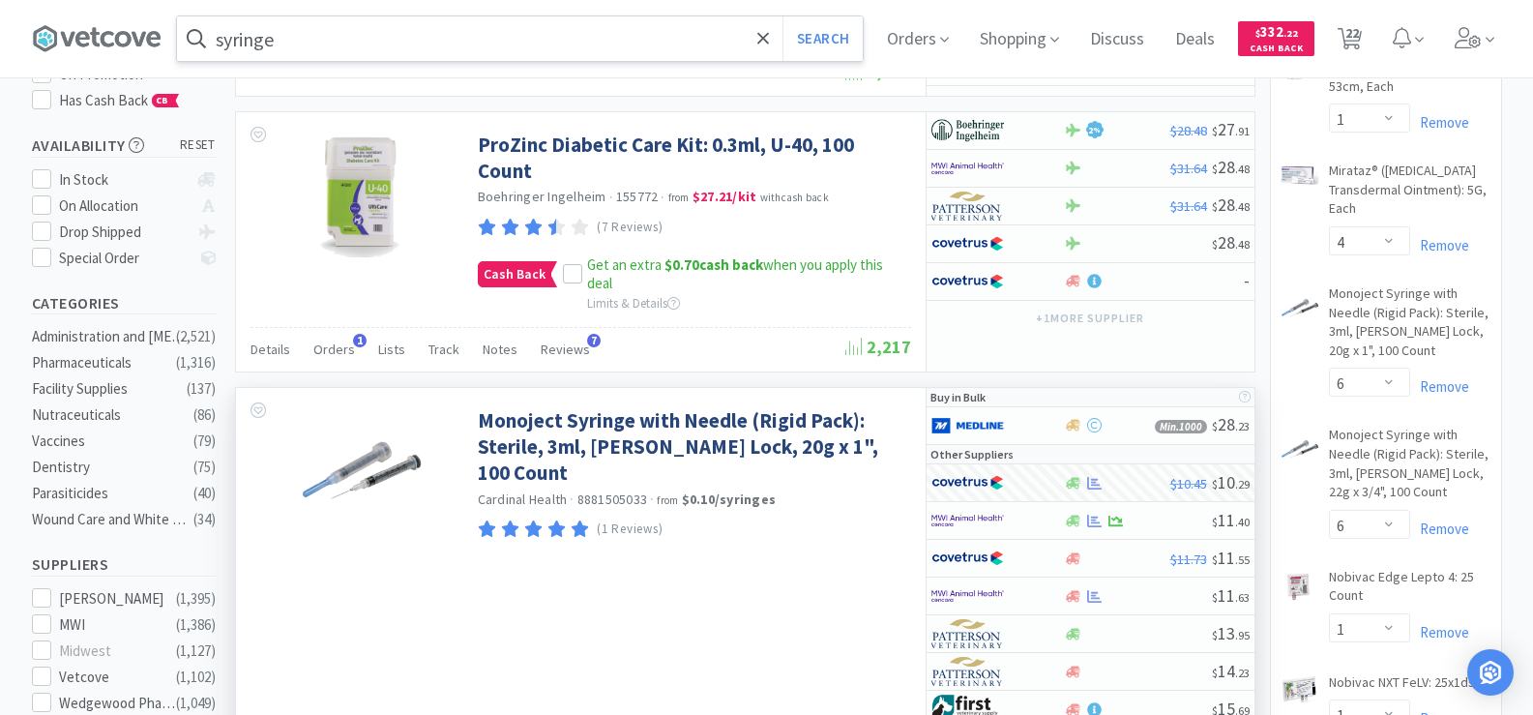
click at [399, 32] on input "syringe" at bounding box center [520, 38] width 686 height 44
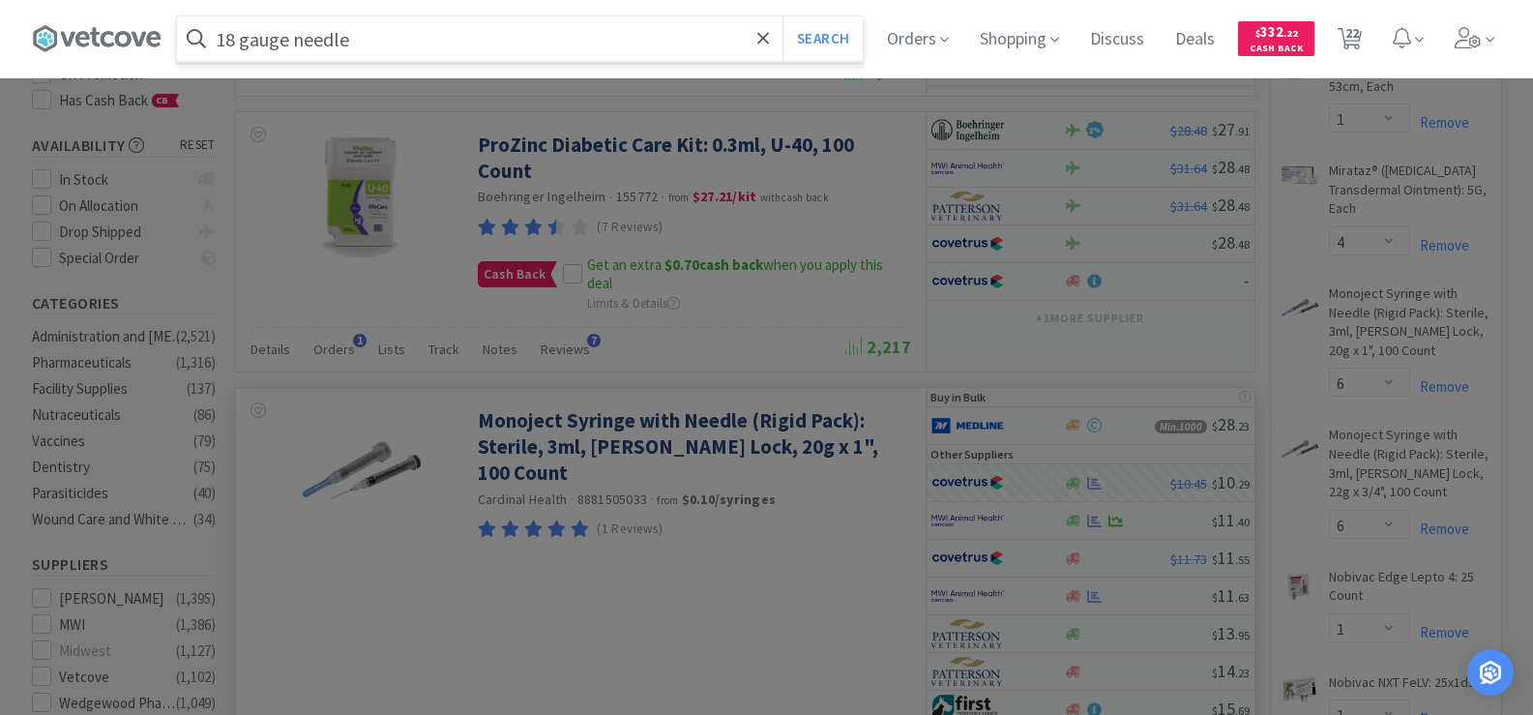
type input "18 gauge needle"
click at [782, 16] on button "Search" at bounding box center [822, 38] width 80 height 44
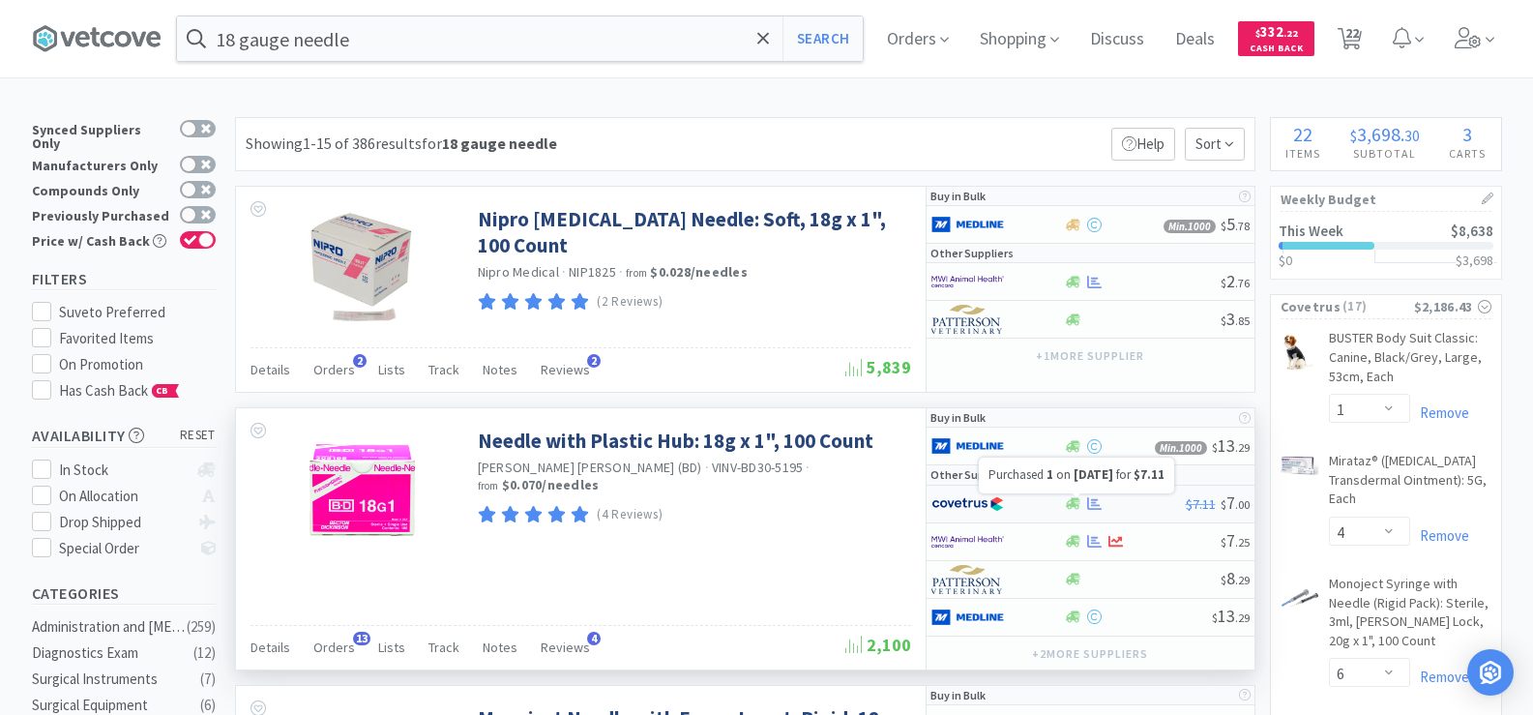
click at [1099, 503] on icon at bounding box center [1094, 503] width 15 height 15
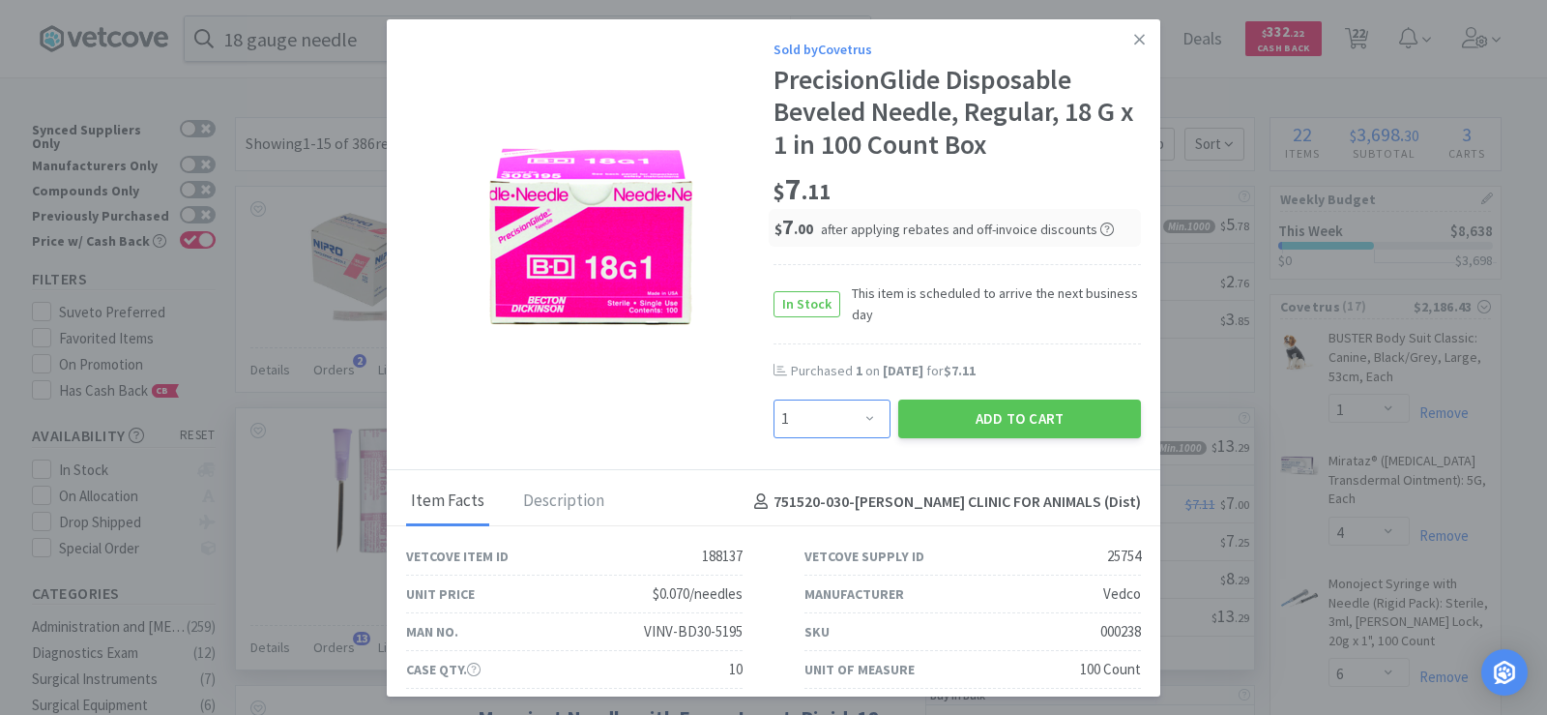
click at [810, 417] on select "Enter Quantity 1 2 3 4 5 6 7 8 9 10 11 12 13 14 15 16 17 18 19 20 Enter Quantity" at bounding box center [832, 418] width 117 height 39
select select "4"
click at [774, 399] on select "Enter Quantity 1 2 3 4 5 6 7 8 9 10 11 12 13 14 15 16 17 18 19 20 Enter Quantity" at bounding box center [832, 418] width 117 height 39
click at [946, 428] on button "Add to Cart" at bounding box center [1019, 418] width 243 height 39
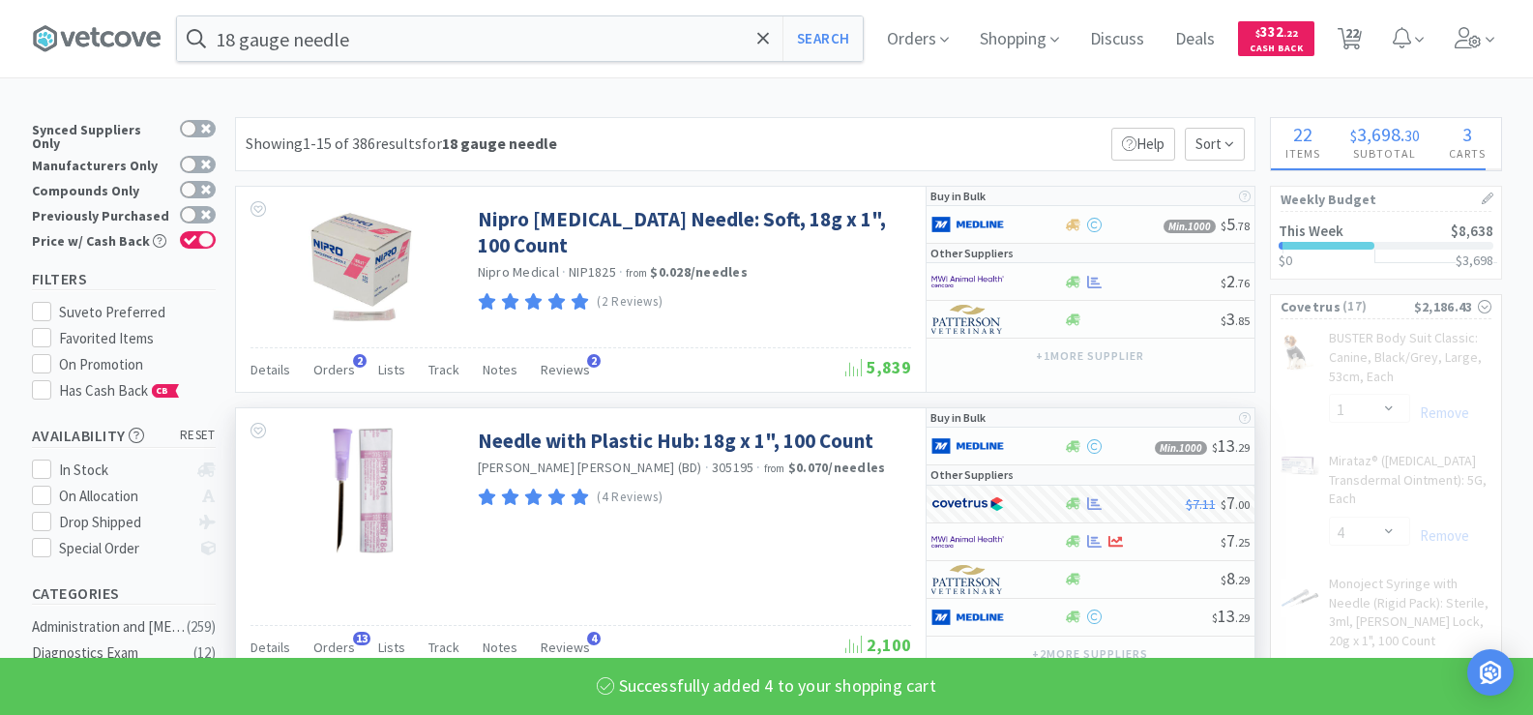
select select "4"
select select "1"
select select "2"
select select "1"
select select "6"
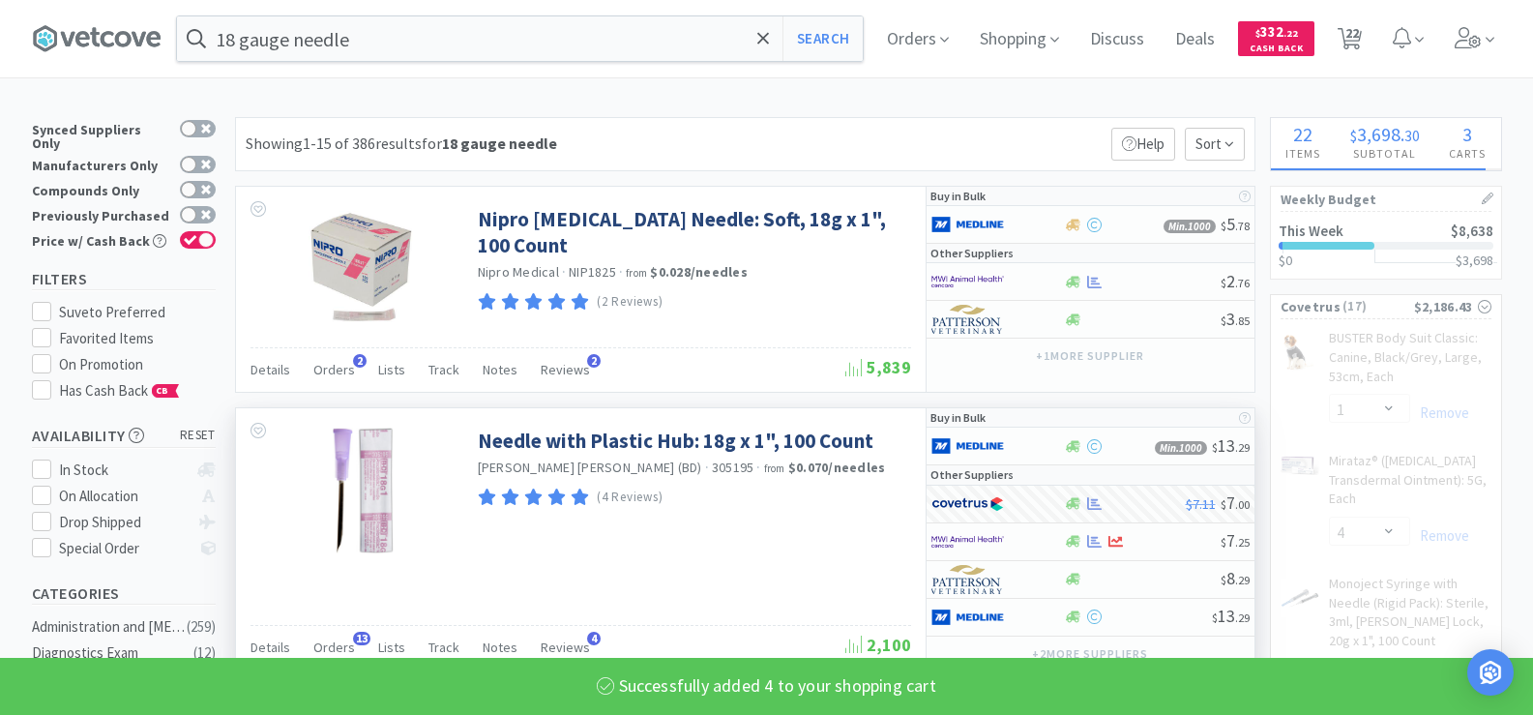
select select "4"
select select "3"
select select "1"
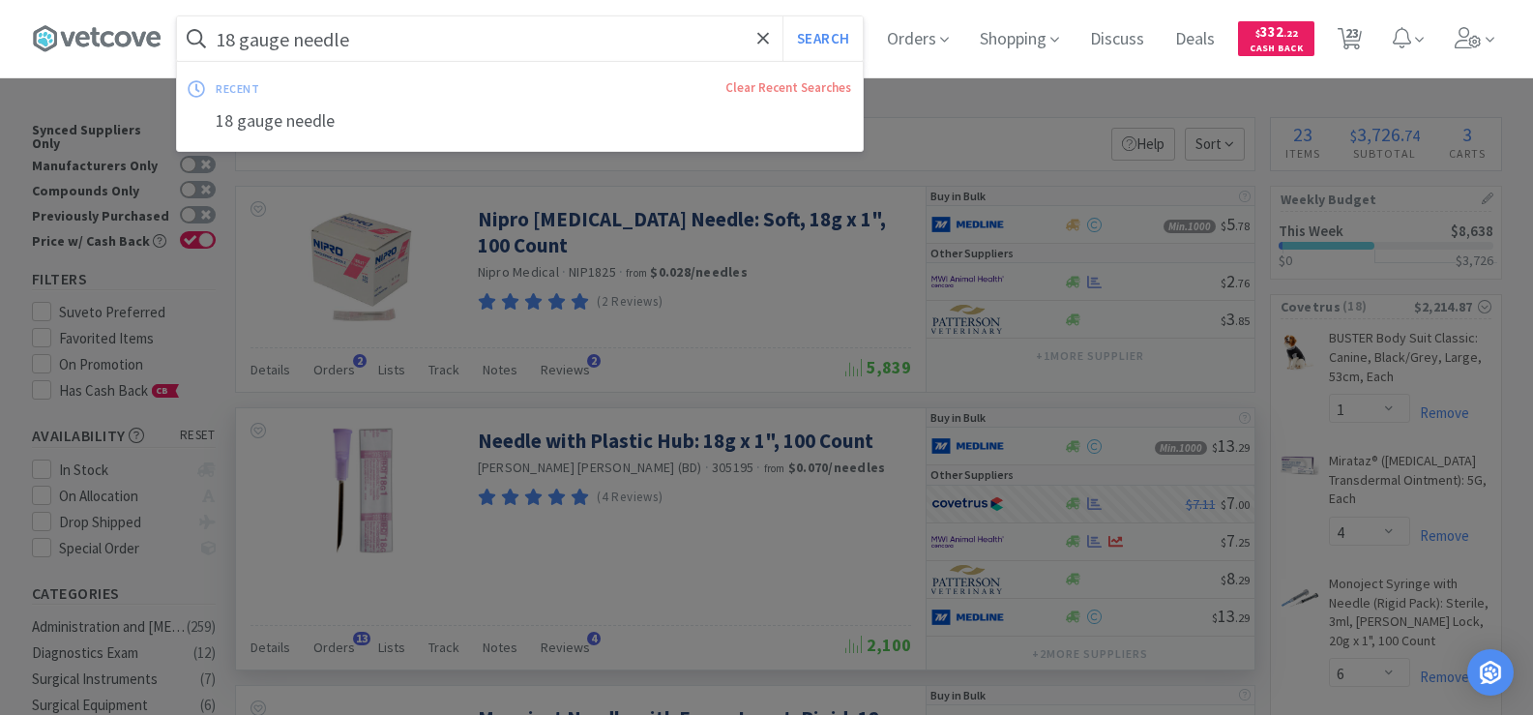
click at [540, 60] on input "18 gauge needle" at bounding box center [520, 38] width 686 height 44
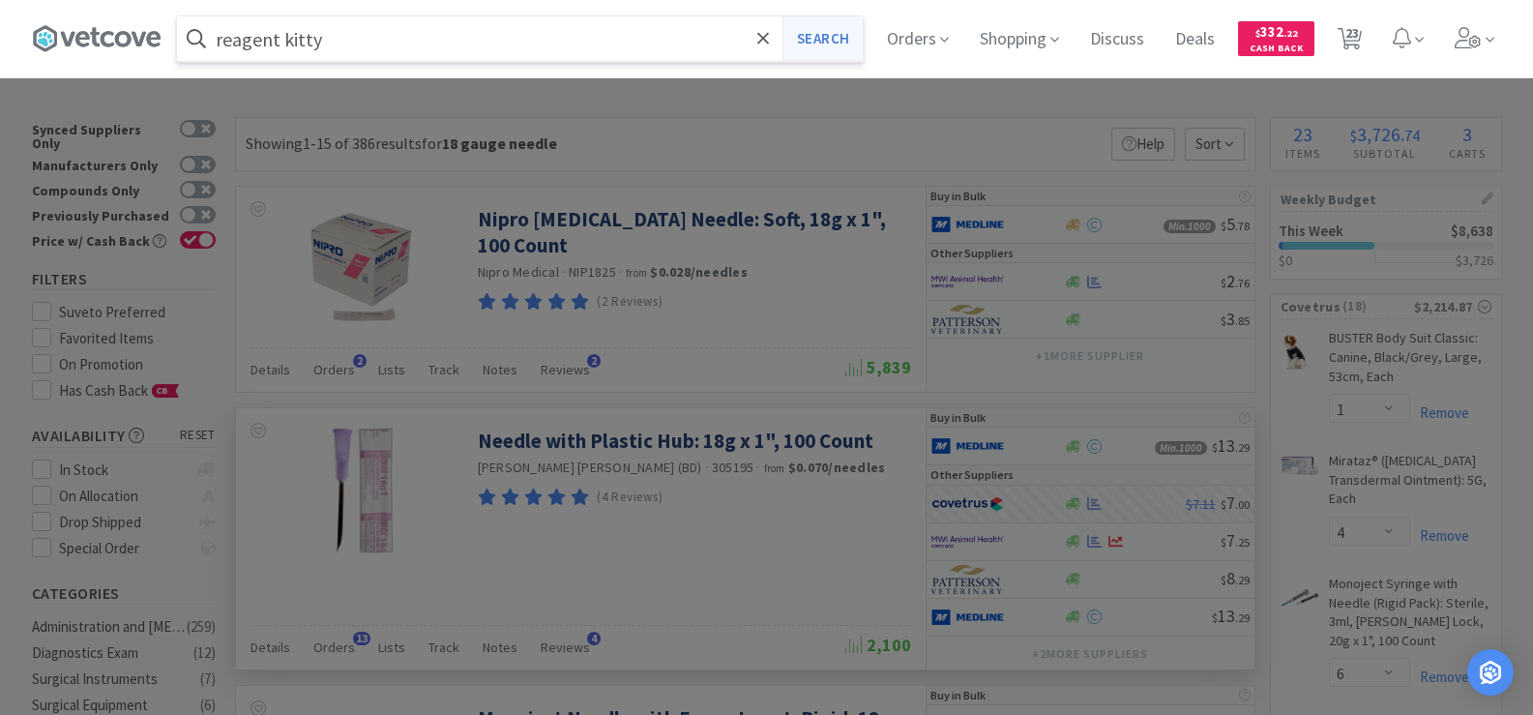
click at [829, 41] on button "Search" at bounding box center [822, 38] width 80 height 44
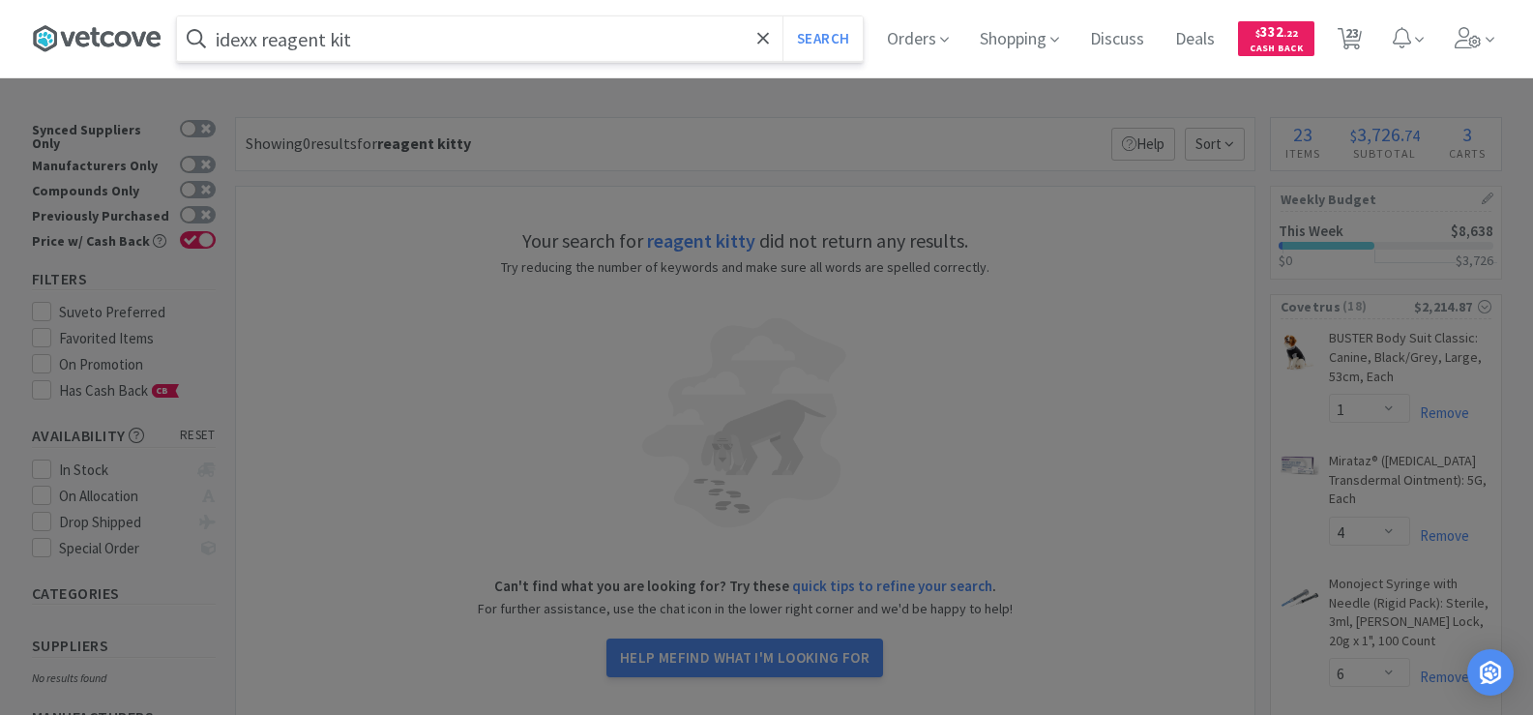
type input "idexx reagent kit"
click at [782, 16] on button "Search" at bounding box center [822, 38] width 80 height 44
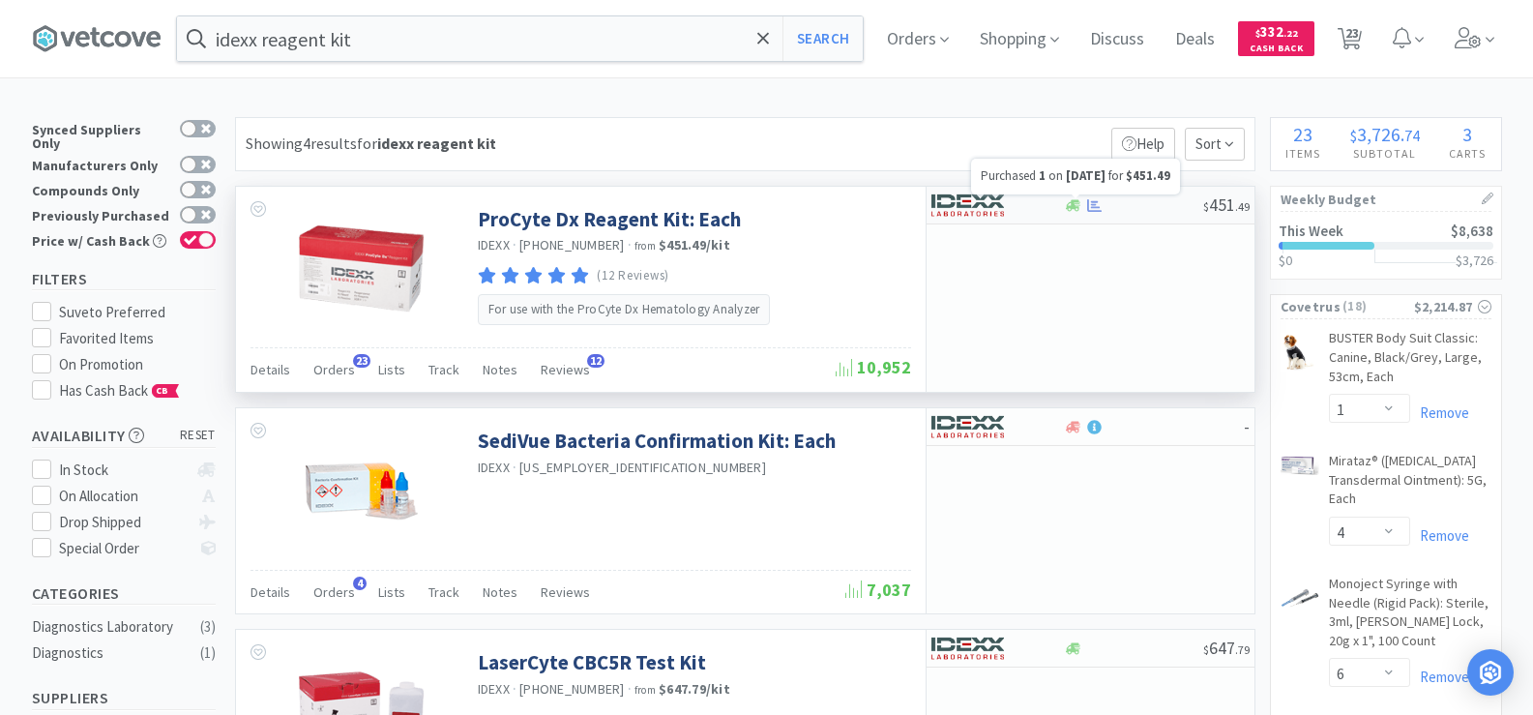
click at [1096, 211] on icon at bounding box center [1094, 204] width 15 height 13
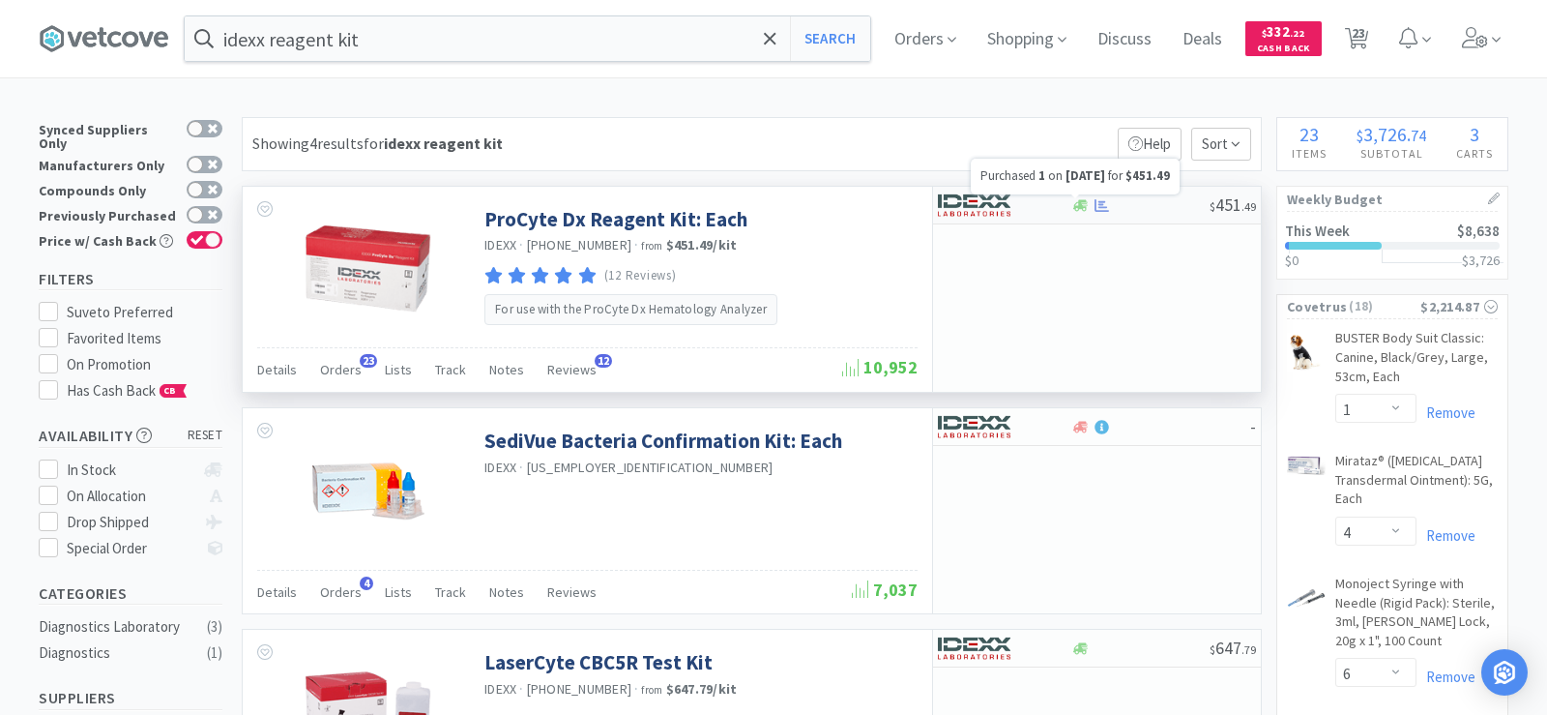
select select "1"
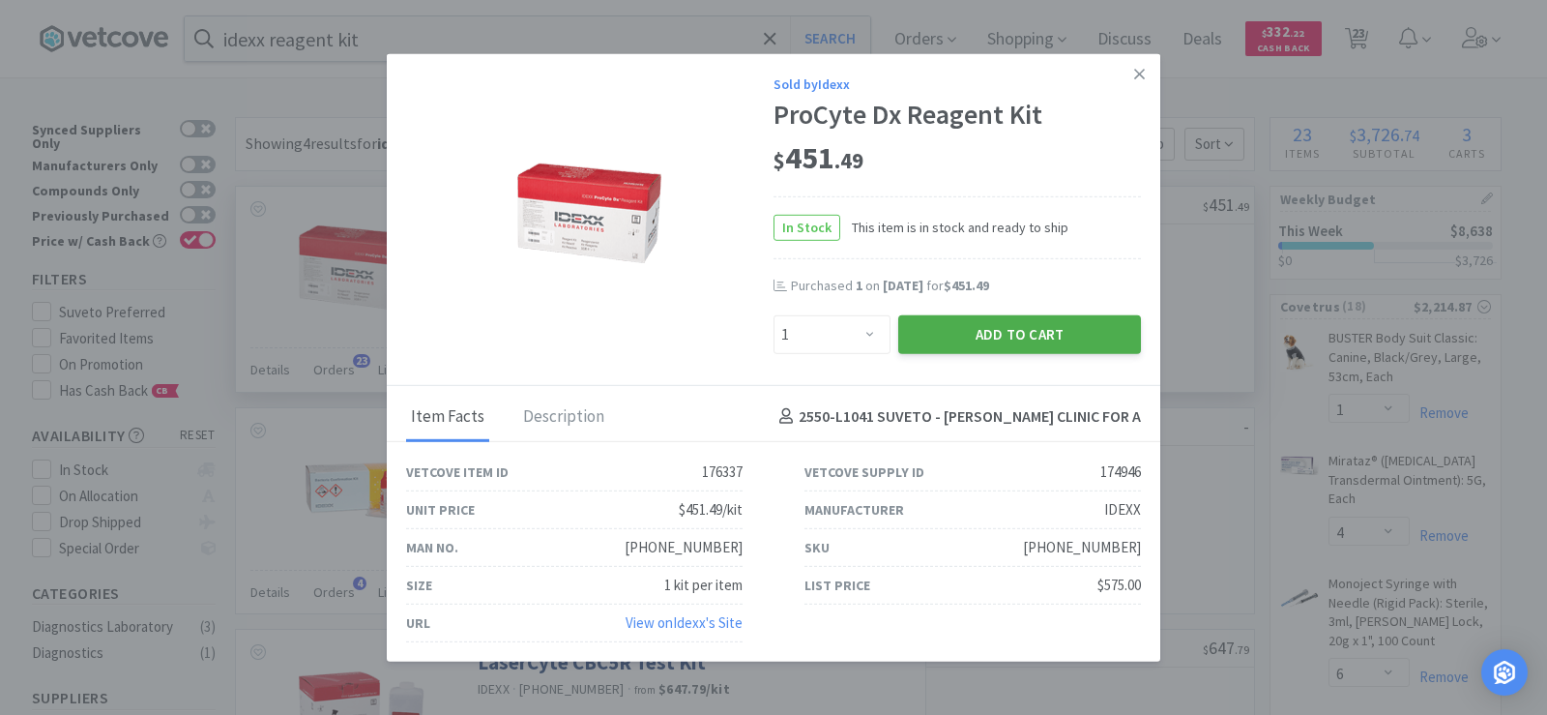
click at [993, 333] on button "Add to Cart" at bounding box center [1019, 333] width 243 height 39
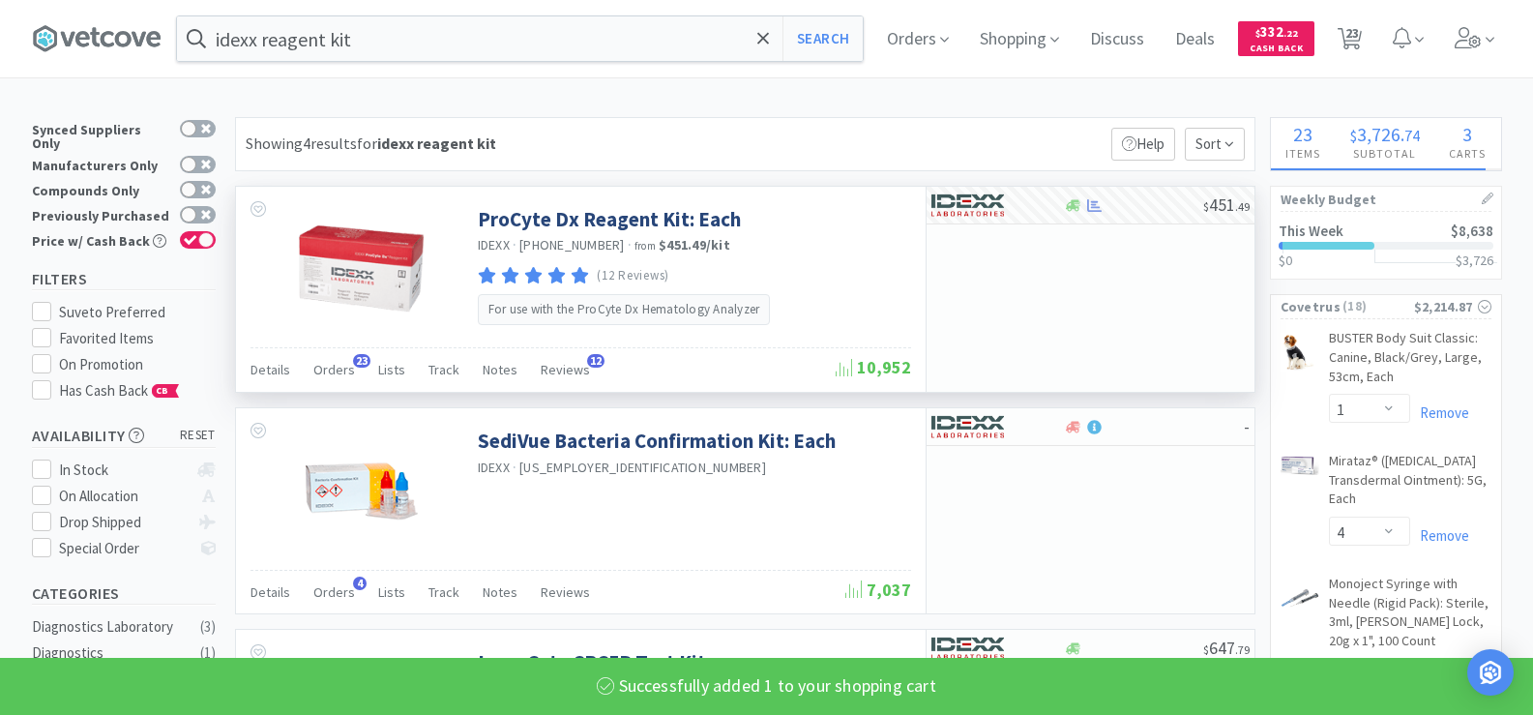
select select "1"
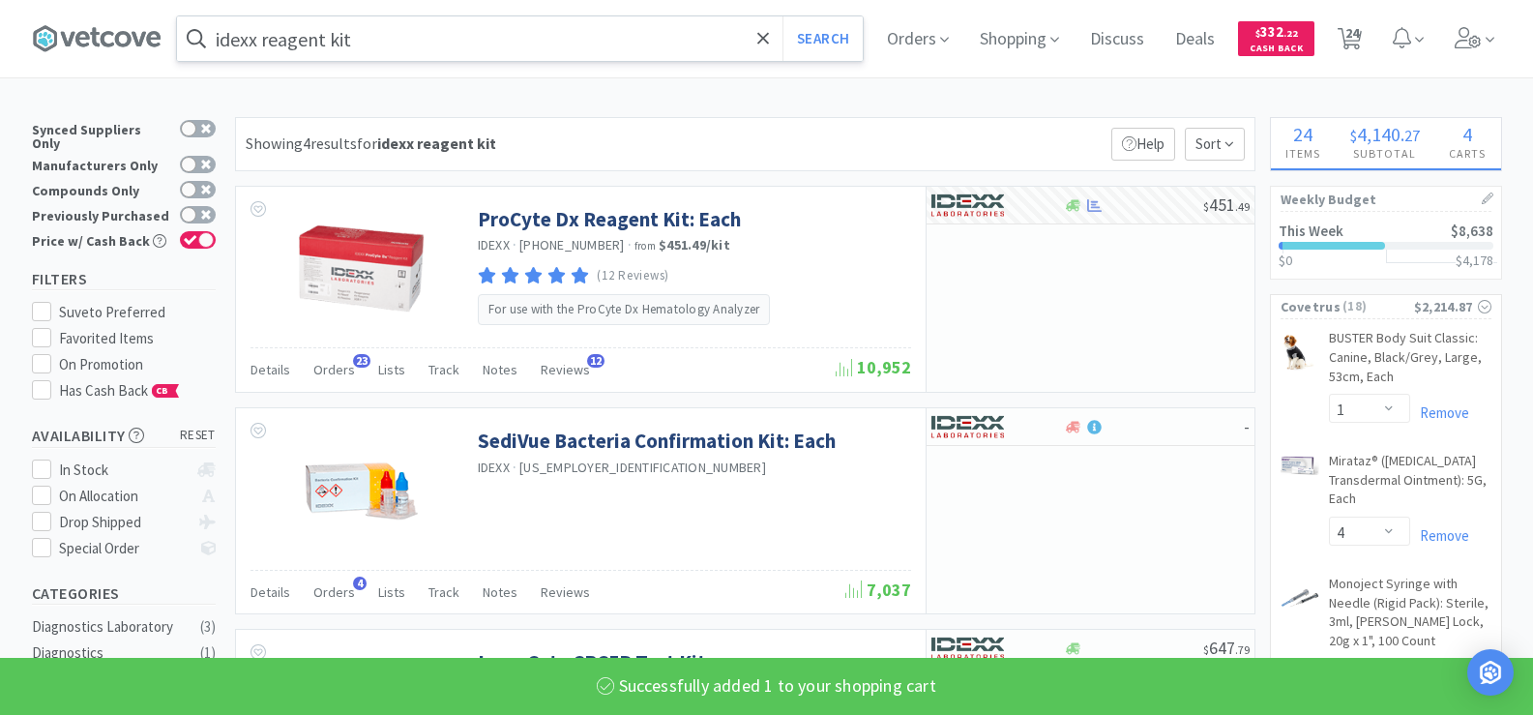
click at [381, 44] on input "idexx reagent kit" at bounding box center [520, 38] width 686 height 44
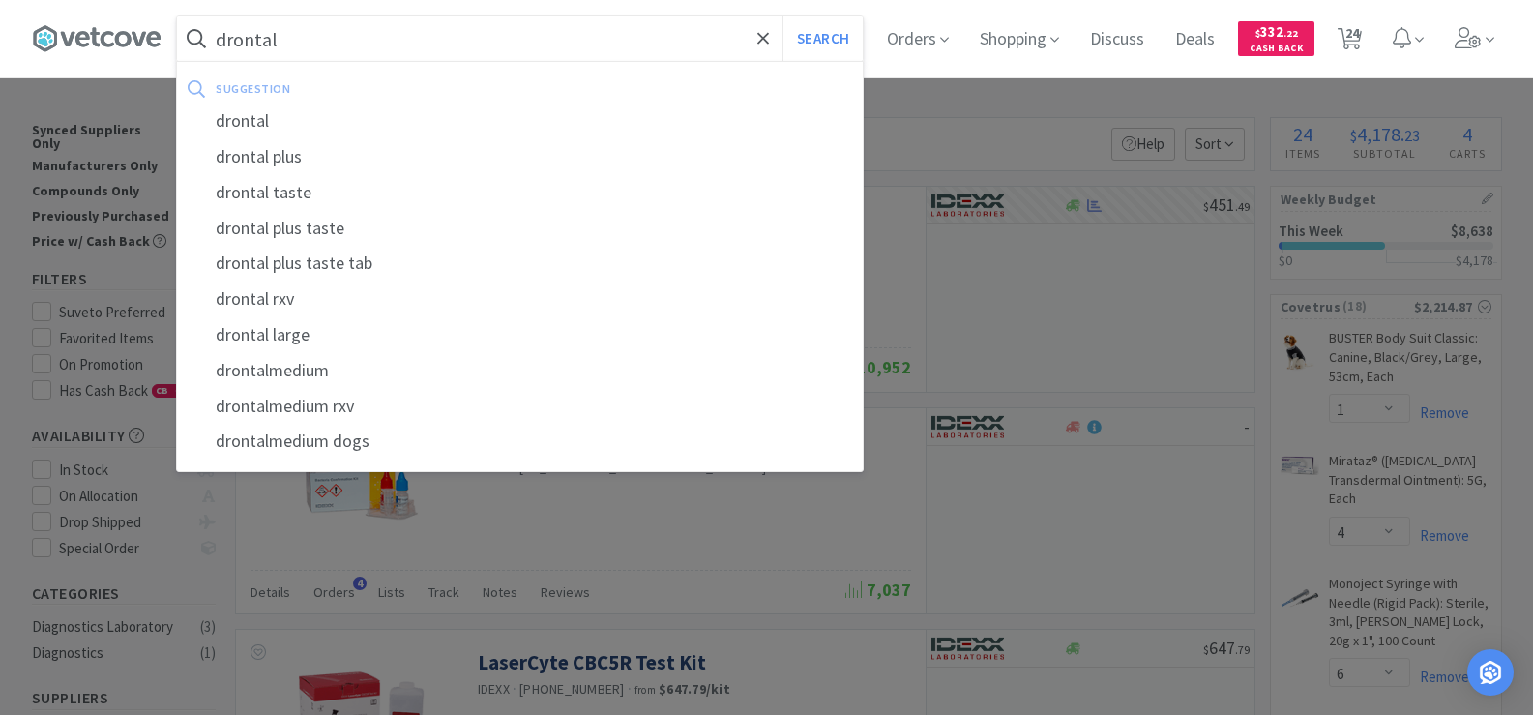
type input "drontal"
click at [782, 16] on button "Search" at bounding box center [822, 38] width 80 height 44
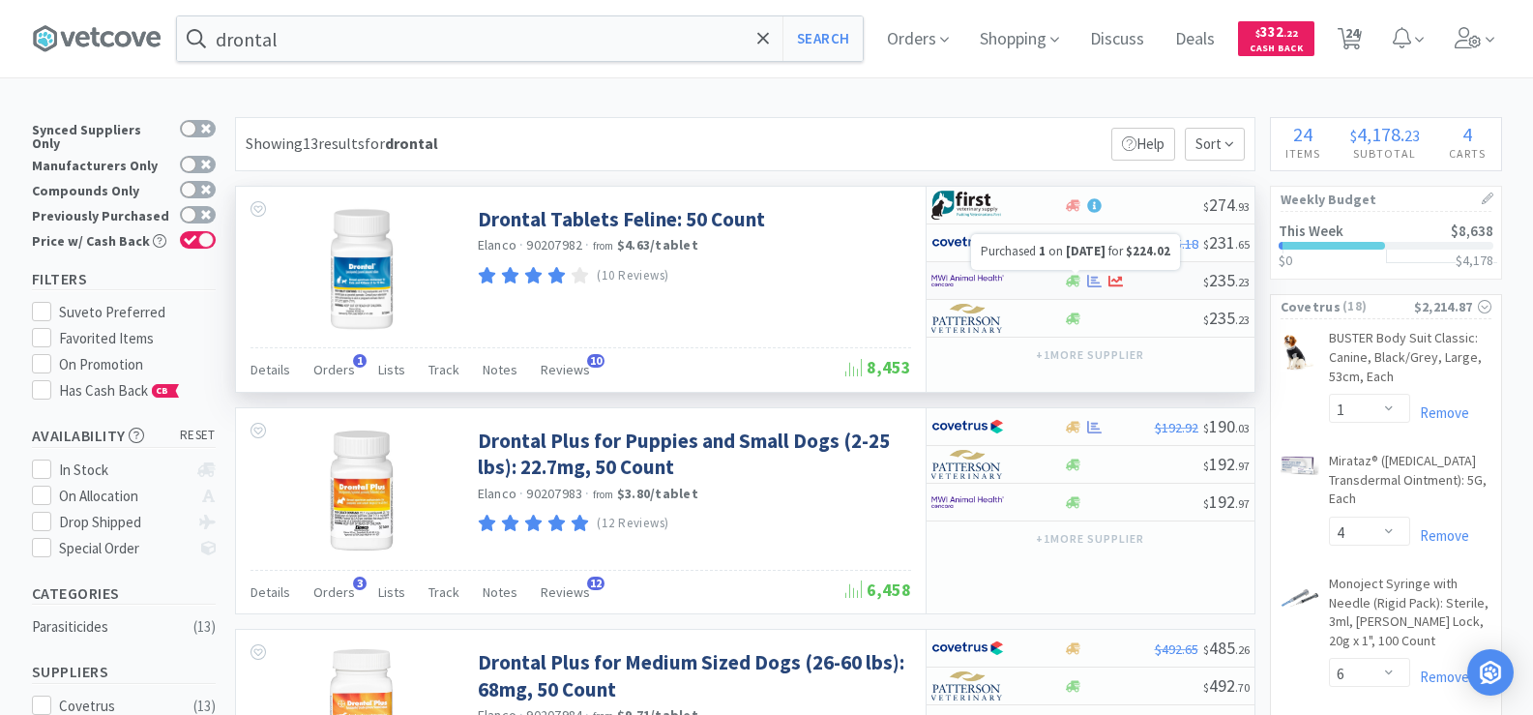
click at [1090, 285] on icon at bounding box center [1094, 280] width 15 height 13
select select "1"
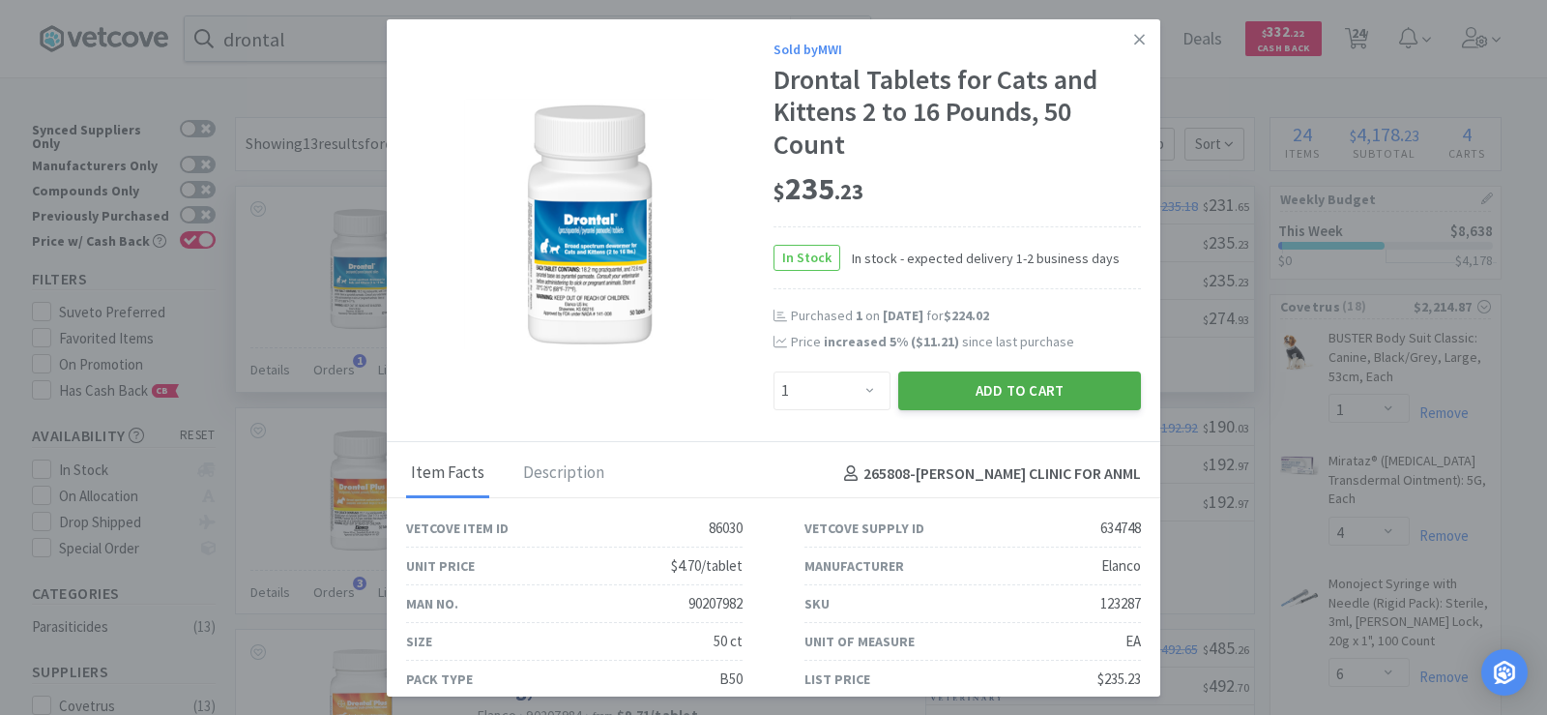
click at [999, 394] on button "Add to Cart" at bounding box center [1019, 390] width 243 height 39
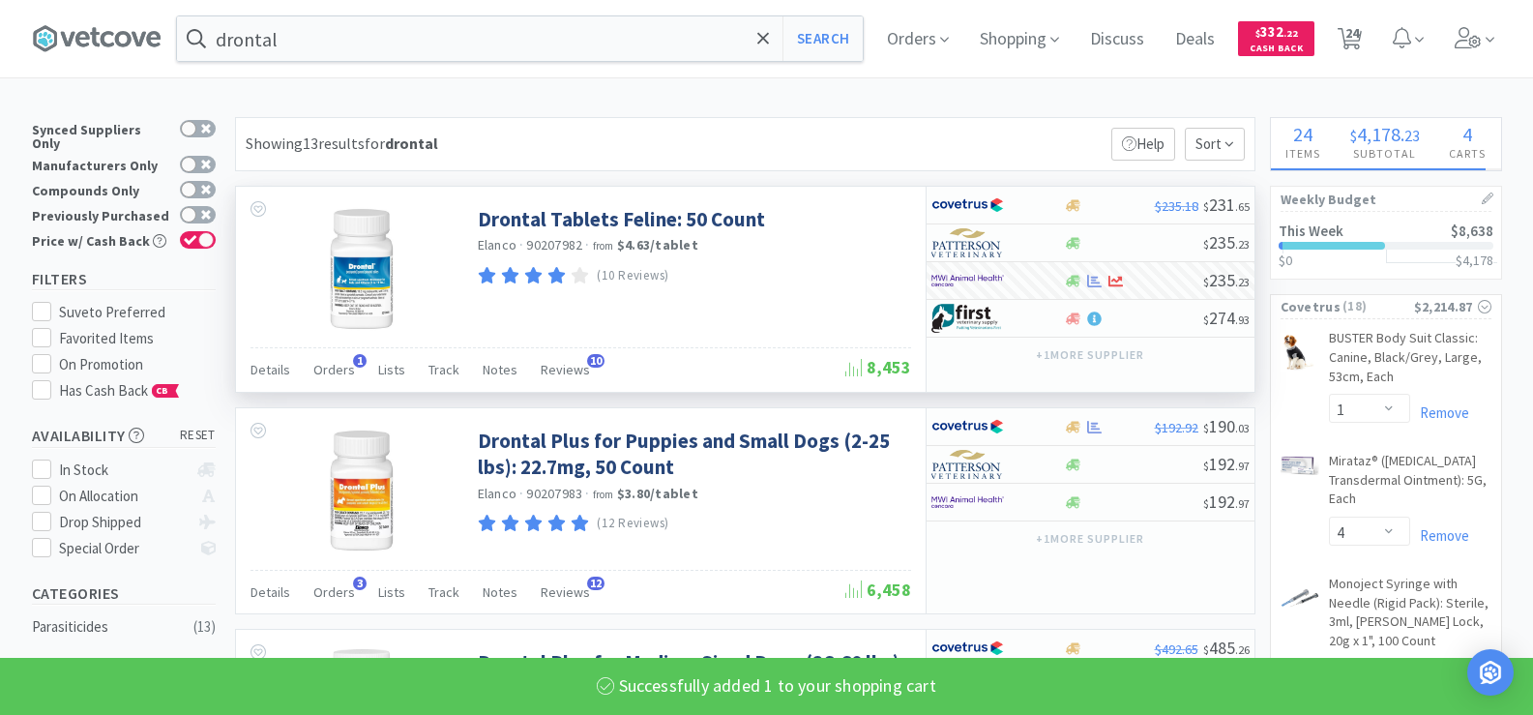
select select "1"
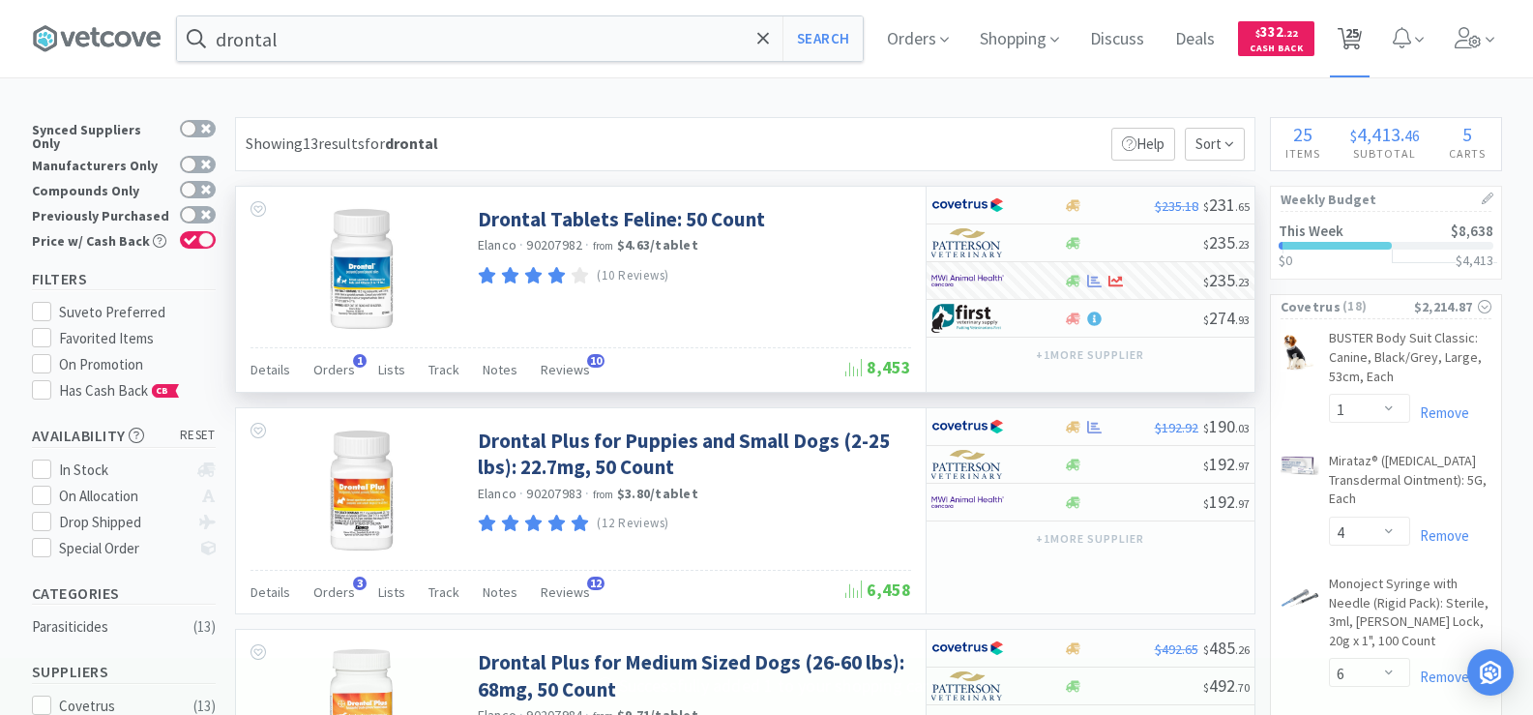
click at [1358, 37] on span "25" at bounding box center [1352, 32] width 14 height 77
select select "1"
select select "10"
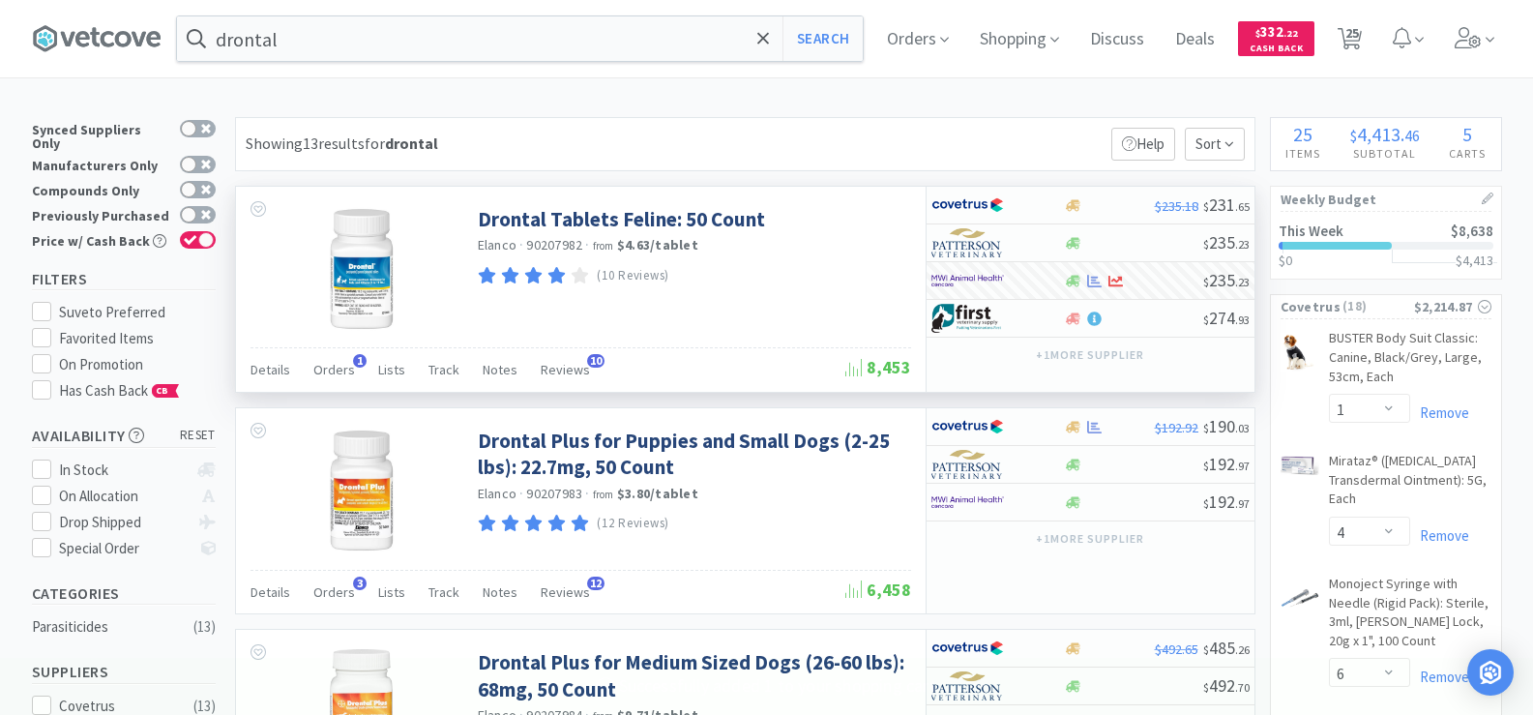
select select "1"
select select "4"
select select "6"
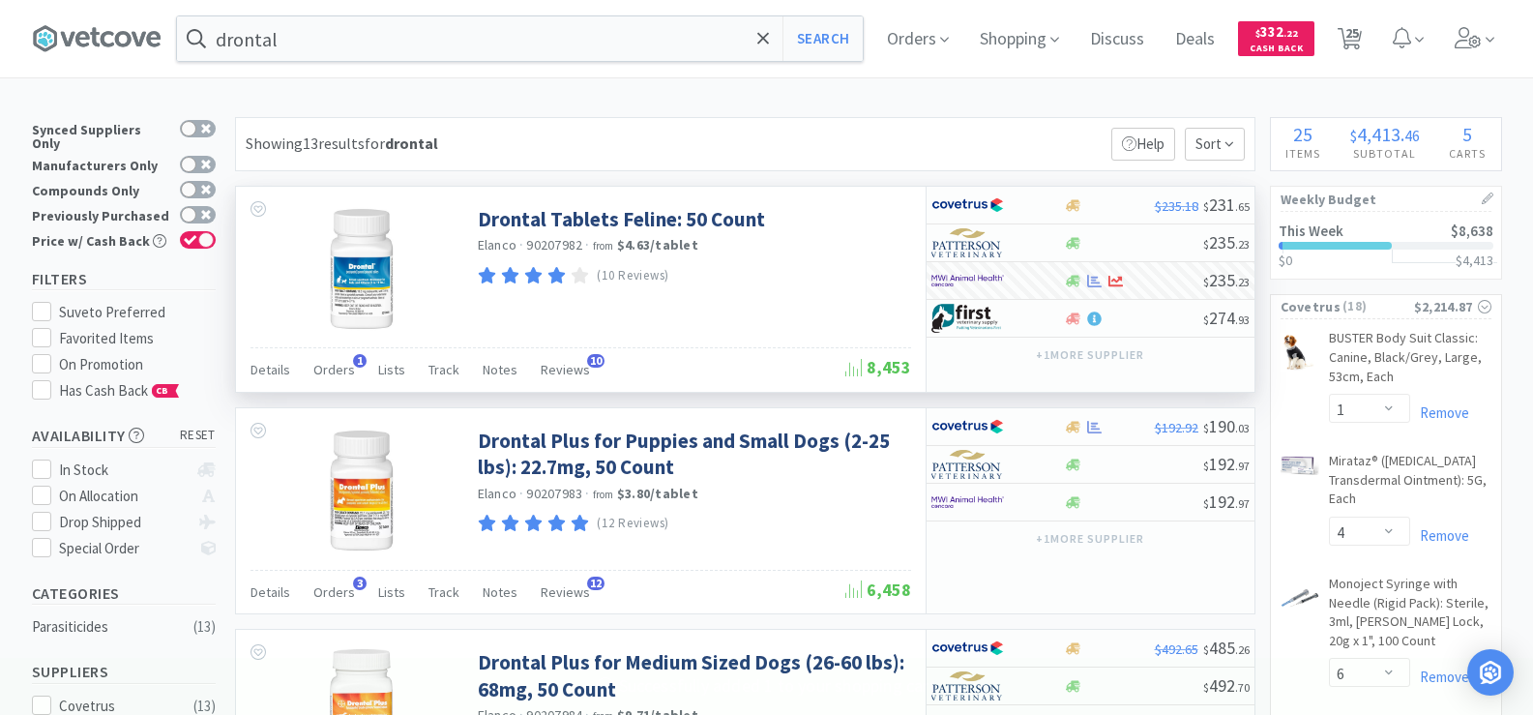
select select "6"
select select "4"
select select "1"
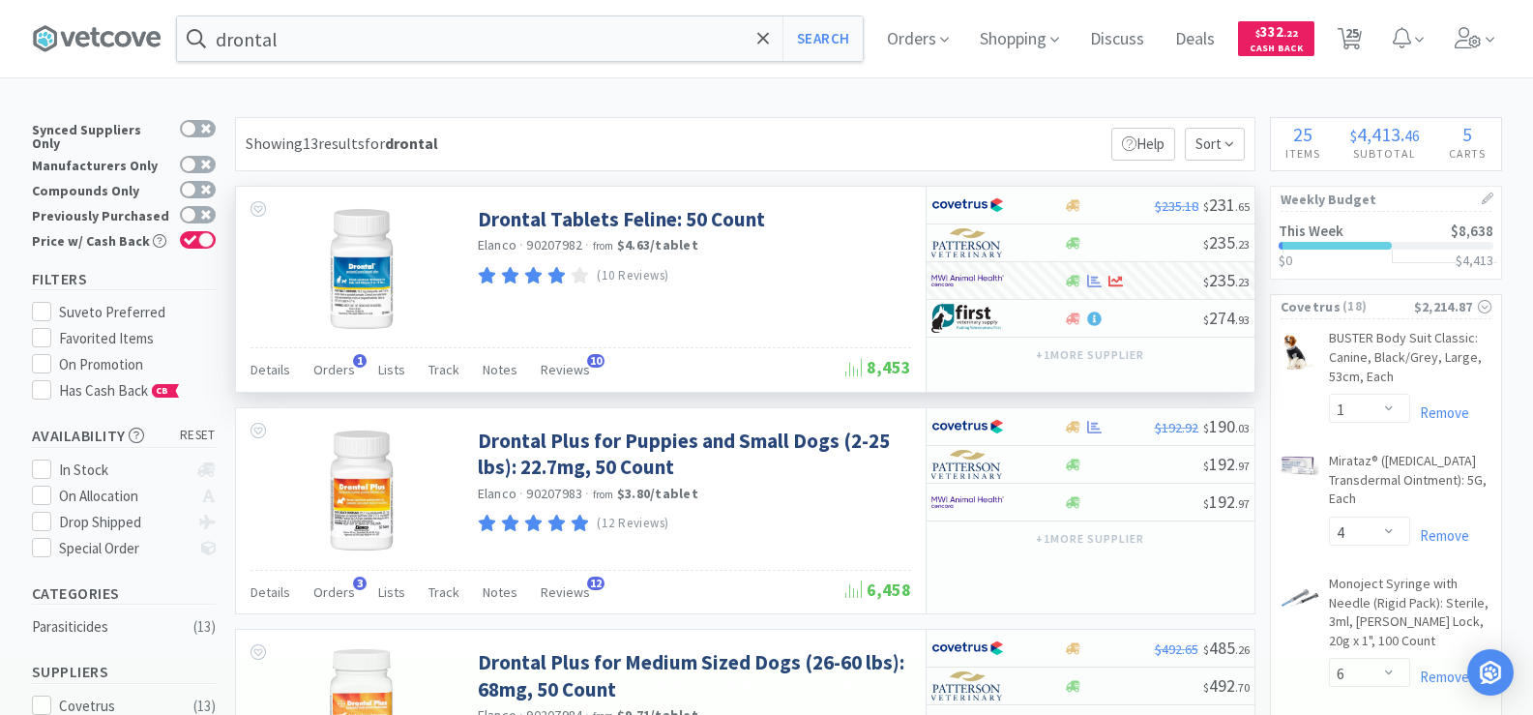
select select "1"
select select "2"
select select "1"
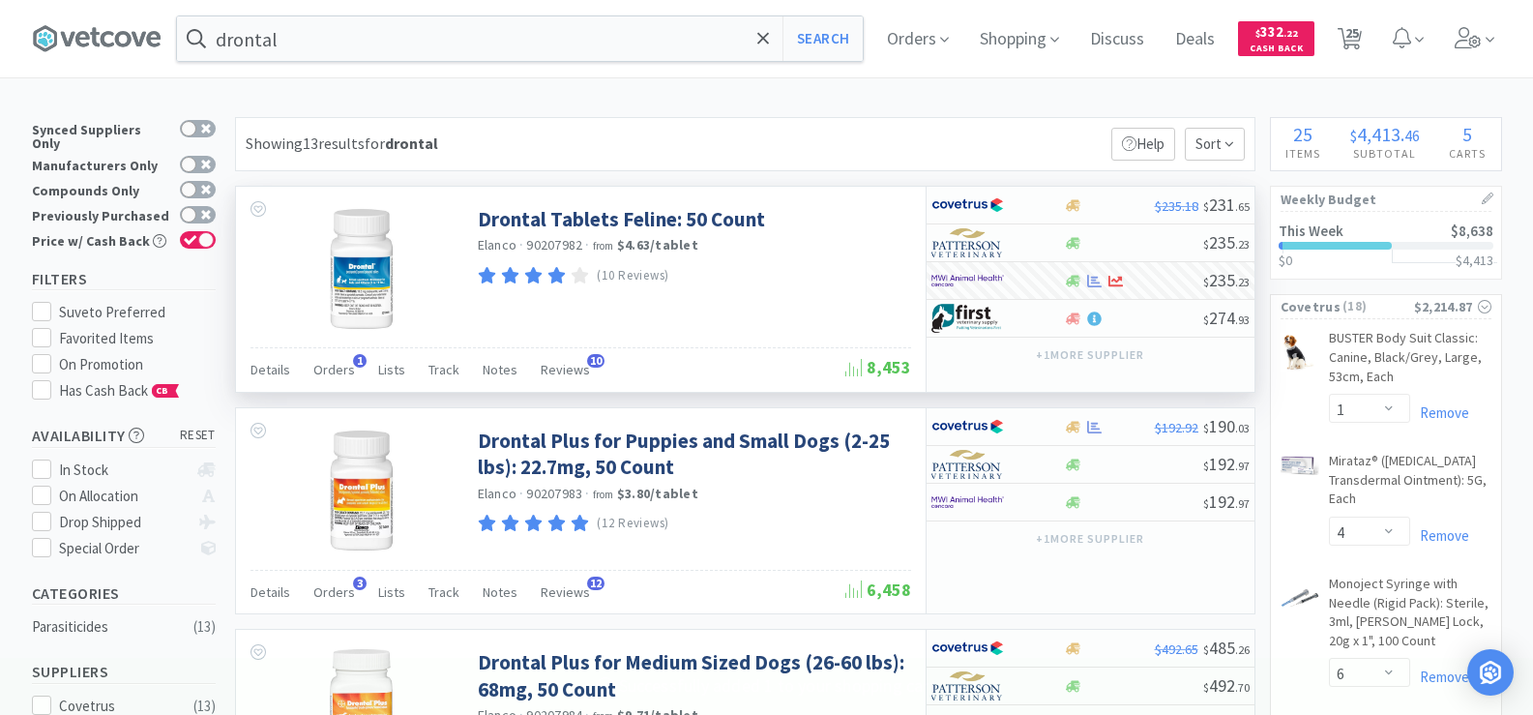
select select "6"
select select "4"
select select "3"
select select "1"
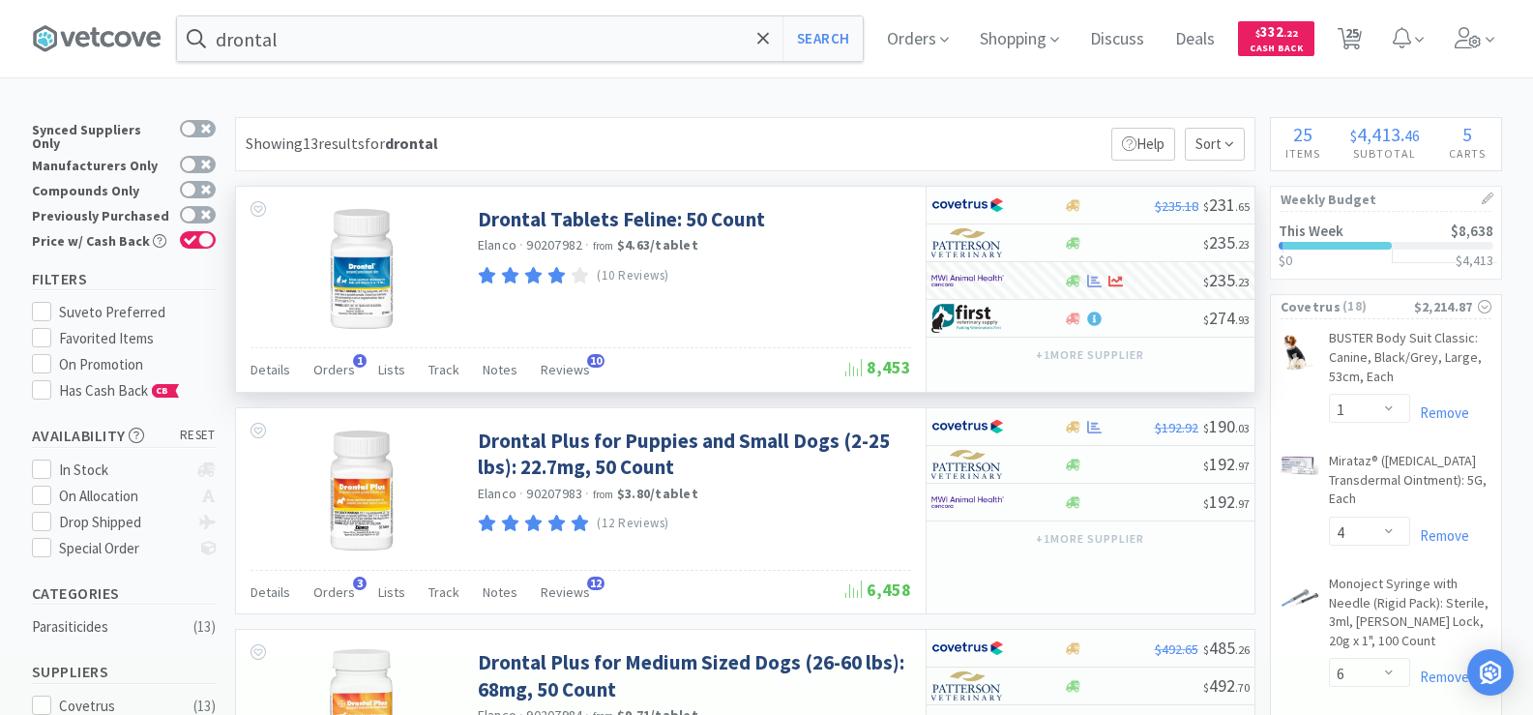
select select "1"
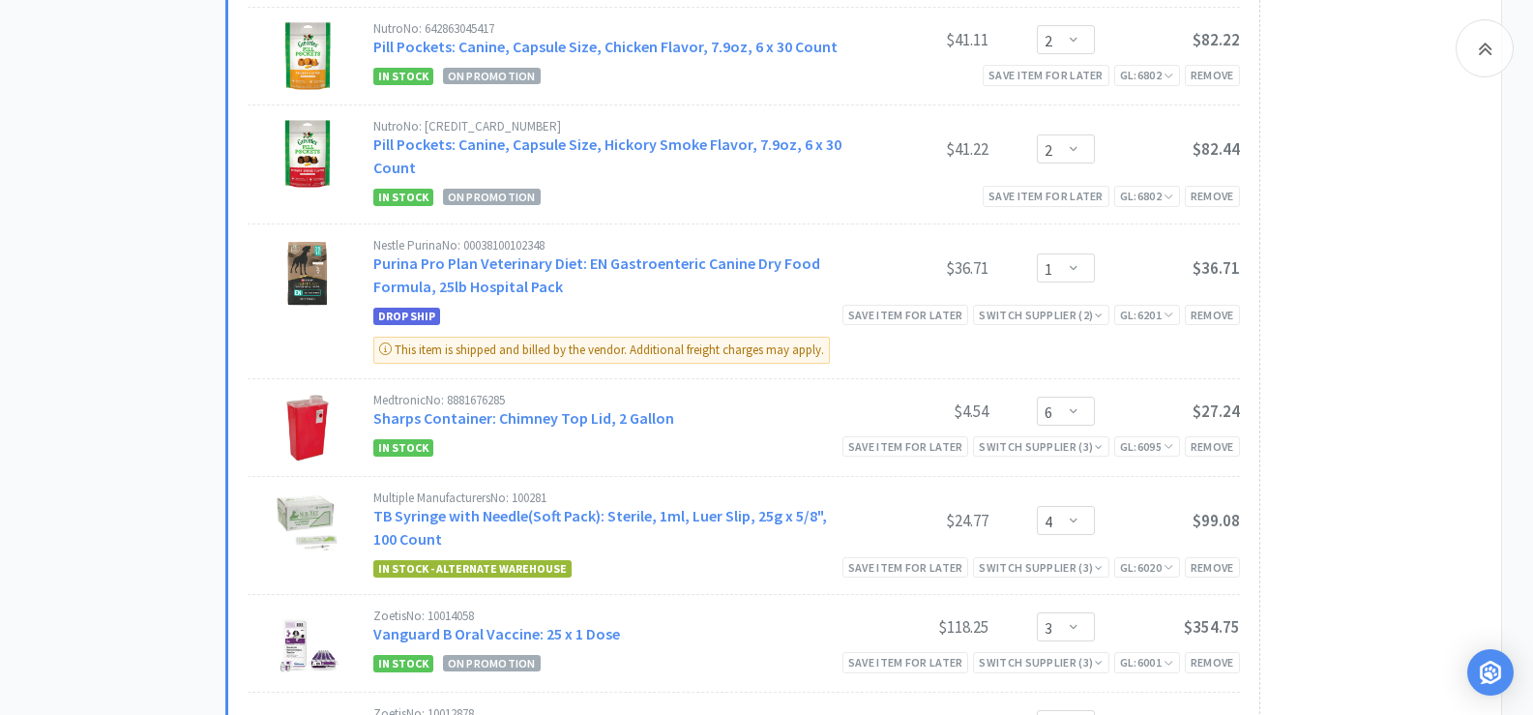
scroll to position [2417, 0]
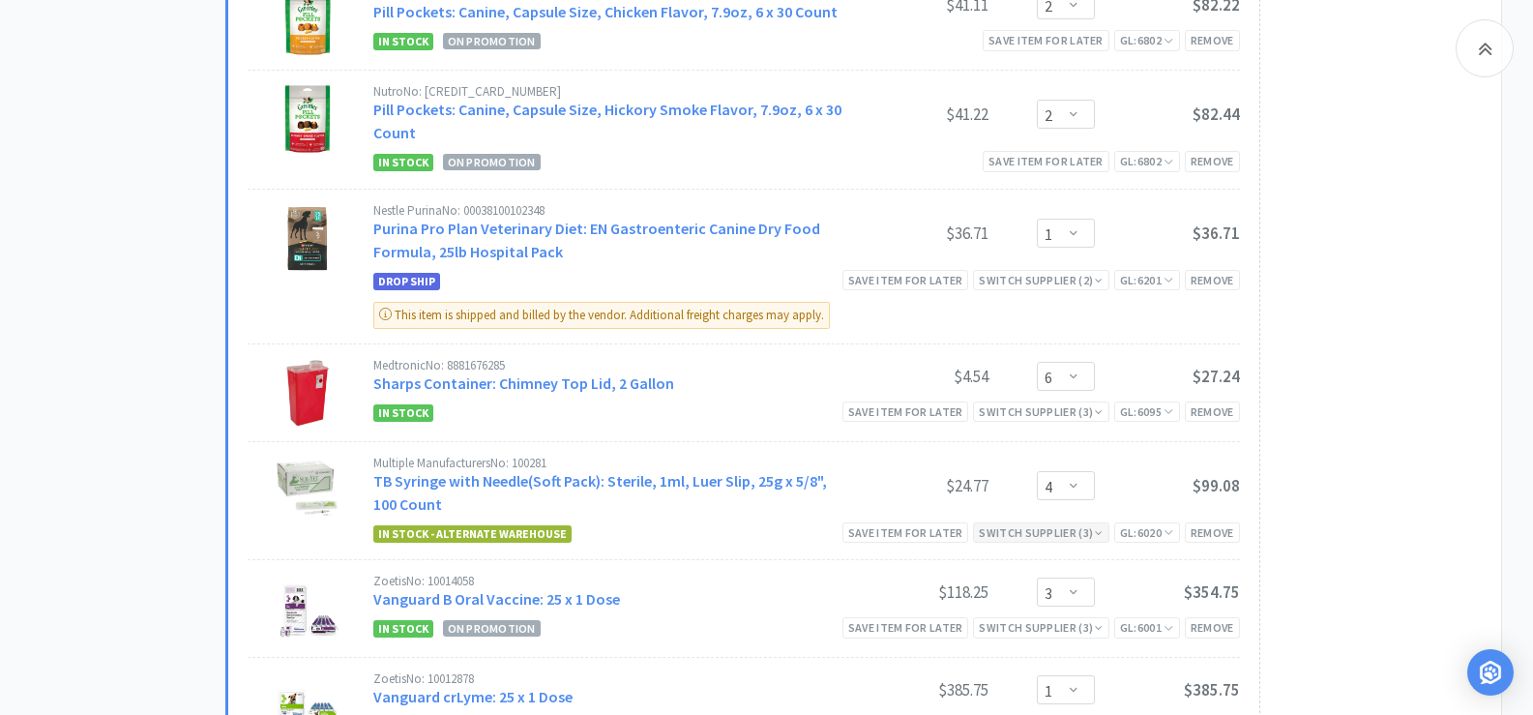
click at [1009, 523] on div "Switch Supplier ( 3 )" at bounding box center [1041, 532] width 124 height 18
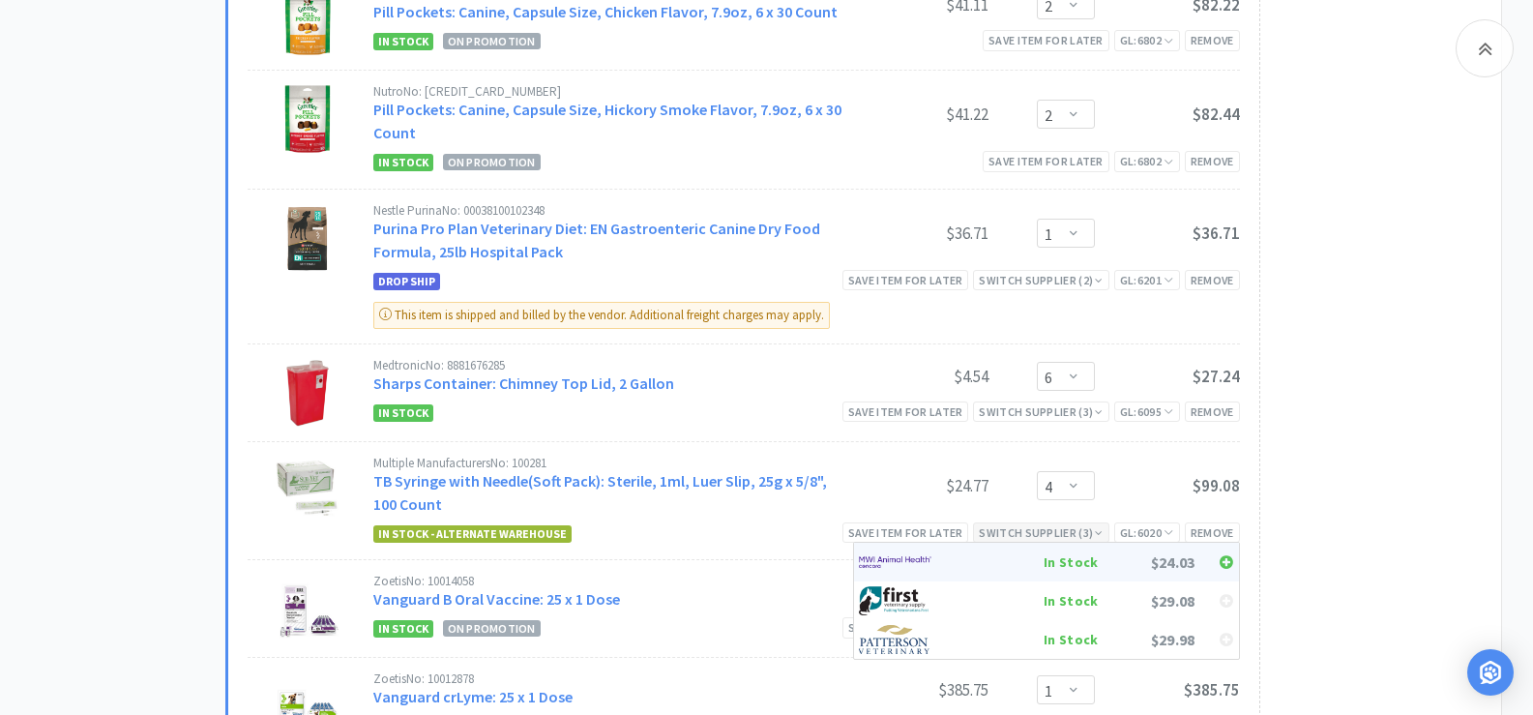
click at [1008, 547] on div "In Stock" at bounding box center [1026, 561] width 143 height 29
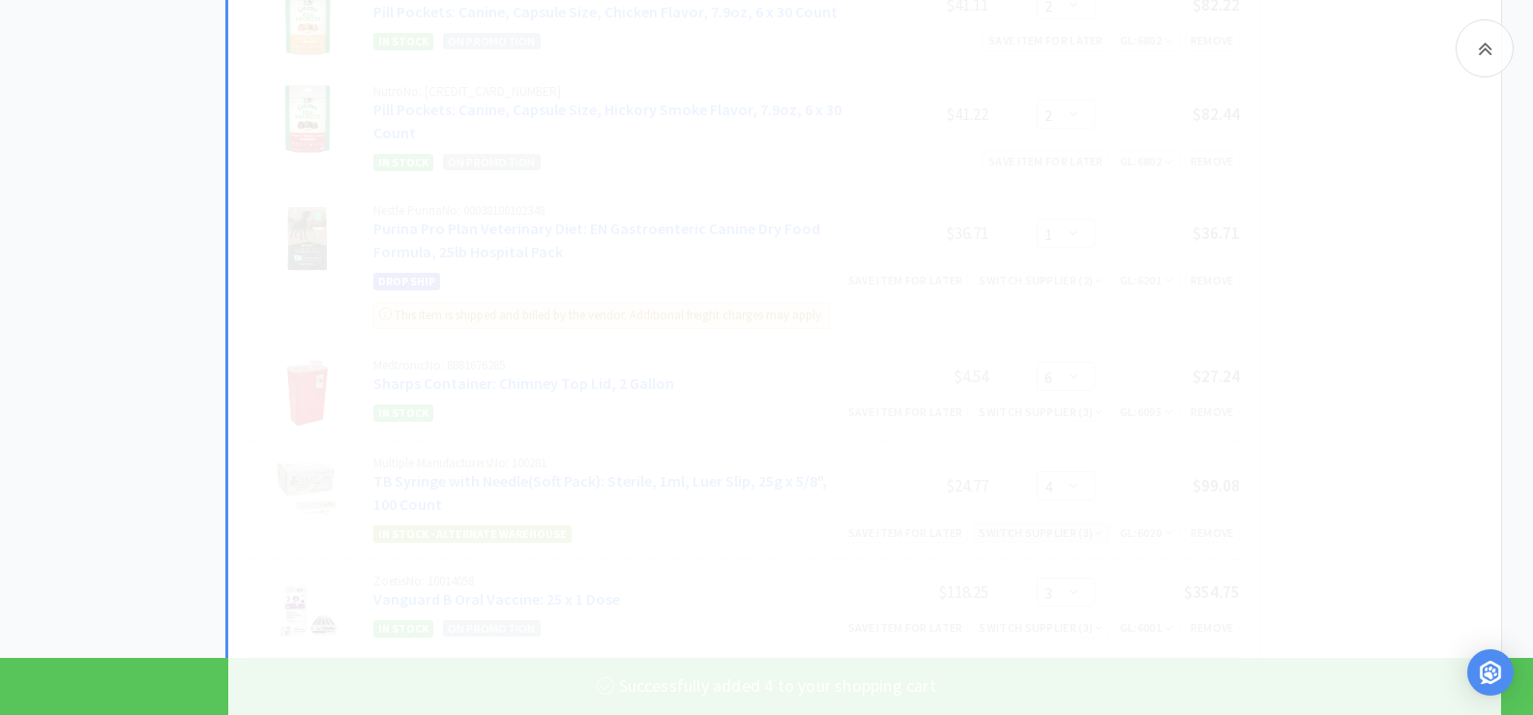
select select "4"
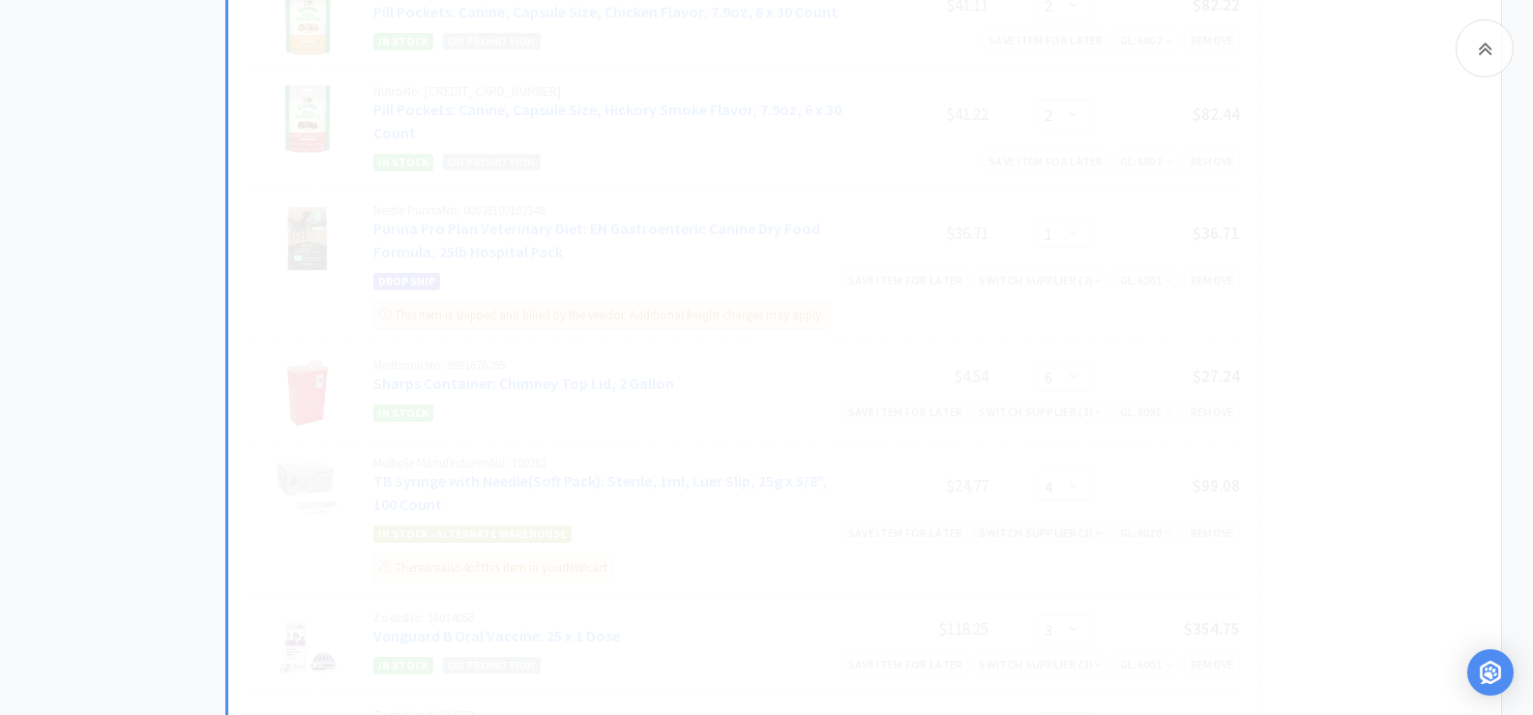
scroll to position [1934, 0]
select select "3"
select select "1"
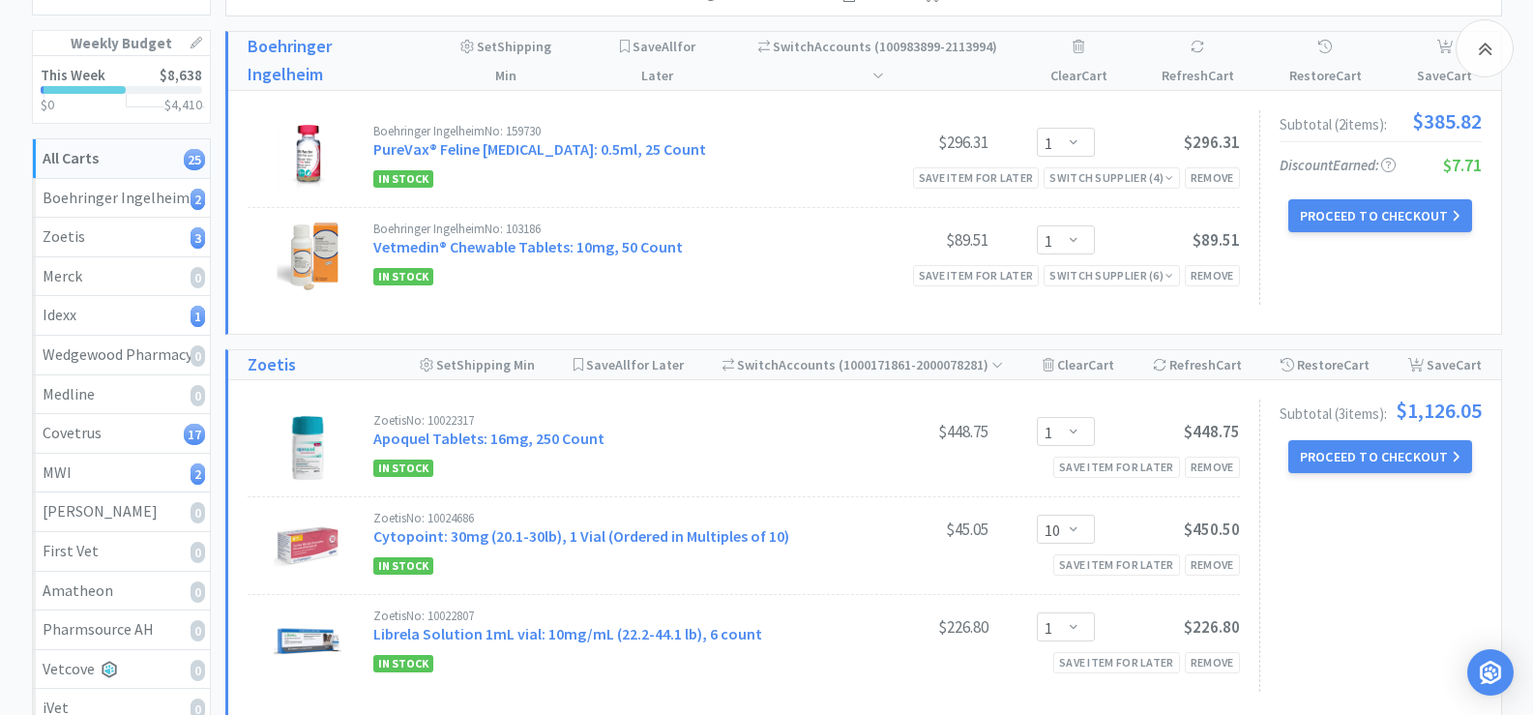
scroll to position [193, 0]
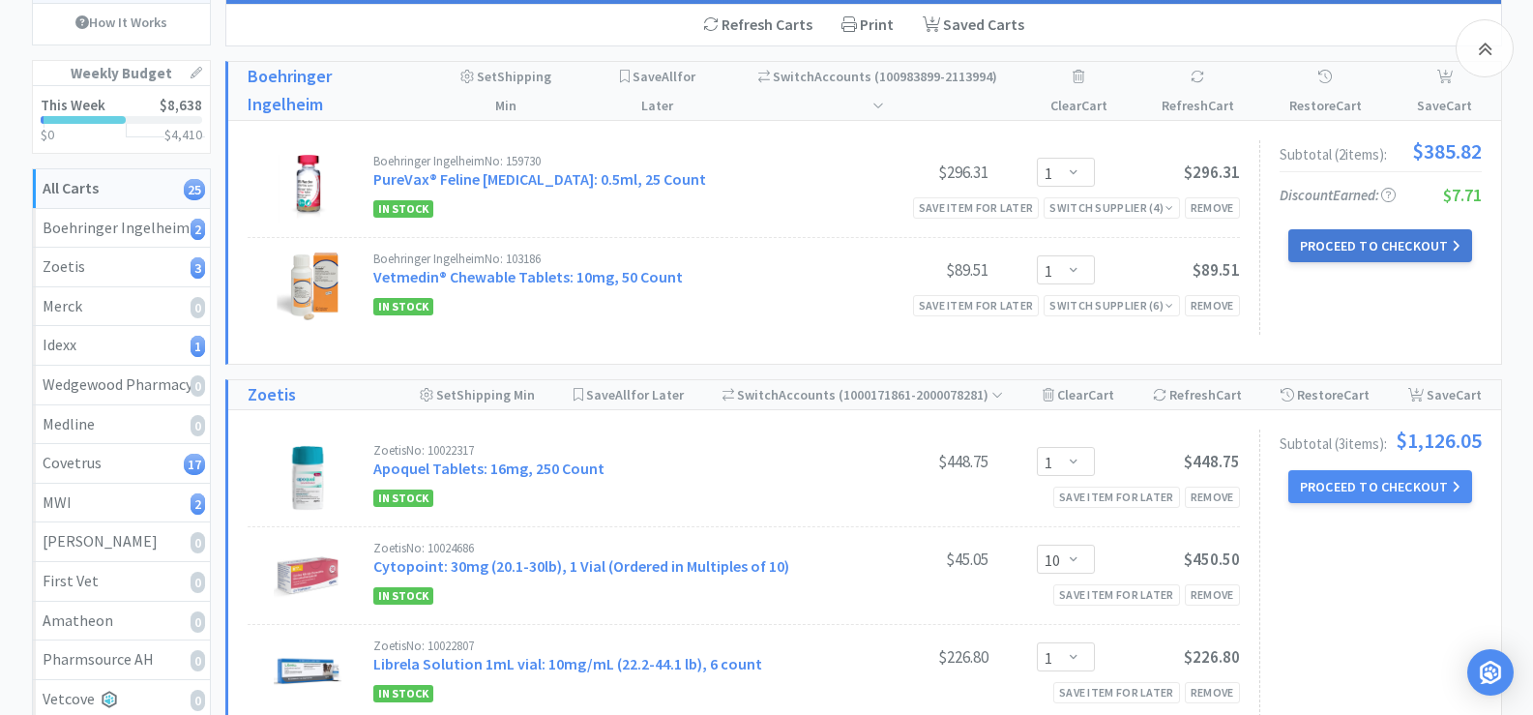
click at [1394, 229] on button "Proceed to Checkout" at bounding box center [1380, 245] width 184 height 33
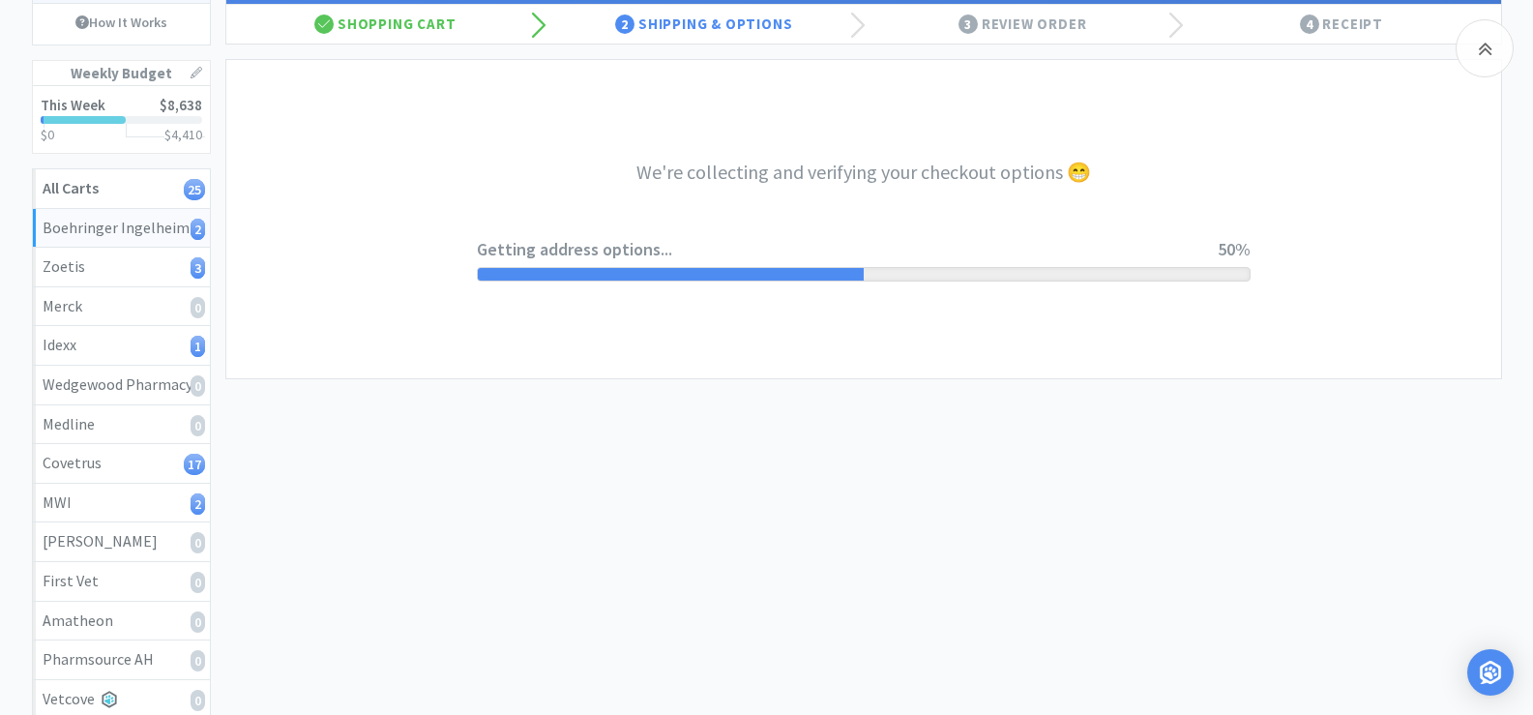
select select "invoice"
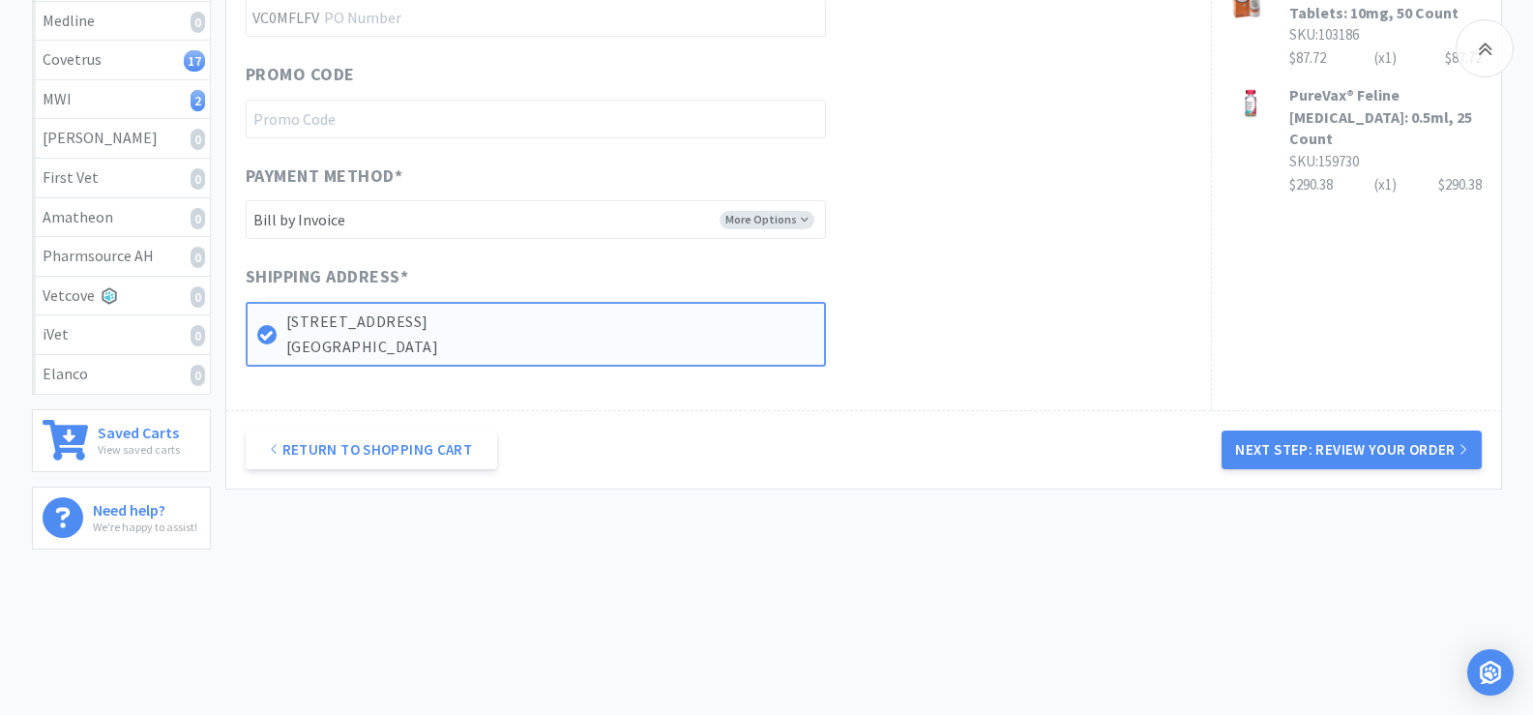
scroll to position [610, 0]
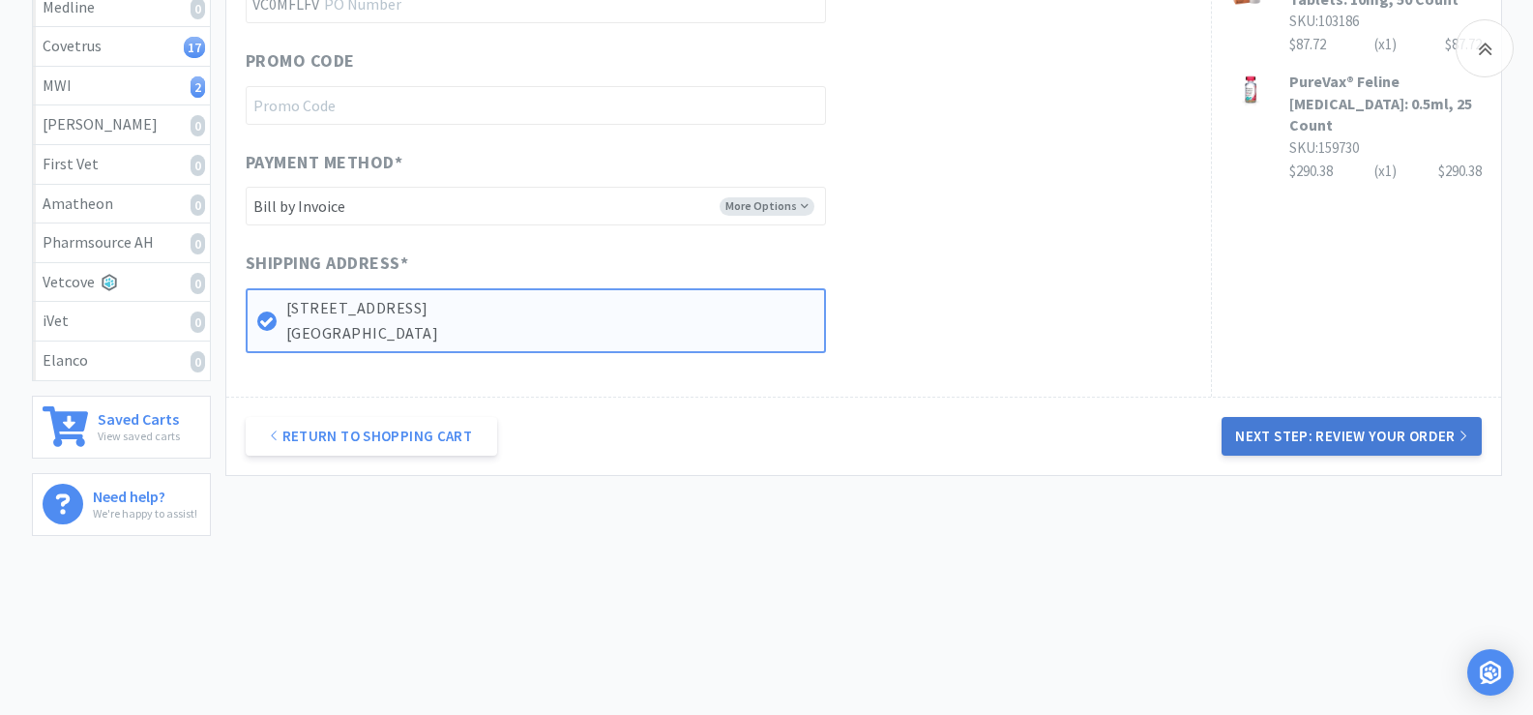
click at [1406, 432] on button "Next Step: Review Your Order" at bounding box center [1350, 436] width 259 height 39
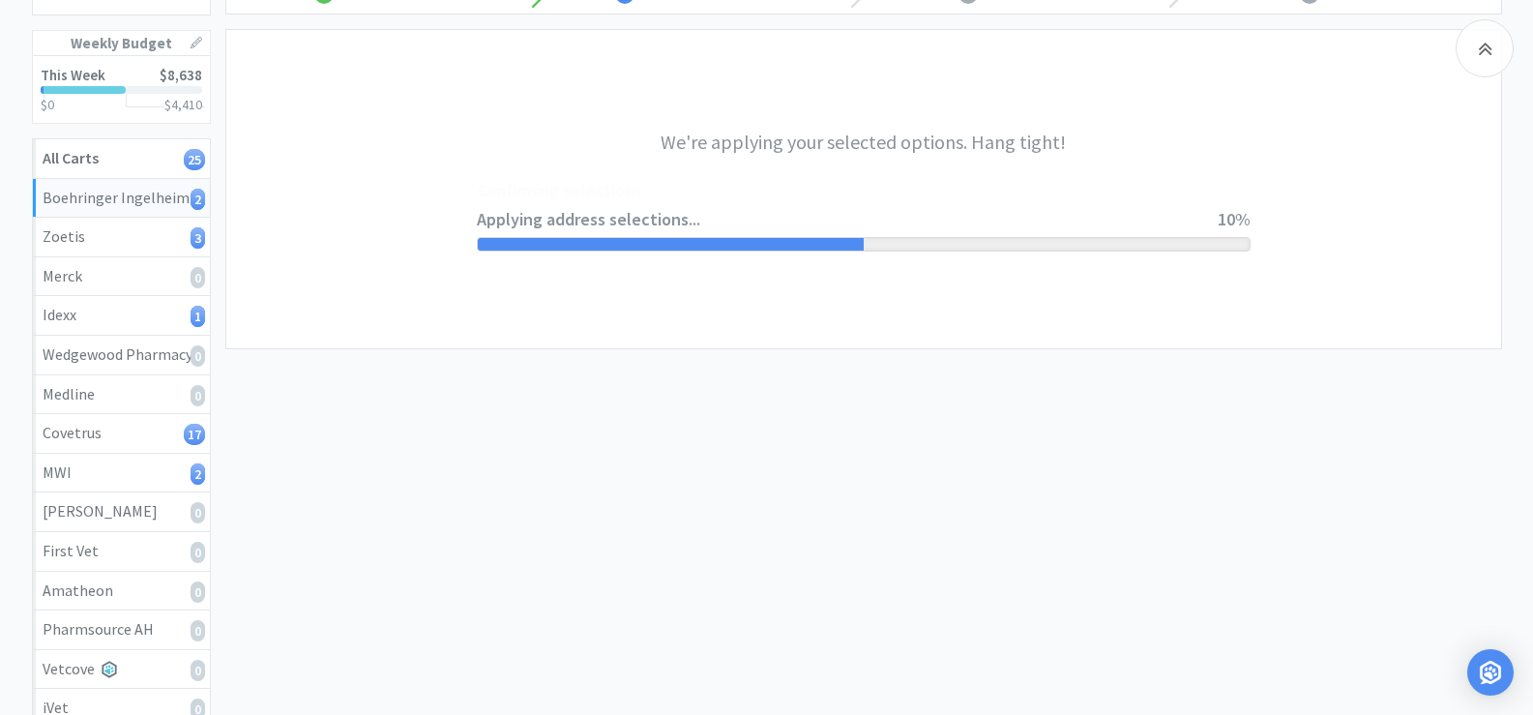
scroll to position [0, 0]
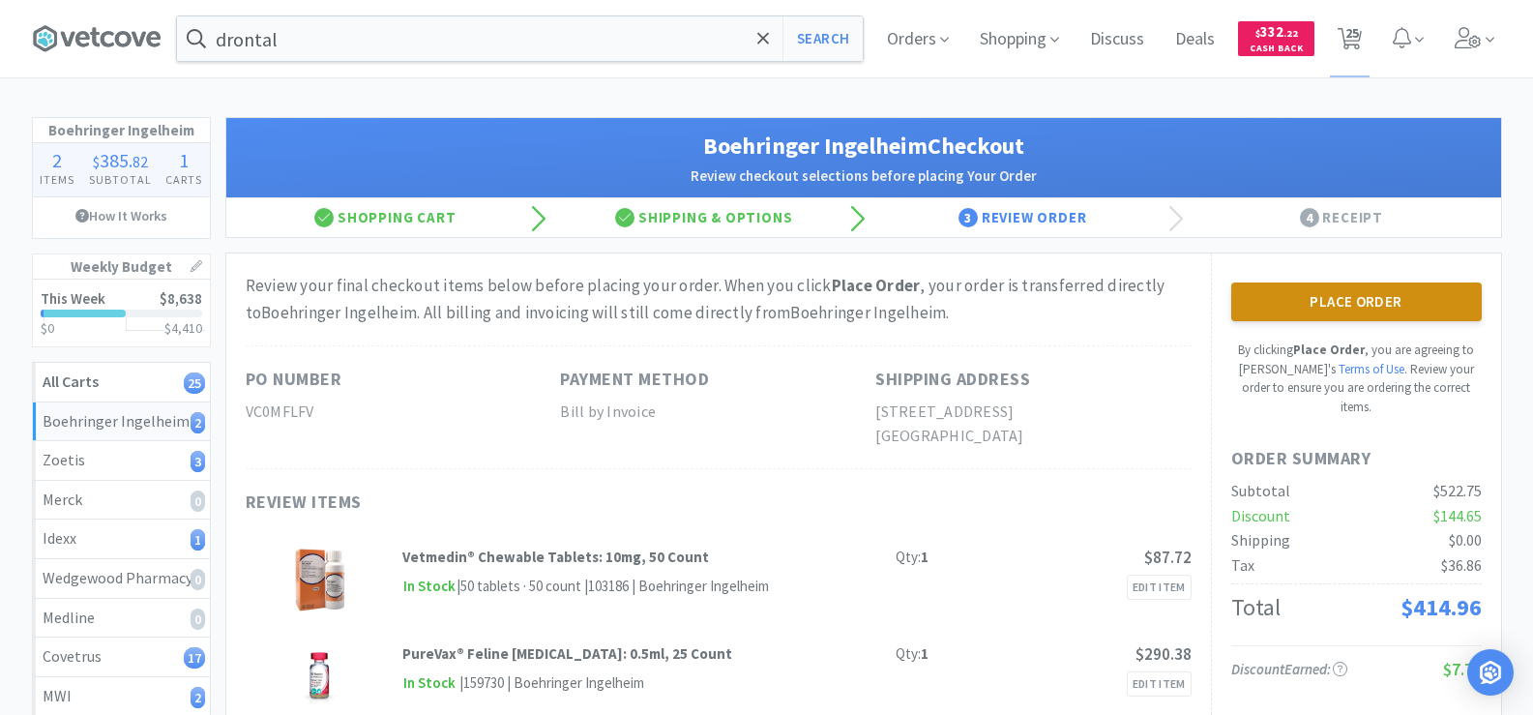
click at [1394, 296] on button "Place Order" at bounding box center [1356, 301] width 250 height 39
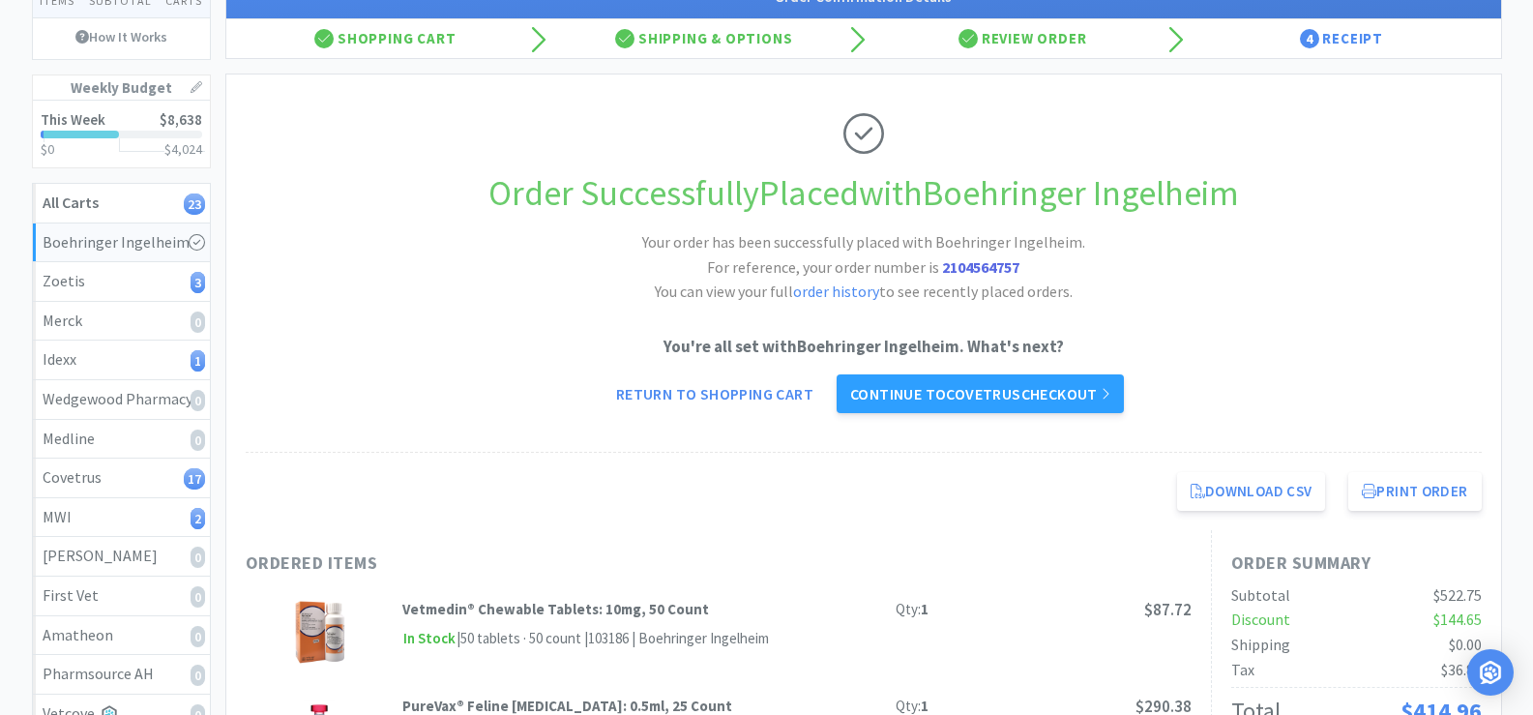
scroll to position [387, 0]
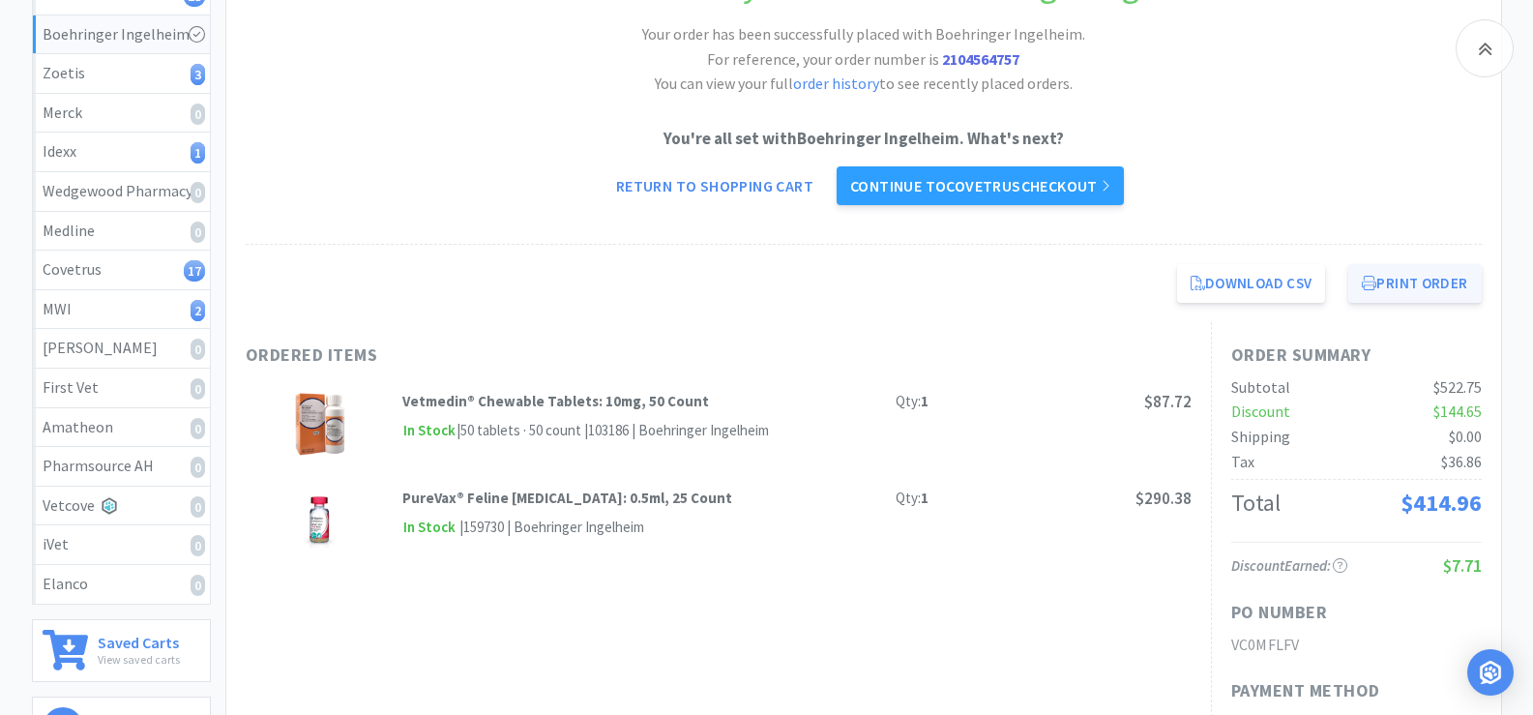
click at [1424, 287] on button "Print Order" at bounding box center [1414, 283] width 132 height 39
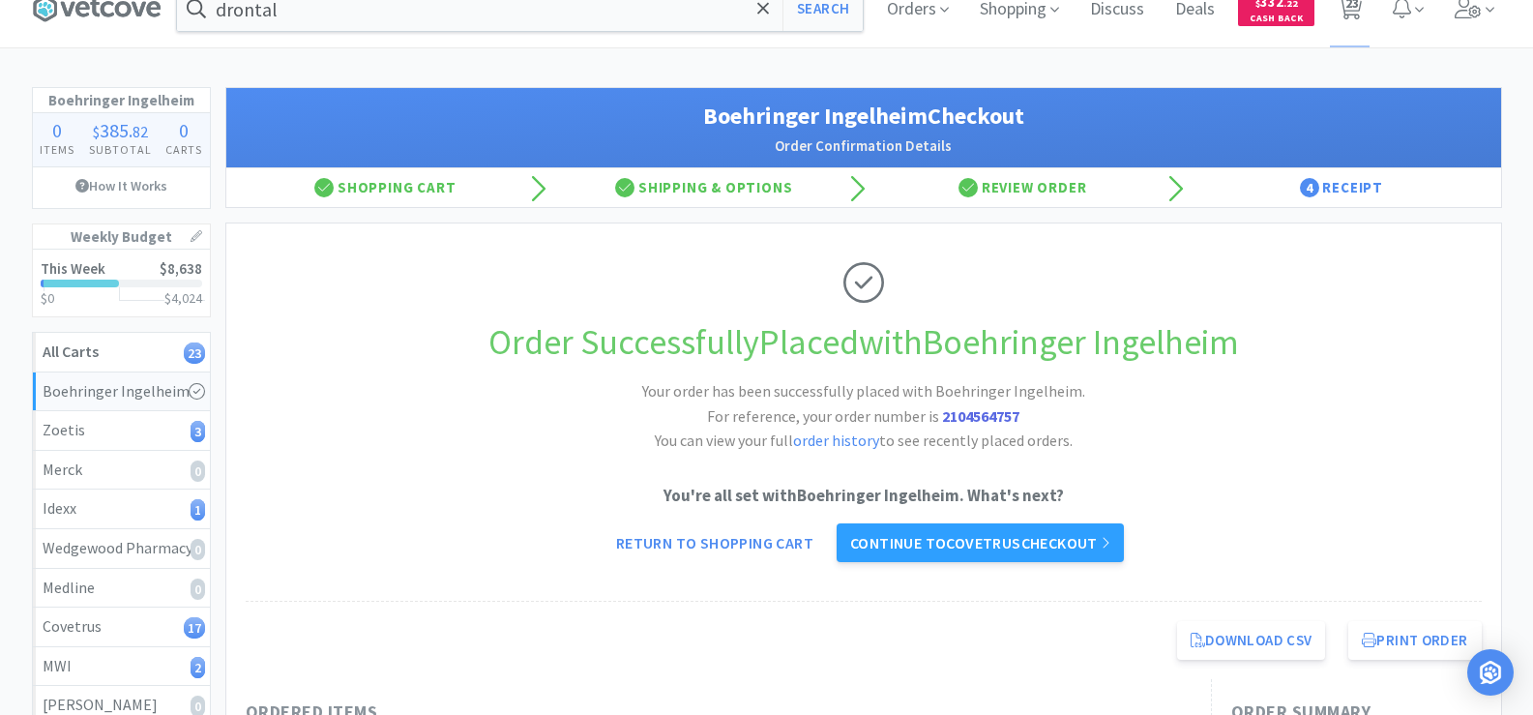
scroll to position [0, 0]
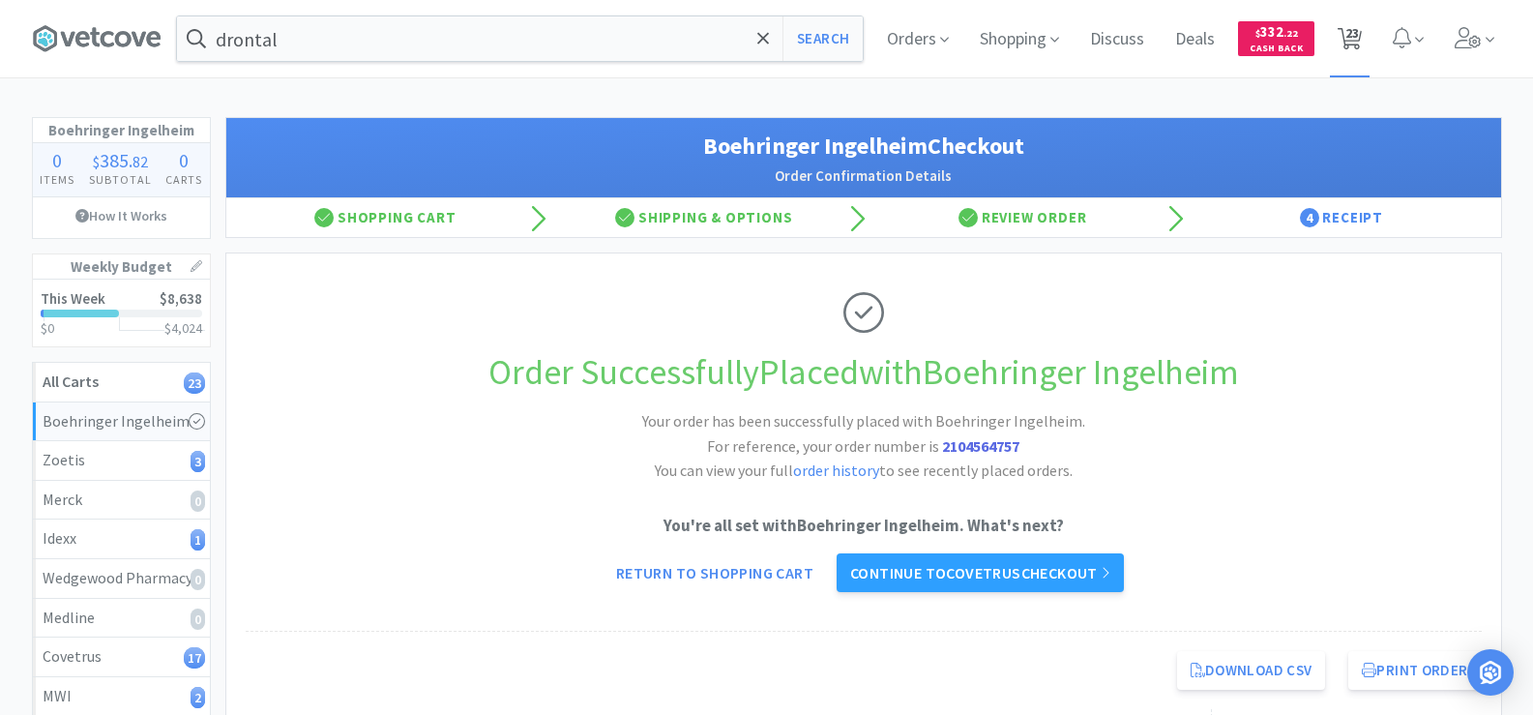
click at [1349, 37] on span "23" at bounding box center [1352, 32] width 14 height 77
select select "1"
select select "10"
select select "1"
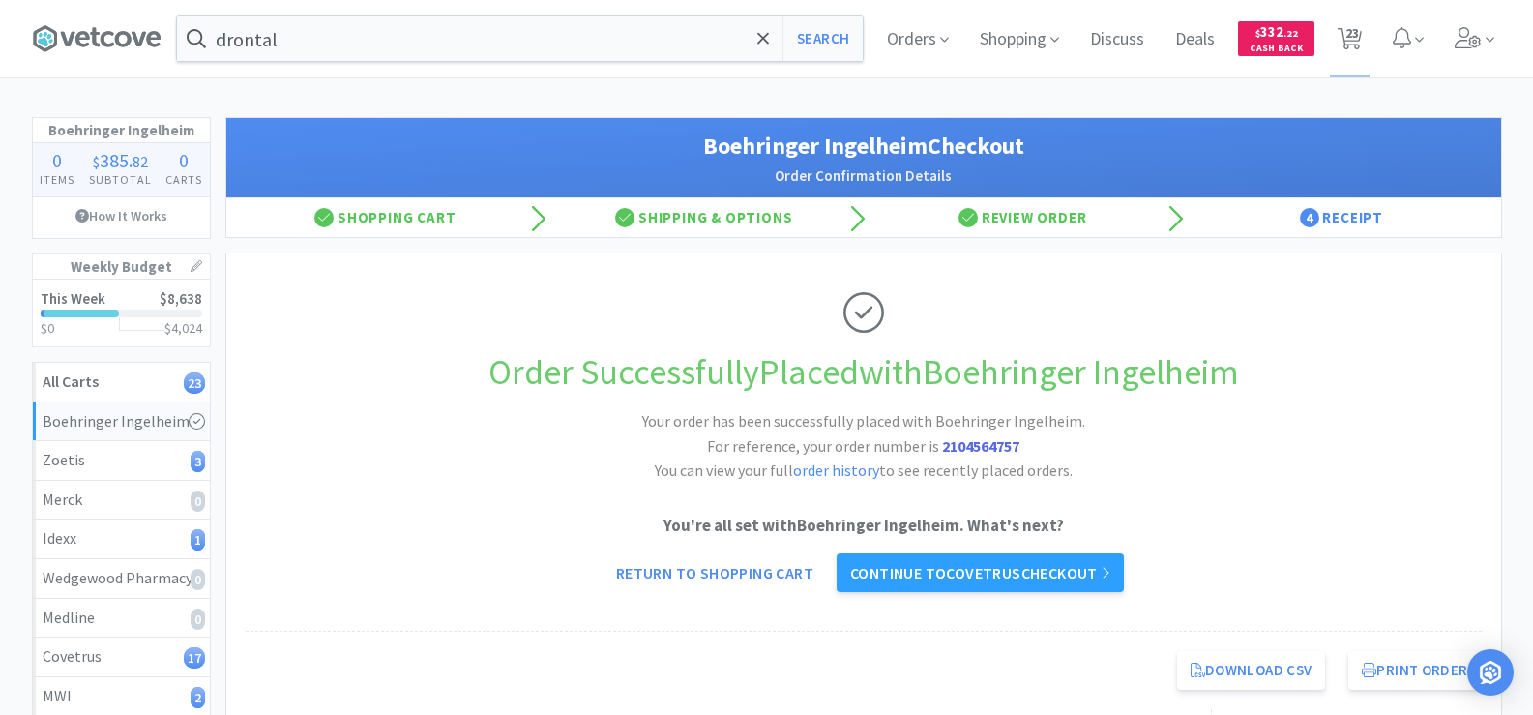
select select "1"
select select "4"
select select "6"
select select "4"
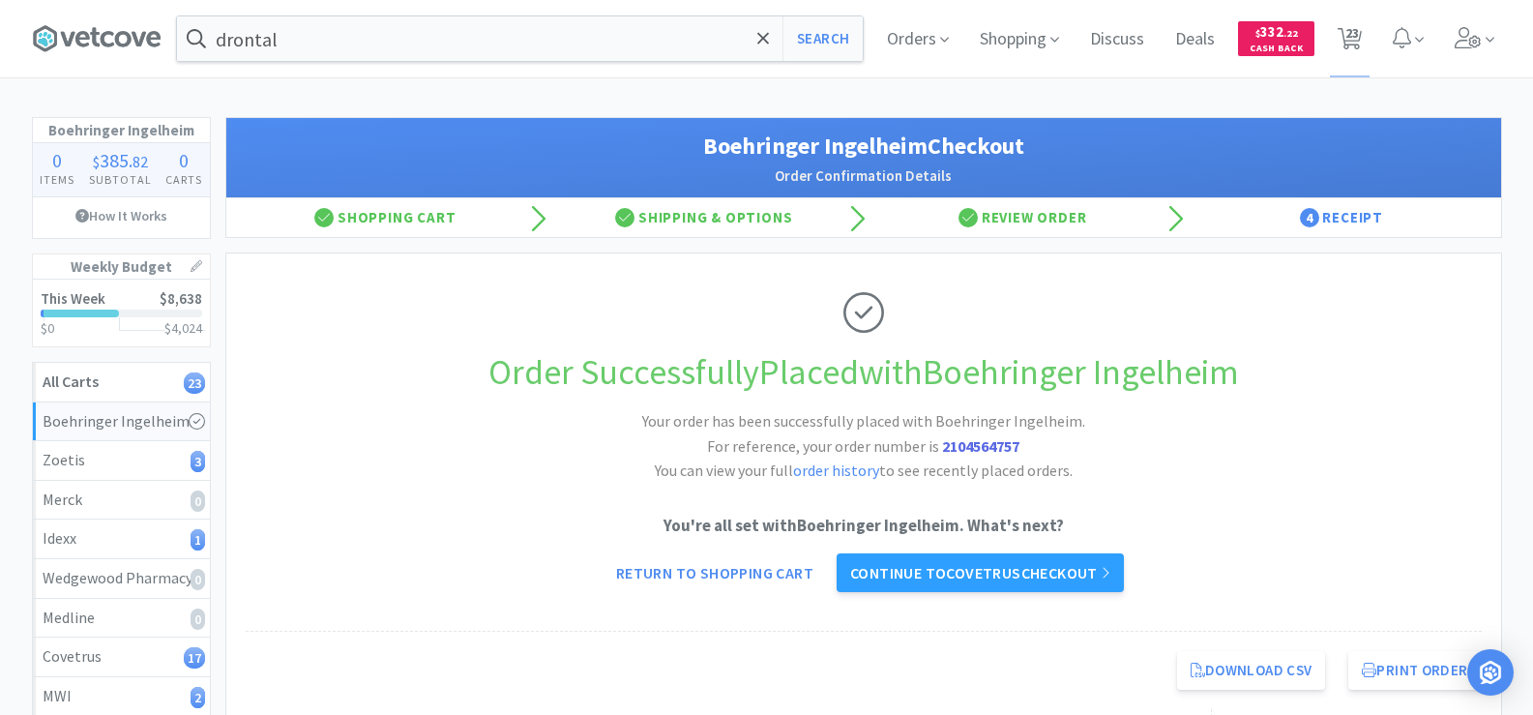
select select "1"
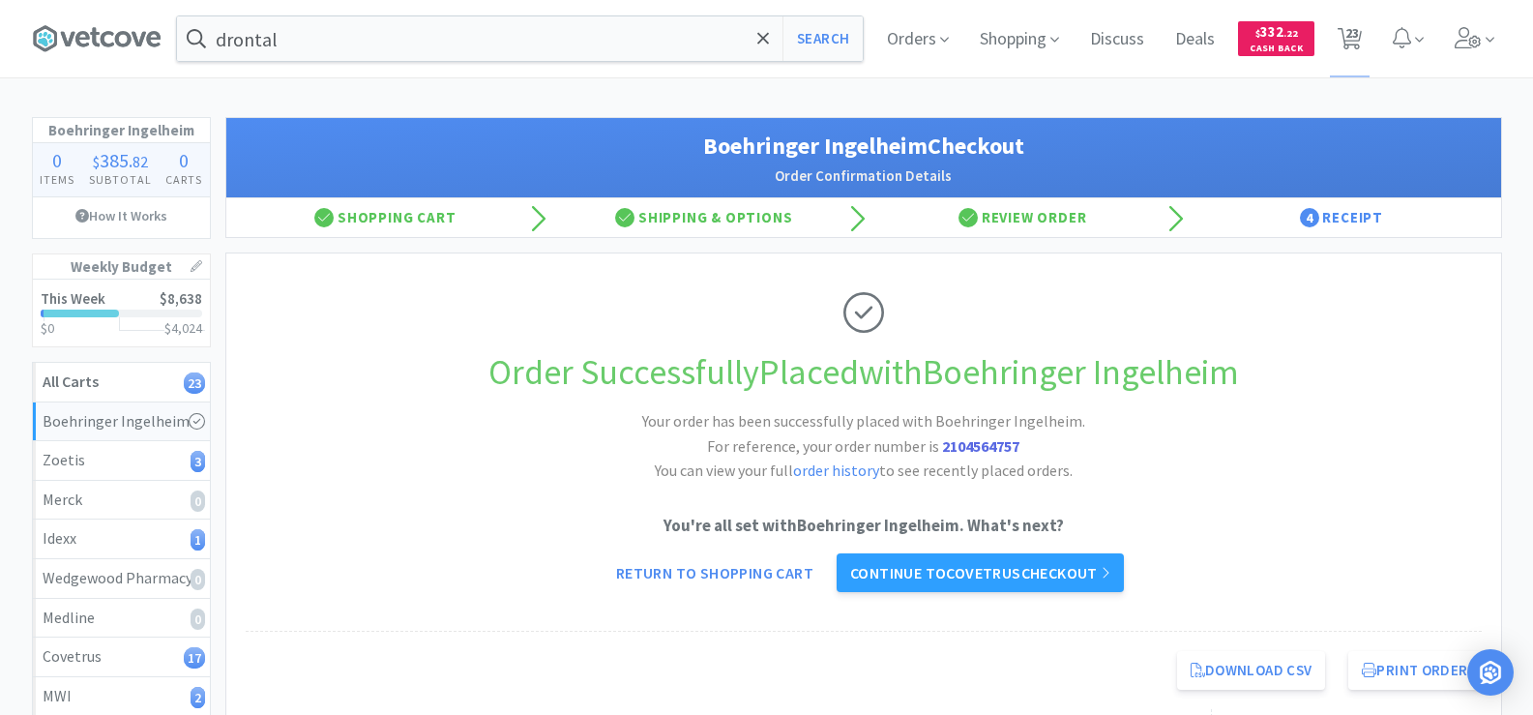
select select "2"
select select "1"
select select "6"
select select "3"
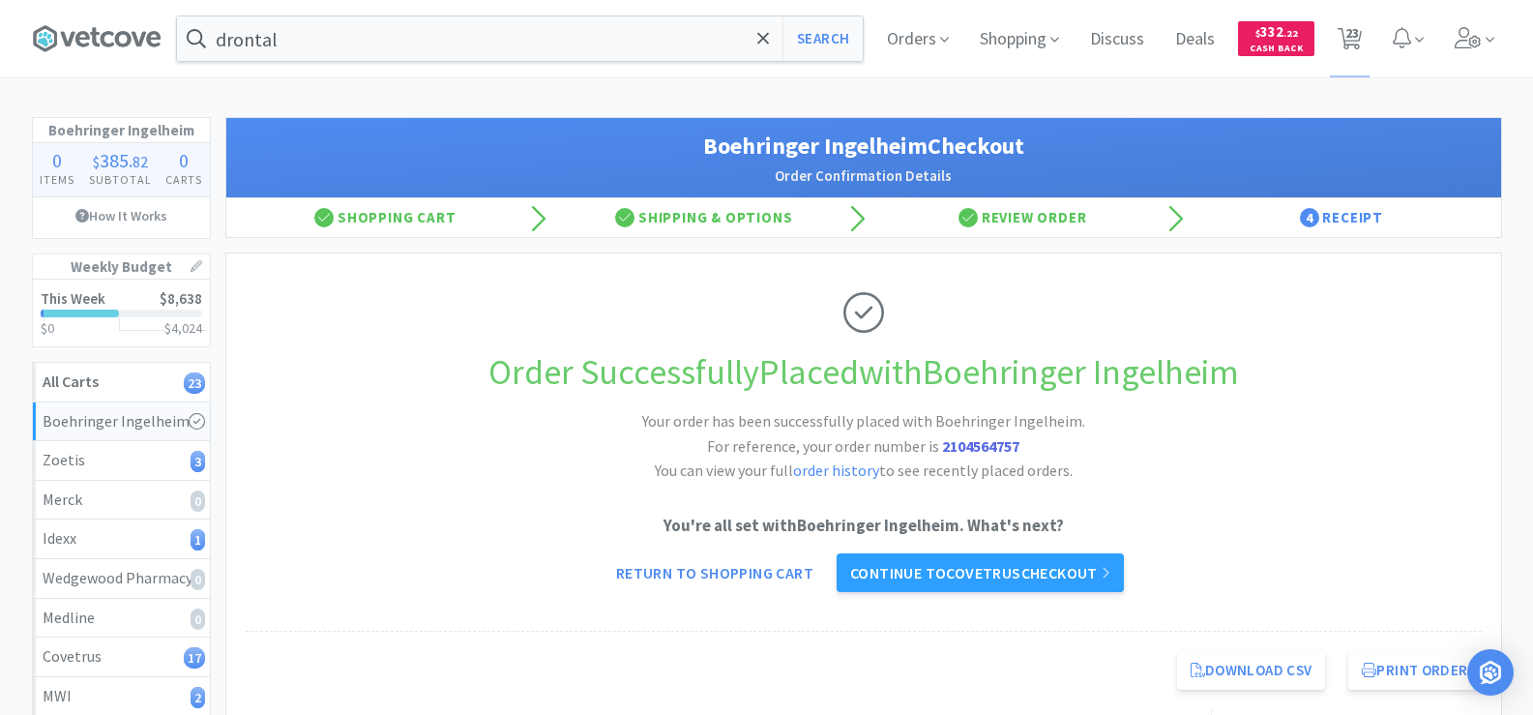
select select "1"
select select "4"
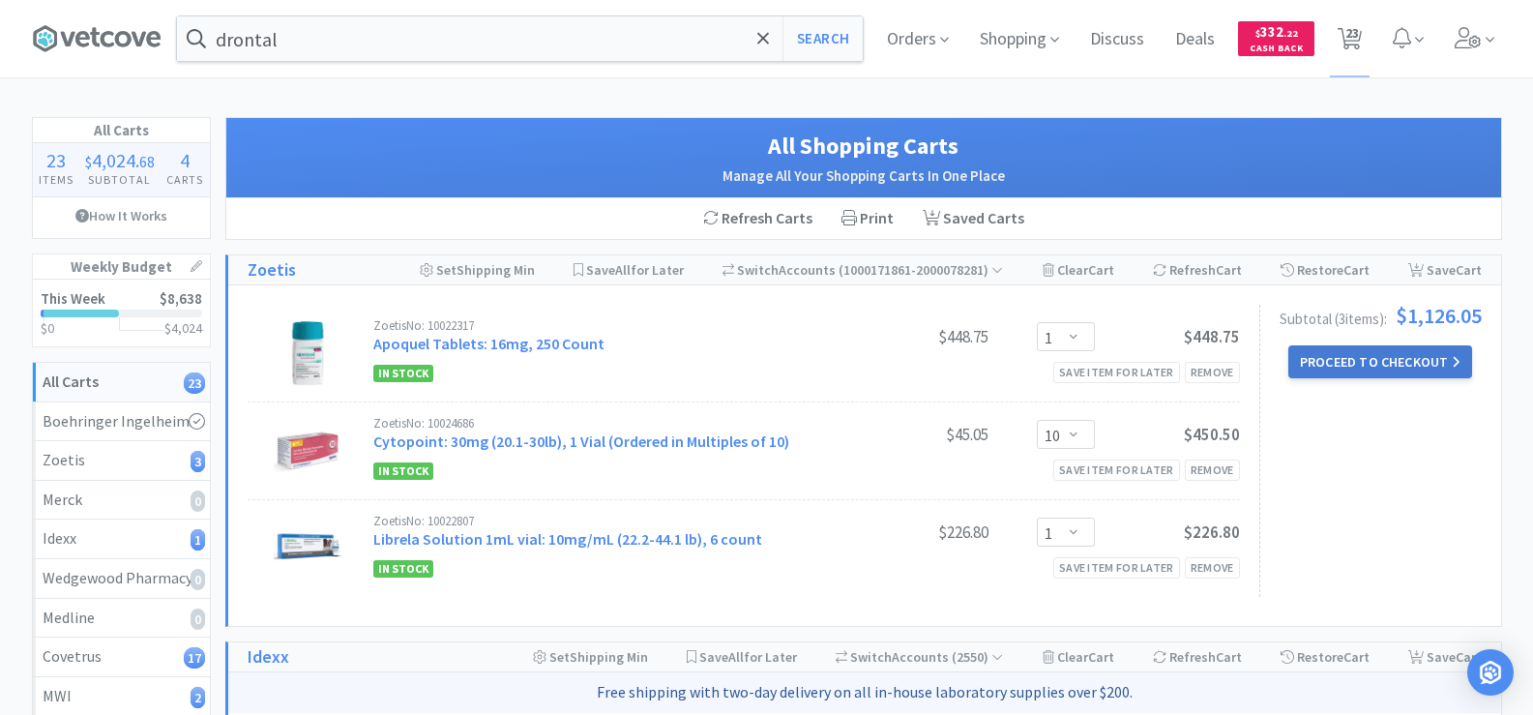
click at [1359, 367] on button "Proceed to Checkout" at bounding box center [1380, 361] width 184 height 33
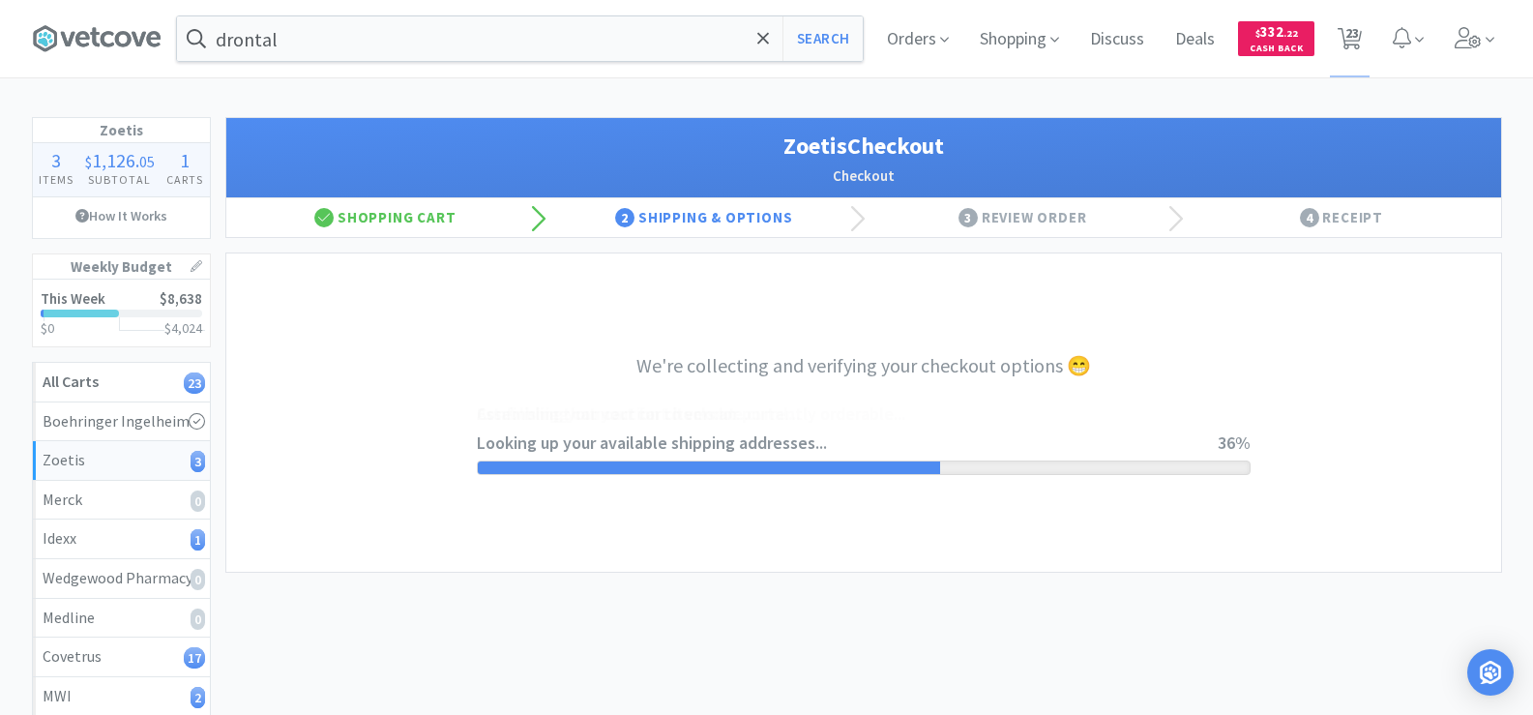
select select "invoice"
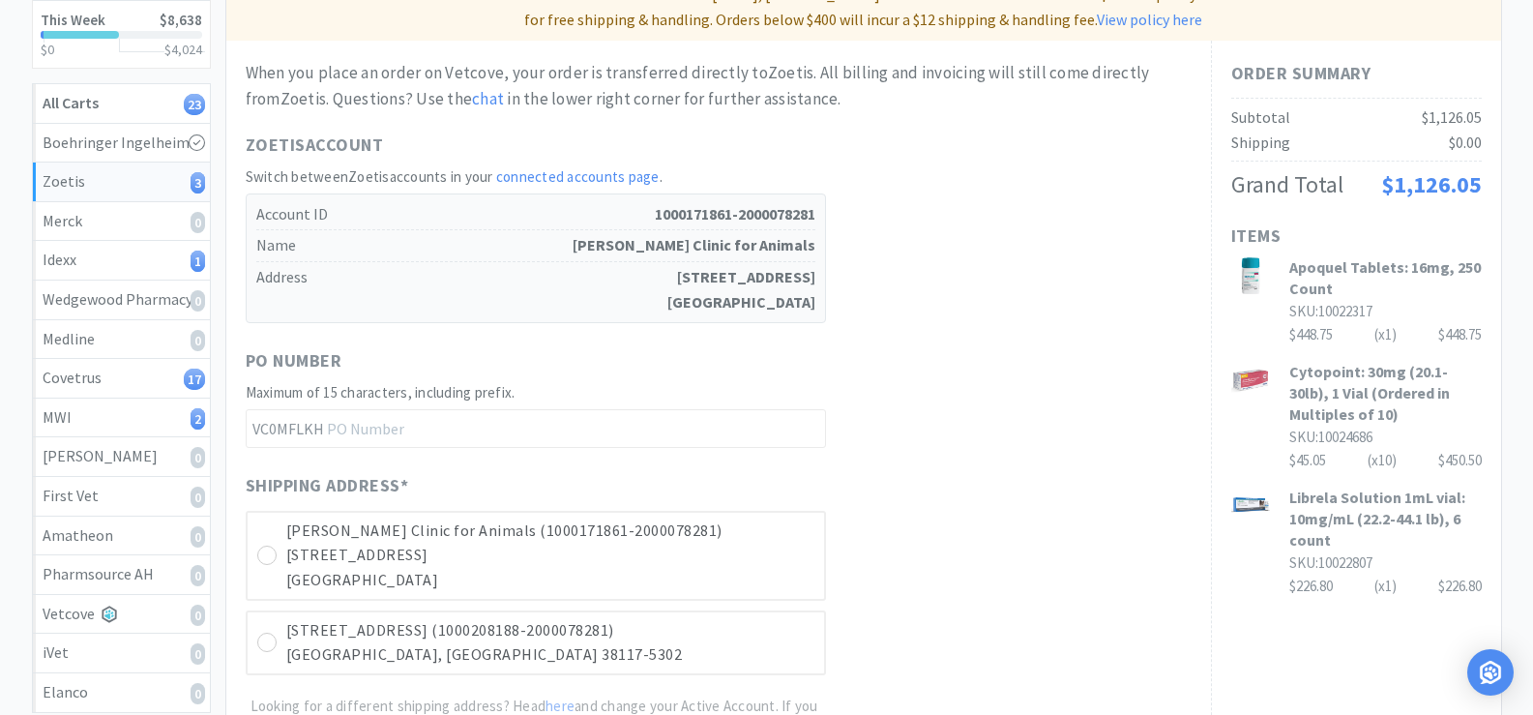
scroll to position [387, 0]
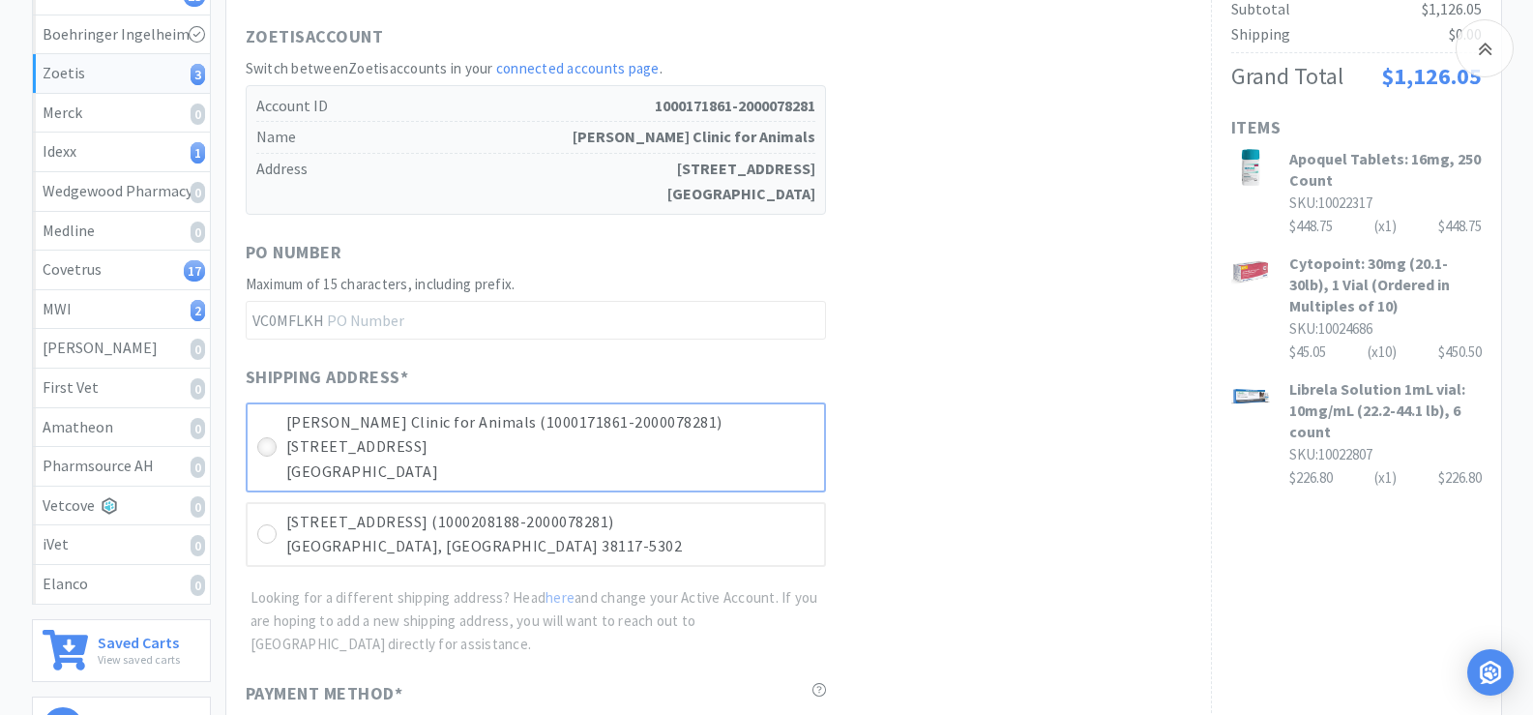
click at [268, 454] on icon at bounding box center [266, 447] width 15 height 15
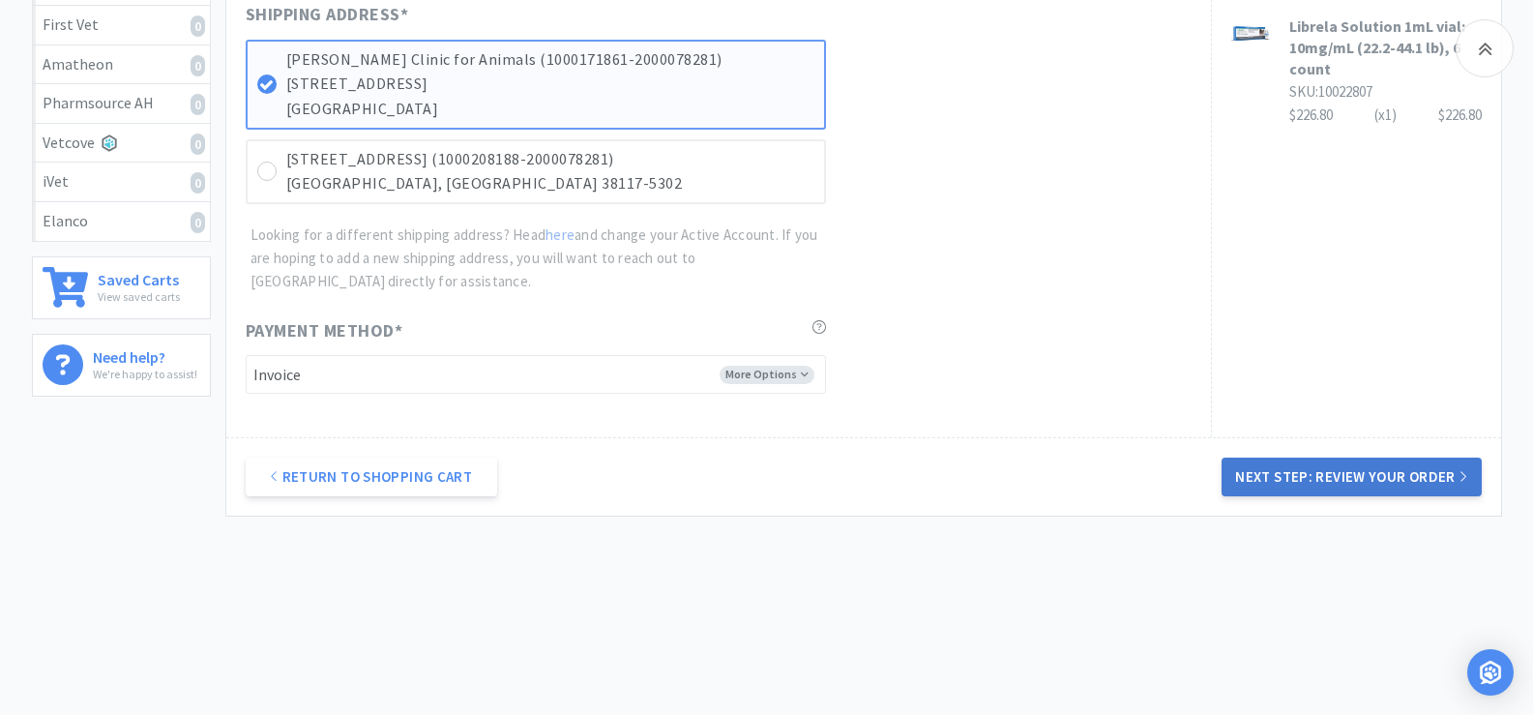
click at [1381, 471] on button "Next Step: Review Your Order" at bounding box center [1350, 476] width 259 height 39
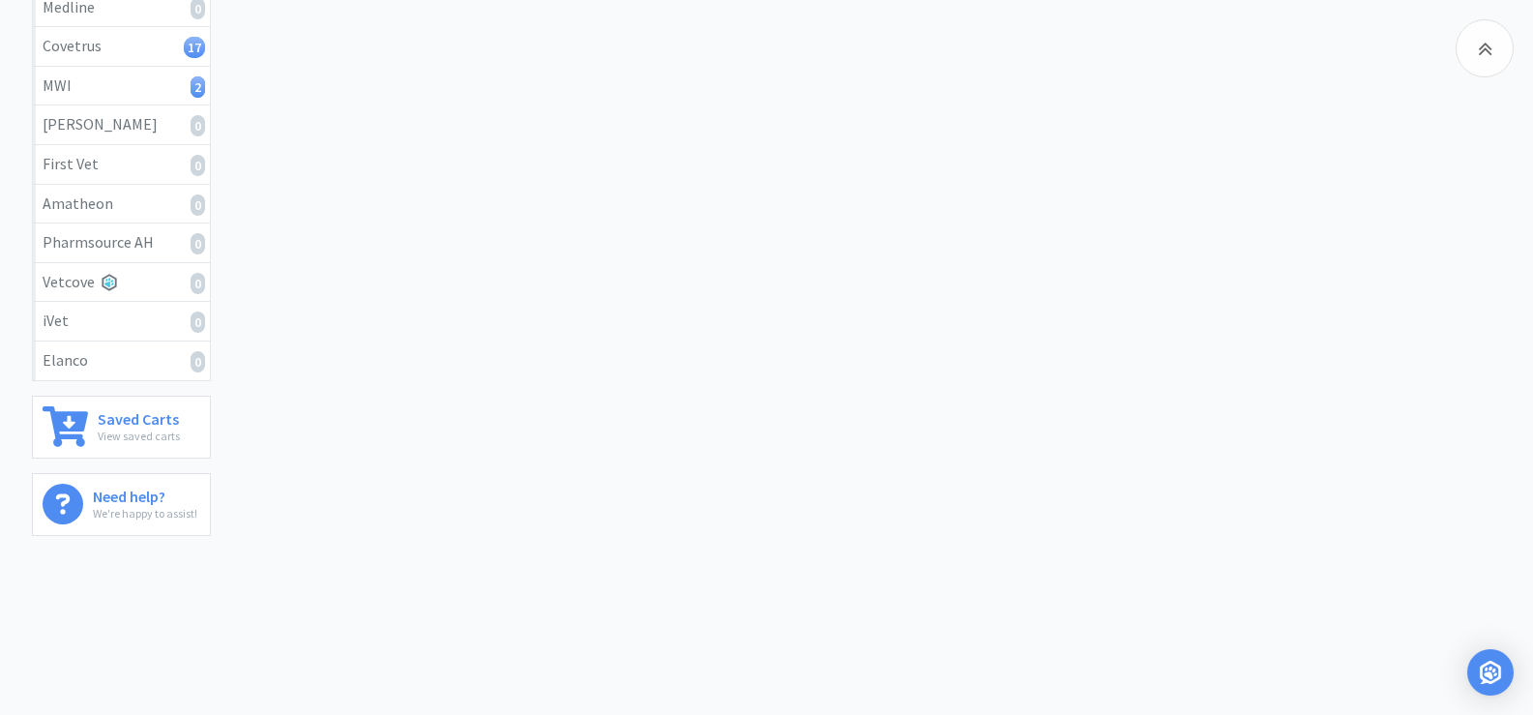
scroll to position [0, 0]
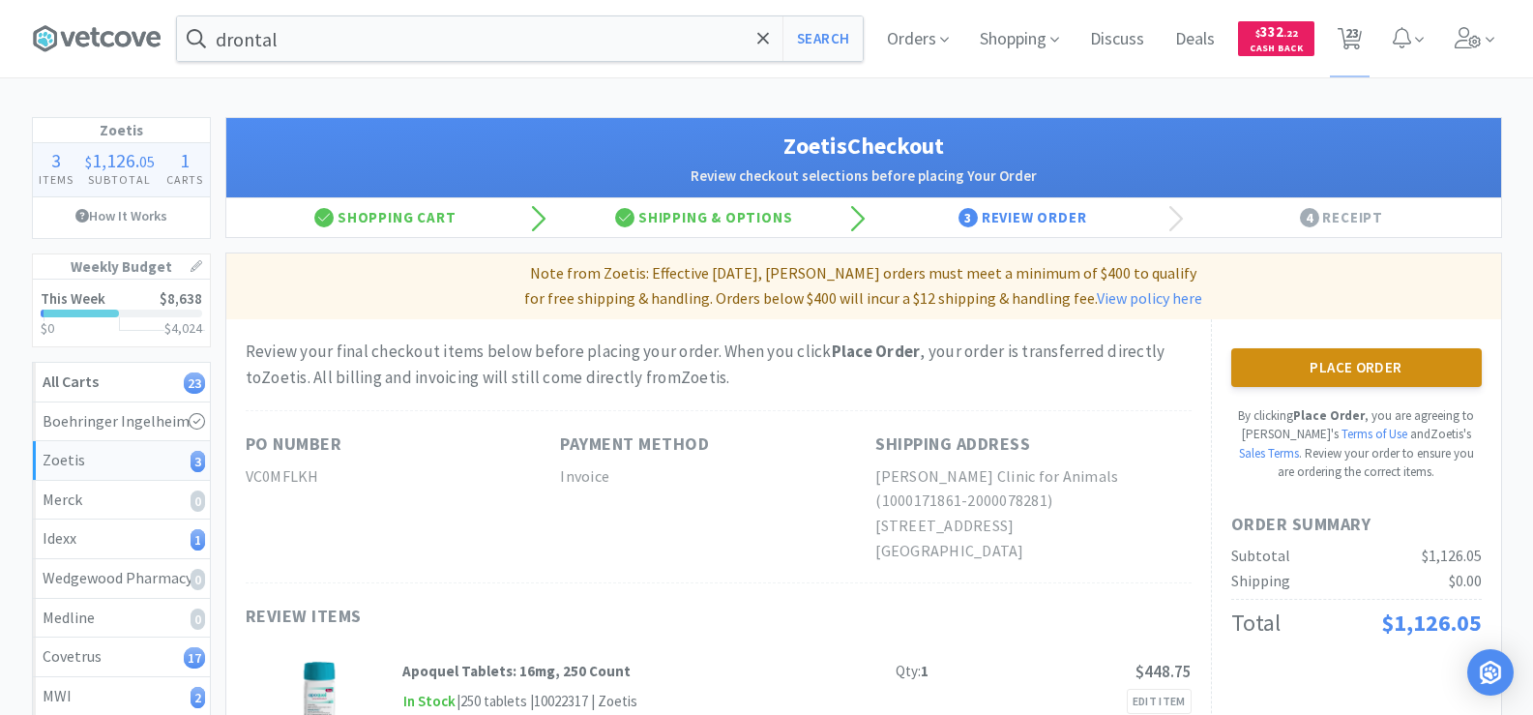
click at [1360, 369] on button "Place Order" at bounding box center [1356, 367] width 250 height 39
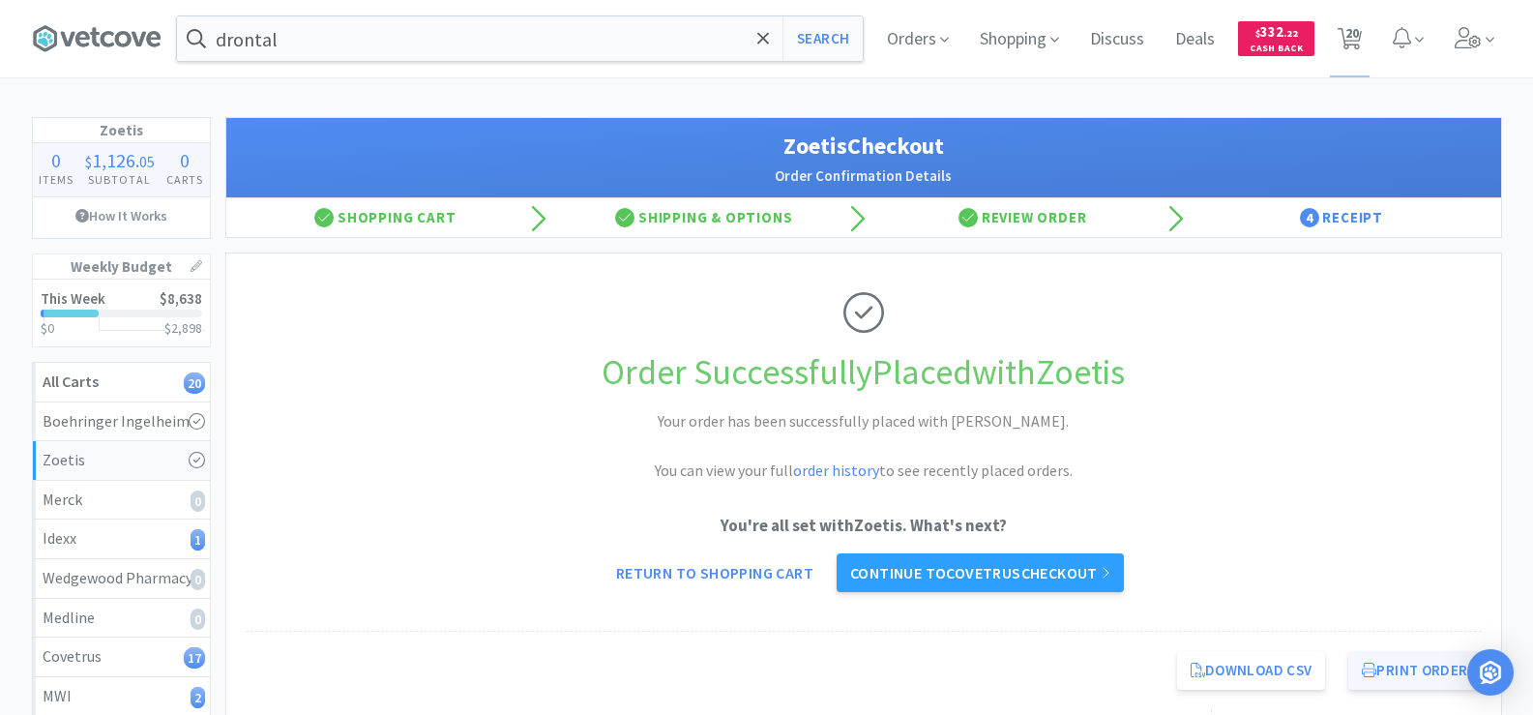
click at [1368, 686] on button "Print Order" at bounding box center [1414, 670] width 132 height 39
click at [1351, 41] on span "20" at bounding box center [1352, 32] width 14 height 77
select select "1"
select select "4"
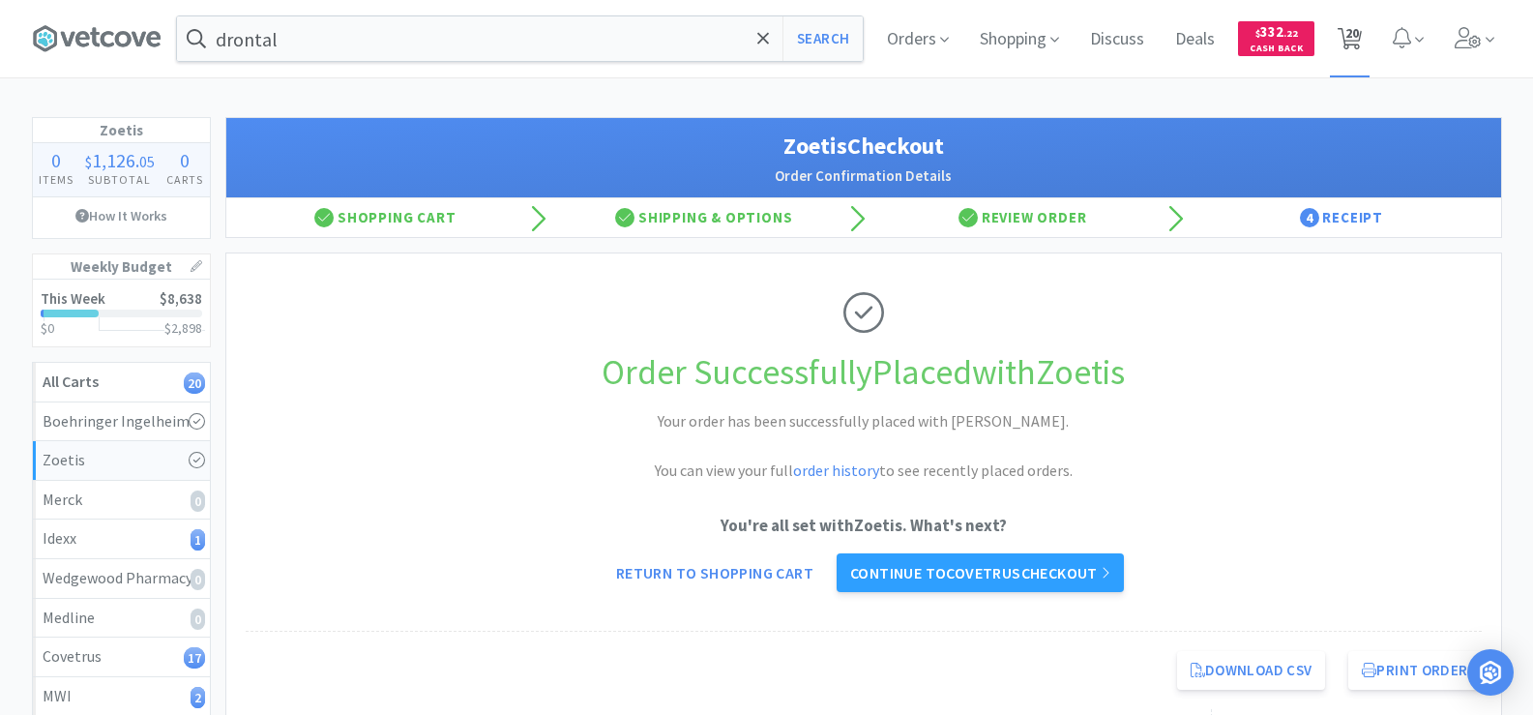
select select "6"
select select "4"
select select "1"
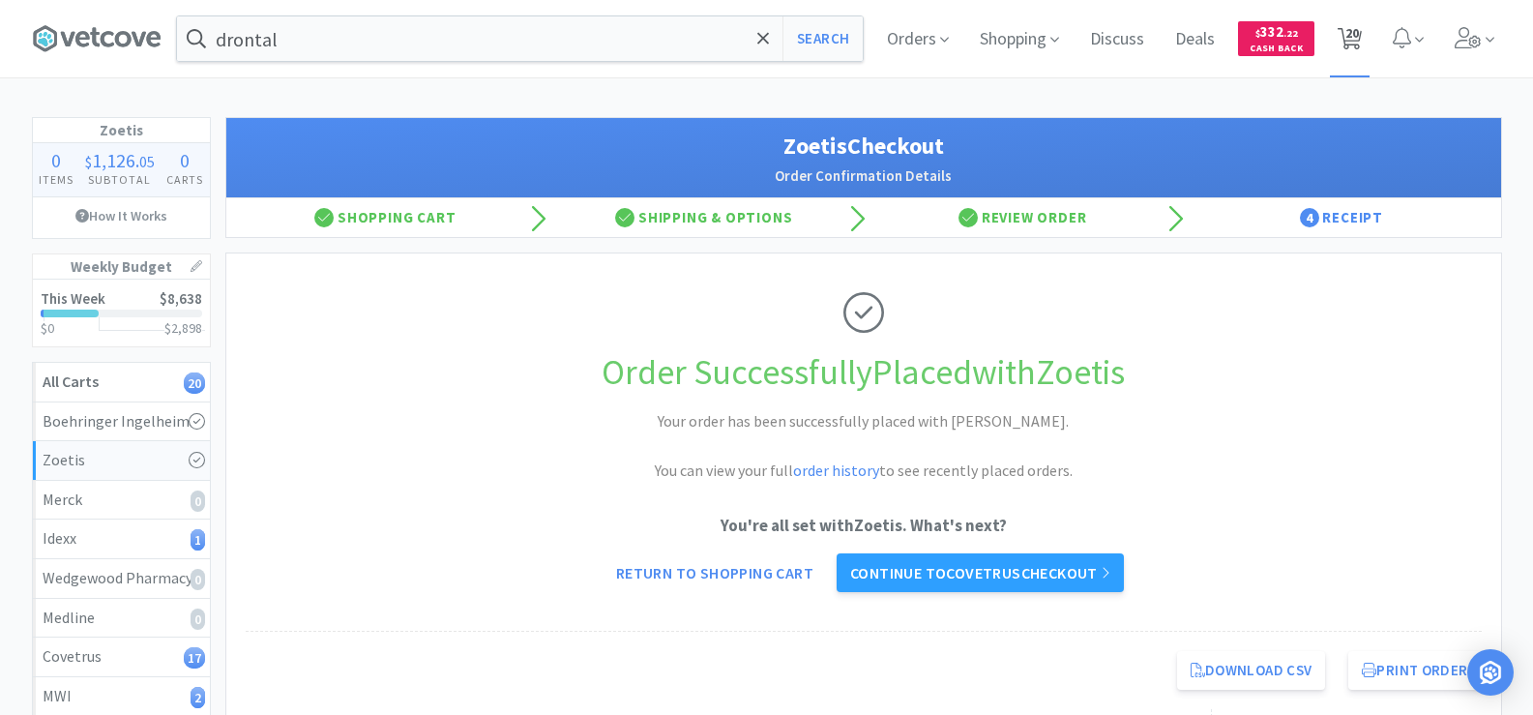
select select "1"
select select "2"
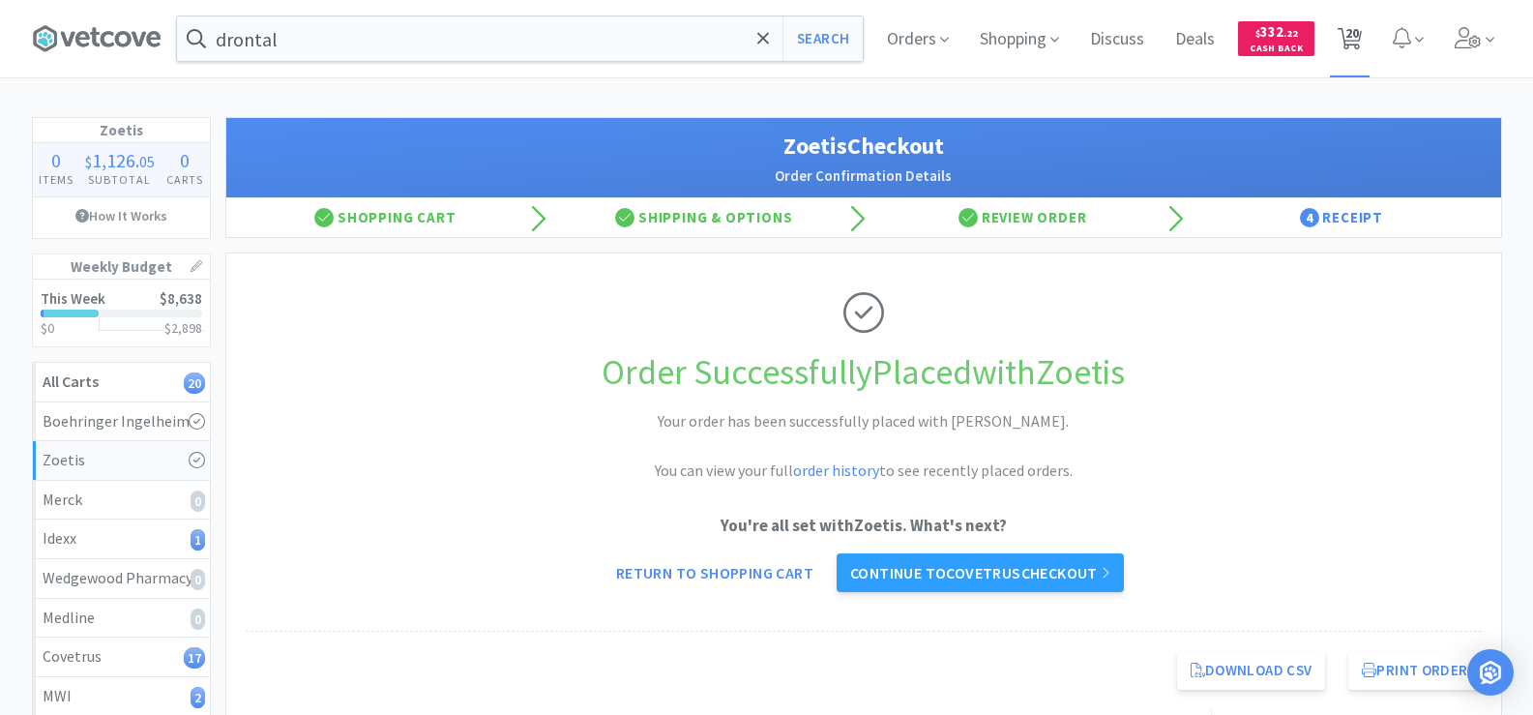
select select "1"
select select "6"
select select "3"
select select "1"
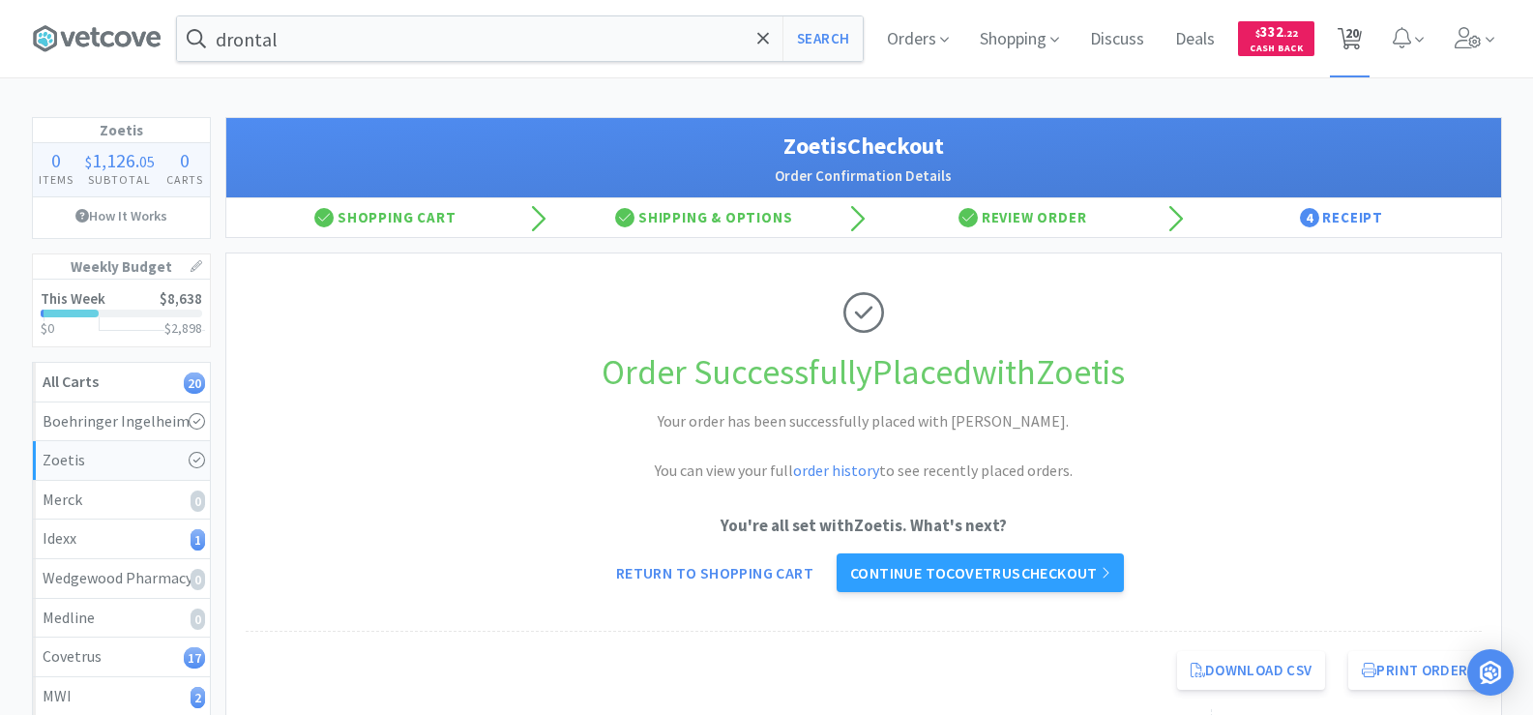
select select "1"
select select "4"
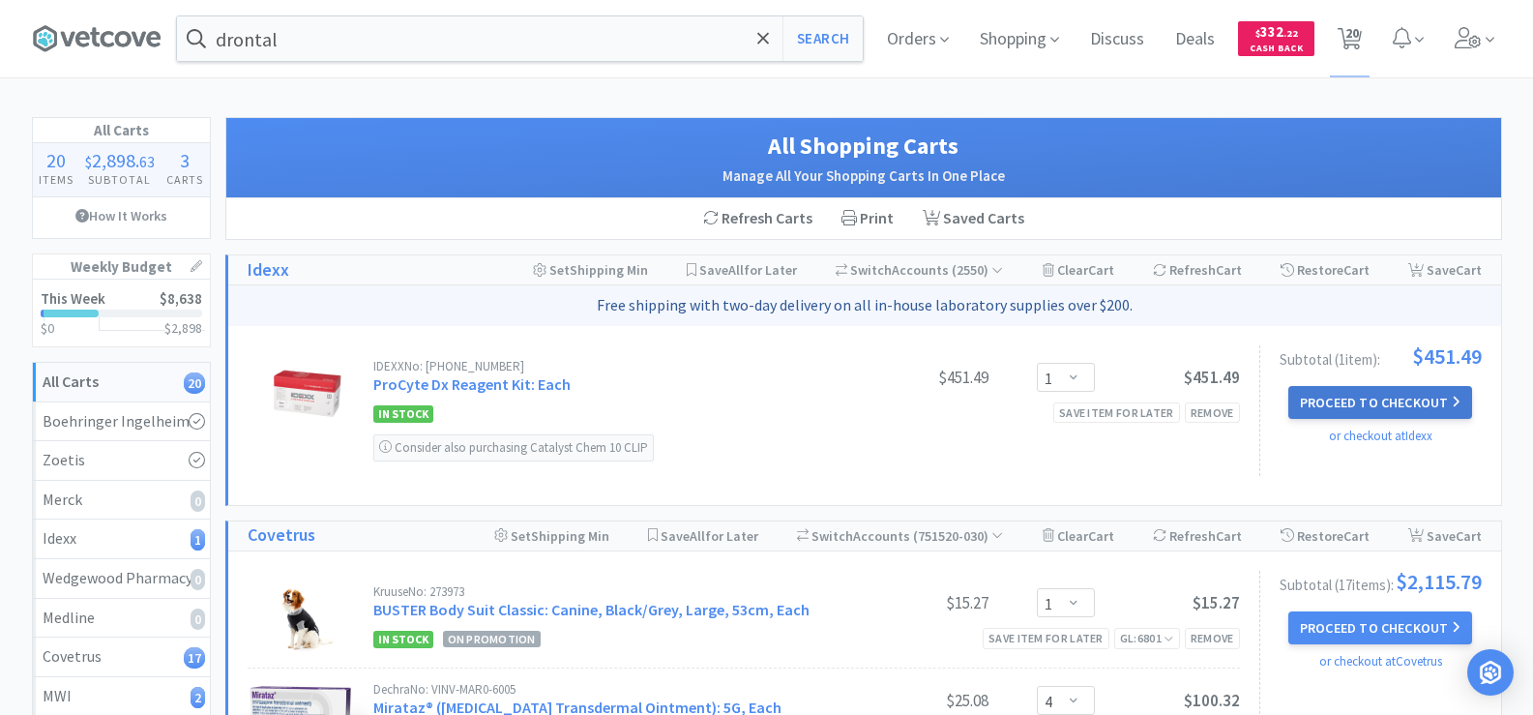
click at [1397, 396] on button "Proceed to Checkout" at bounding box center [1380, 402] width 184 height 33
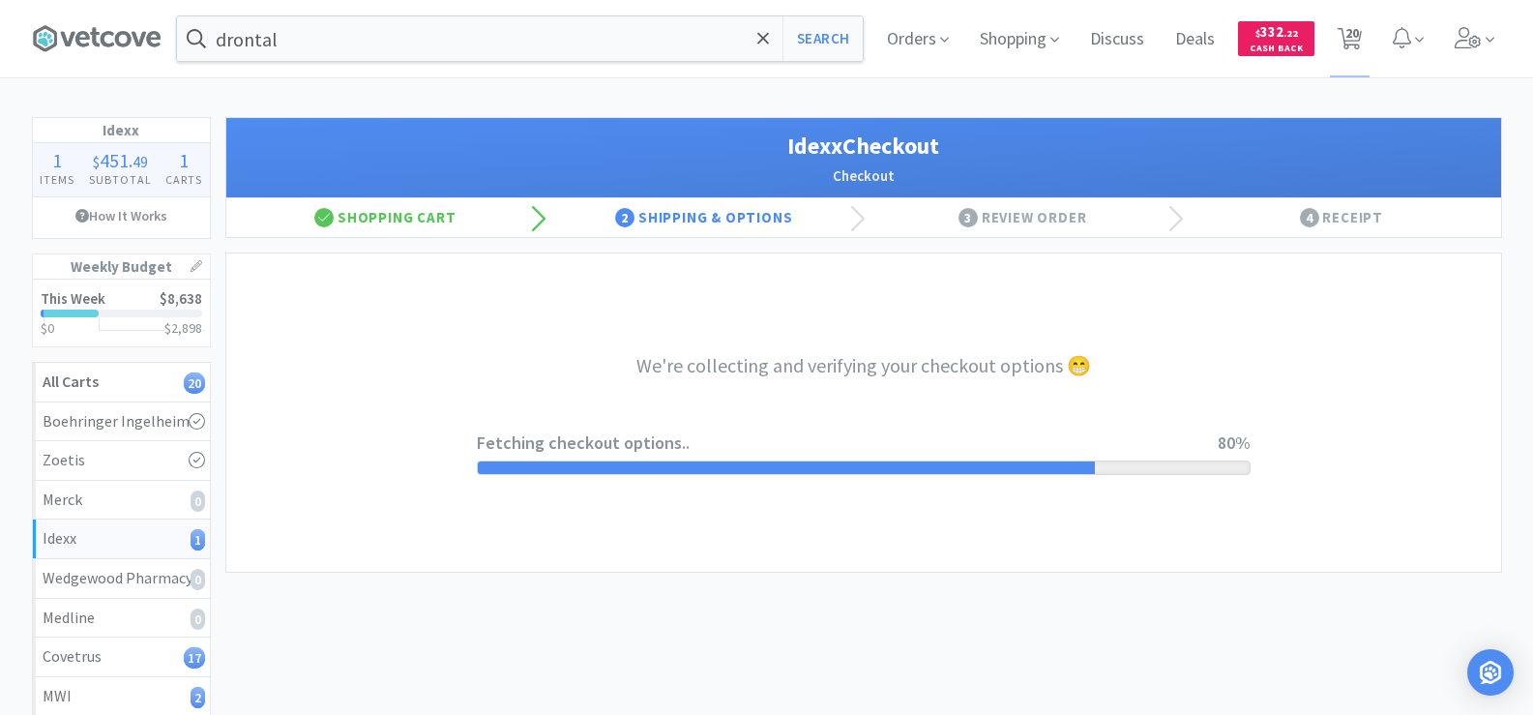
select select "904"
select select "003"
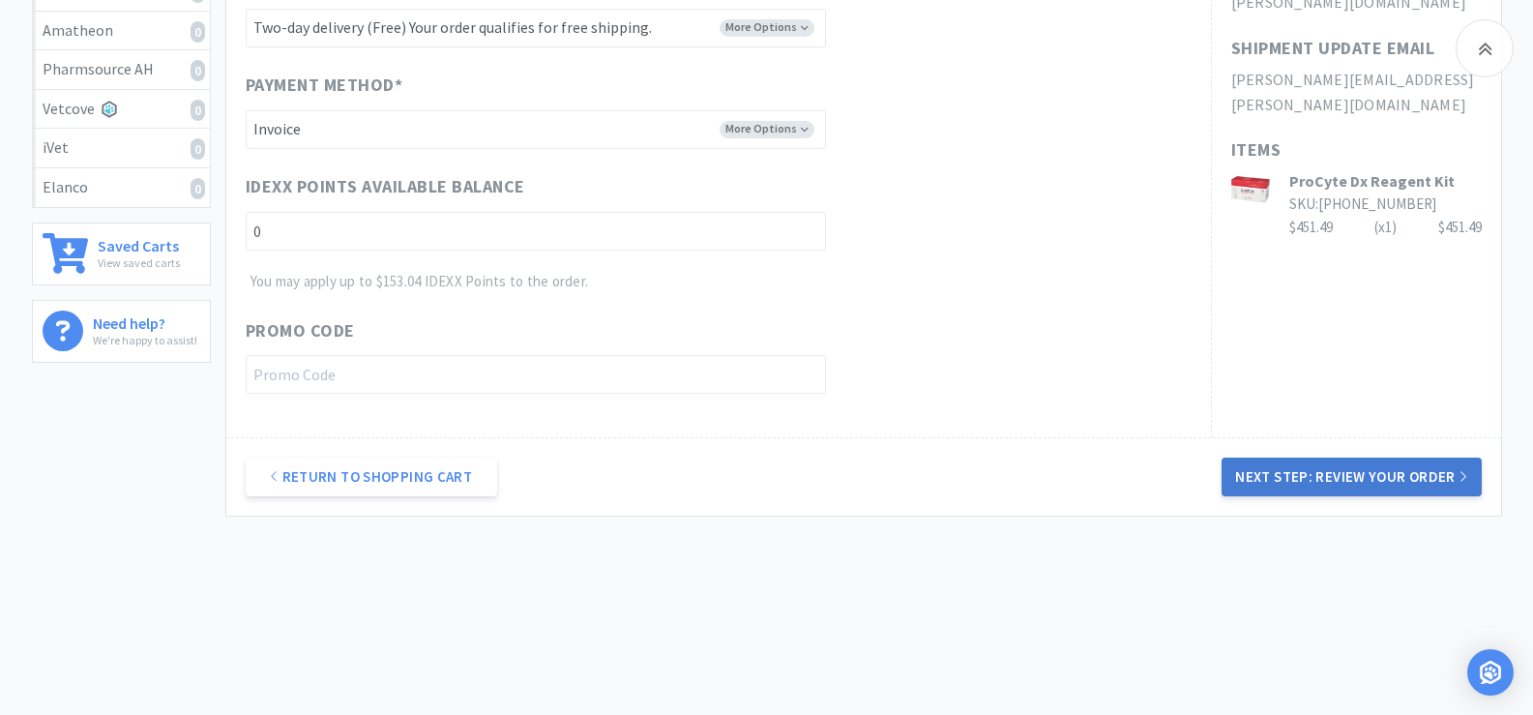
click at [1390, 489] on button "Next Step: Review Your Order" at bounding box center [1350, 476] width 259 height 39
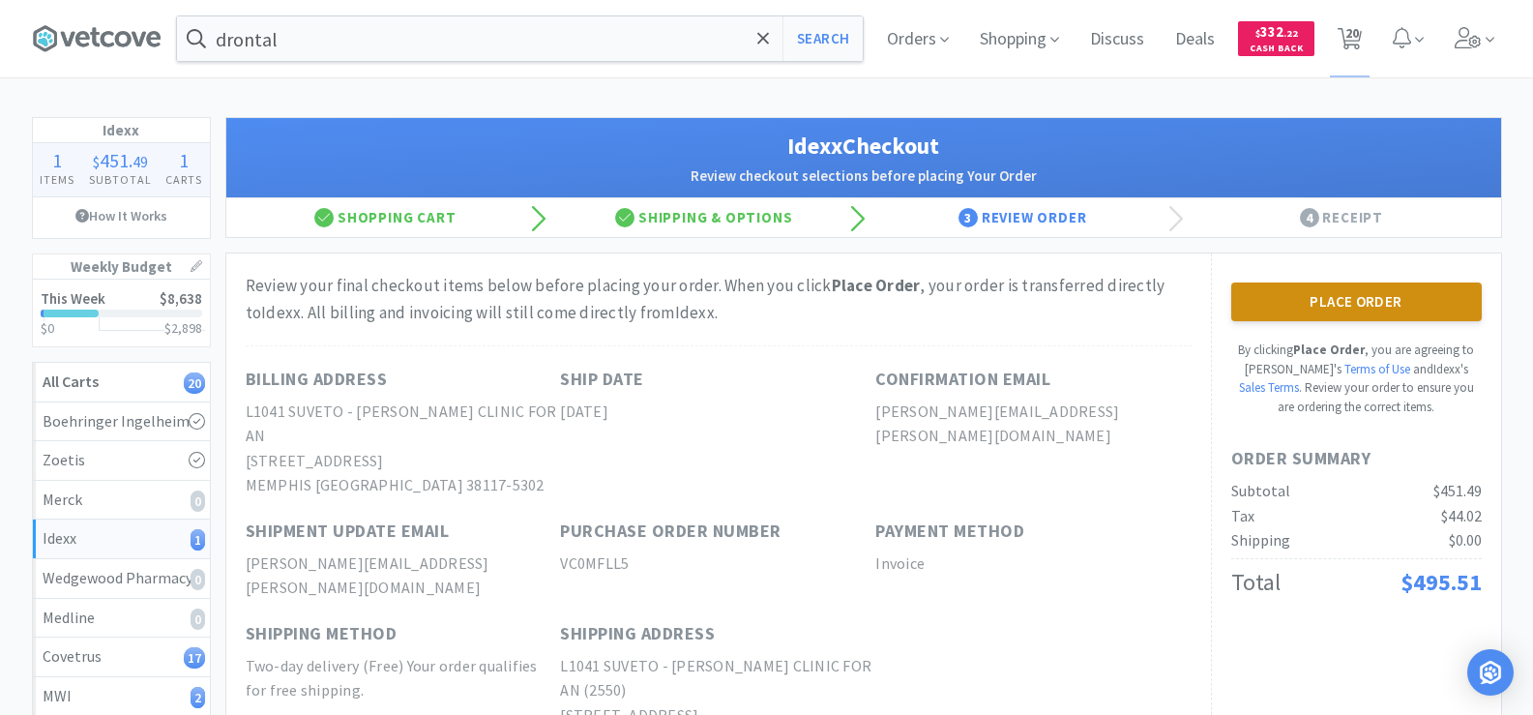
click at [1343, 300] on button "Place Order" at bounding box center [1356, 301] width 250 height 39
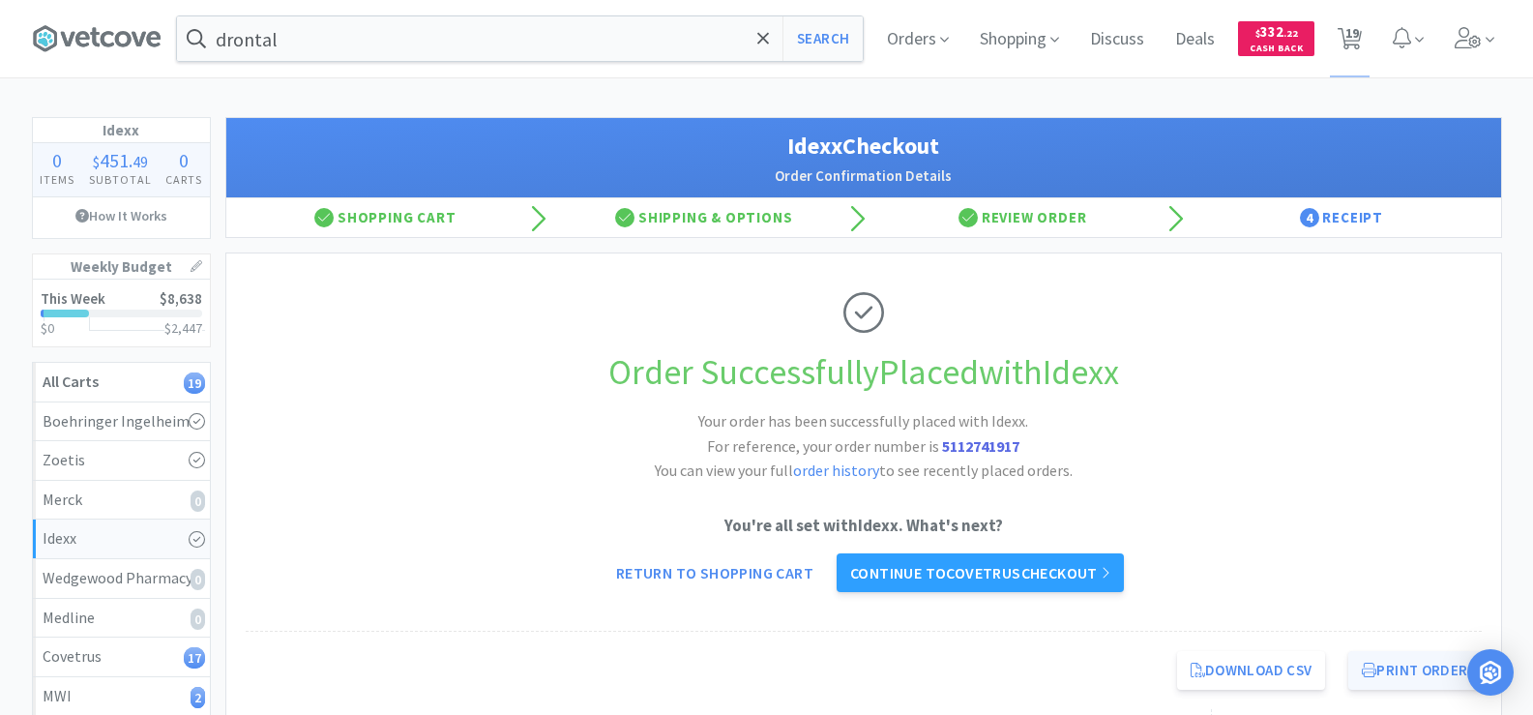
click at [1408, 670] on button "Print Order" at bounding box center [1414, 670] width 132 height 39
click at [1351, 36] on span "19" at bounding box center [1352, 32] width 14 height 77
select select "1"
select select "4"
select select "6"
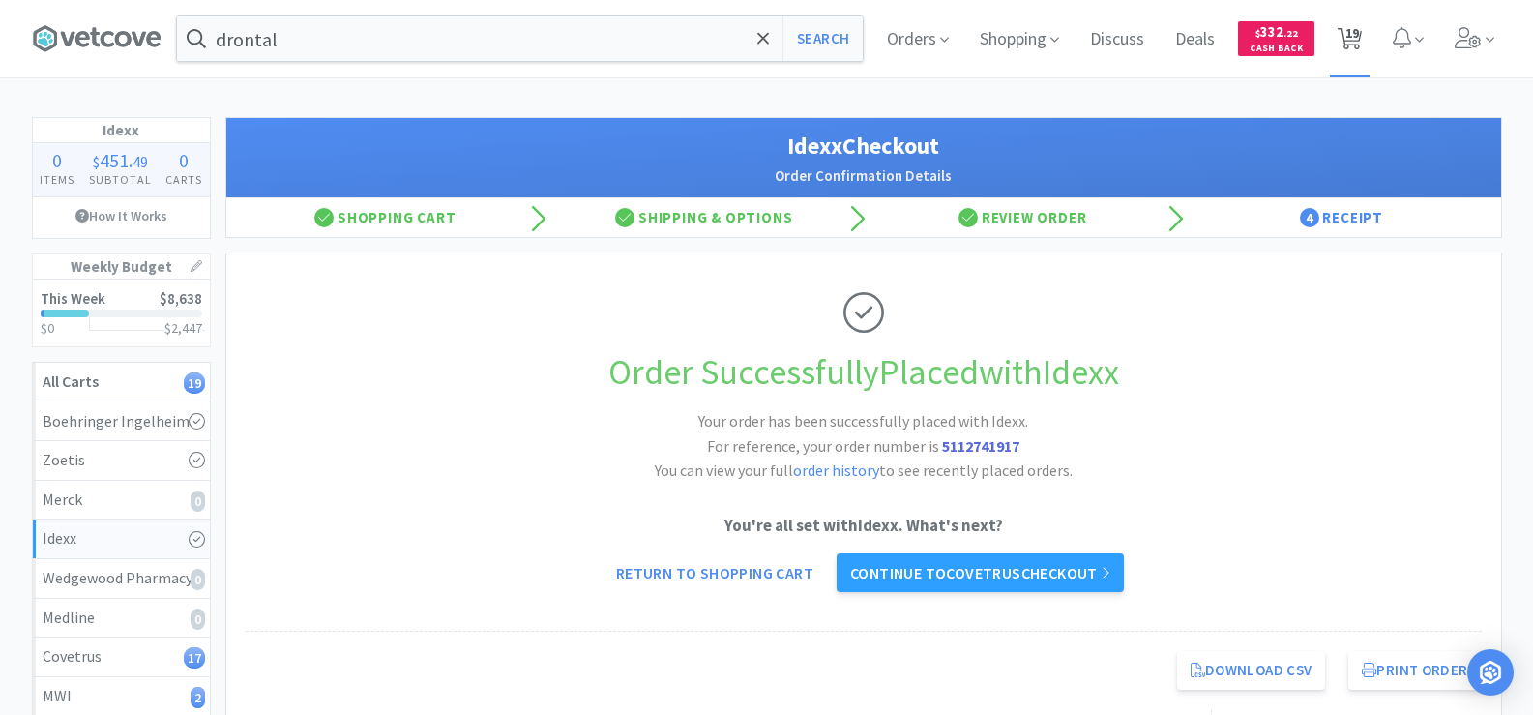
select select "6"
select select "4"
select select "1"
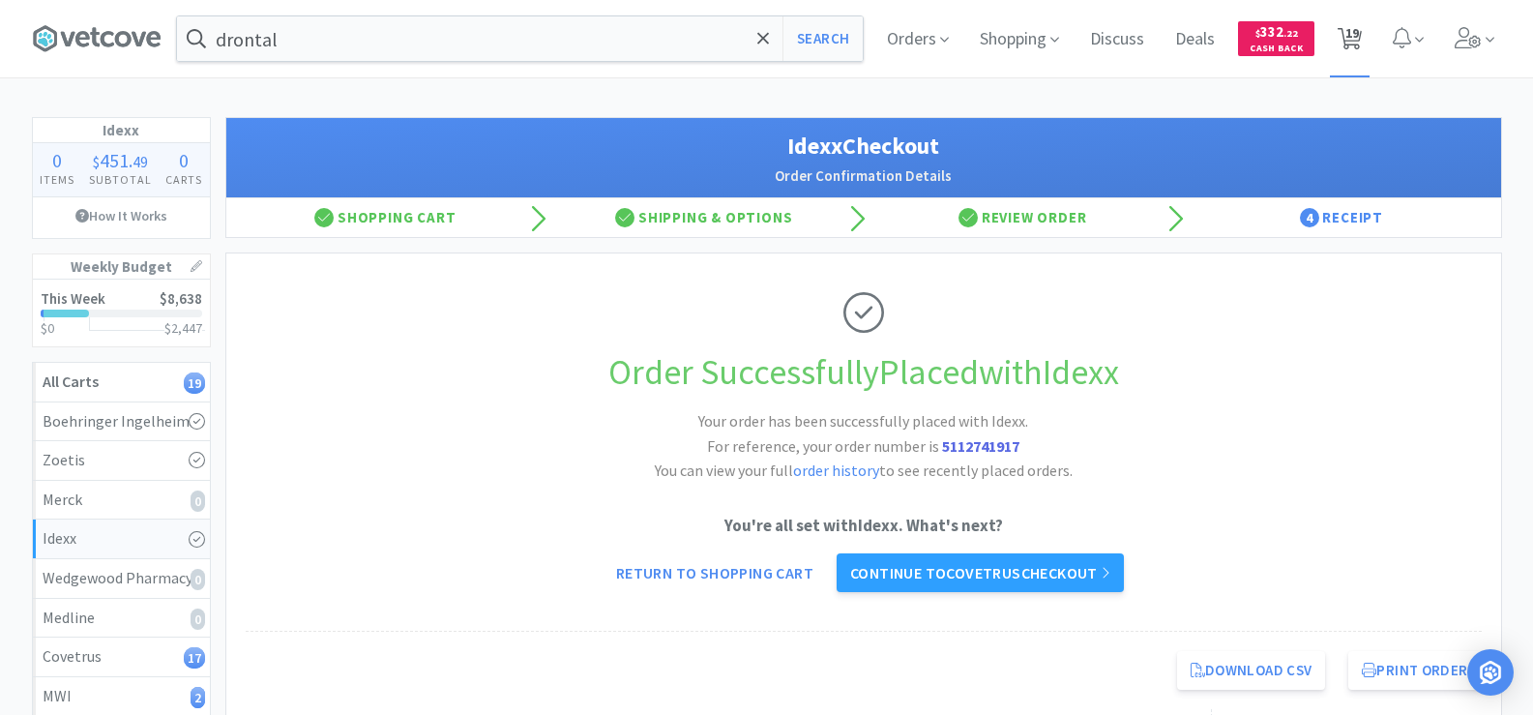
select select "1"
select select "2"
select select "1"
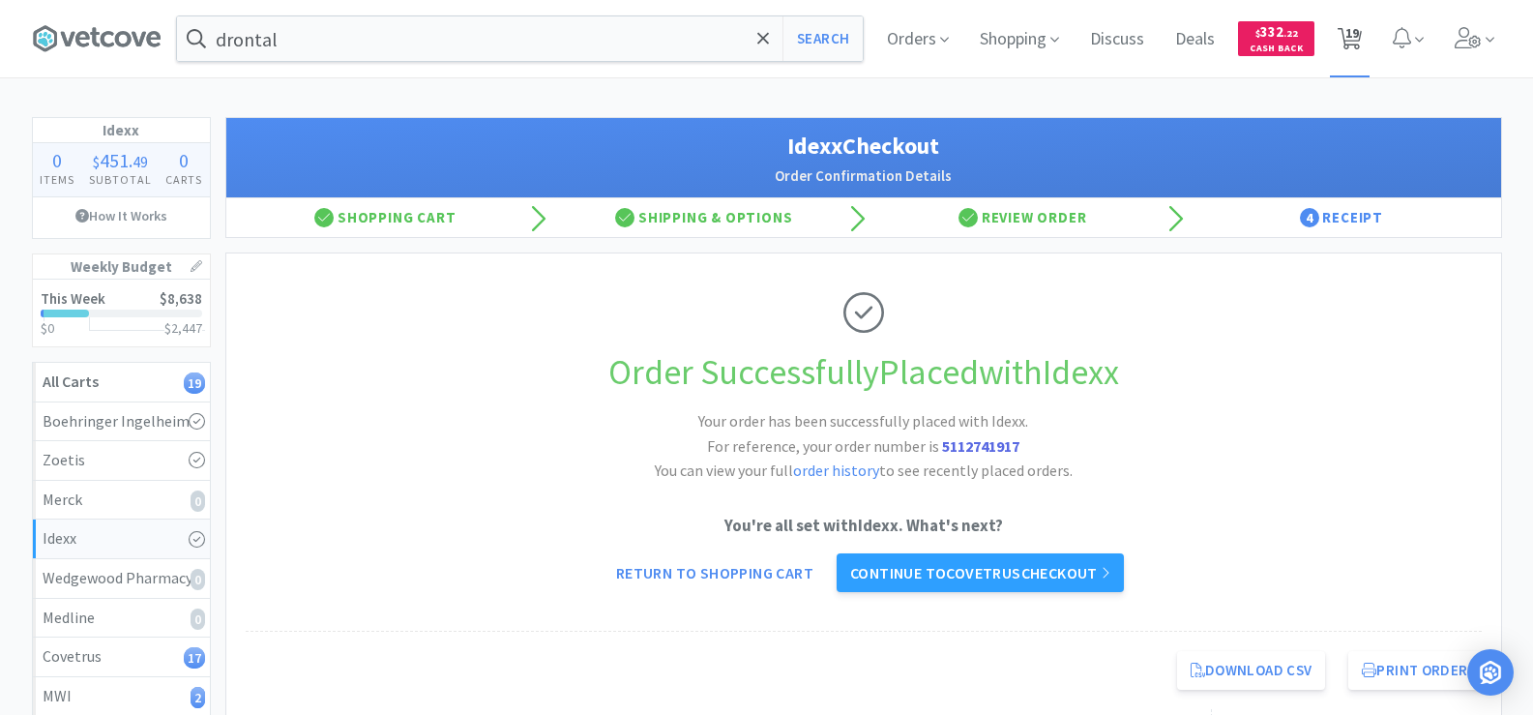
select select "6"
select select "3"
select select "1"
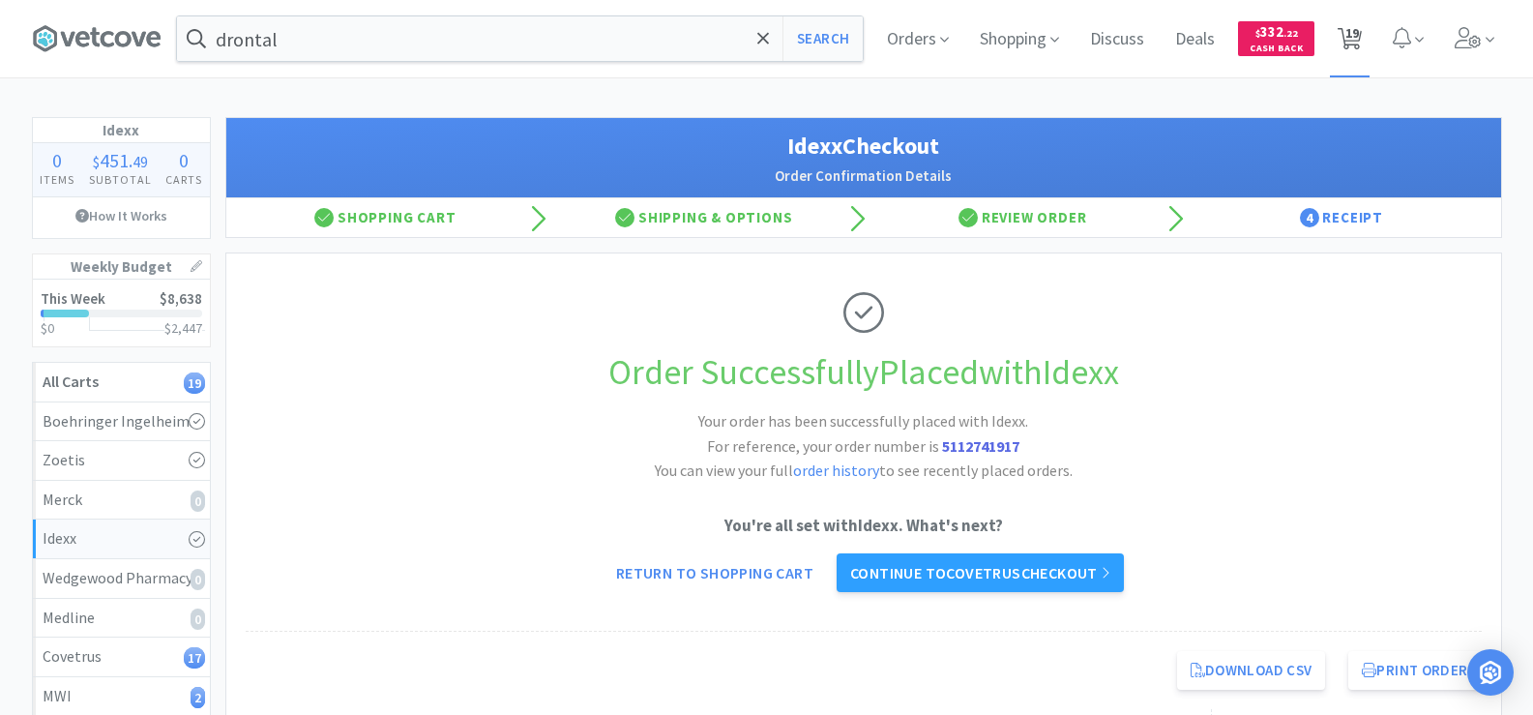
select select "4"
